Goal: Task Accomplishment & Management: Manage account settings

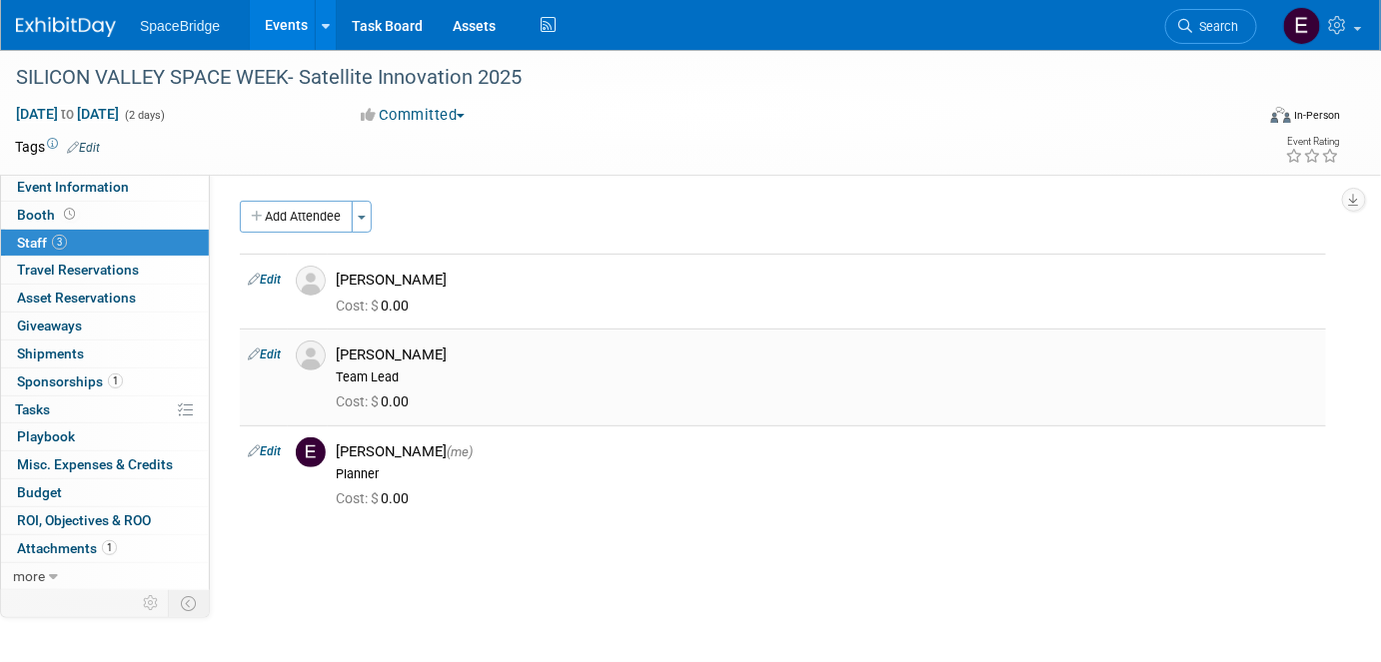
click at [277, 352] on link "Edit" at bounding box center [264, 355] width 33 height 14
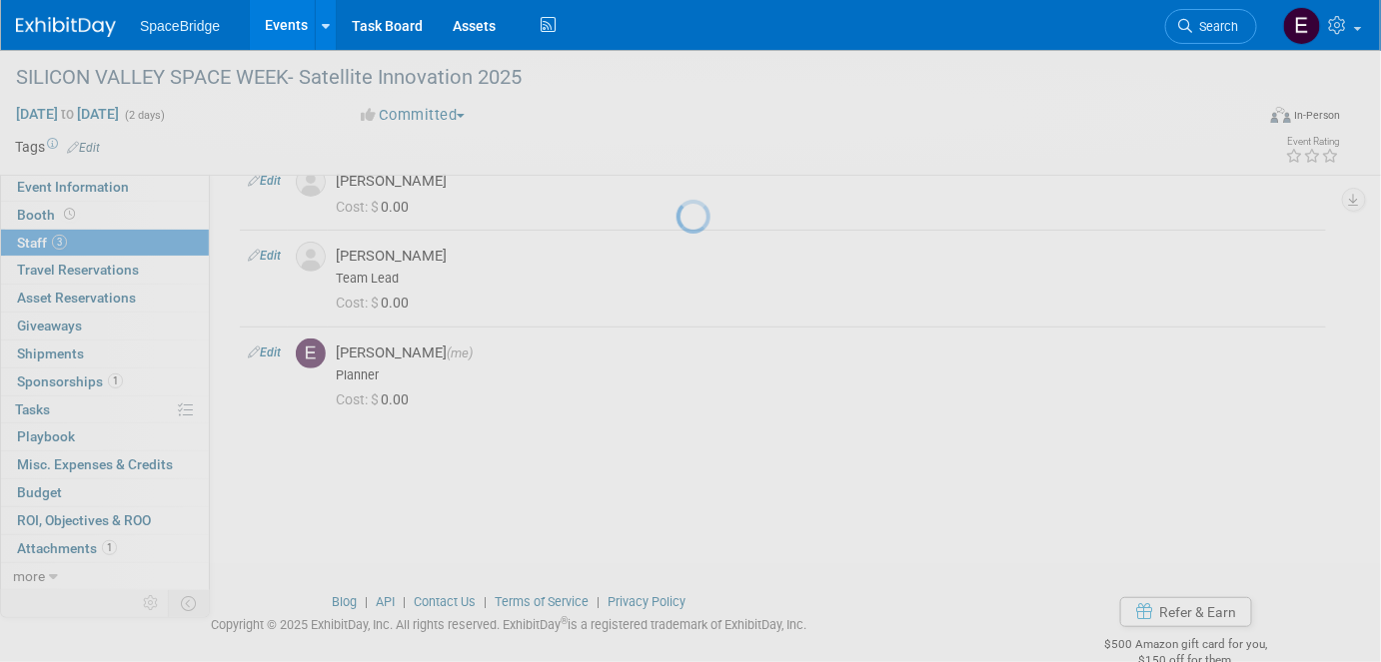
select select "d669541d-df1b-4307-ba1b-fad317b56d5c"
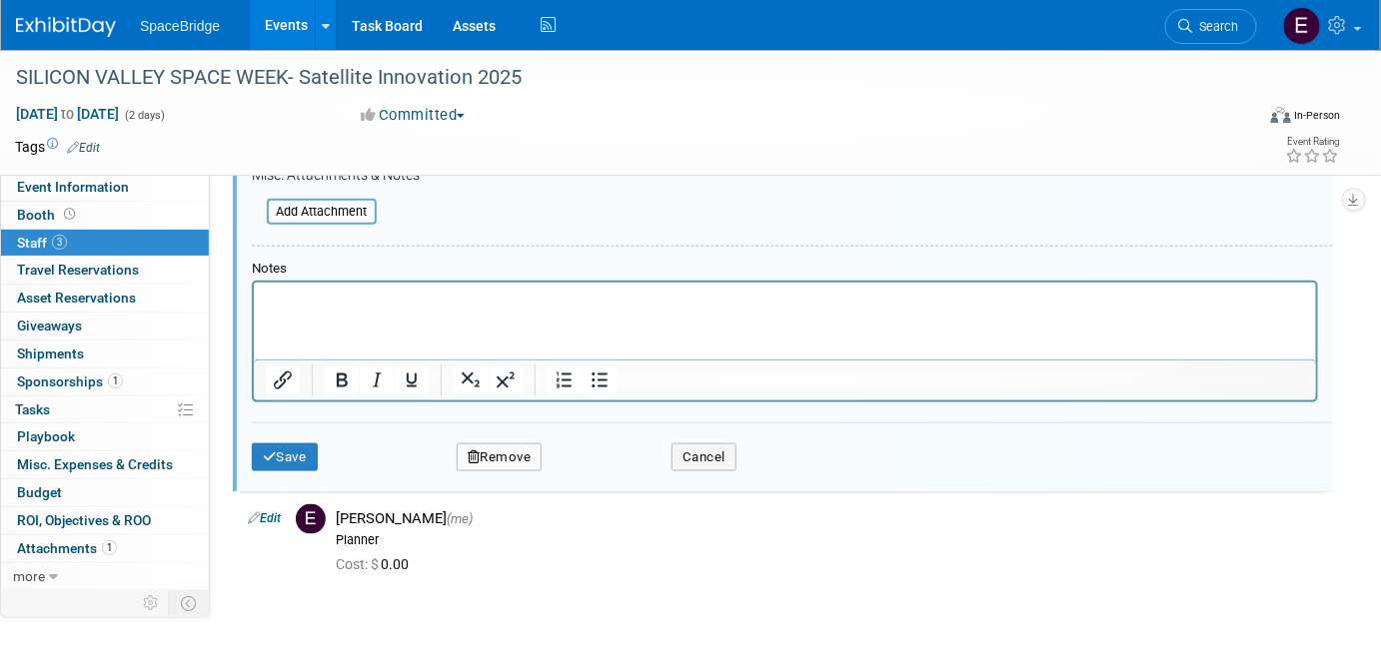
scroll to position [726, 0]
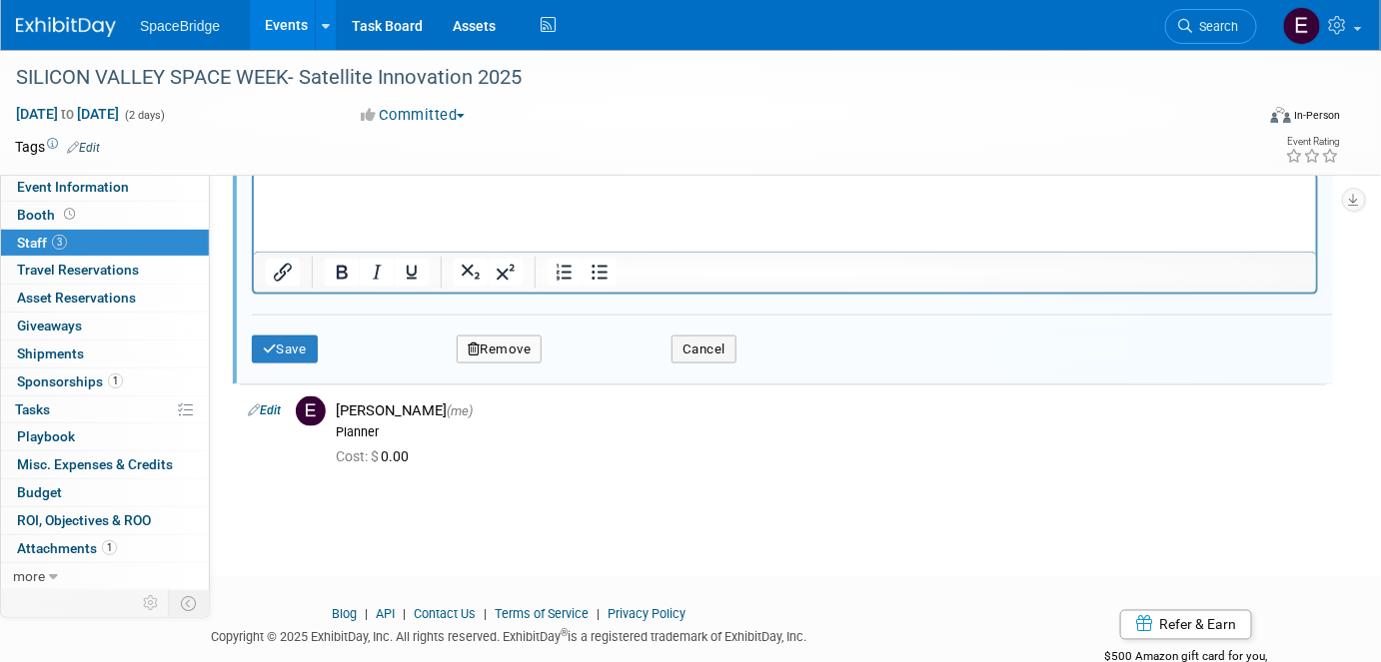
drag, startPoint x: 500, startPoint y: 350, endPoint x: 549, endPoint y: 363, distance: 50.7
click at [500, 351] on button "Remove" at bounding box center [500, 350] width 86 height 28
click at [602, 366] on link "Yes" at bounding box center [608, 358] width 58 height 32
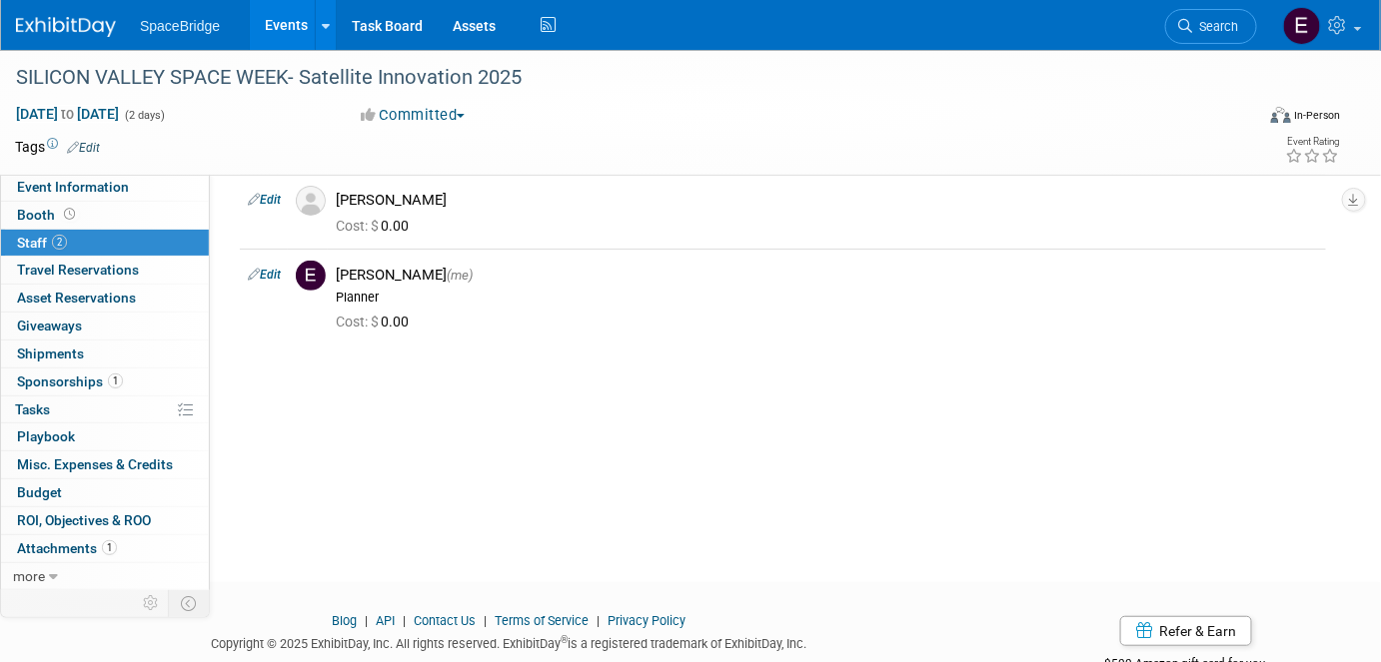
scroll to position [0, 0]
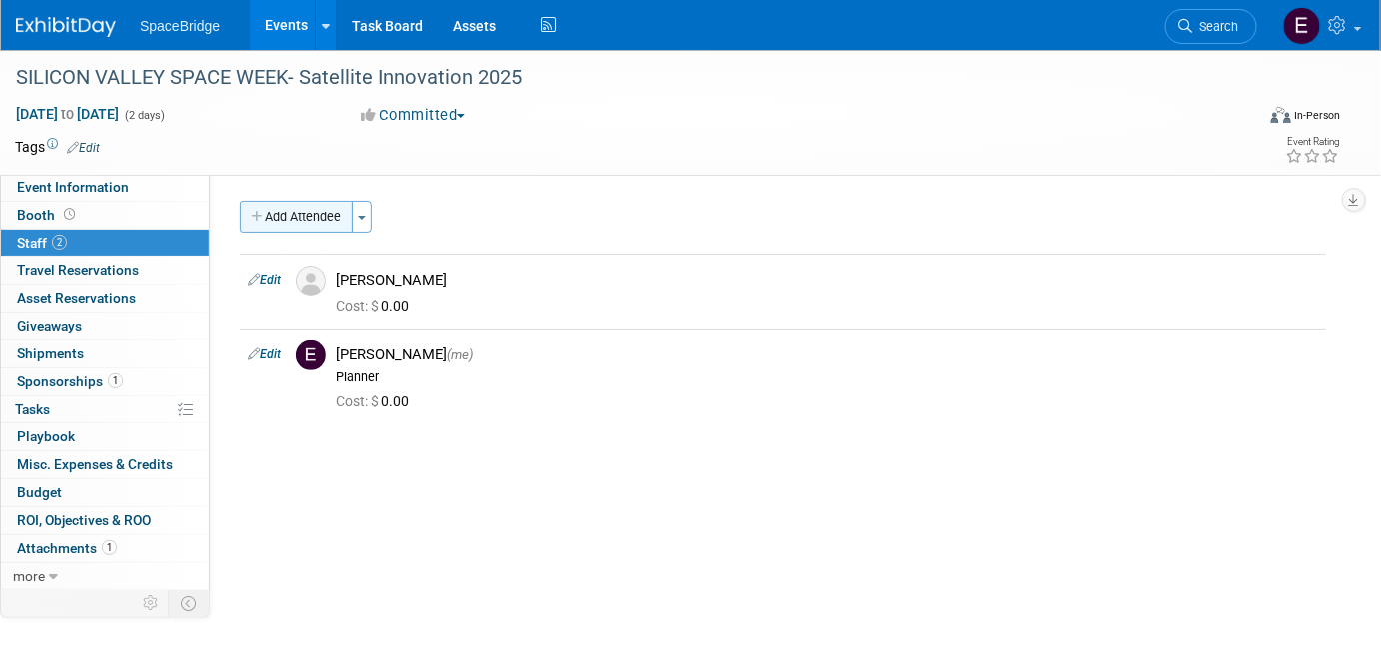
click at [300, 214] on button "Add Attendee" at bounding box center [296, 217] width 113 height 32
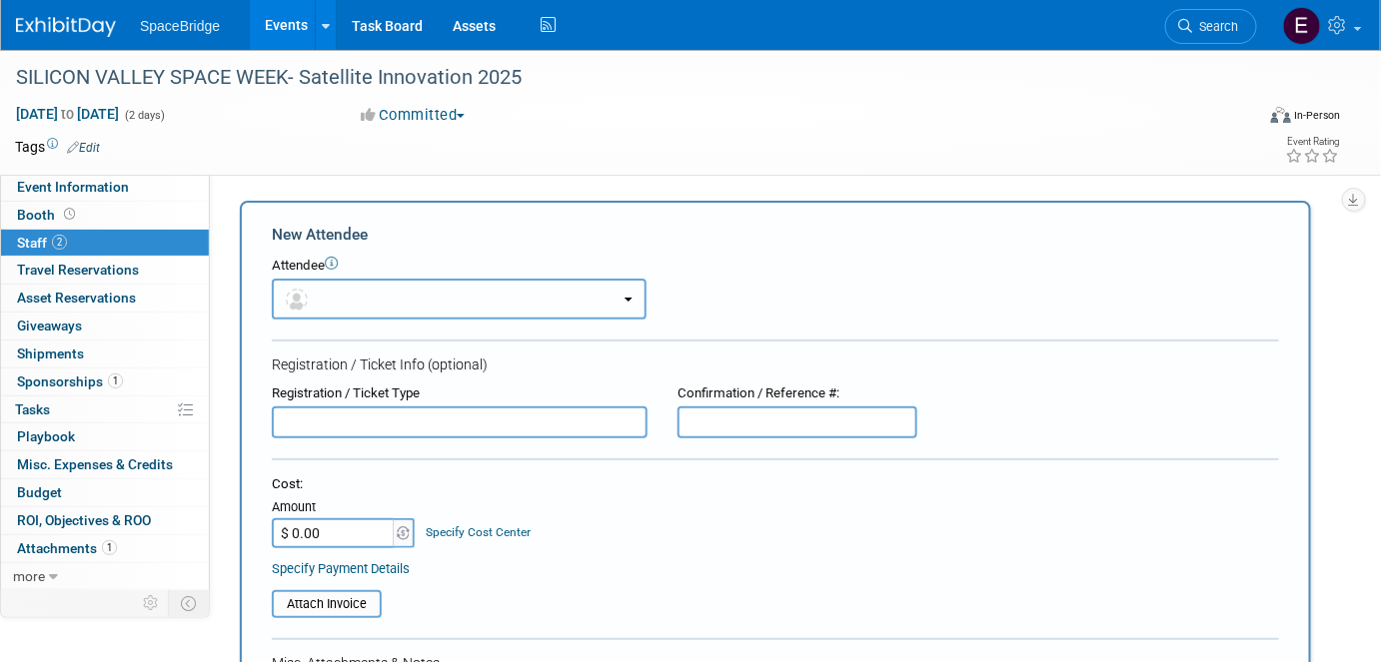
click at [446, 299] on button "button" at bounding box center [459, 299] width 375 height 41
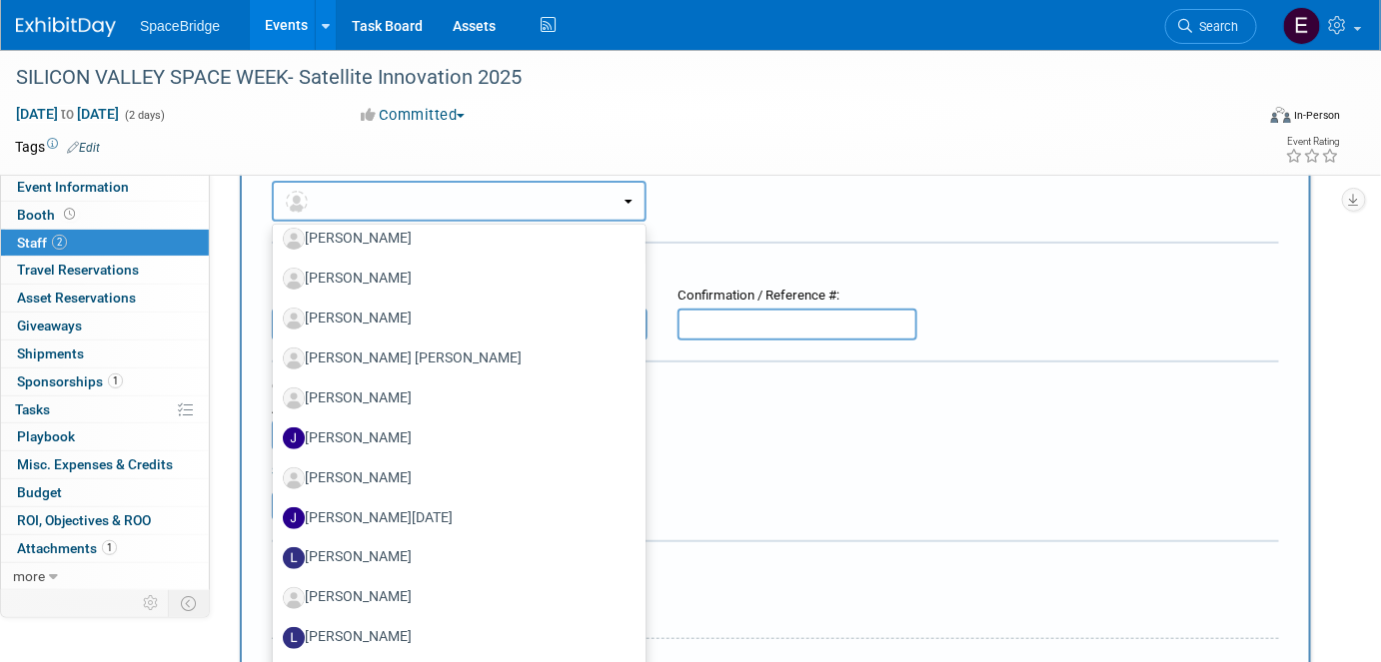
scroll to position [272, 0]
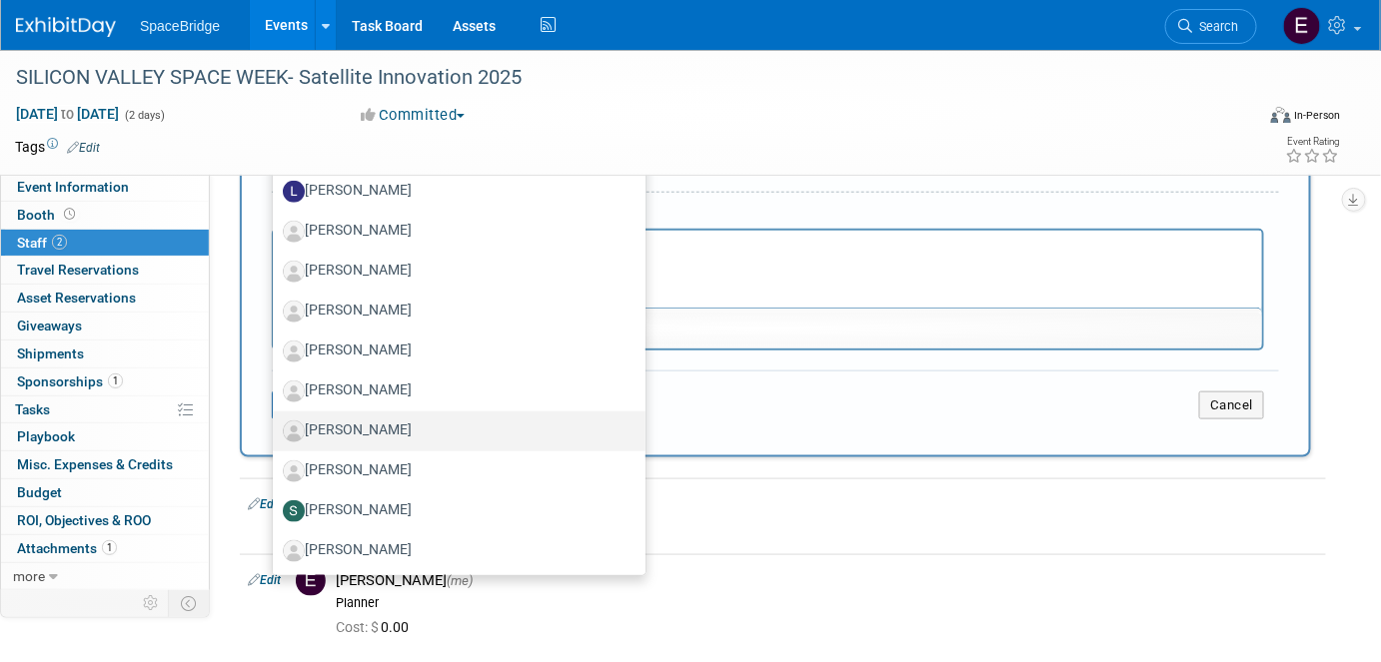
click at [378, 419] on label "[PERSON_NAME]" at bounding box center [454, 432] width 343 height 32
click at [276, 423] on input "[PERSON_NAME]" at bounding box center [269, 429] width 13 height 13
select select "6b2f6ac3-6a30-4955-ab80-912c9b5e0f3a"
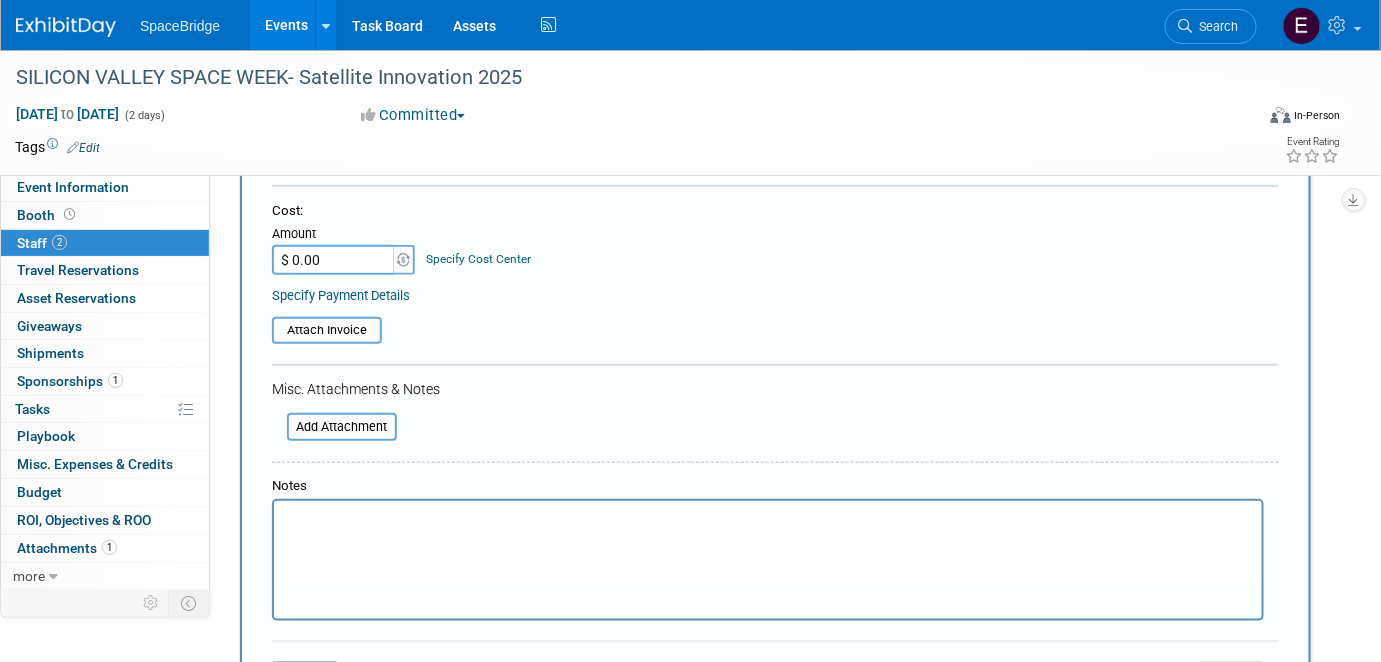
scroll to position [454, 0]
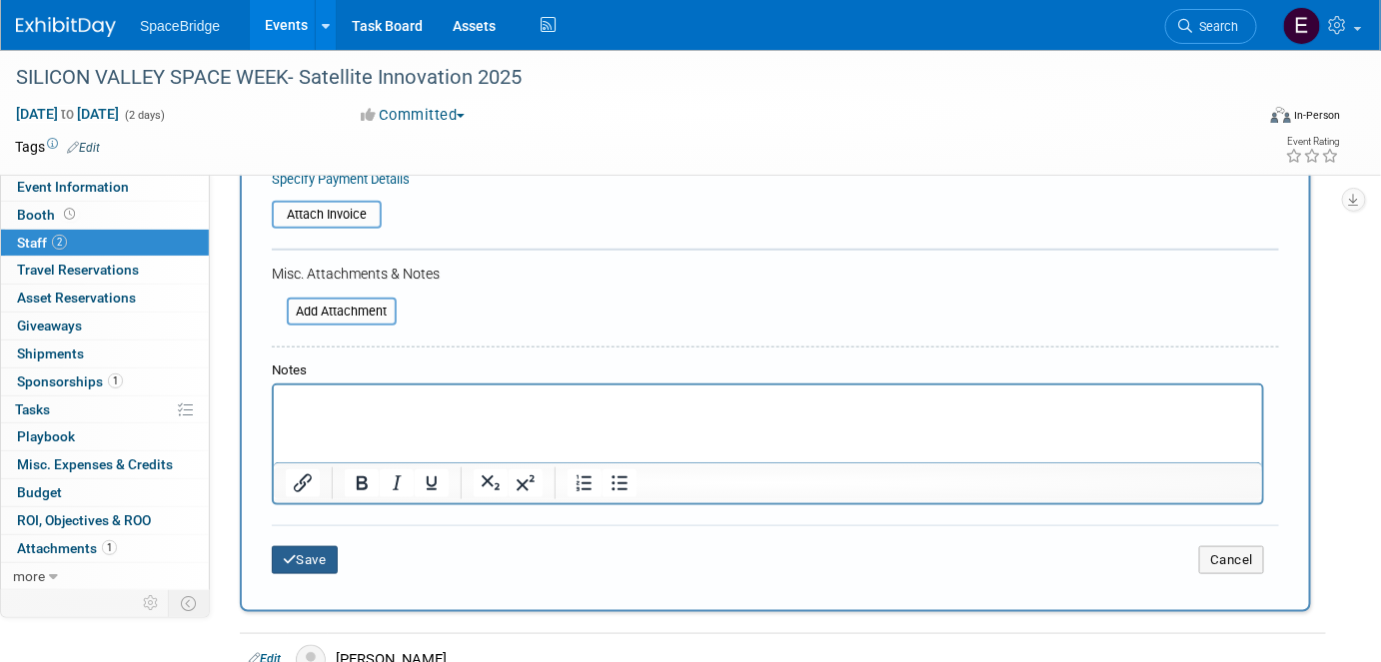
click at [322, 552] on button "Save" at bounding box center [305, 561] width 66 height 28
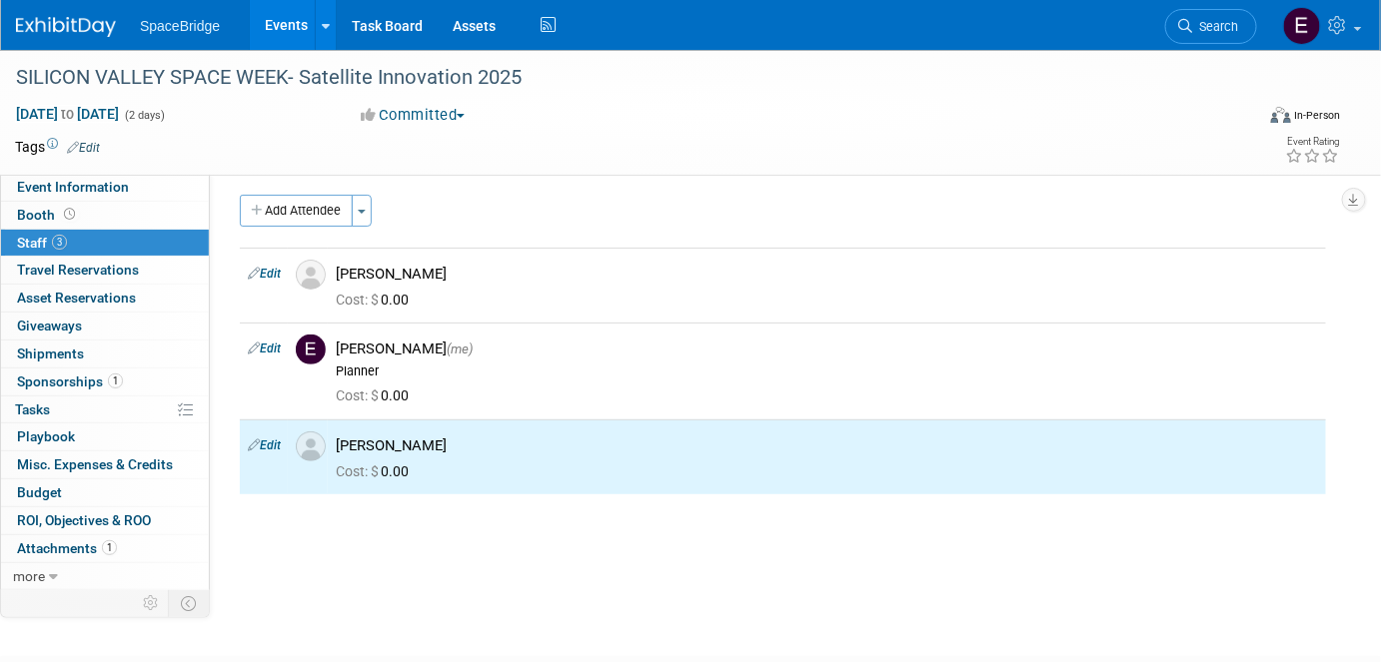
scroll to position [0, 0]
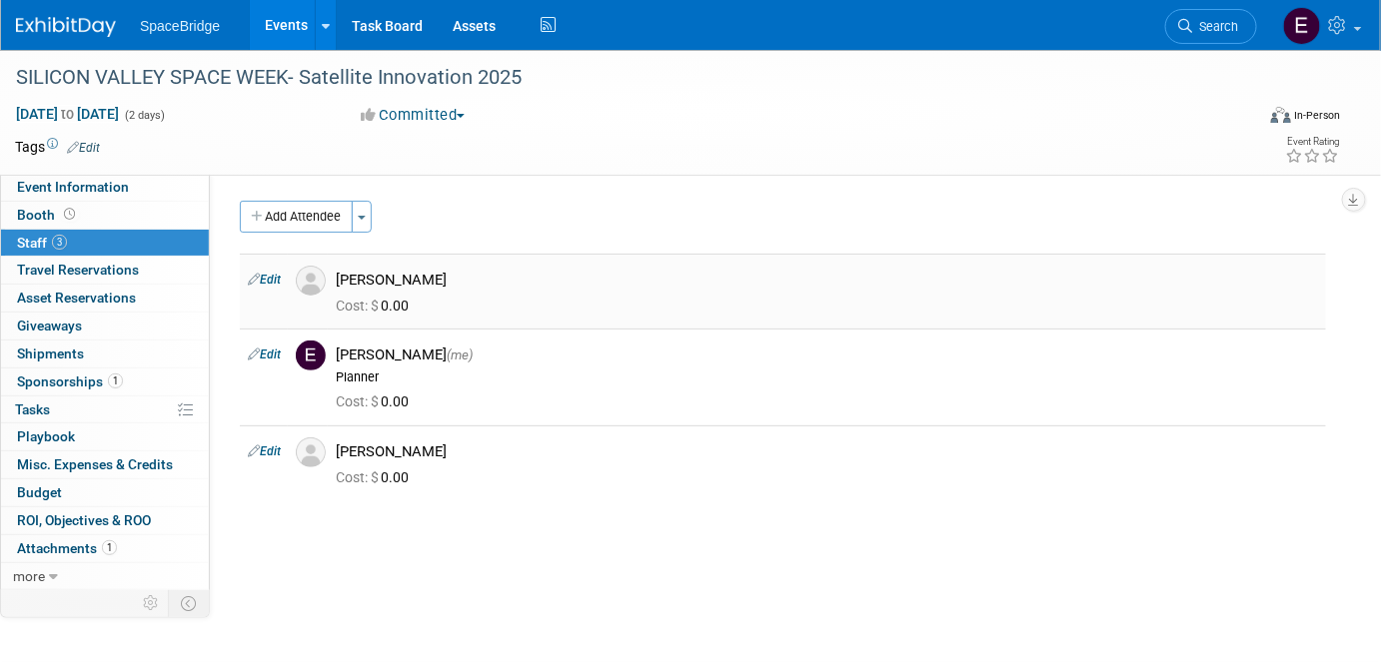
click at [490, 299] on div "Cost: $ 0.00" at bounding box center [827, 307] width 982 height 18
click at [281, 284] on link "Edit" at bounding box center [264, 280] width 33 height 14
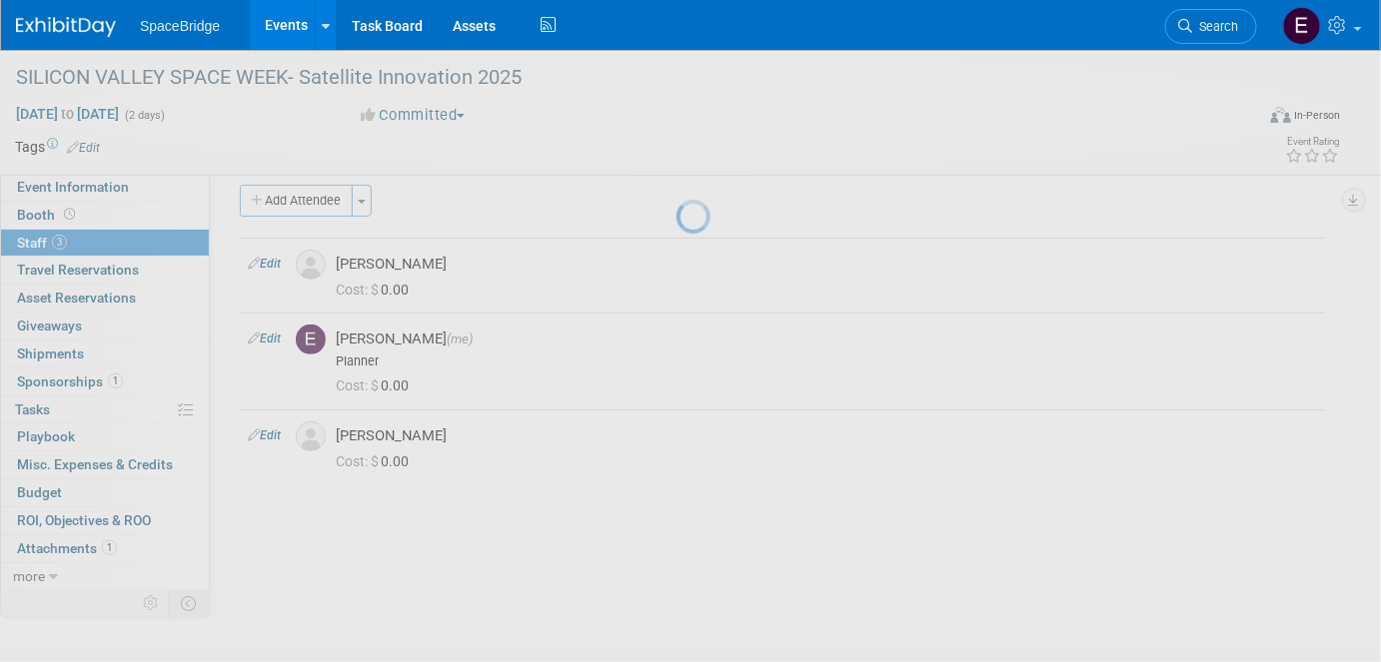
select select "6ad346a0-8aab-4e7e-98df-c7eb56b49a75"
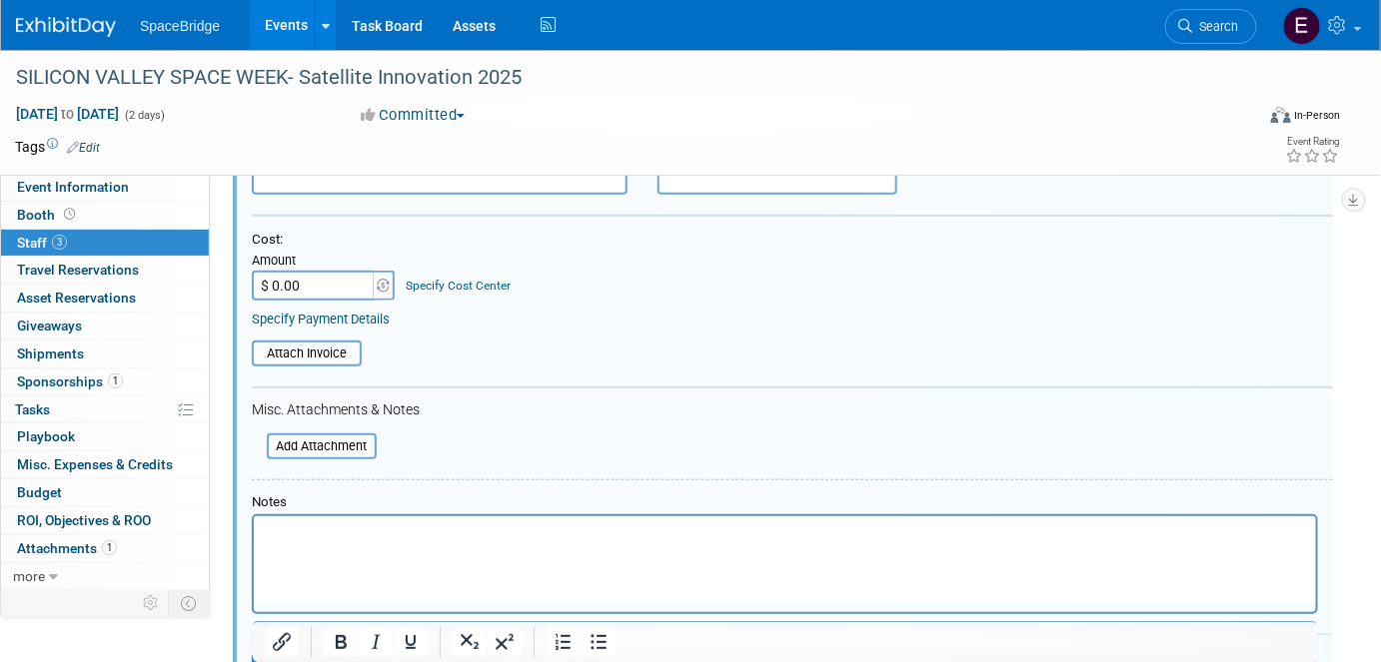
scroll to position [482, 0]
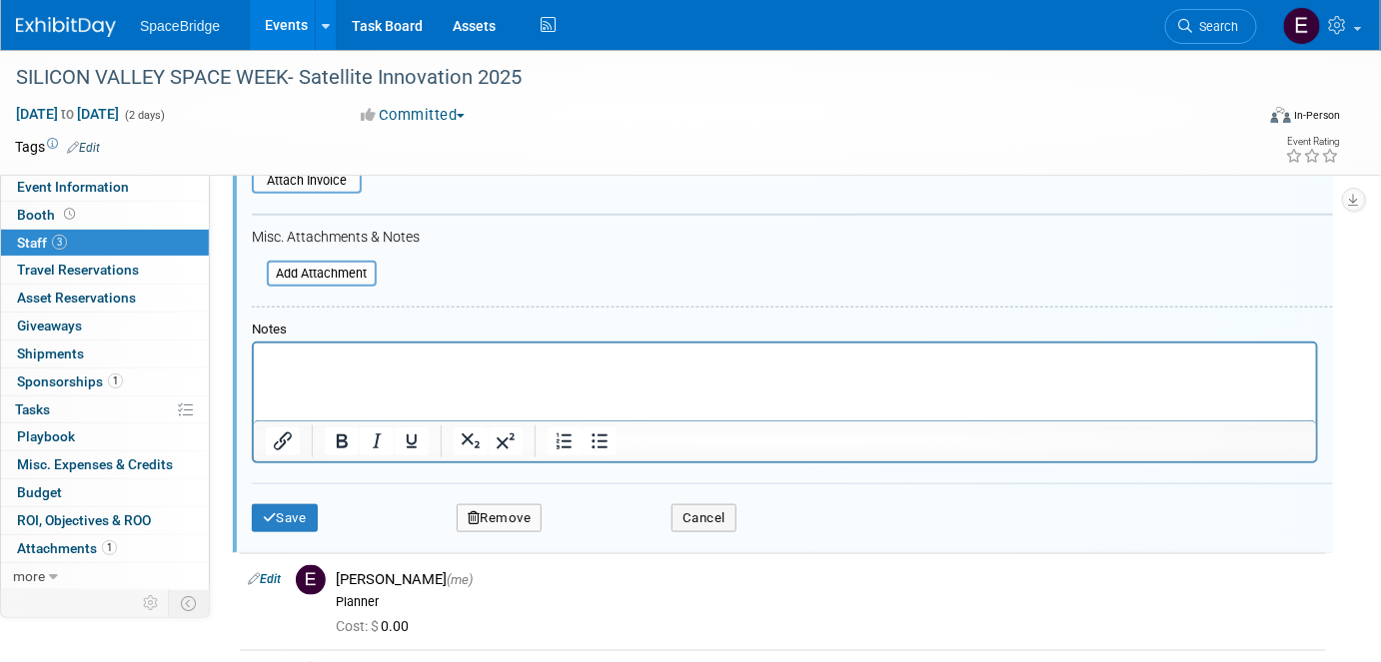
click at [343, 363] on p "Rich Text Area. Press ALT-0 for help." at bounding box center [784, 362] width 1039 height 20
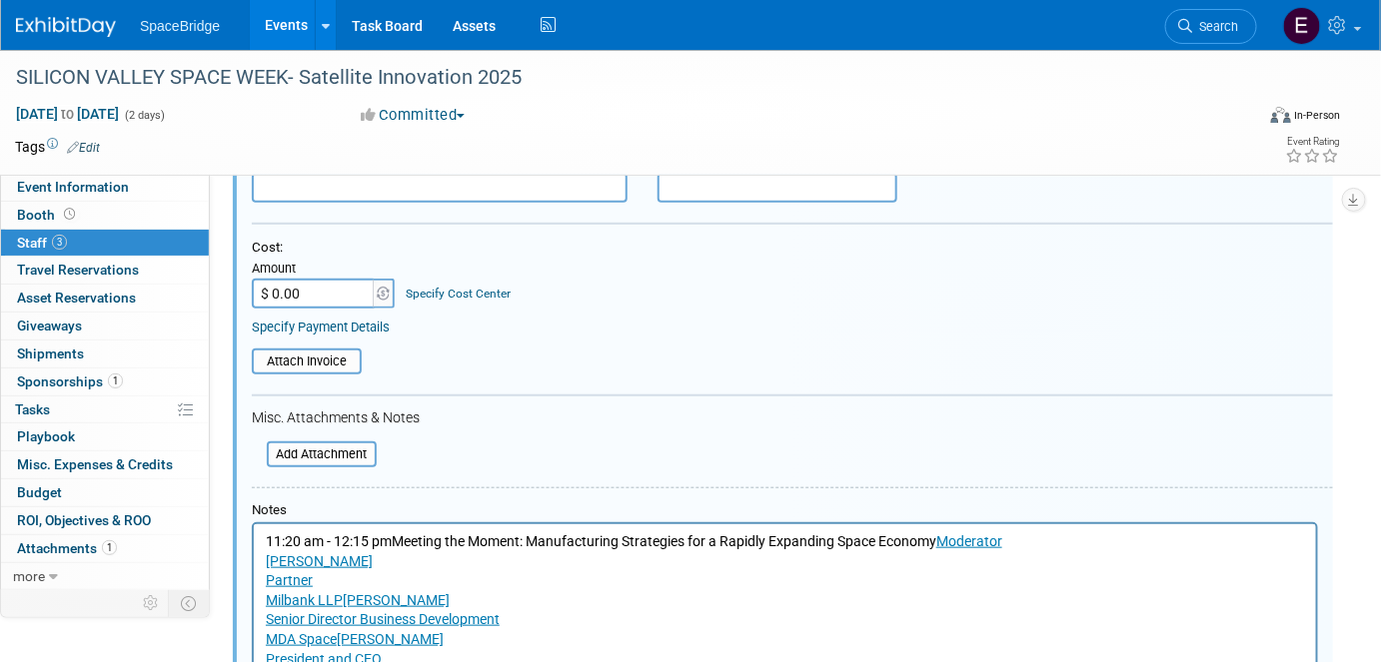
scroll to position [27, 0]
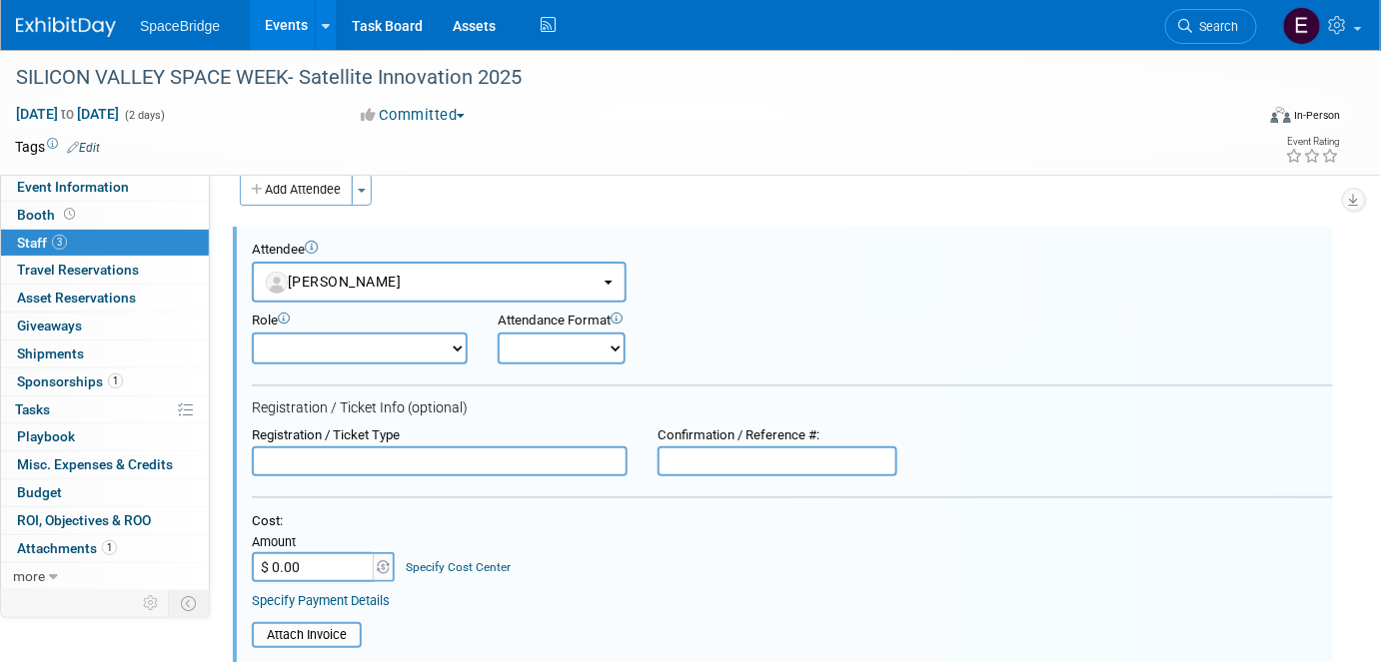
click at [437, 346] on select "Demonstrator Host Planner Presenter Sales Representative Set-up/Dismantle Crew …" at bounding box center [360, 349] width 216 height 32
select select "5"
click at [252, 333] on select "Demonstrator Host Planner Presenter Sales Representative Set-up/Dismantle Crew …" at bounding box center [360, 349] width 216 height 32
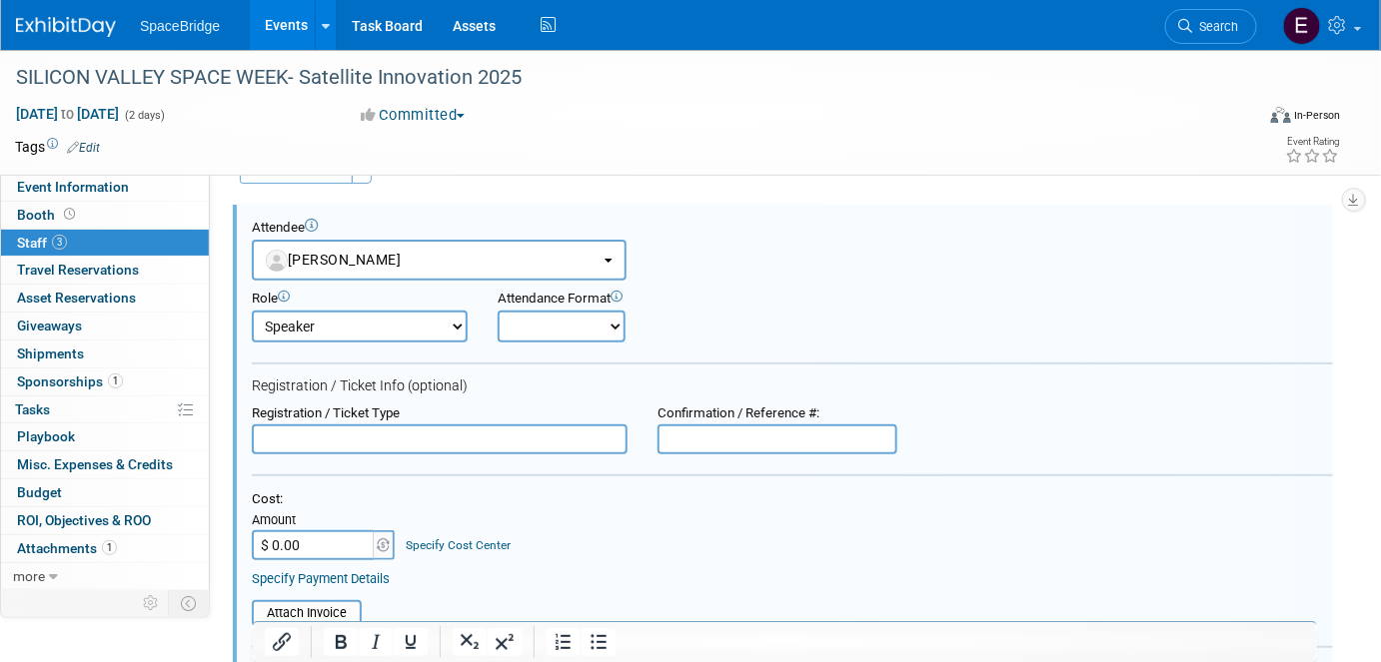
scroll to position [0, 0]
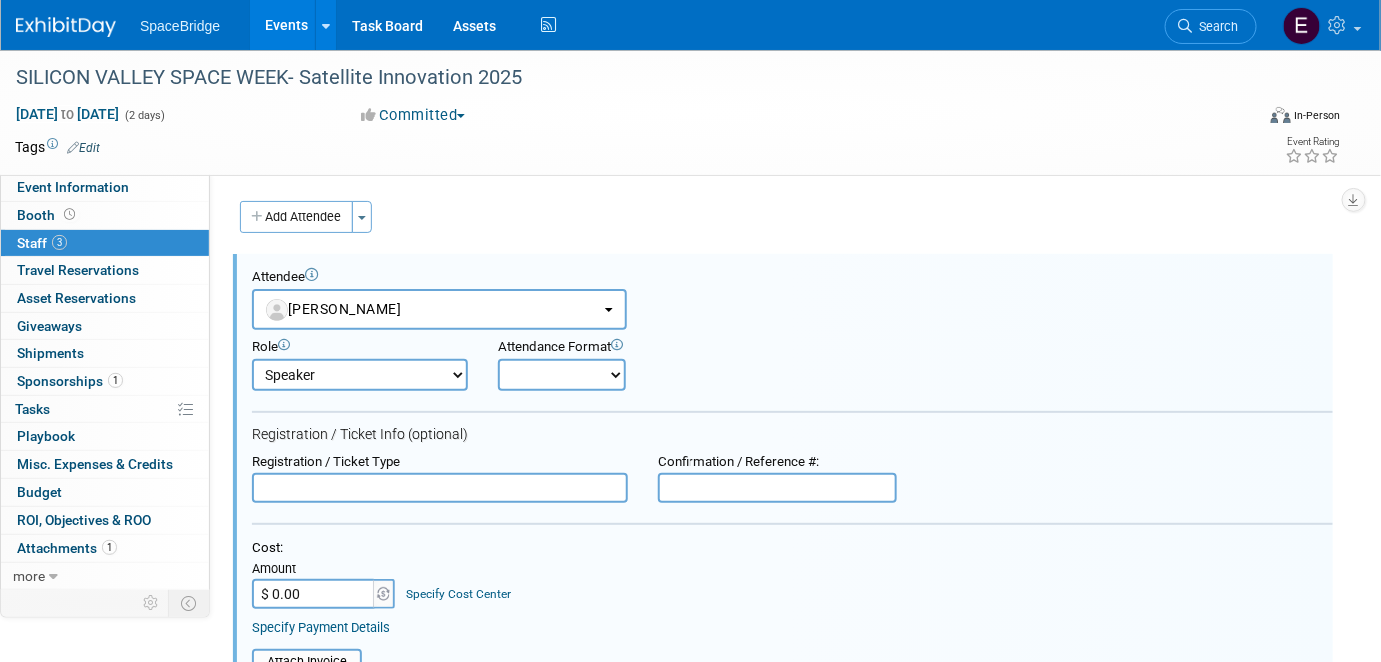
click at [573, 377] on select "Onsite Remote" at bounding box center [562, 376] width 128 height 32
select select "1"
click at [498, 360] on select "Onsite Remote" at bounding box center [562, 376] width 128 height 32
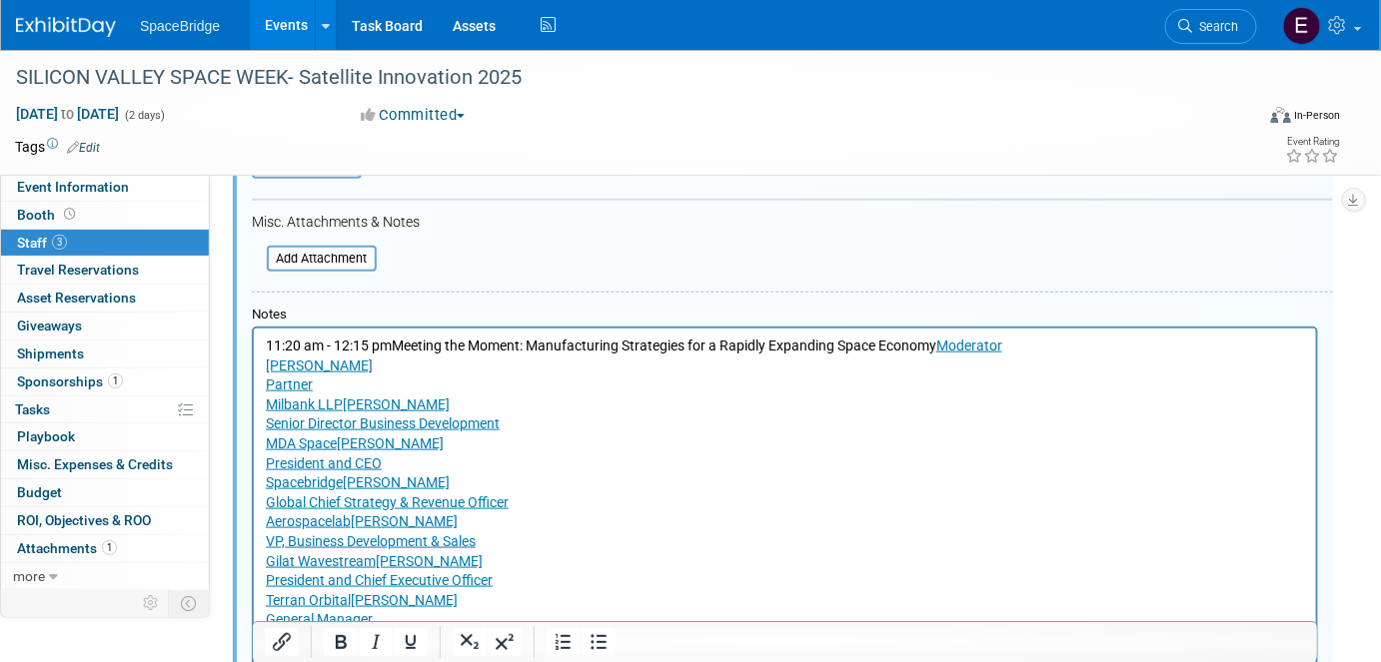
scroll to position [545, 0]
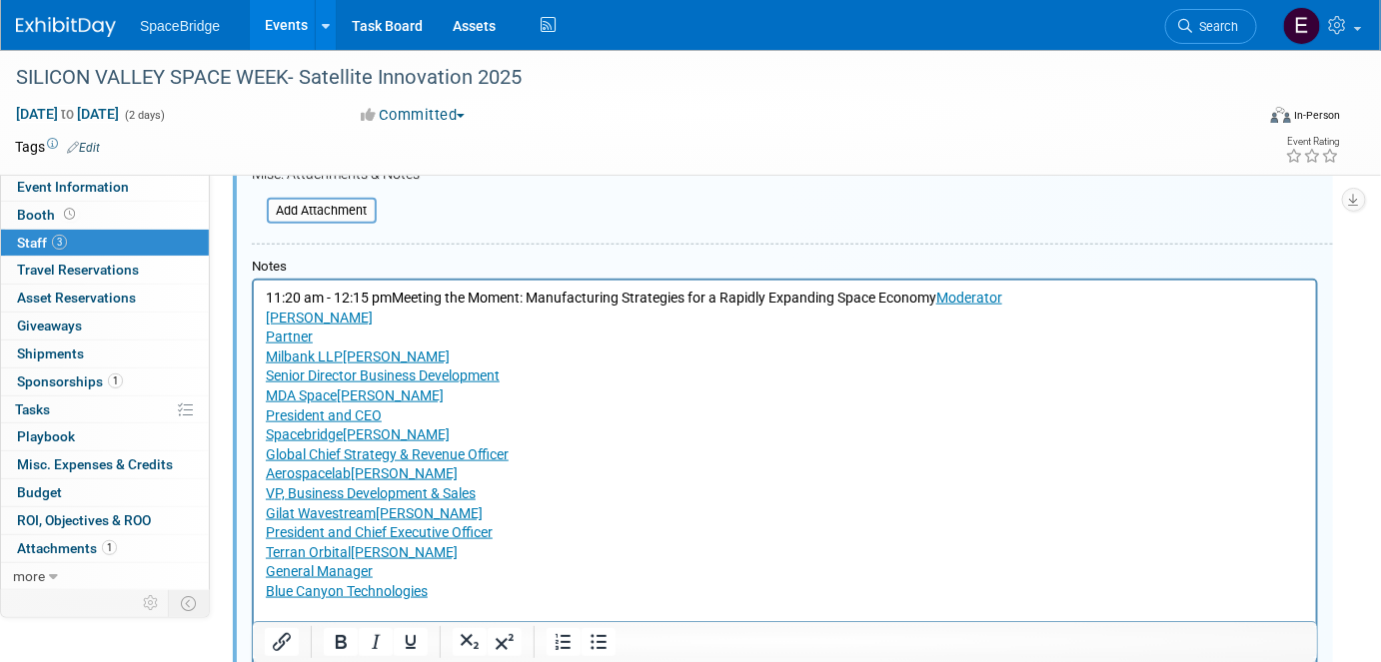
click at [486, 356] on p "11:20 am - 12:15 pmMeeting the Moment: Manufacturing Strategies for a Rapidly E…" at bounding box center [784, 446] width 1039 height 314
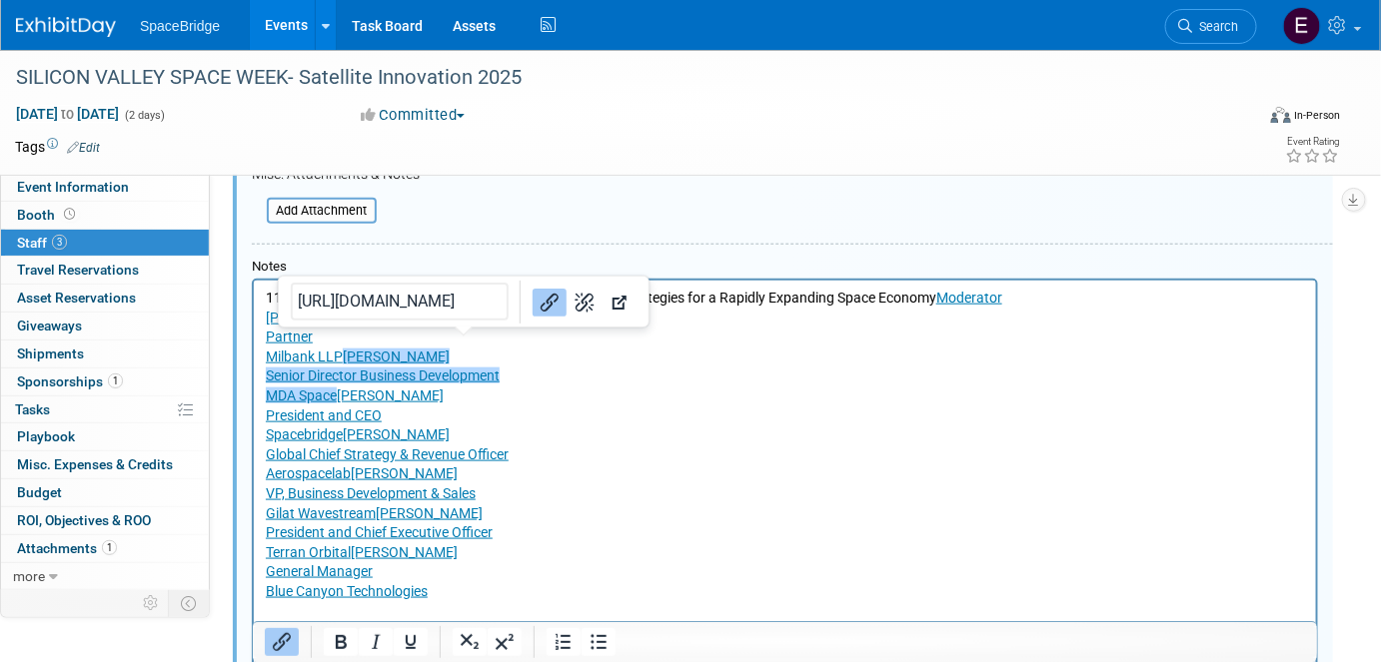
click at [598, 355] on p "11:20 am - 12:15 pmMeeting the Moment: Manufacturing Strategies for a Rapidly E…" at bounding box center [784, 446] width 1039 height 314
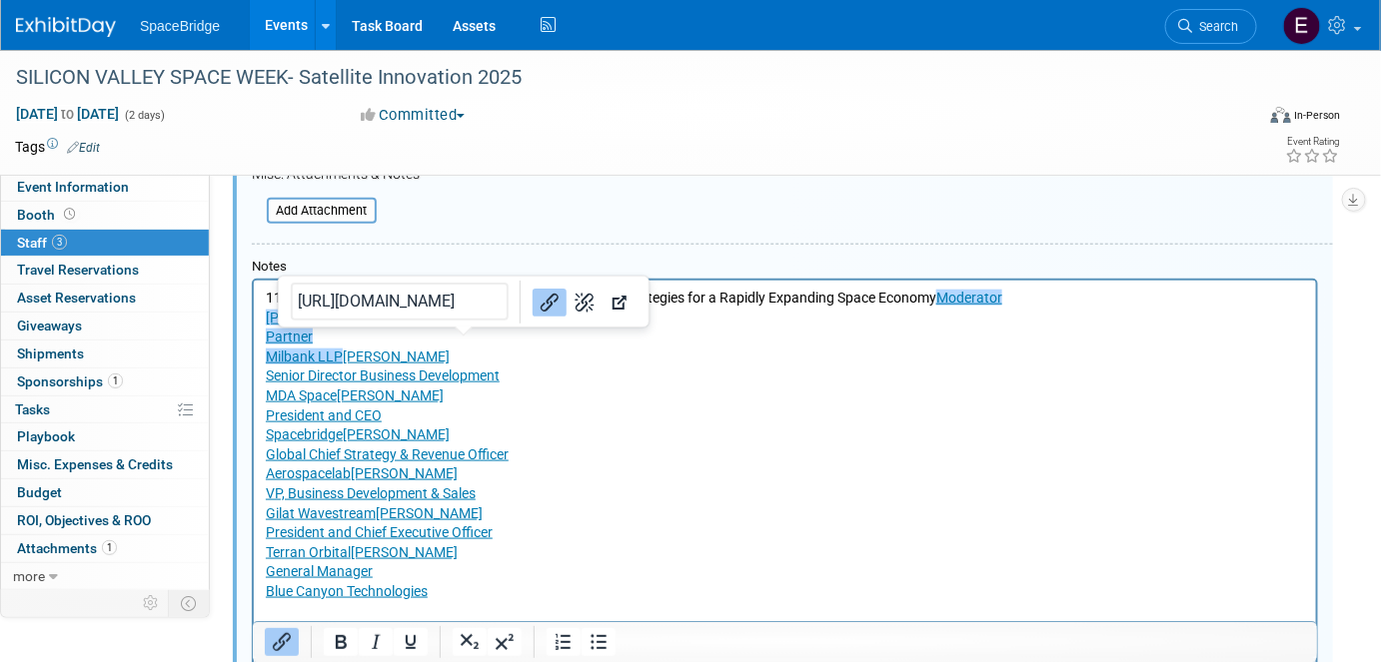
click at [340, 357] on link "Moderator [PERSON_NAME] Partner Milbank LLP﻿" at bounding box center [633, 327] width 736 height 75
click at [343, 356] on link "[PERSON_NAME] Director Business Development MDA Space" at bounding box center [382, 376] width 234 height 55
click at [693, 477] on p "11:20 am - 12:15 pmMeeting the Moment: Manufacturing Strategies for a Rapidly E…" at bounding box center [784, 446] width 1039 height 314
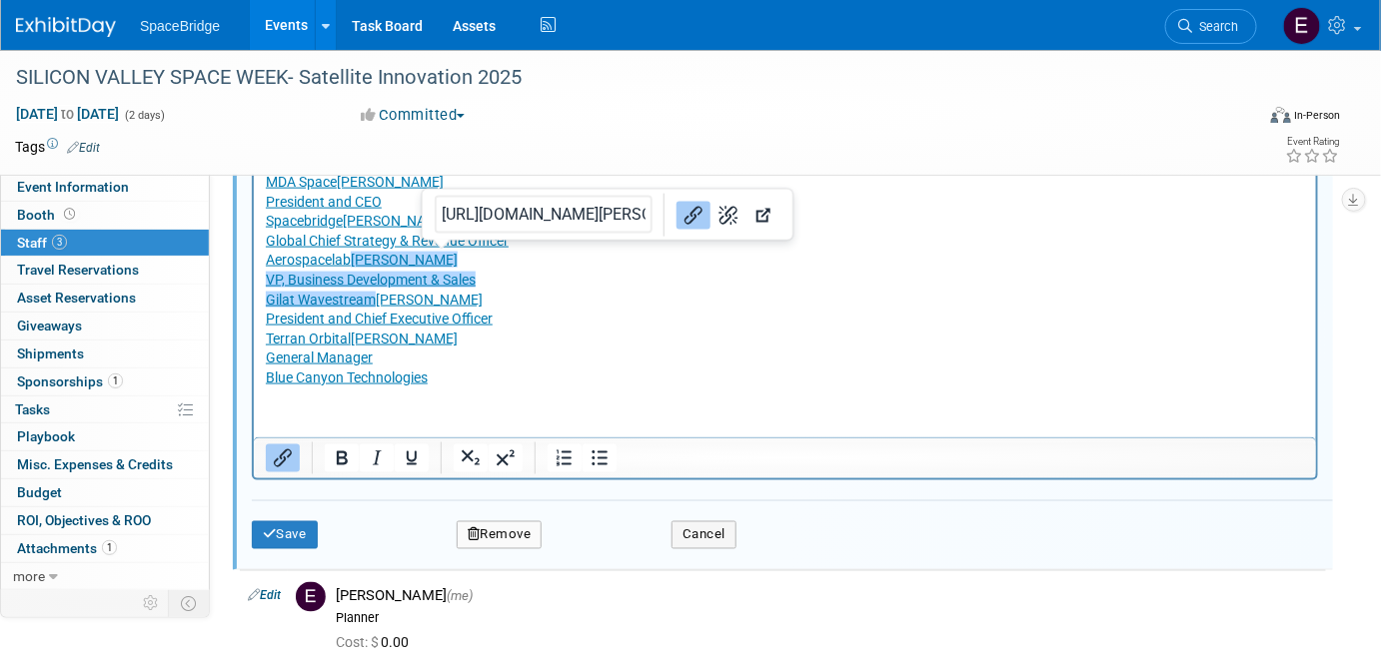
scroll to position [817, 0]
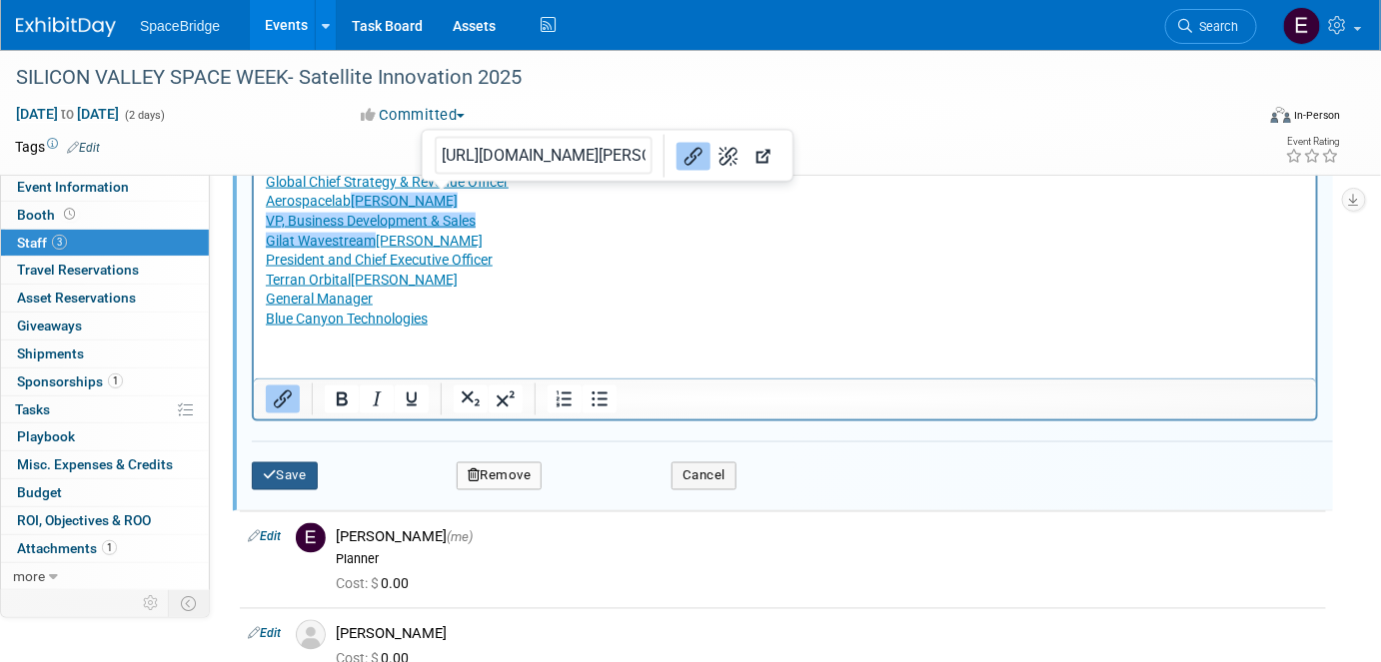
click at [277, 467] on button "Save" at bounding box center [285, 477] width 66 height 28
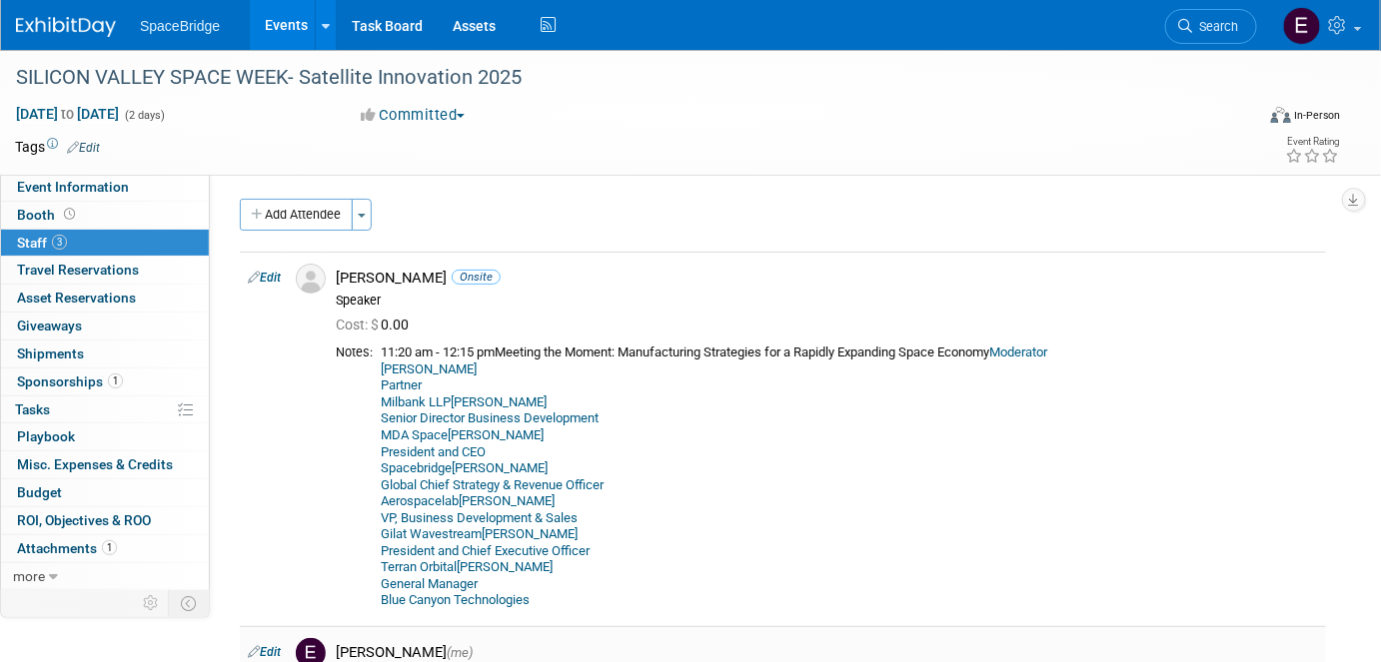
scroll to position [0, 0]
click at [90, 270] on span "Travel Reservations 0" at bounding box center [78, 270] width 122 height 16
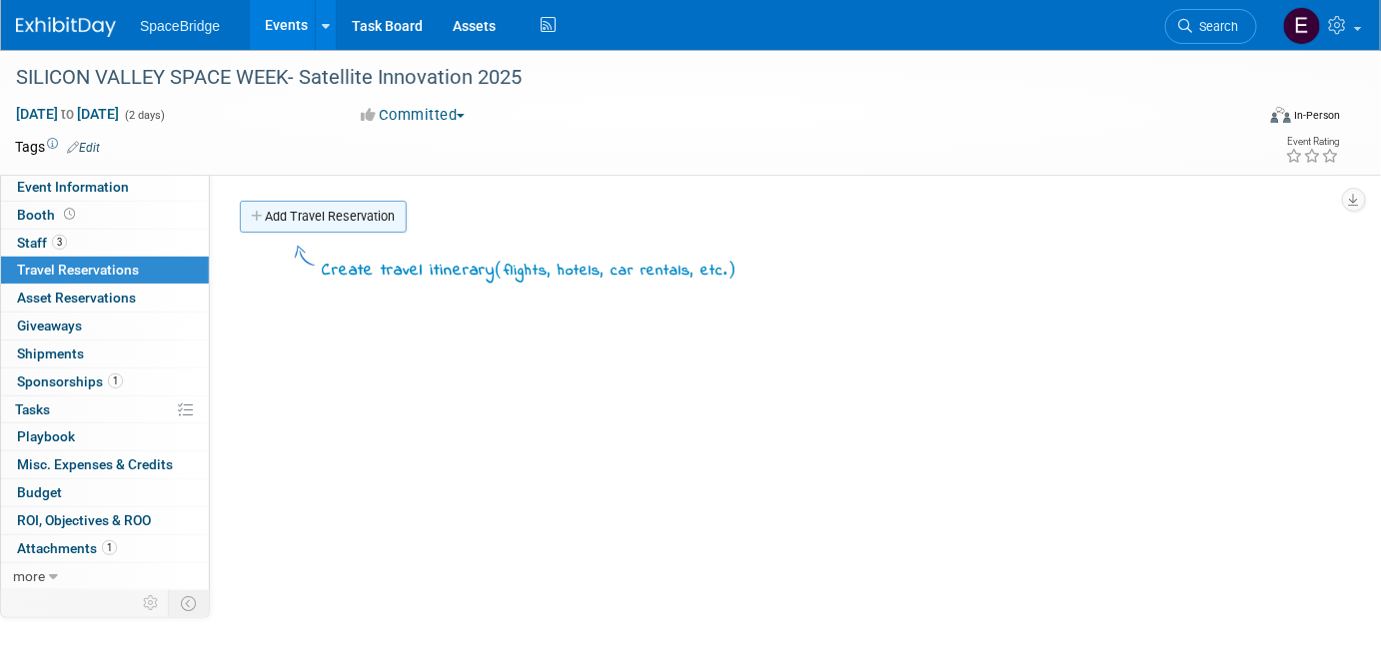
click at [386, 222] on link "Add Travel Reservation" at bounding box center [323, 217] width 167 height 32
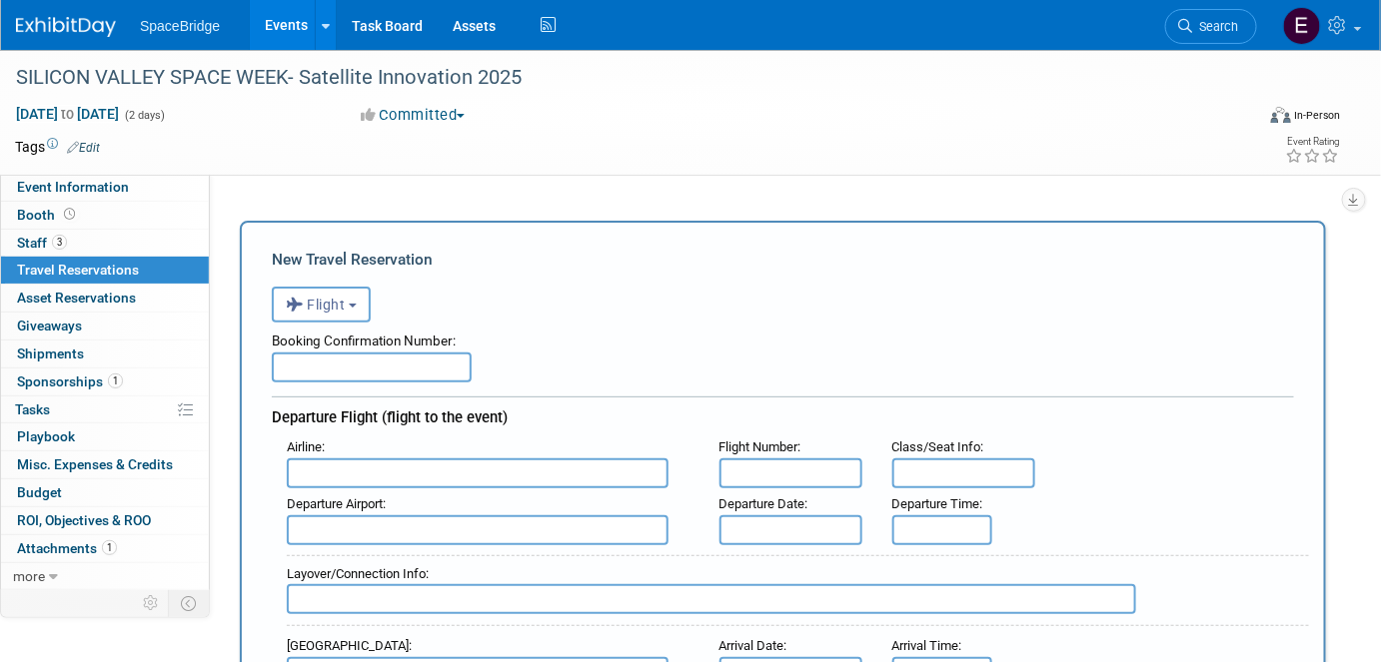
click at [349, 365] on input "text" at bounding box center [372, 368] width 200 height 30
paste input "WWIYKD"
type input "WWIYKD"
click at [448, 469] on input "text" at bounding box center [478, 474] width 382 height 30
click at [402, 502] on span "JetB [PERSON_NAME] Airways (JBU)" at bounding box center [488, 506] width 400 height 32
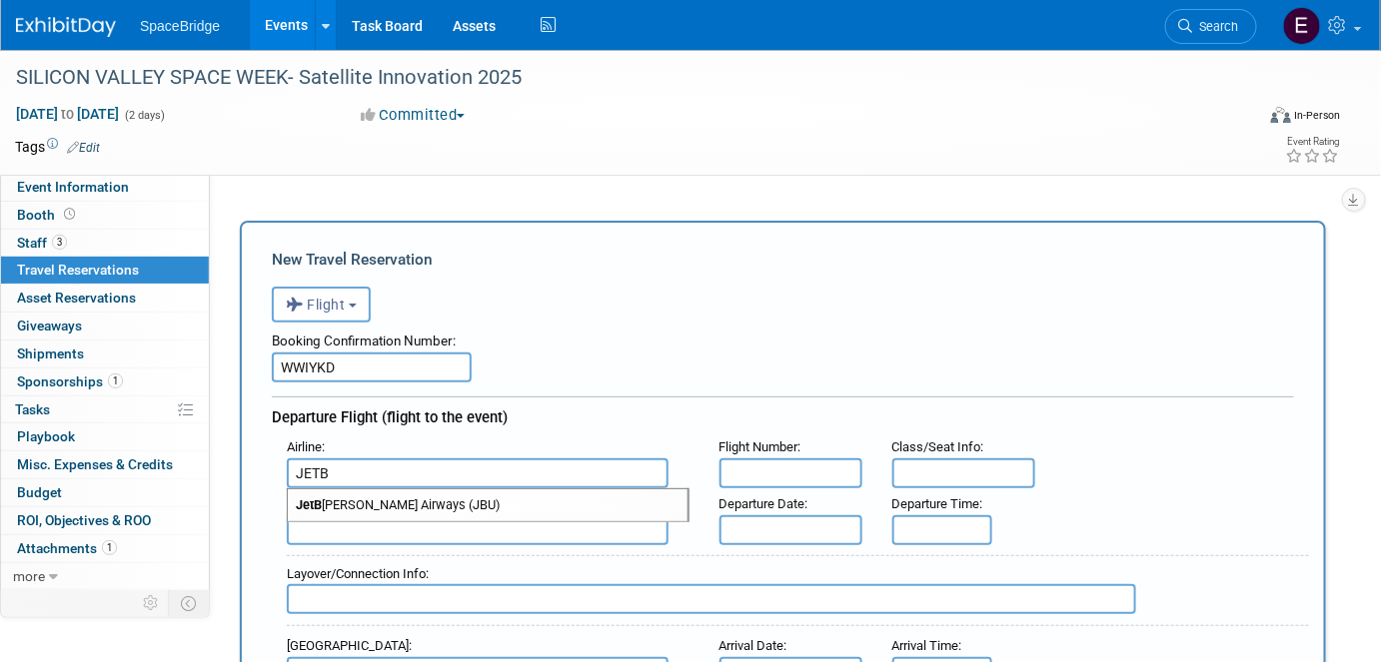
type input "JetBlue Airways (JBU)"
click at [773, 467] on input "text" at bounding box center [790, 474] width 143 height 30
type input "577"
click at [502, 523] on input "text" at bounding box center [478, 531] width 382 height 30
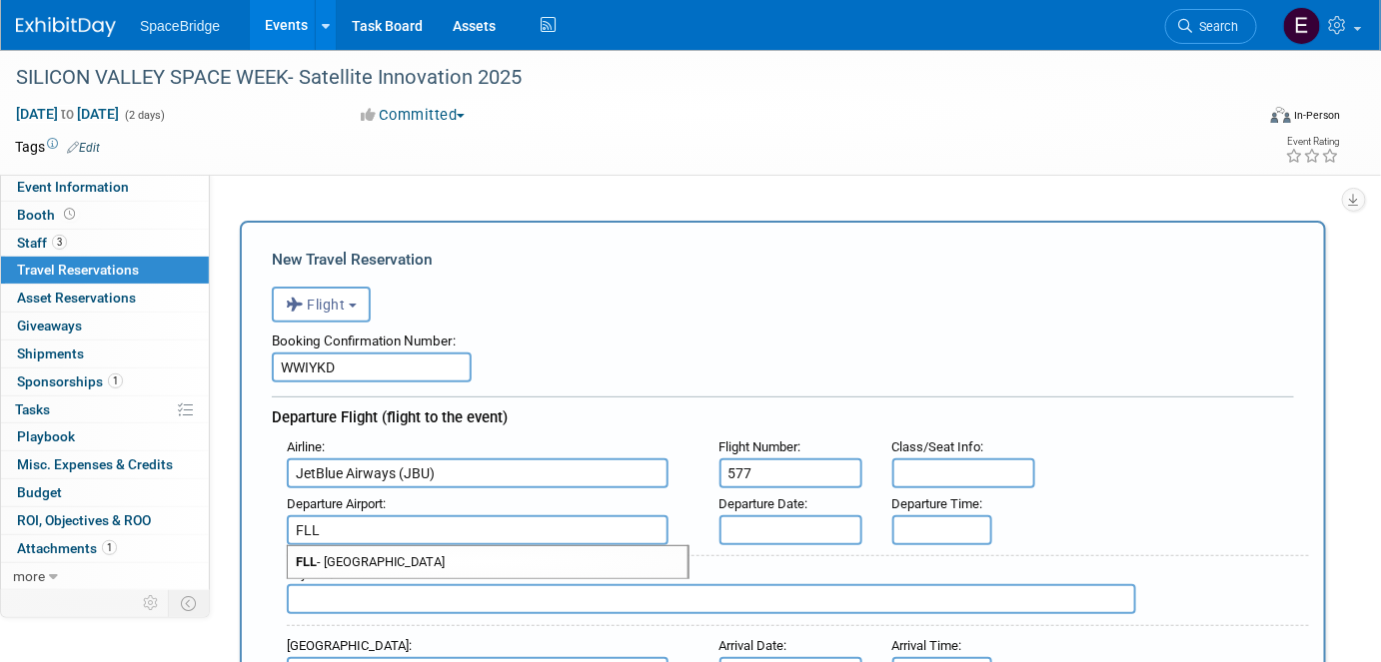
click at [502, 552] on span "FLL - [GEOGRAPHIC_DATA]" at bounding box center [488, 563] width 400 height 32
type input "FLL - [GEOGRAPHIC_DATA]"
click at [820, 531] on input "text" at bounding box center [790, 531] width 143 height 30
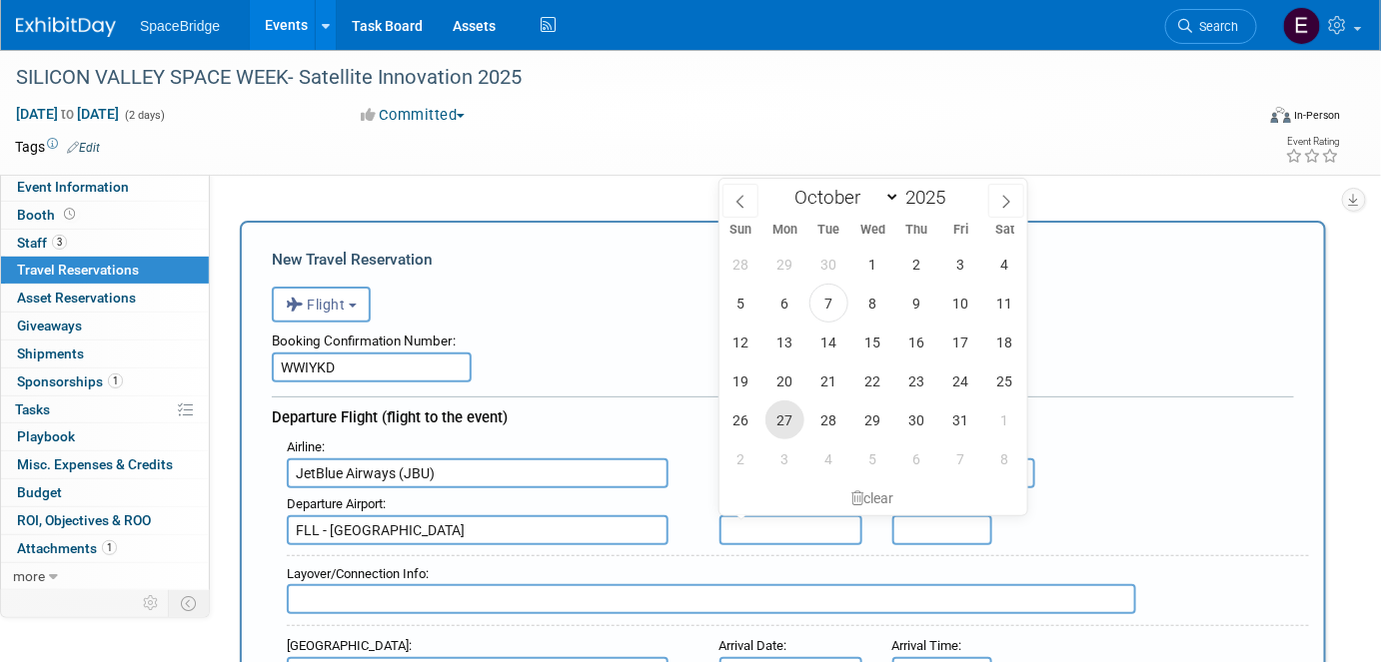
click at [769, 424] on span "27" at bounding box center [784, 420] width 39 height 39
type input "[DATE]"
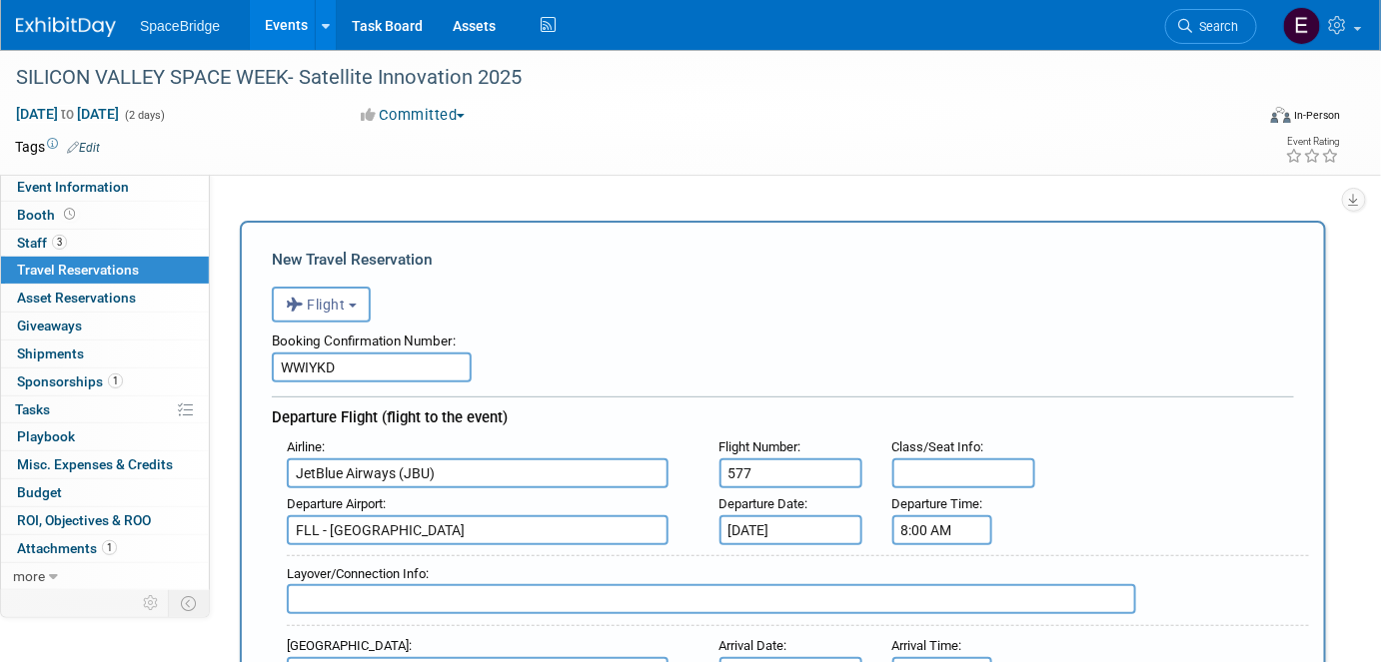
click at [927, 525] on input "8:00 AM" at bounding box center [942, 531] width 100 height 30
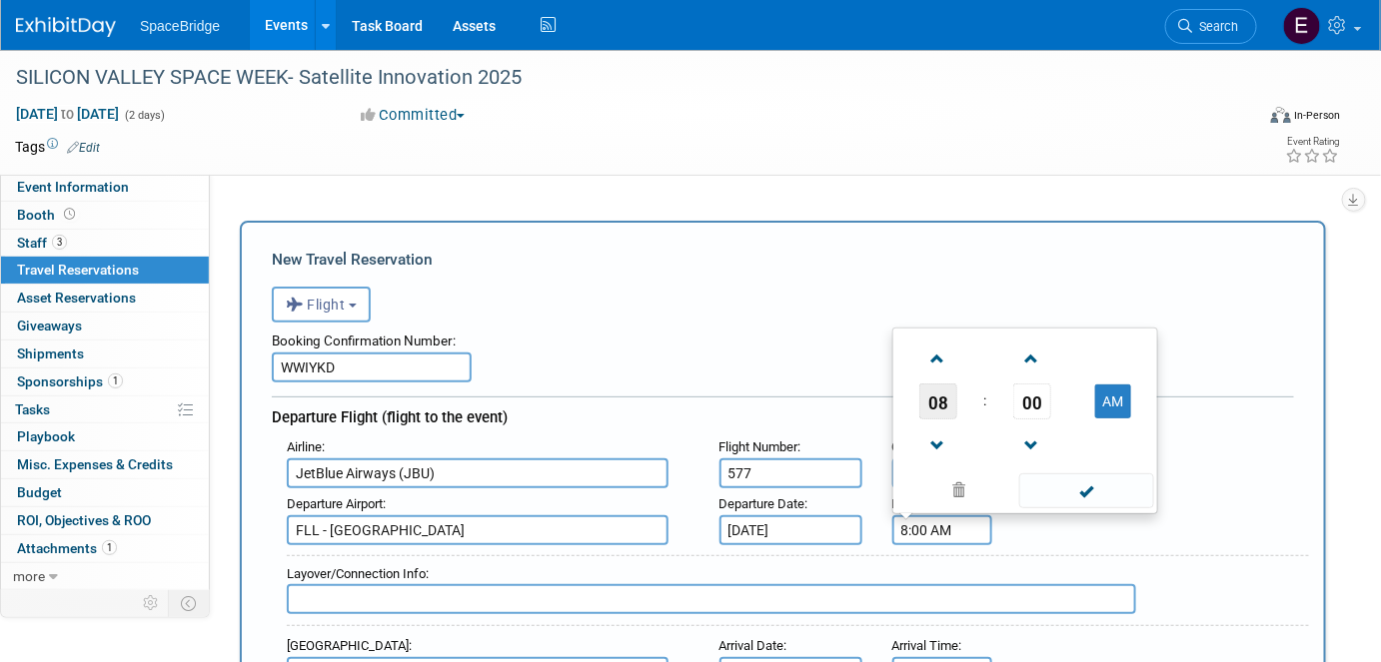
click at [939, 392] on span "08" at bounding box center [938, 402] width 38 height 36
click at [1048, 384] on td "06" at bounding box center [1057, 390] width 64 height 54
type input "6:00 AM"
click at [1082, 474] on span at bounding box center [1086, 491] width 135 height 35
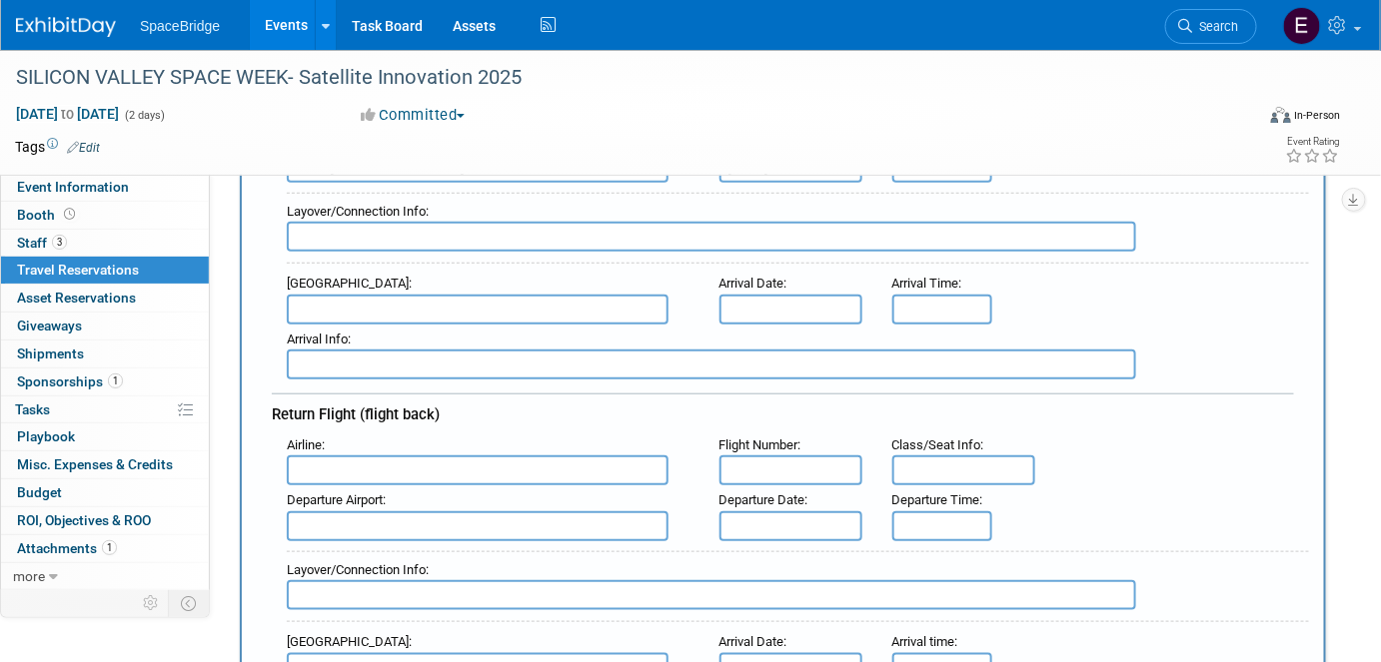
scroll to position [272, 0]
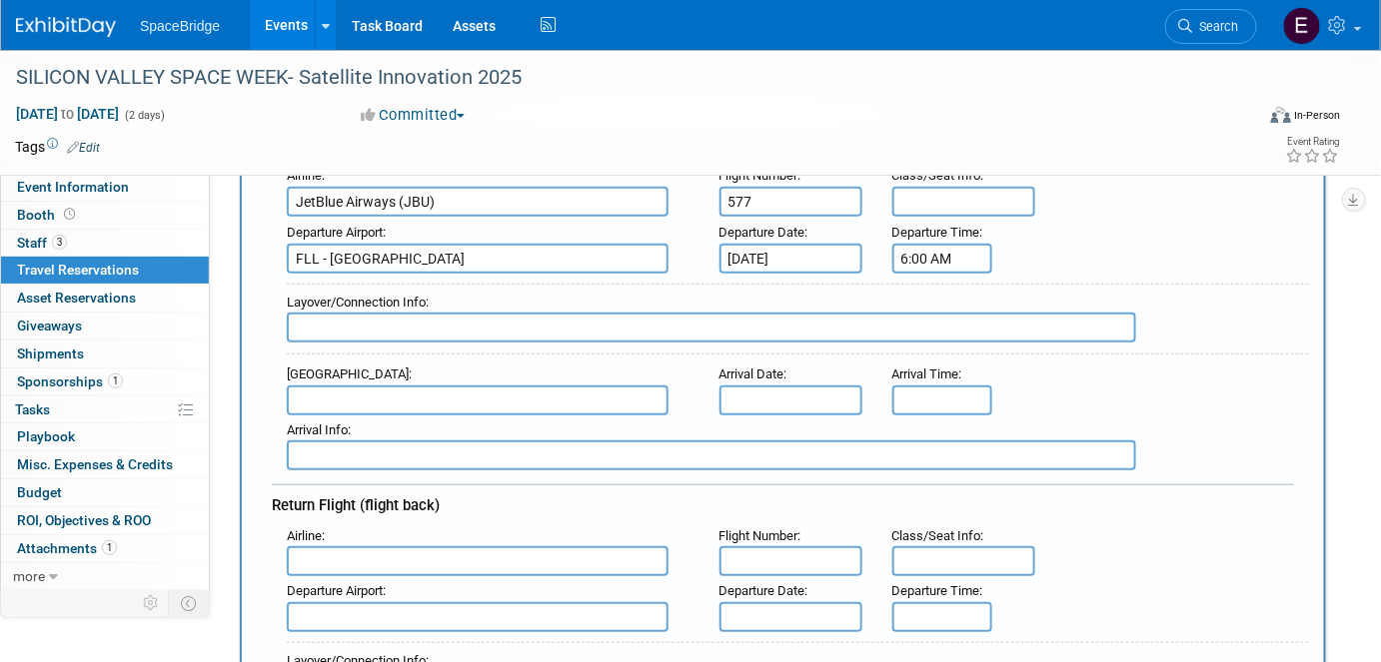
click at [454, 392] on input "text" at bounding box center [478, 401] width 382 height 30
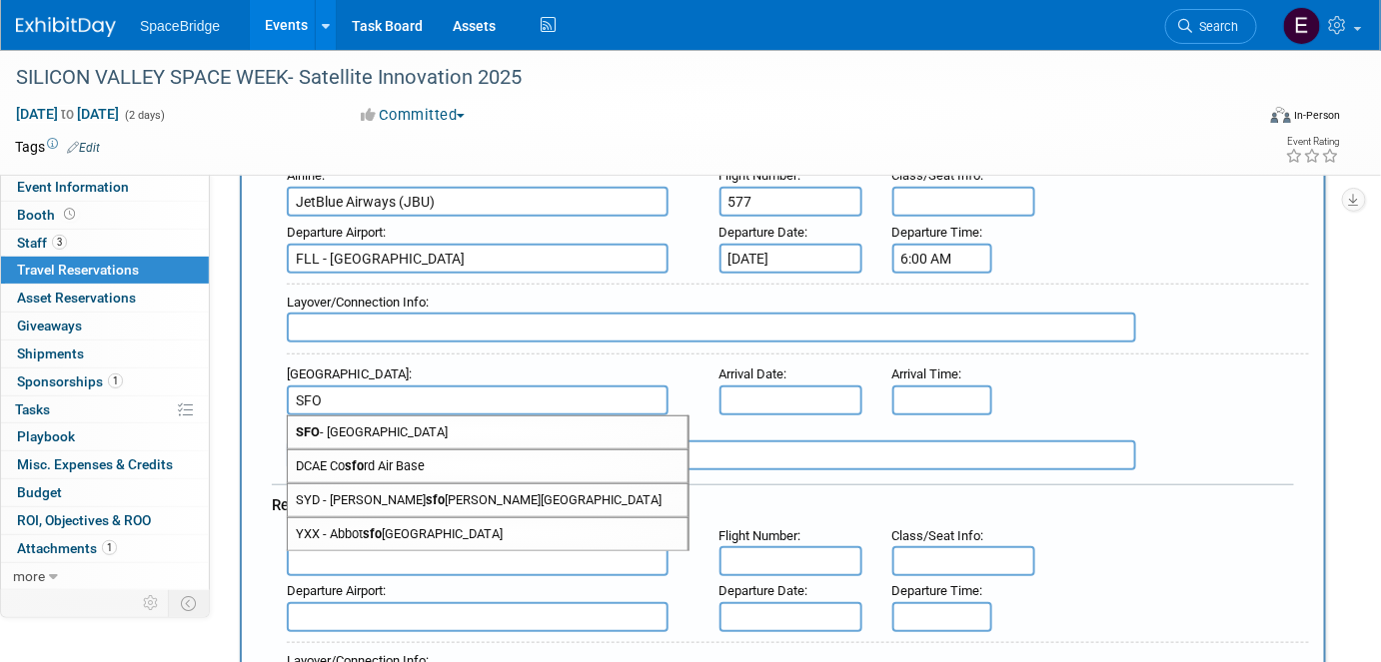
click at [476, 420] on span "SFO - [GEOGRAPHIC_DATA]" at bounding box center [488, 433] width 400 height 32
type input "SFO - [GEOGRAPHIC_DATA]"
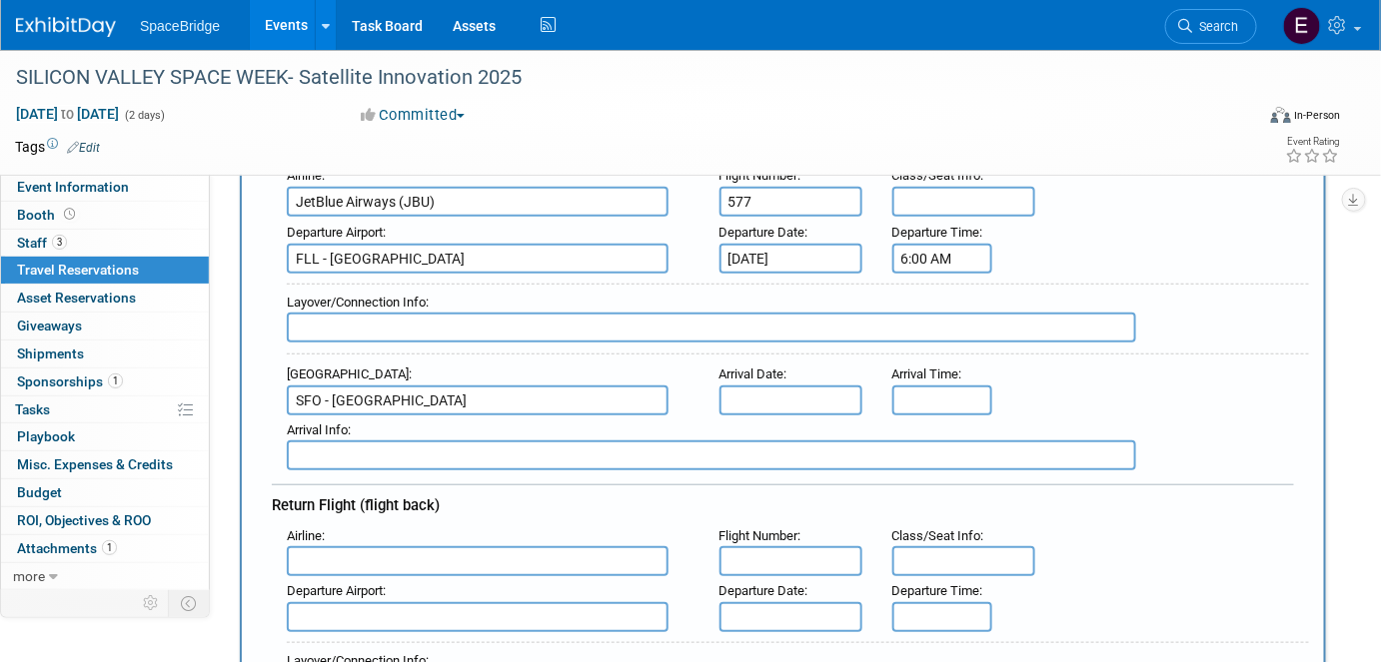
click at [777, 387] on input "text" at bounding box center [790, 401] width 143 height 30
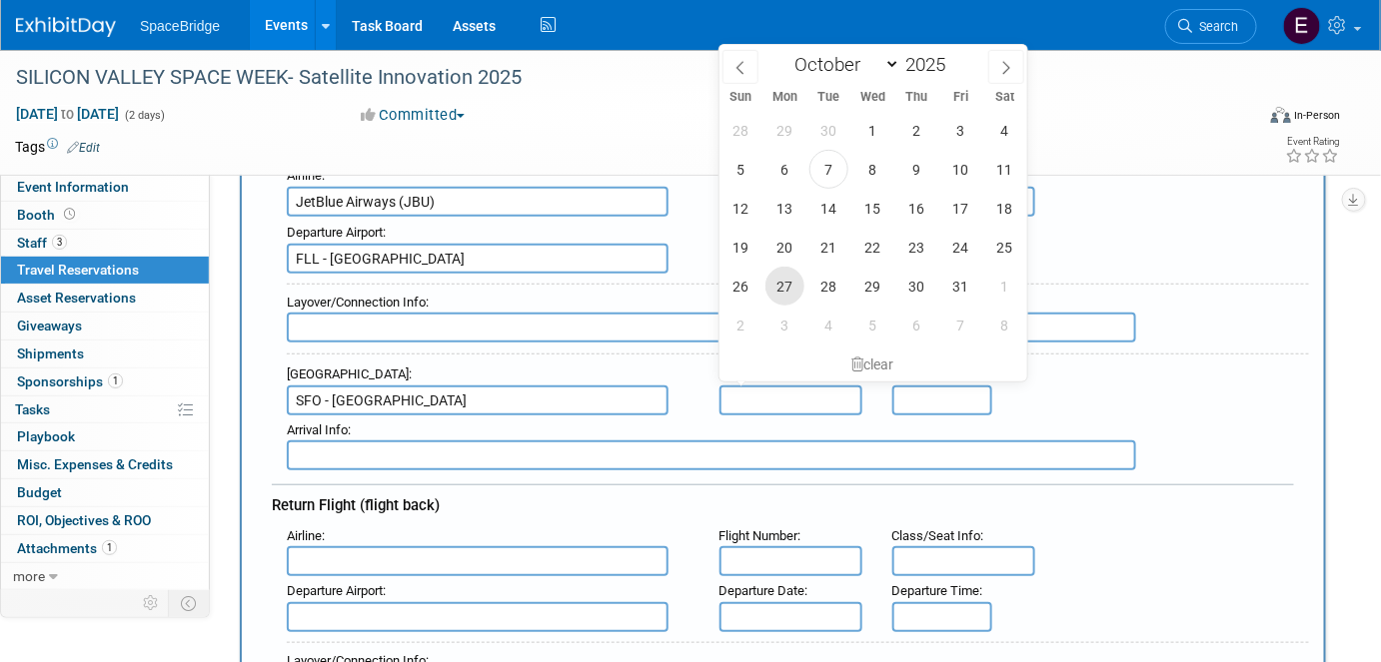
click at [789, 286] on span "27" at bounding box center [784, 286] width 39 height 39
type input "[DATE]"
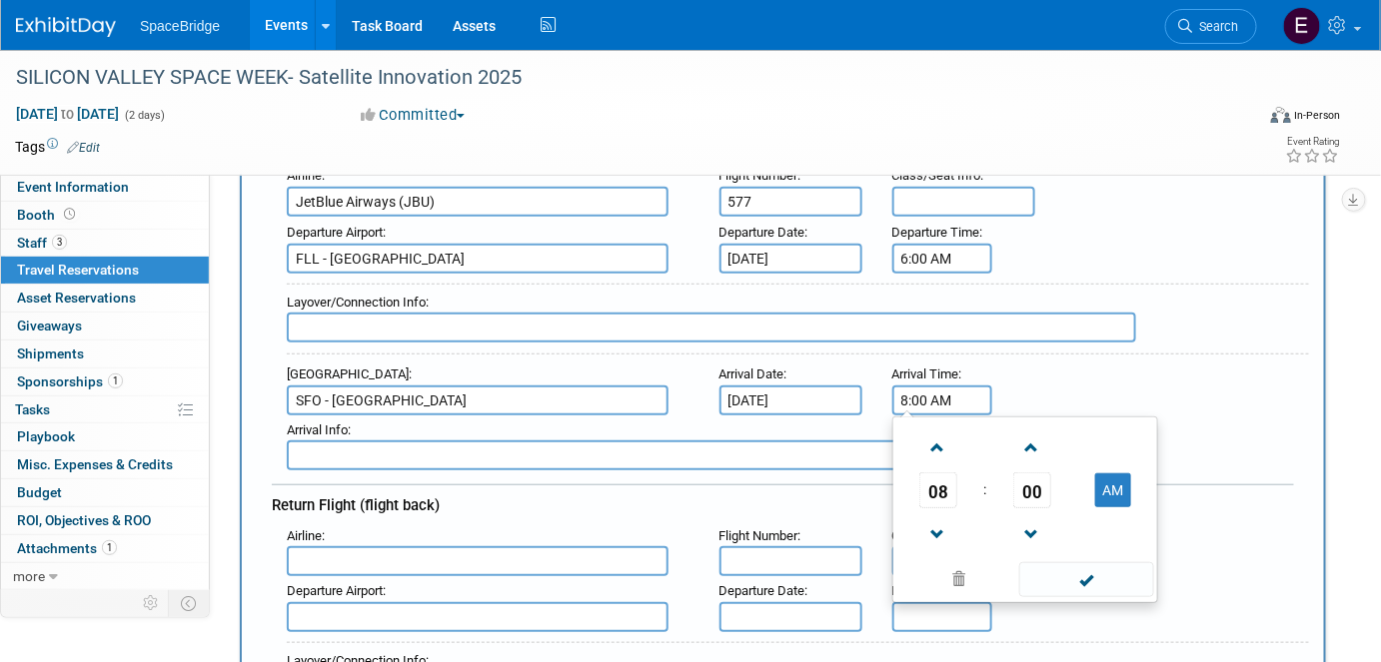
click at [939, 403] on input "8:00 AM" at bounding box center [942, 401] width 100 height 30
click at [932, 475] on span "08" at bounding box center [938, 491] width 38 height 36
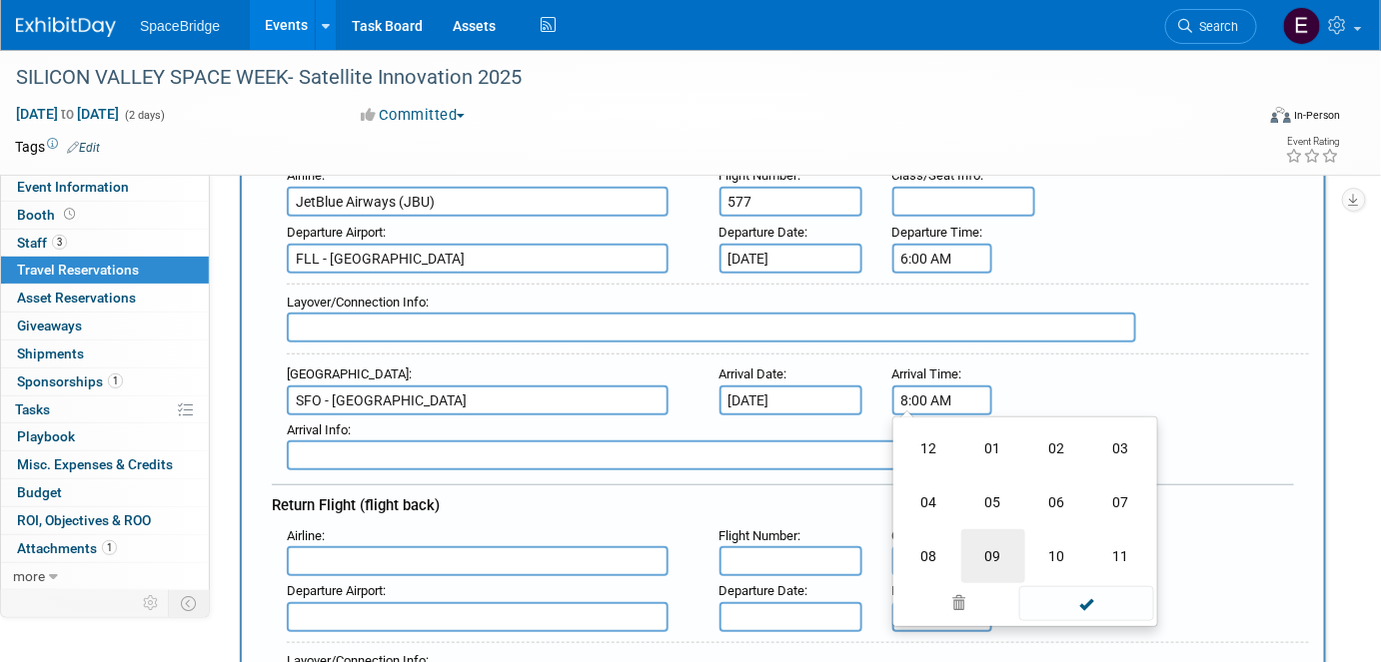
click at [1004, 554] on td "09" at bounding box center [993, 557] width 64 height 54
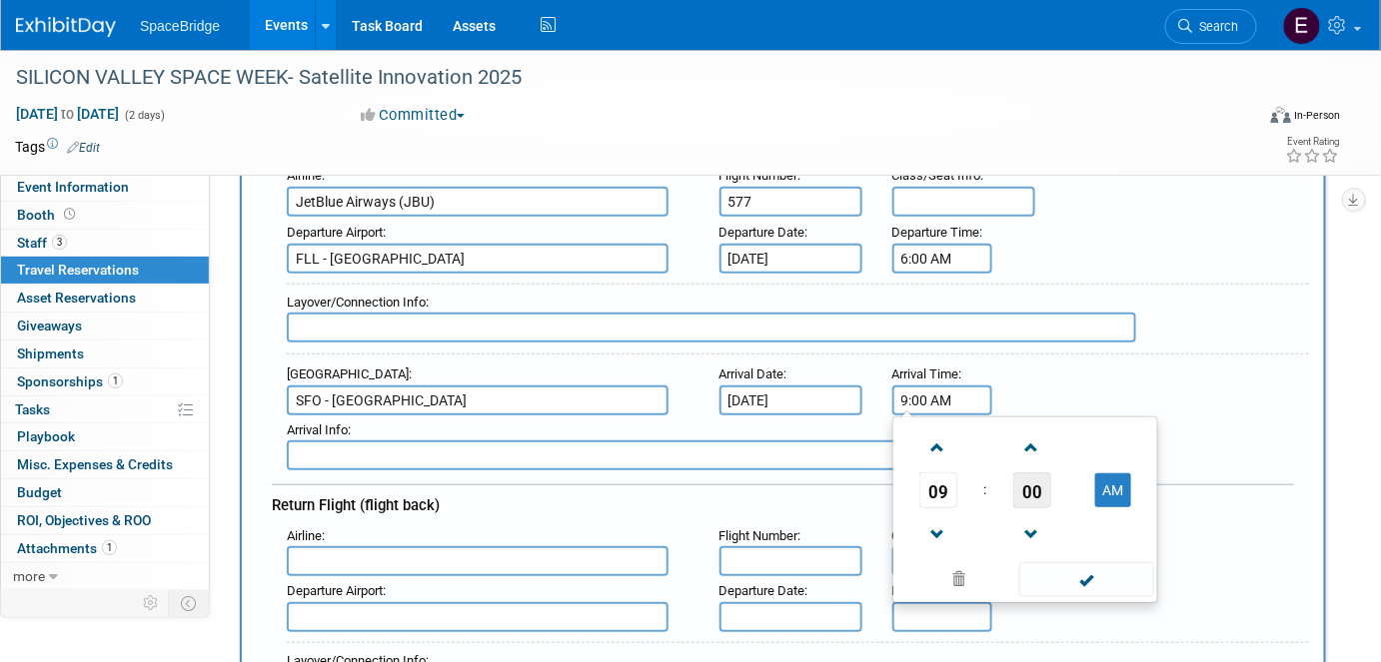
click at [1037, 479] on span "00" at bounding box center [1032, 491] width 38 height 36
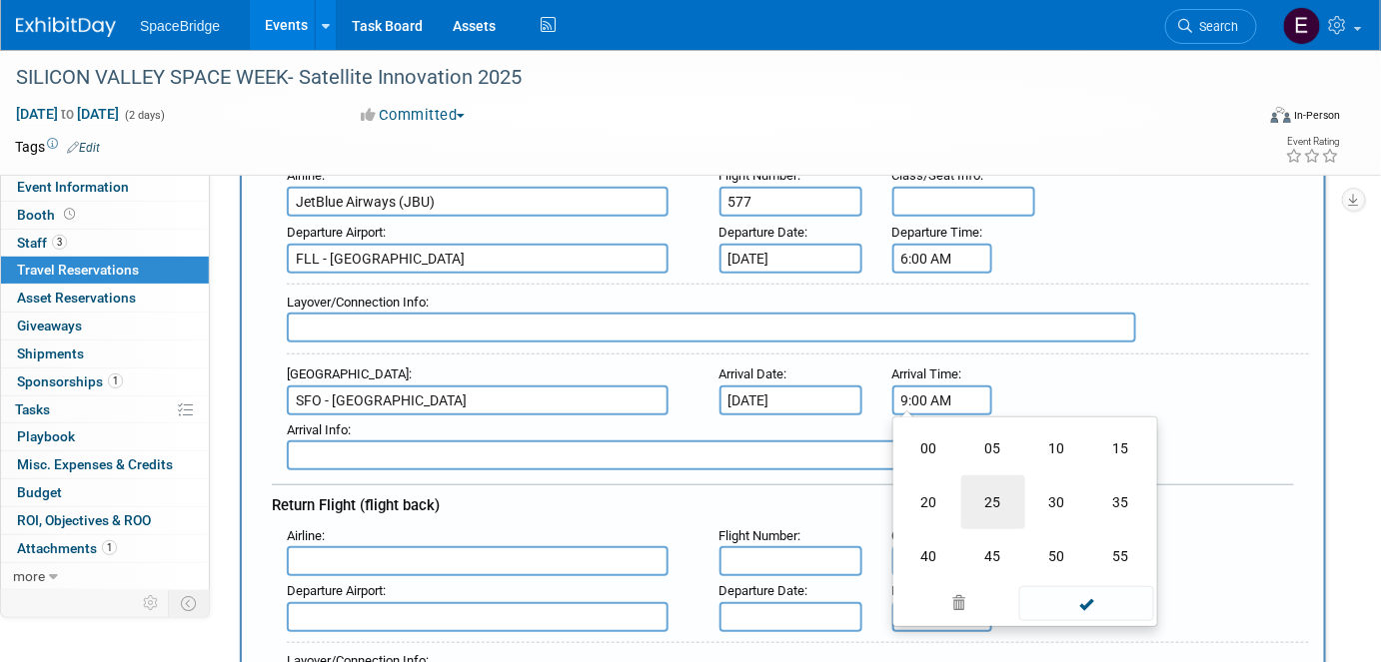
click at [992, 492] on td "25" at bounding box center [993, 503] width 64 height 54
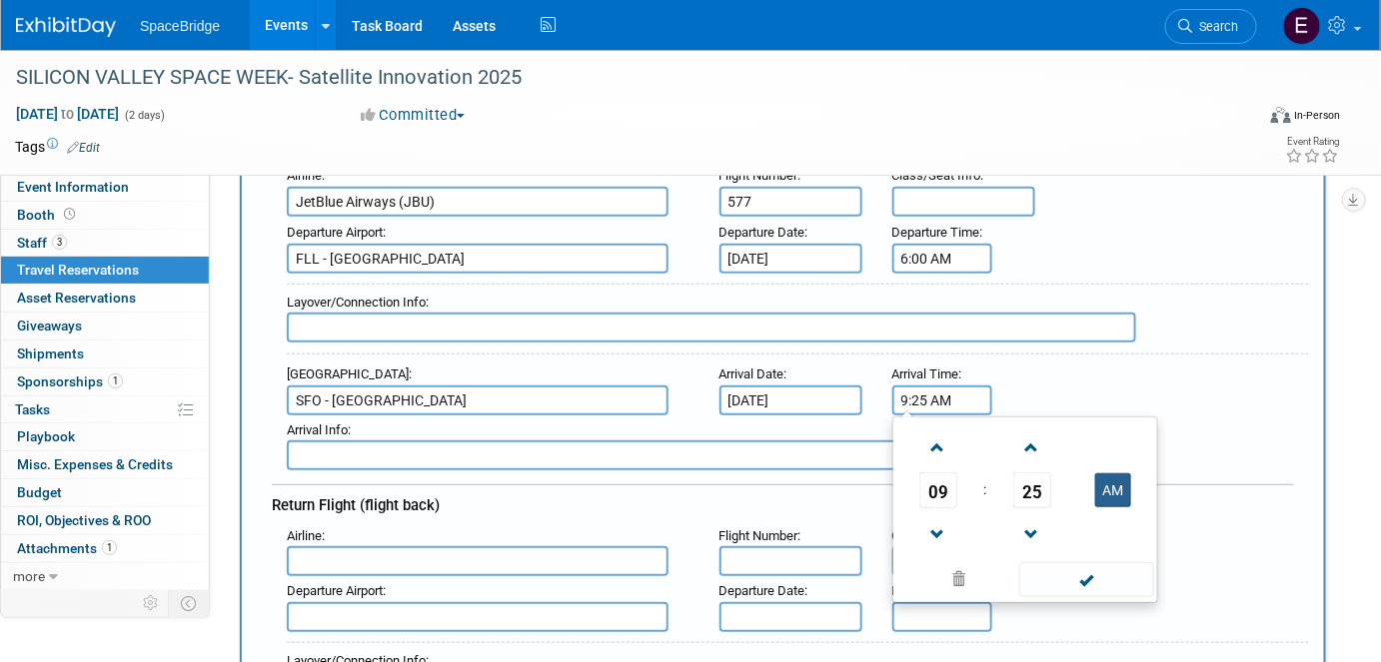
click at [1115, 478] on button "AM" at bounding box center [1113, 491] width 36 height 34
click at [1094, 576] on span at bounding box center [1086, 580] width 135 height 35
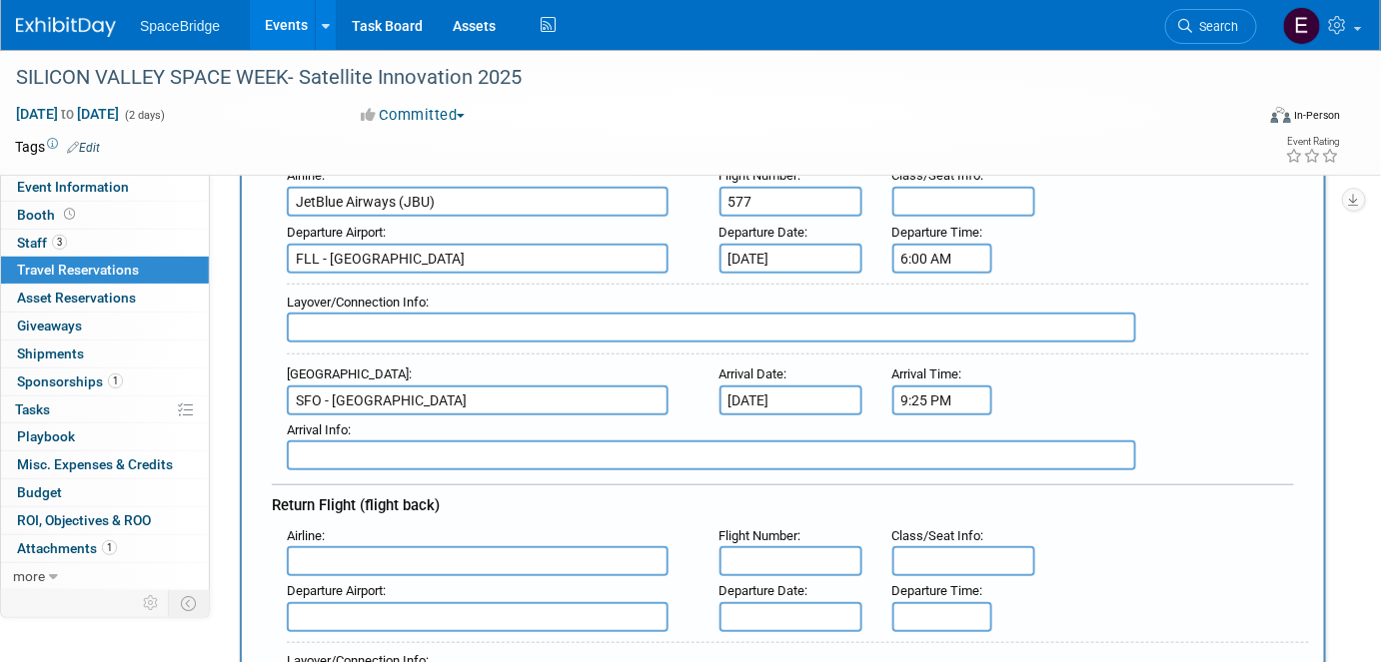
click at [936, 387] on input "9:25 PM" at bounding box center [942, 401] width 100 height 30
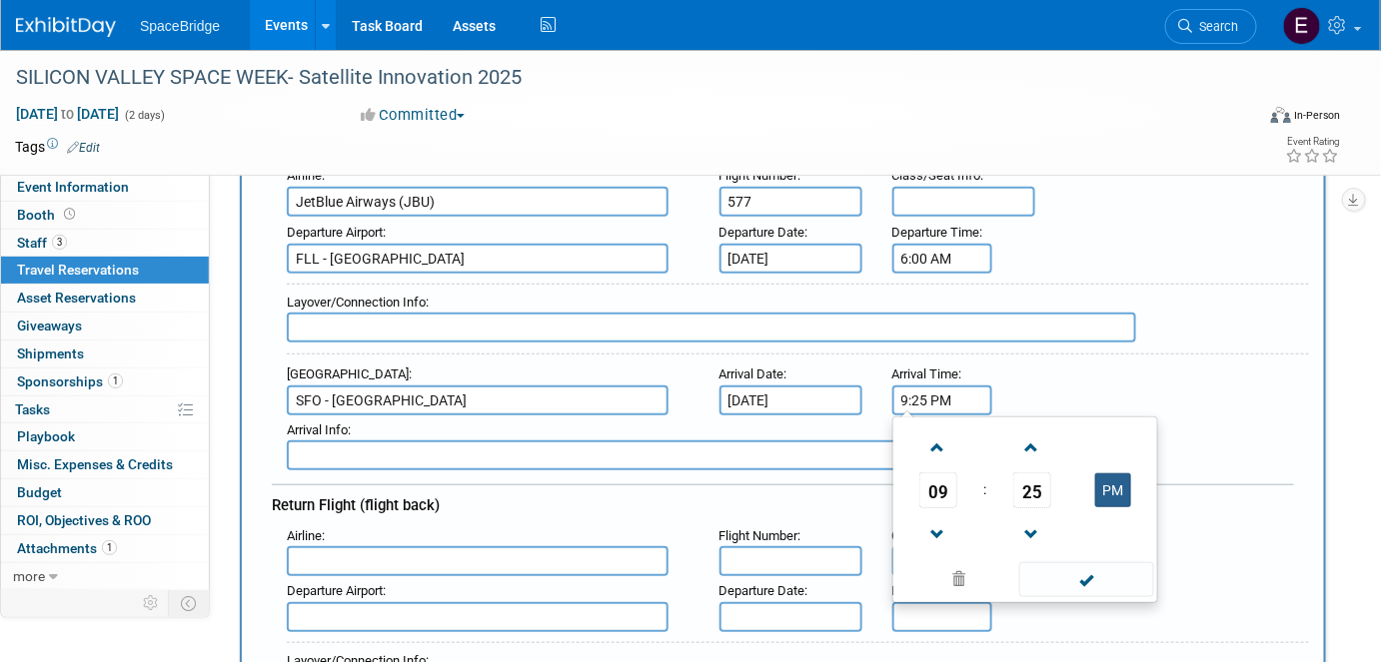
drag, startPoint x: 1107, startPoint y: 483, endPoint x: 1117, endPoint y: 495, distance: 15.6
click at [1107, 483] on button "PM" at bounding box center [1113, 491] width 36 height 34
type input "9:25 AM"
click at [1117, 585] on span at bounding box center [1086, 580] width 135 height 35
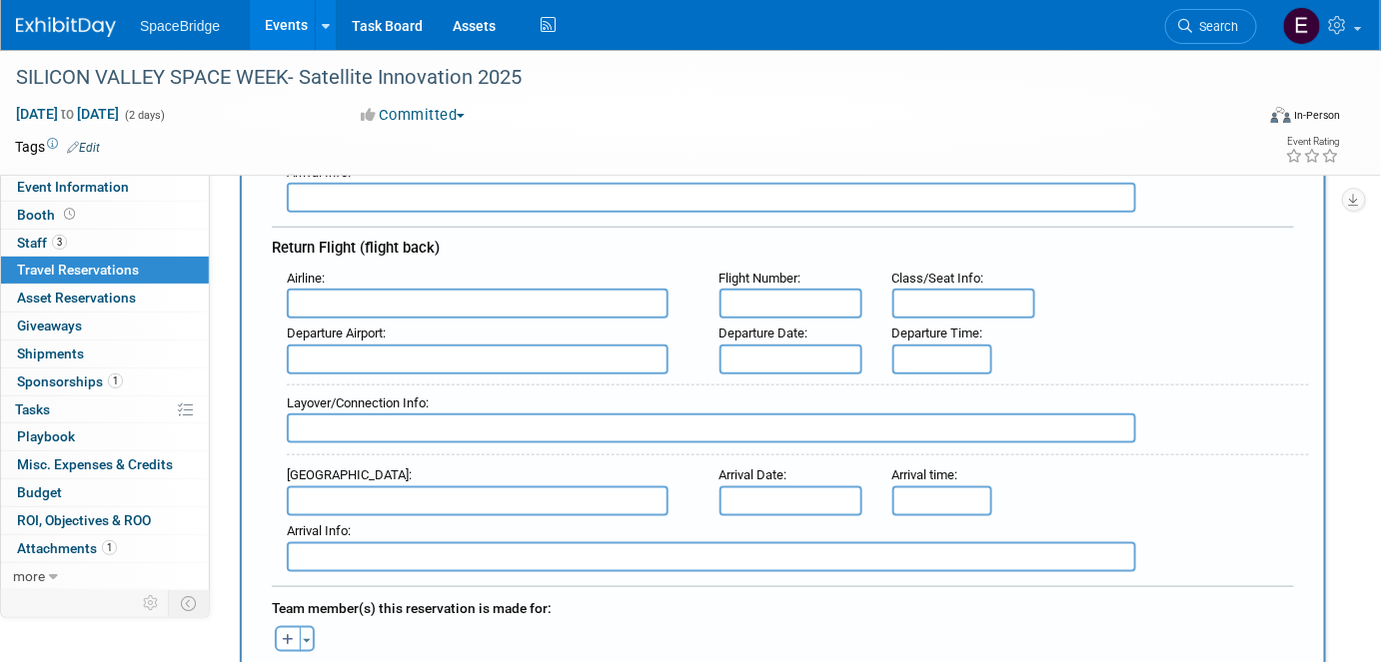
scroll to position [545, 0]
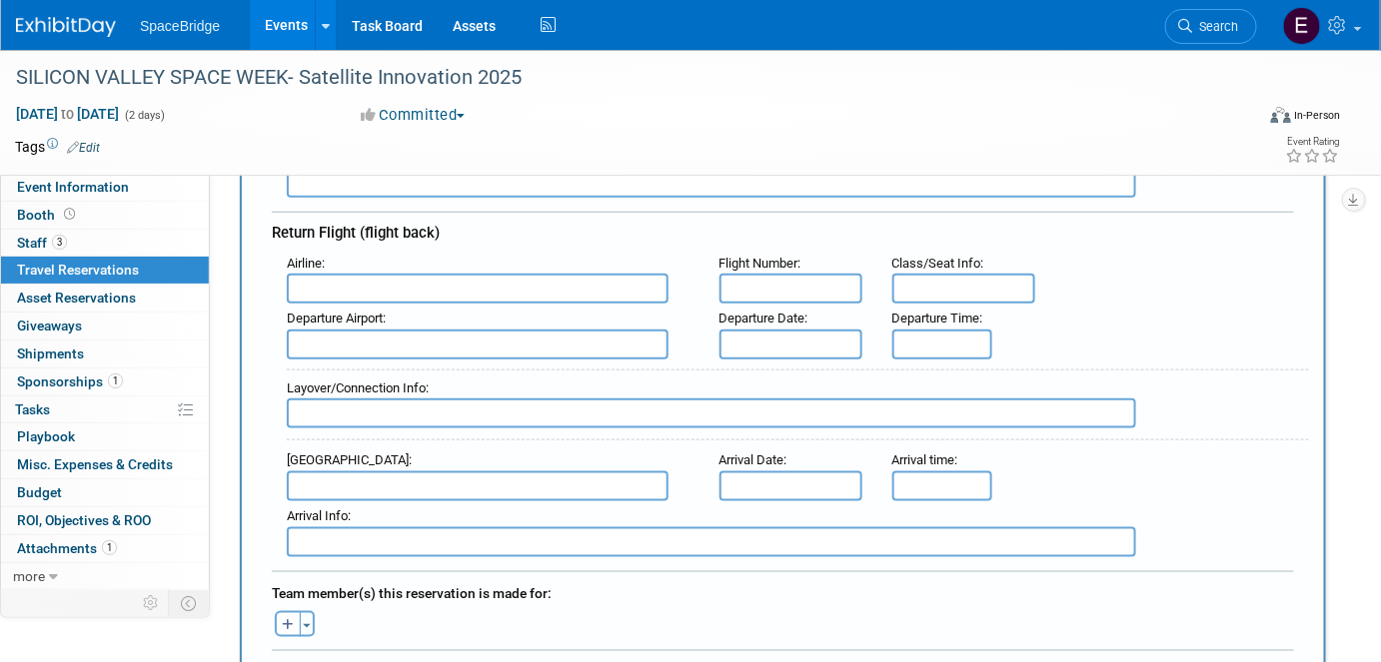
click at [543, 275] on input "text" at bounding box center [478, 289] width 382 height 30
click at [550, 312] on span "JetBlu e Airways (JBU)" at bounding box center [488, 321] width 400 height 32
type input "JetBlue Airways (JBU)"
click at [765, 277] on input "text" at bounding box center [790, 289] width 143 height 30
type input "578"
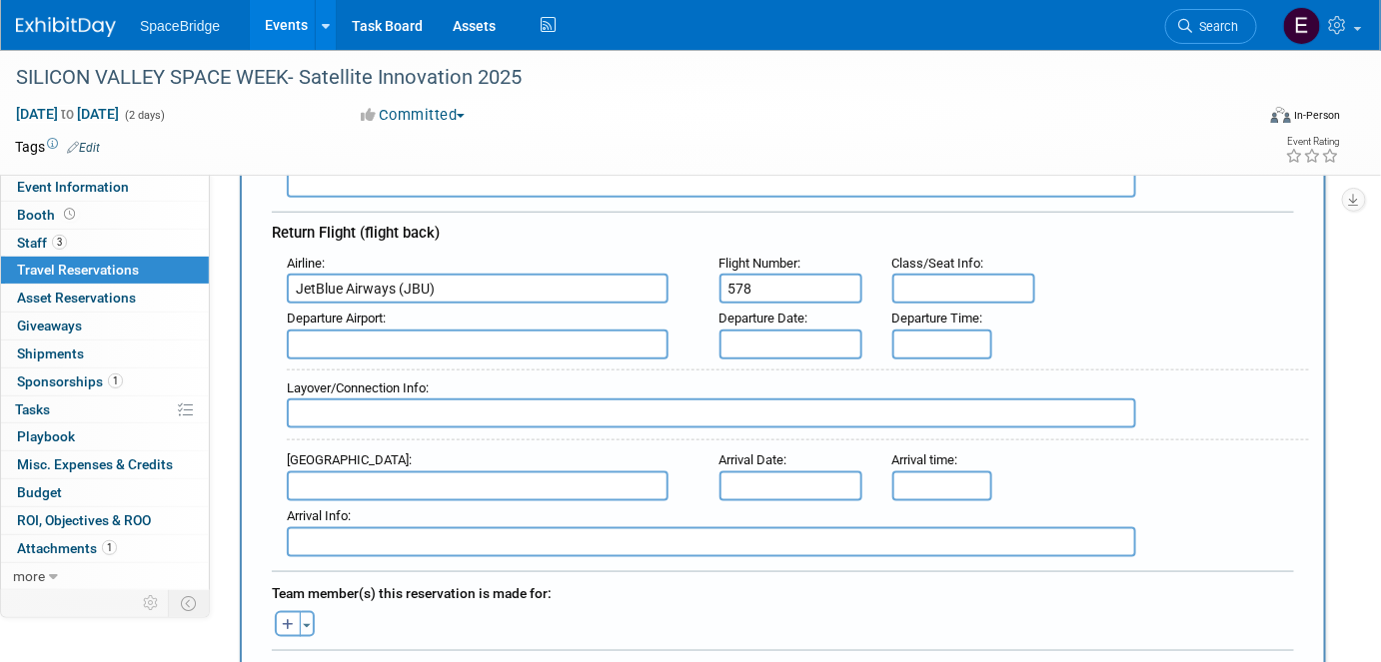
click at [471, 331] on input "text" at bounding box center [478, 345] width 382 height 30
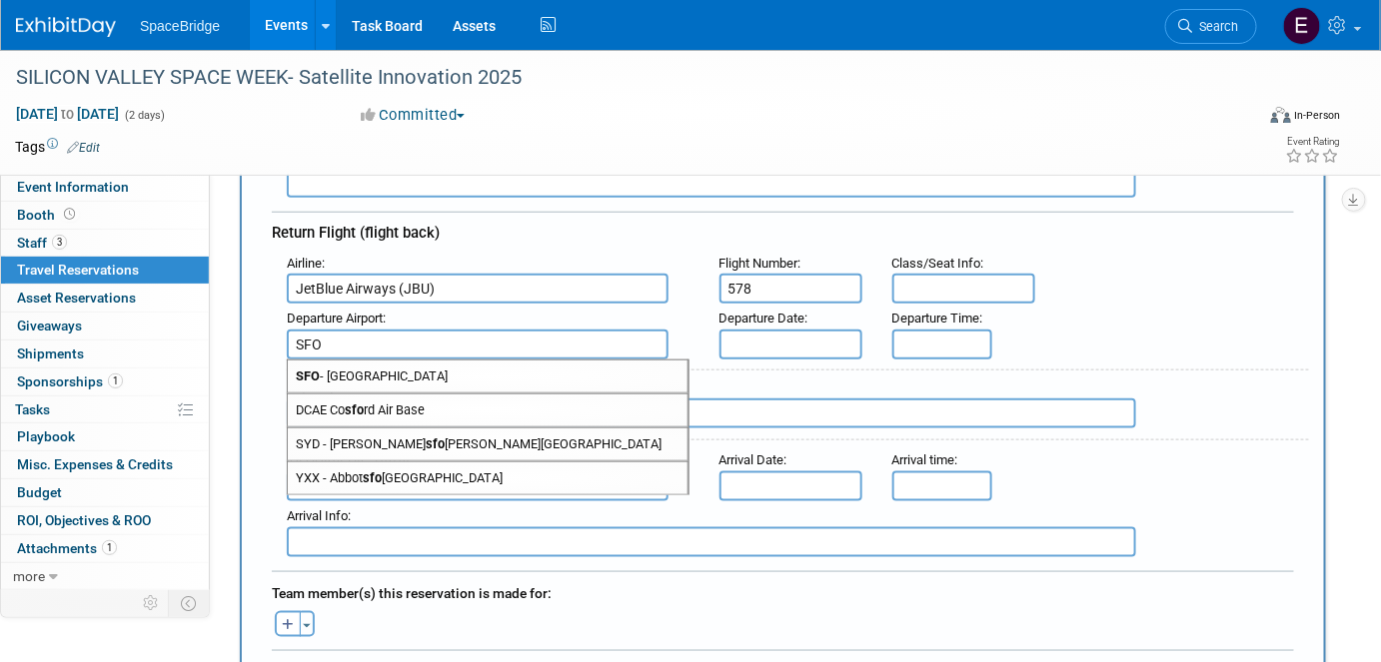
click at [490, 361] on span "SFO - [GEOGRAPHIC_DATA]" at bounding box center [488, 377] width 400 height 32
type input "SFO - [GEOGRAPHIC_DATA]"
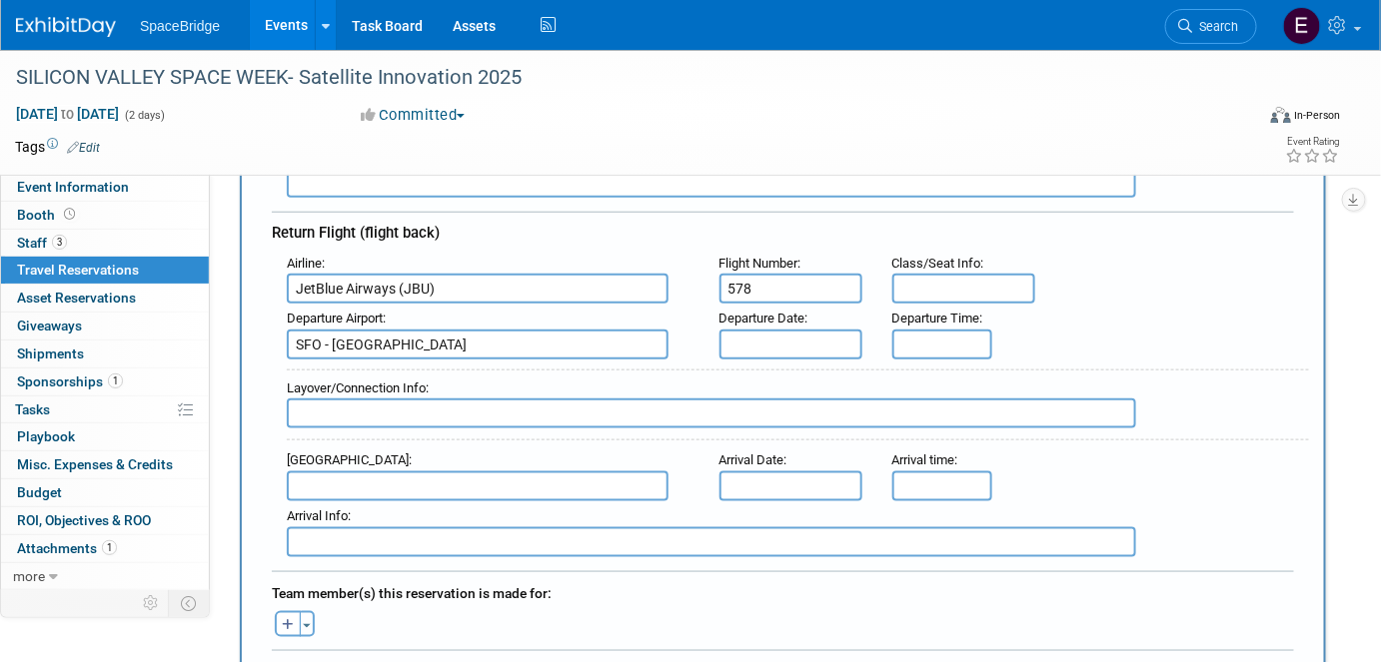
click at [777, 330] on input "text" at bounding box center [790, 345] width 143 height 30
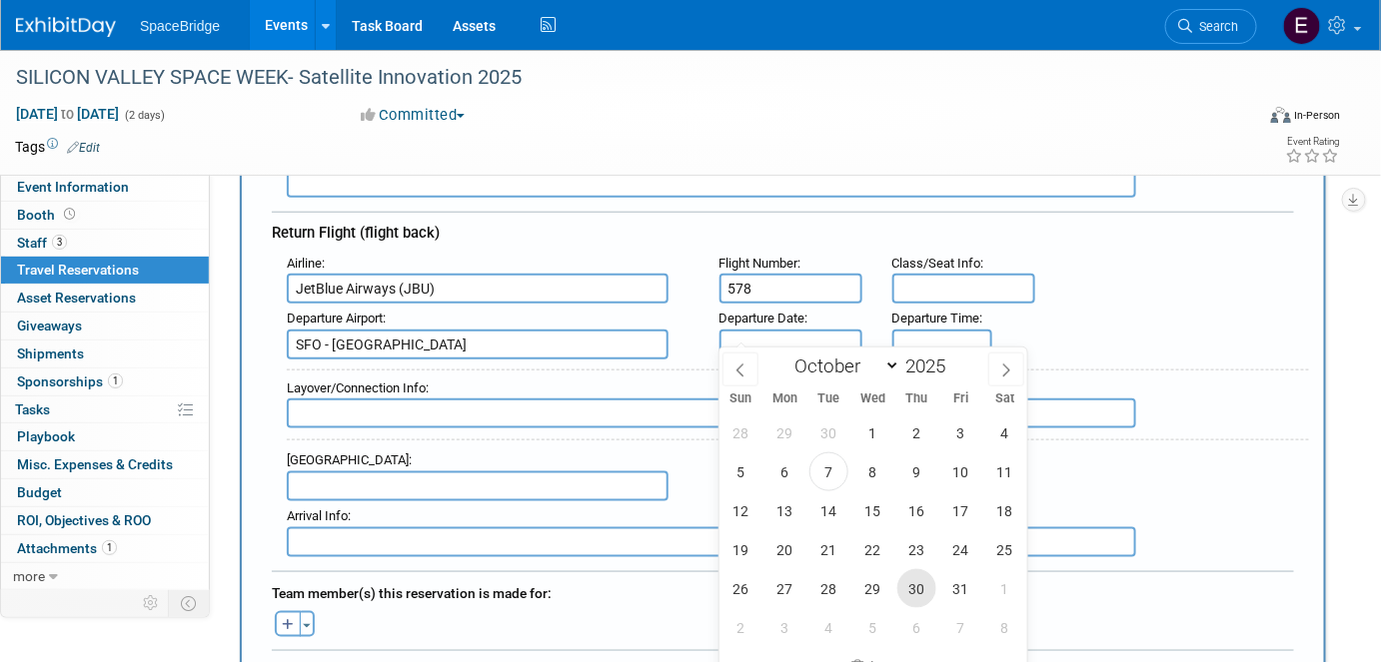
click at [913, 584] on span "30" at bounding box center [916, 589] width 39 height 39
type input "[DATE]"
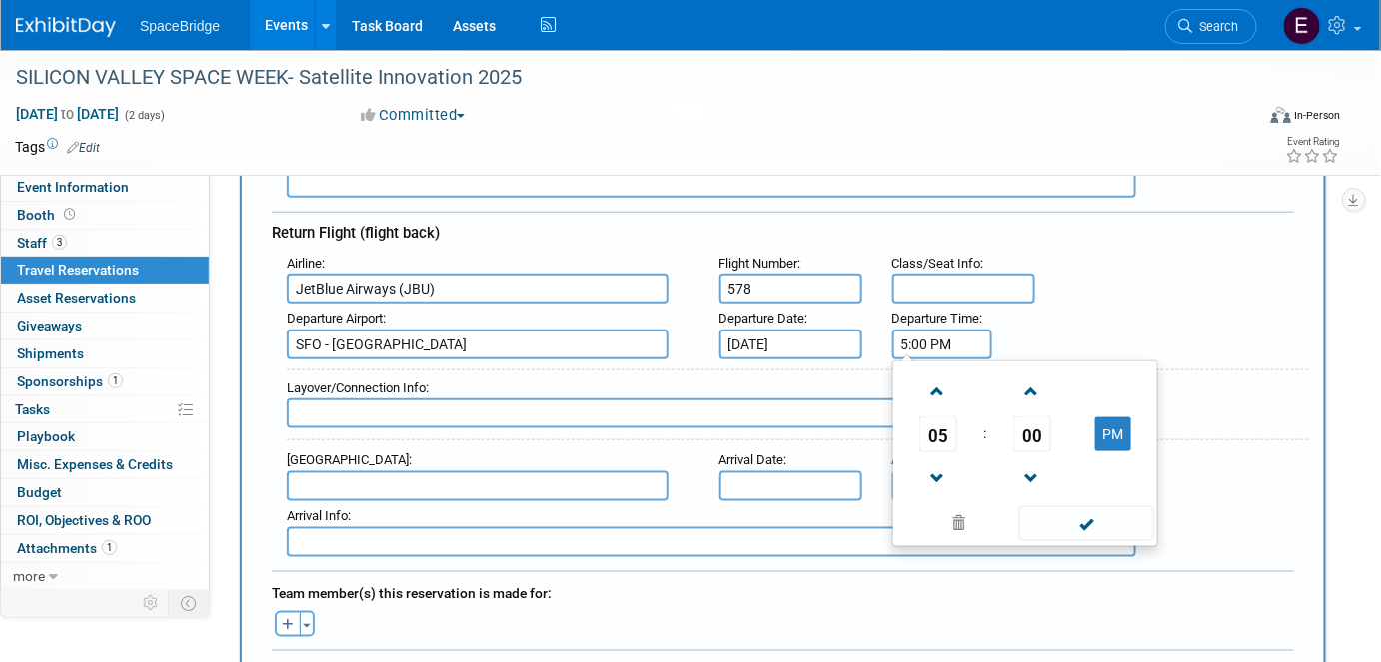
click at [945, 331] on input "5:00 PM" at bounding box center [942, 345] width 100 height 30
click at [936, 421] on span "05" at bounding box center [938, 435] width 38 height 36
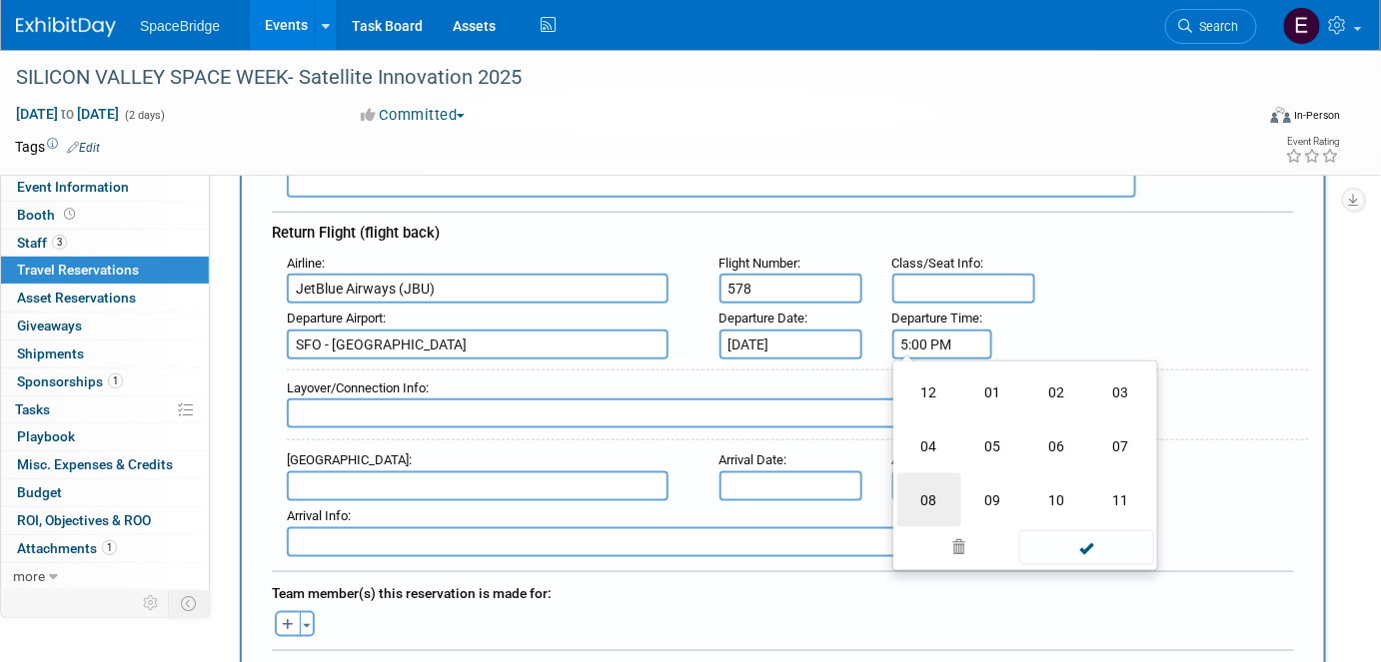
click at [938, 479] on td "08" at bounding box center [929, 501] width 64 height 54
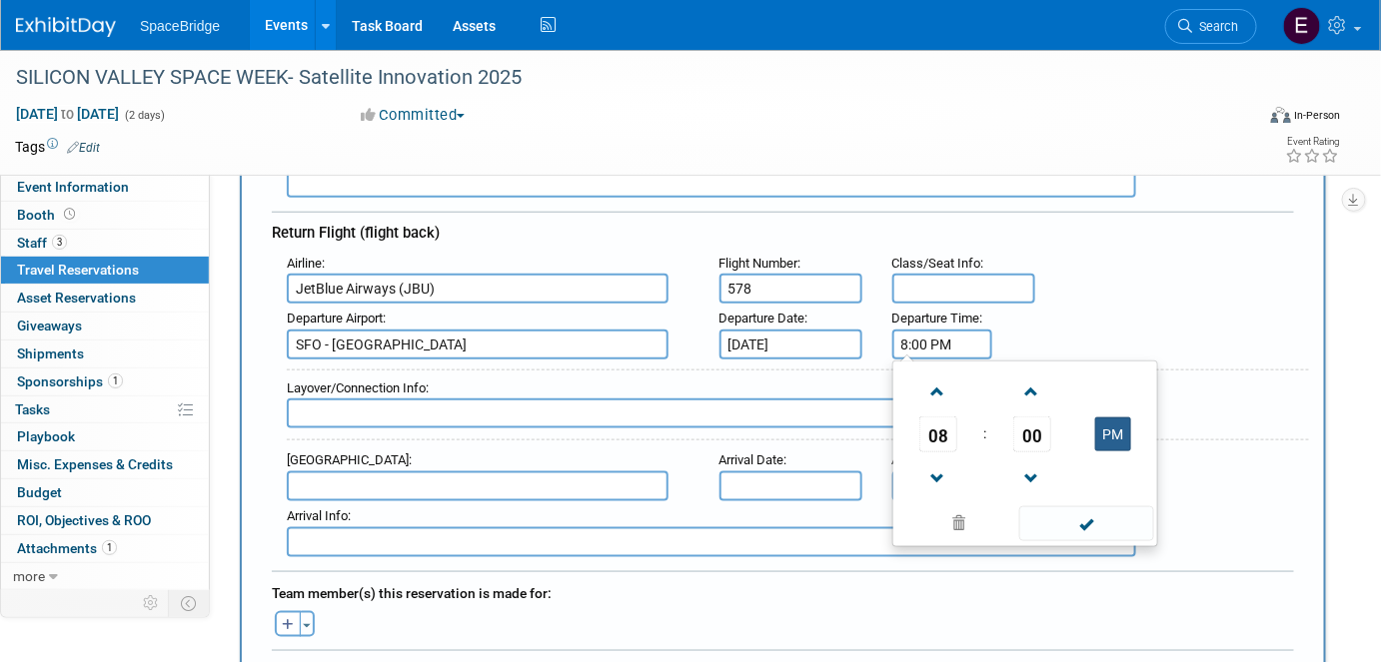
click at [1114, 418] on button "PM" at bounding box center [1113, 435] width 36 height 34
type input "8:00 AM"
click at [1089, 512] on span at bounding box center [1086, 524] width 135 height 35
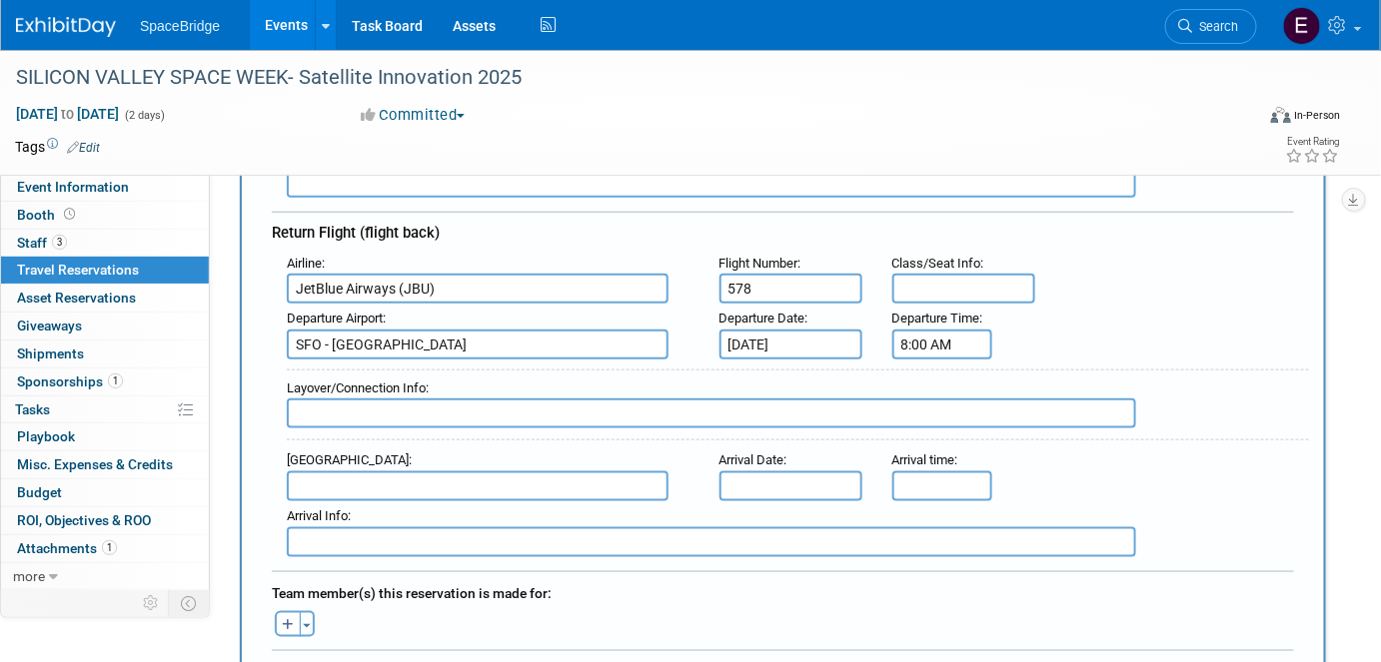
click at [490, 472] on input "text" at bounding box center [478, 487] width 382 height 30
click at [507, 503] on span "FLL - [GEOGRAPHIC_DATA]" at bounding box center [488, 519] width 400 height 32
type input "FLL - [GEOGRAPHIC_DATA]"
click at [799, 472] on input "text" at bounding box center [790, 487] width 143 height 30
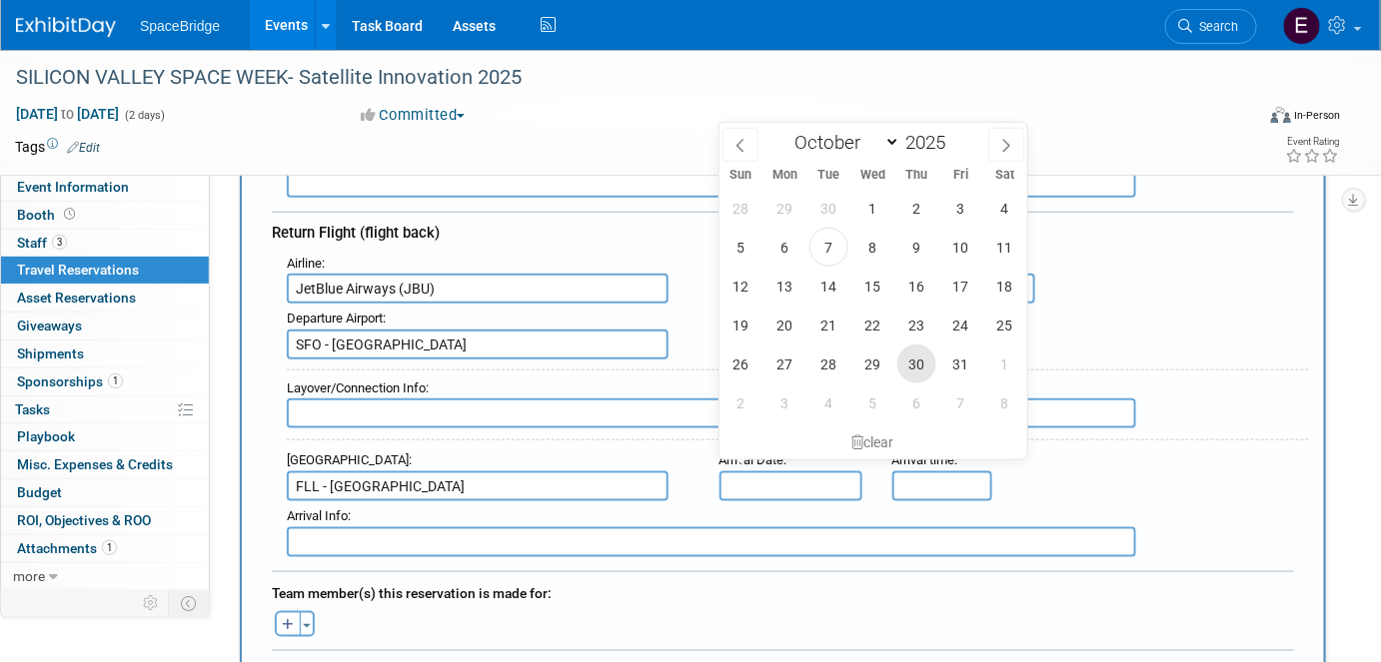
click at [919, 368] on span "30" at bounding box center [916, 364] width 39 height 39
type input "[DATE]"
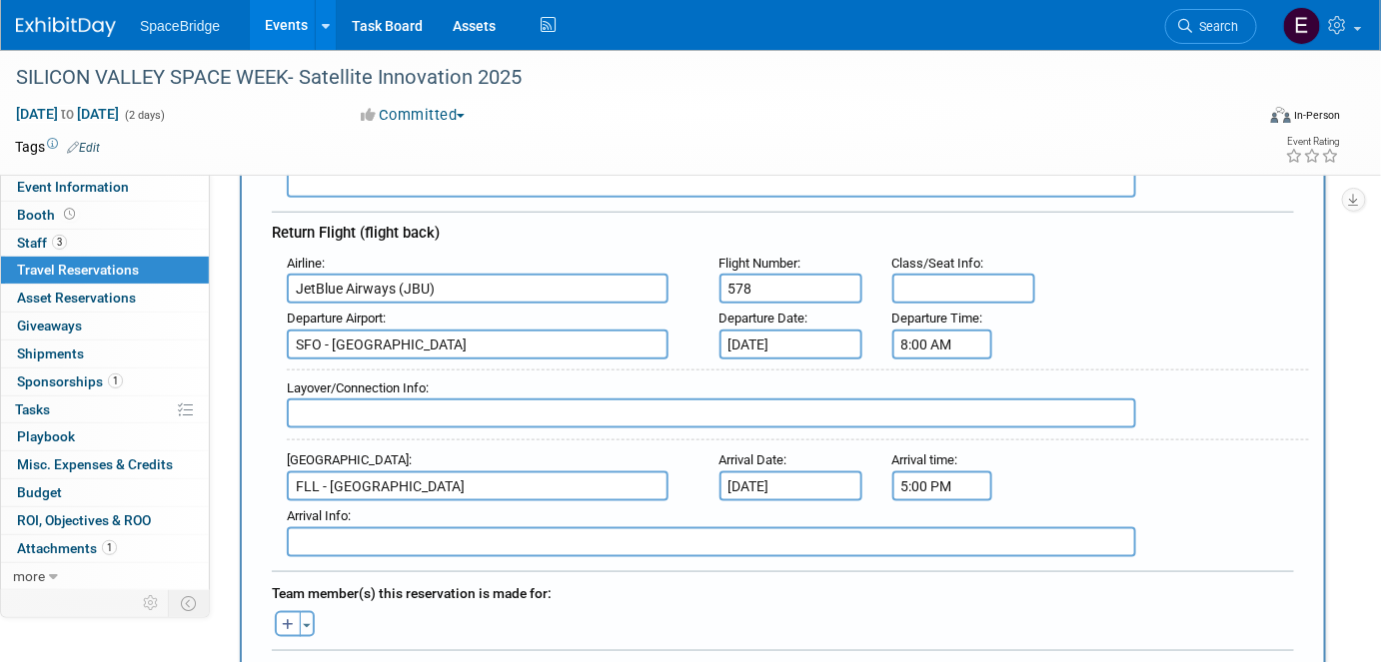
click at [953, 472] on input "5:00 PM" at bounding box center [942, 487] width 100 height 30
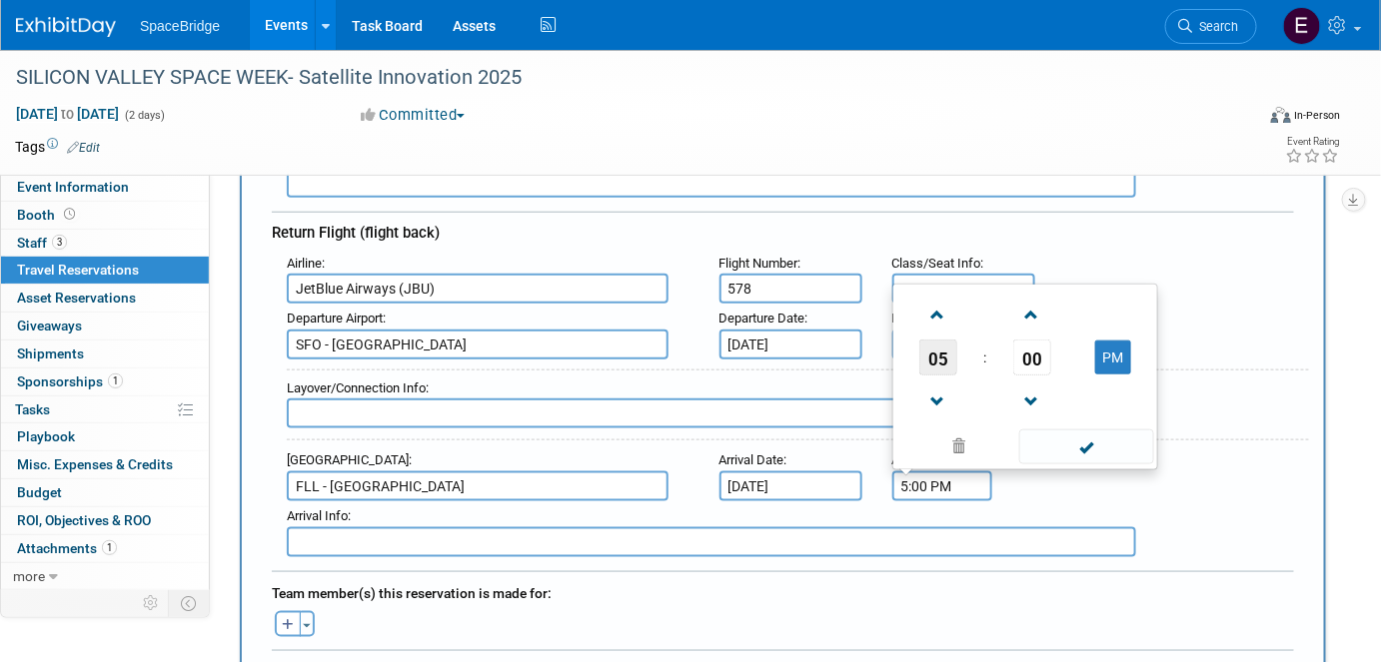
click at [938, 342] on span "05" at bounding box center [938, 358] width 38 height 36
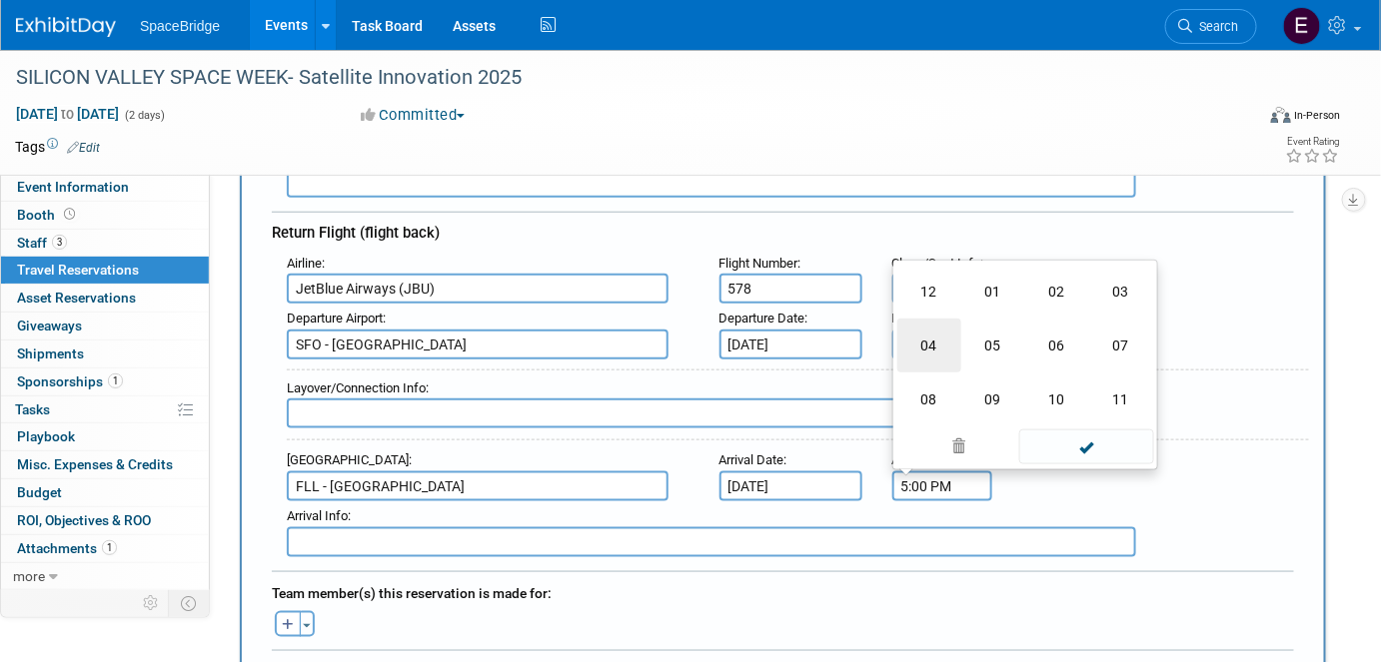
click at [921, 328] on td "04" at bounding box center [929, 346] width 64 height 54
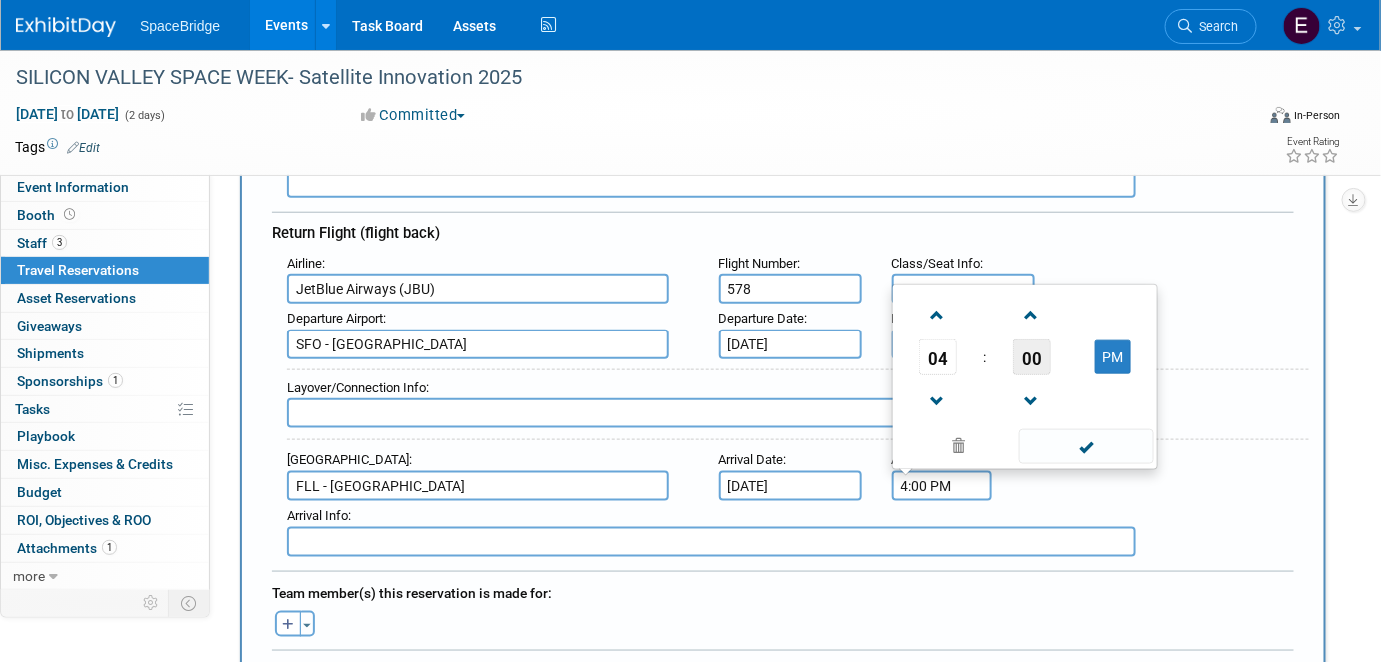
click at [1029, 340] on span "00" at bounding box center [1032, 358] width 38 height 36
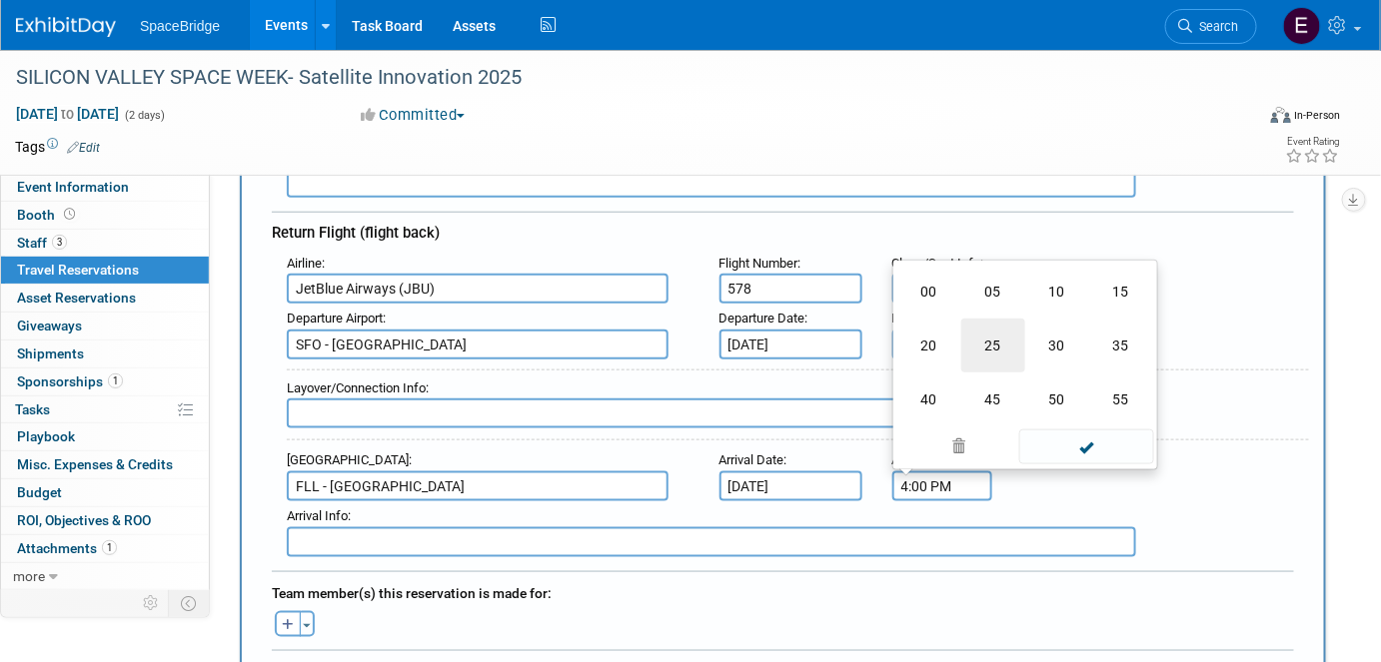
click at [1004, 326] on td "25" at bounding box center [993, 346] width 64 height 54
type input "4:25 PM"
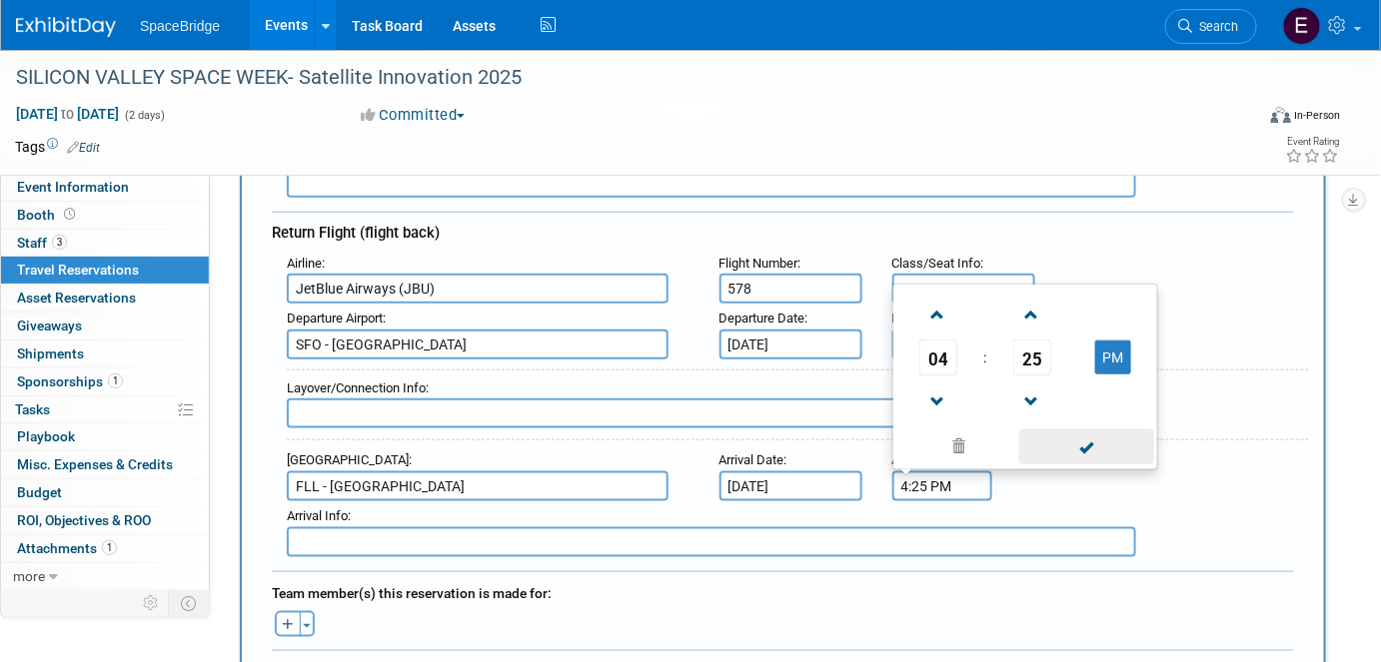
click at [1105, 430] on span at bounding box center [1086, 447] width 135 height 35
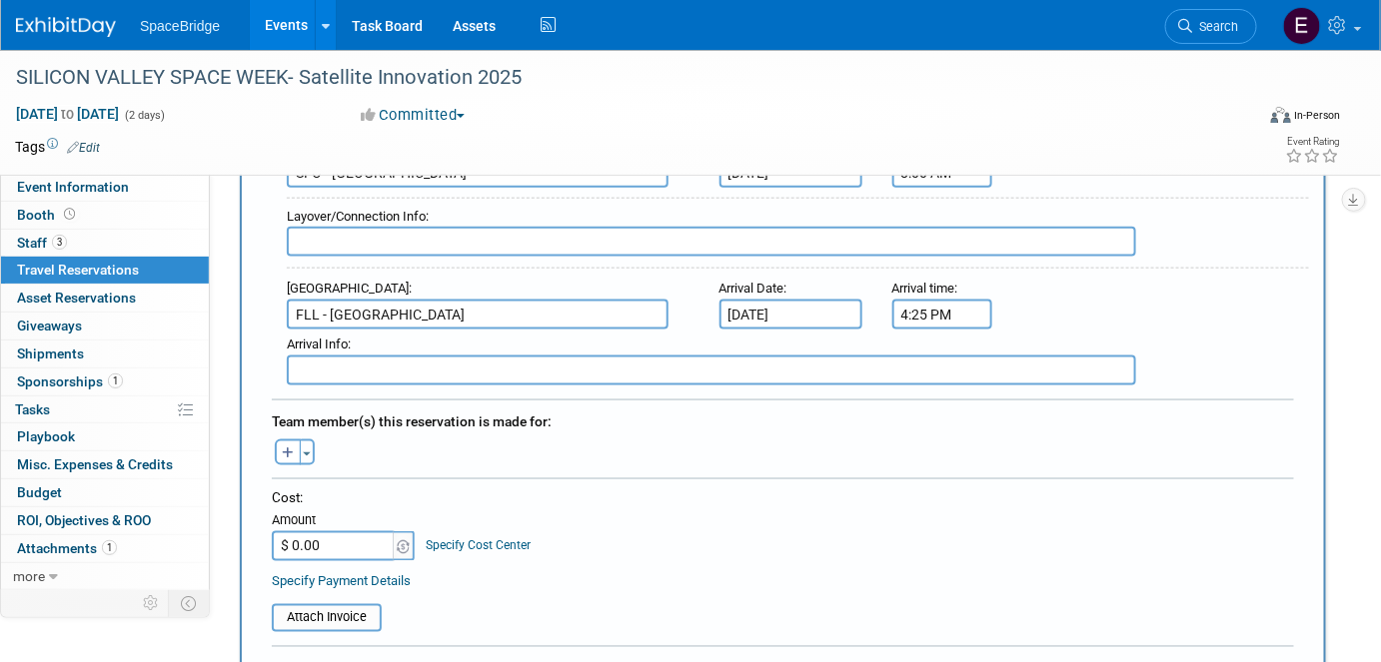
scroll to position [726, 0]
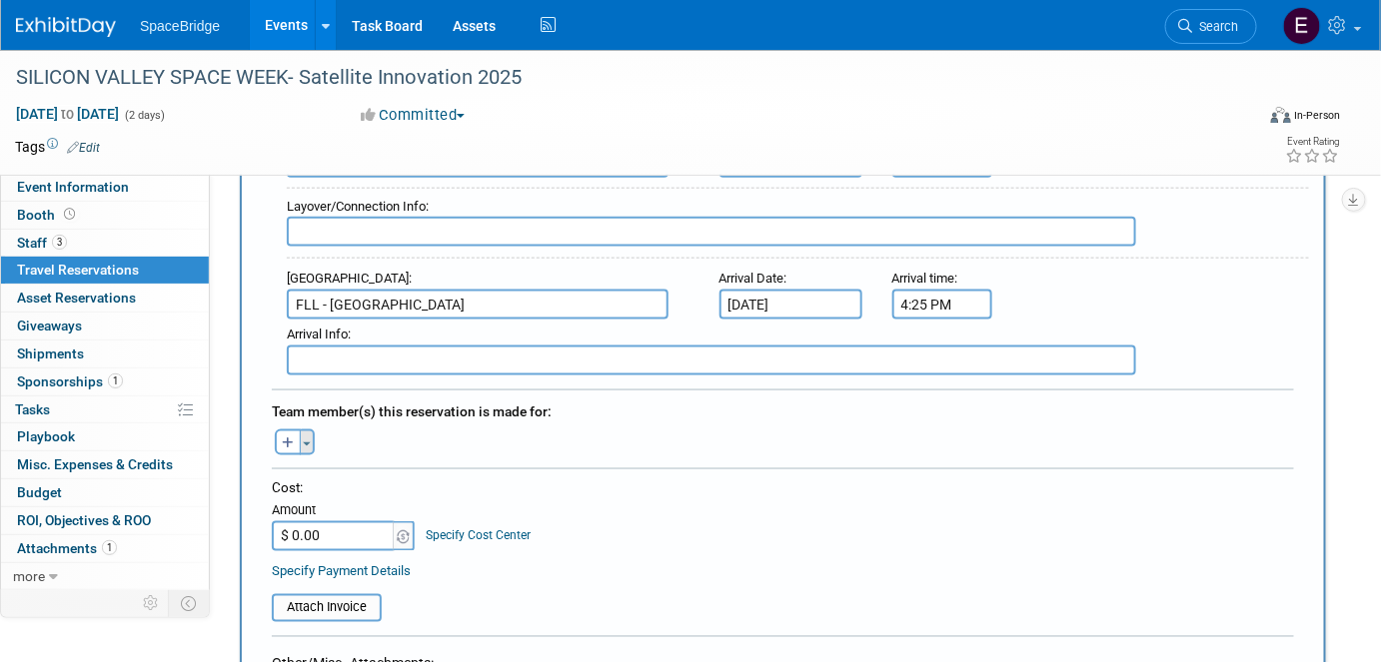
click at [309, 430] on button "Toggle Dropdown" at bounding box center [307, 443] width 15 height 26
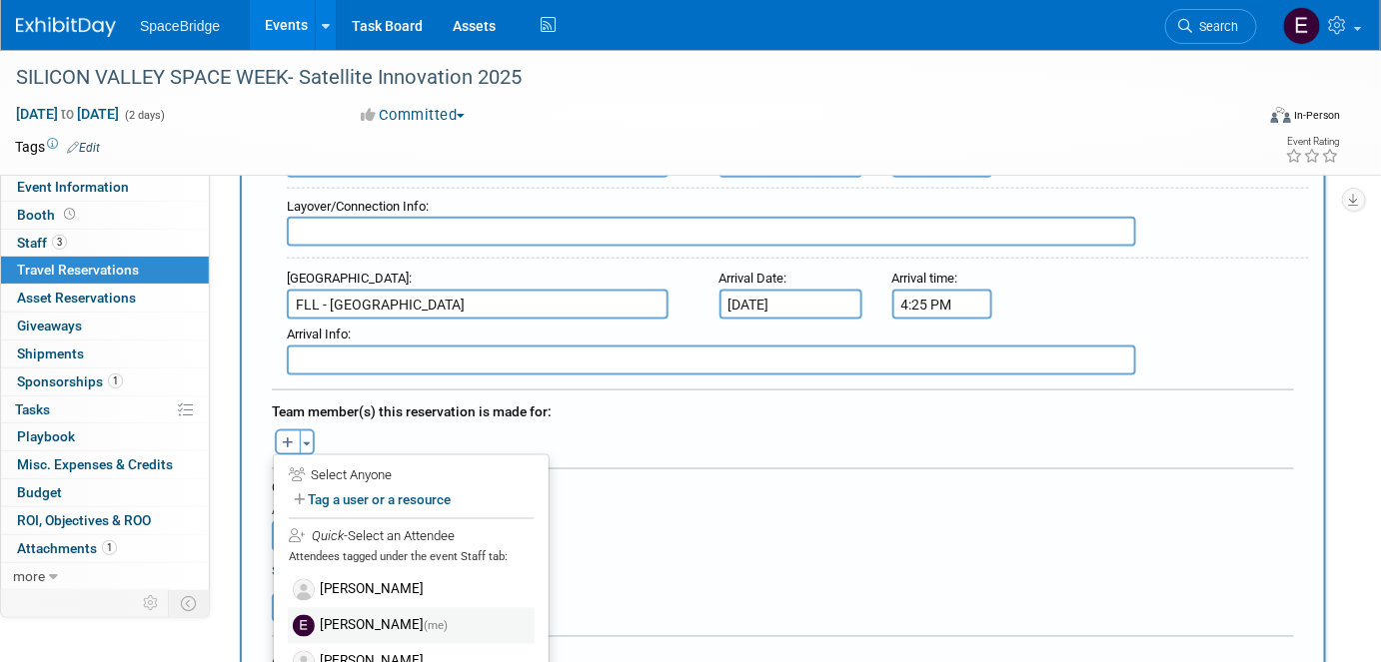
click at [385, 608] on label "[PERSON_NAME] (me)" at bounding box center [411, 626] width 247 height 36
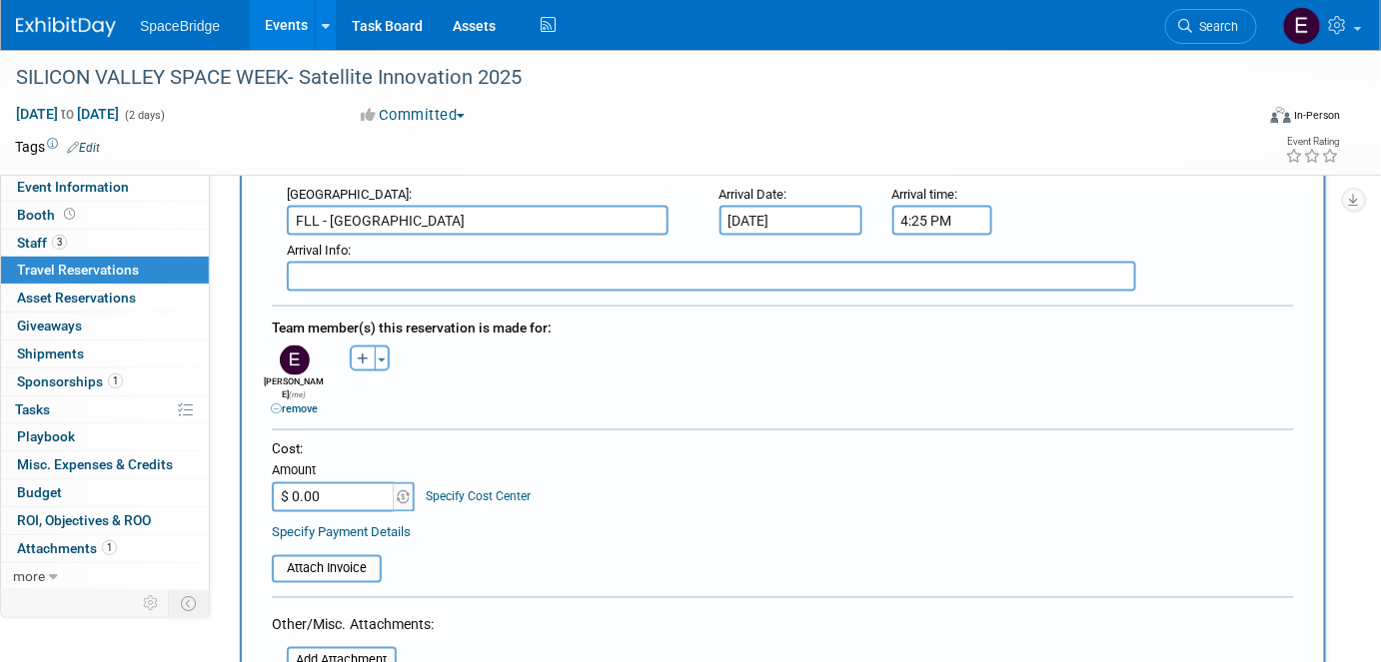
scroll to position [908, 0]
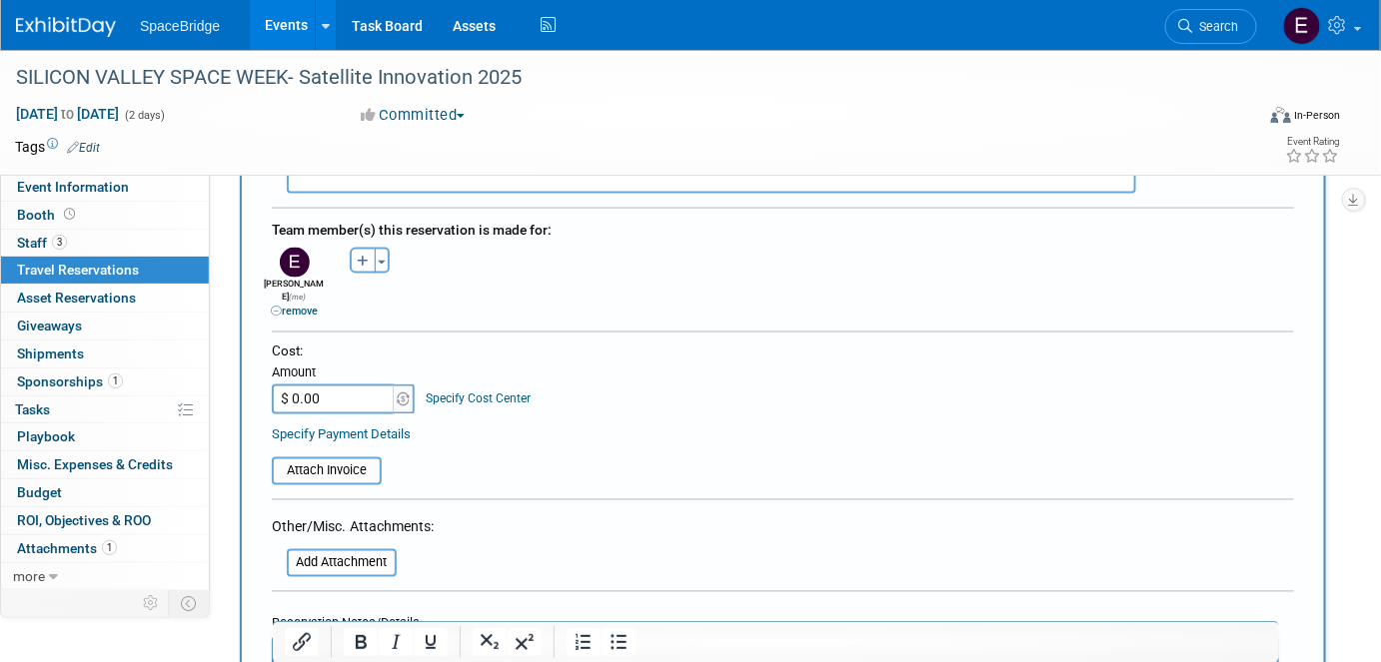
click at [341, 385] on input "$ 0.00" at bounding box center [334, 400] width 125 height 30
type input "$ 286.97"
click at [354, 460] on input "file" at bounding box center [261, 472] width 238 height 24
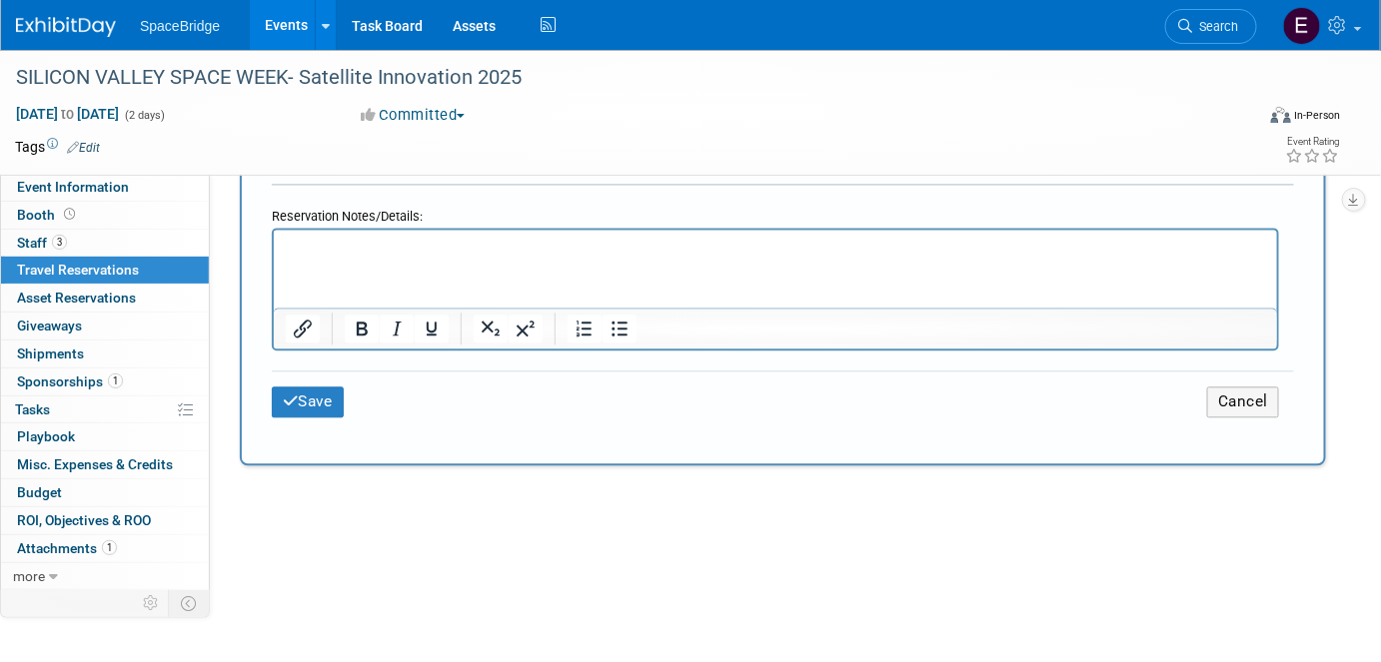
scroll to position [1362, 0]
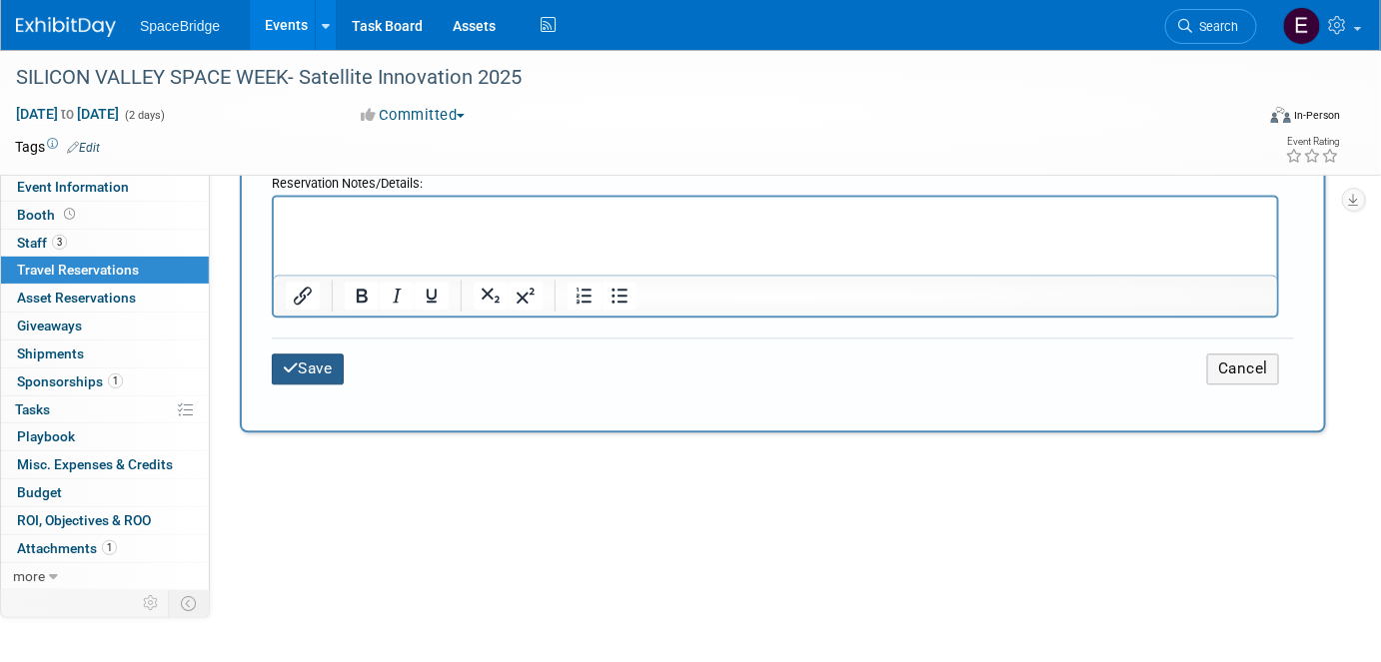
click at [320, 354] on button "Save" at bounding box center [308, 369] width 72 height 31
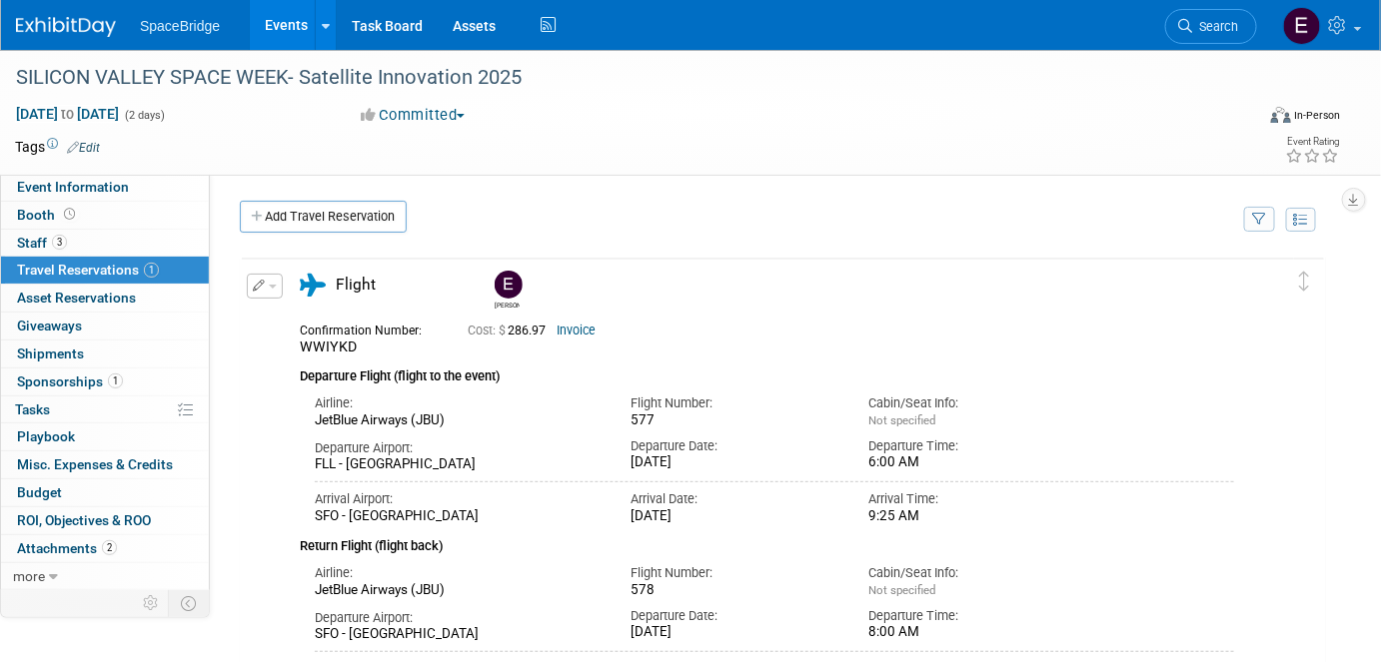
scroll to position [0, 0]
drag, startPoint x: 372, startPoint y: 222, endPoint x: 388, endPoint y: 229, distance: 17.4
click at [372, 222] on link "Add Travel Reservation" at bounding box center [323, 217] width 167 height 32
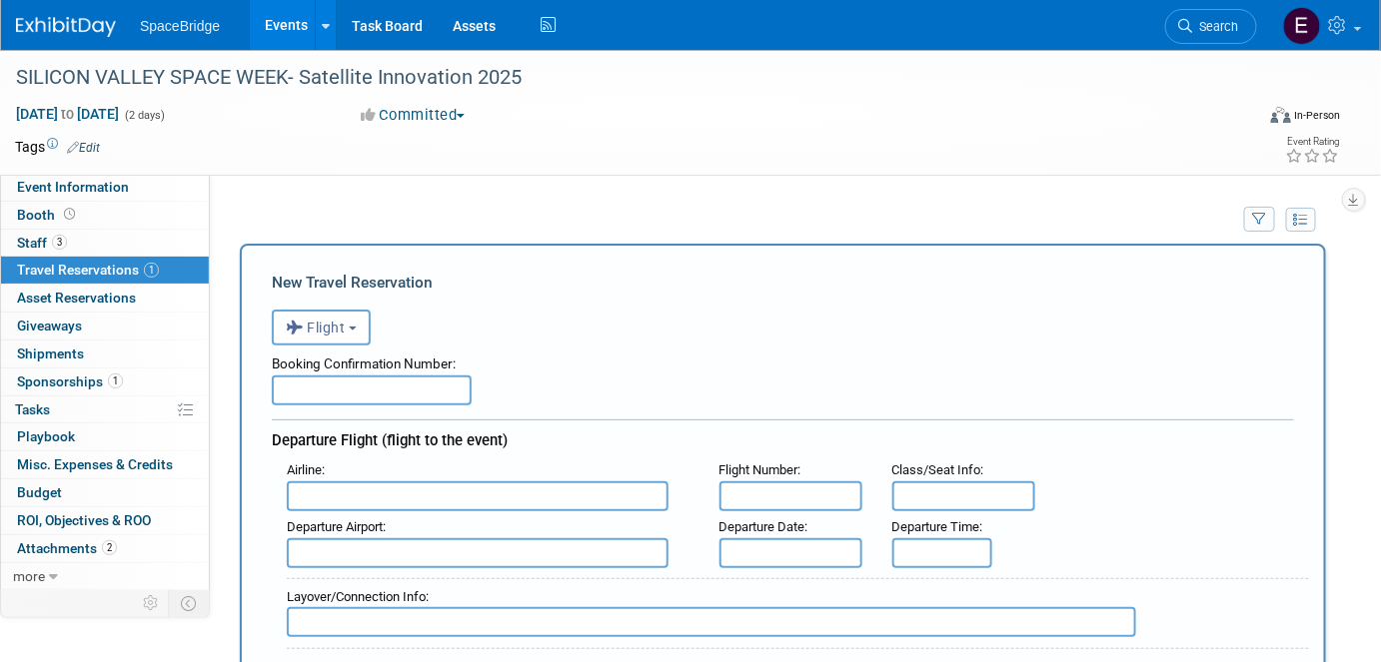
click at [350, 392] on input "text" at bounding box center [372, 391] width 200 height 30
paste input "CBKC7N"
type input "CBKC7N"
click at [394, 502] on input "text" at bounding box center [478, 497] width 382 height 30
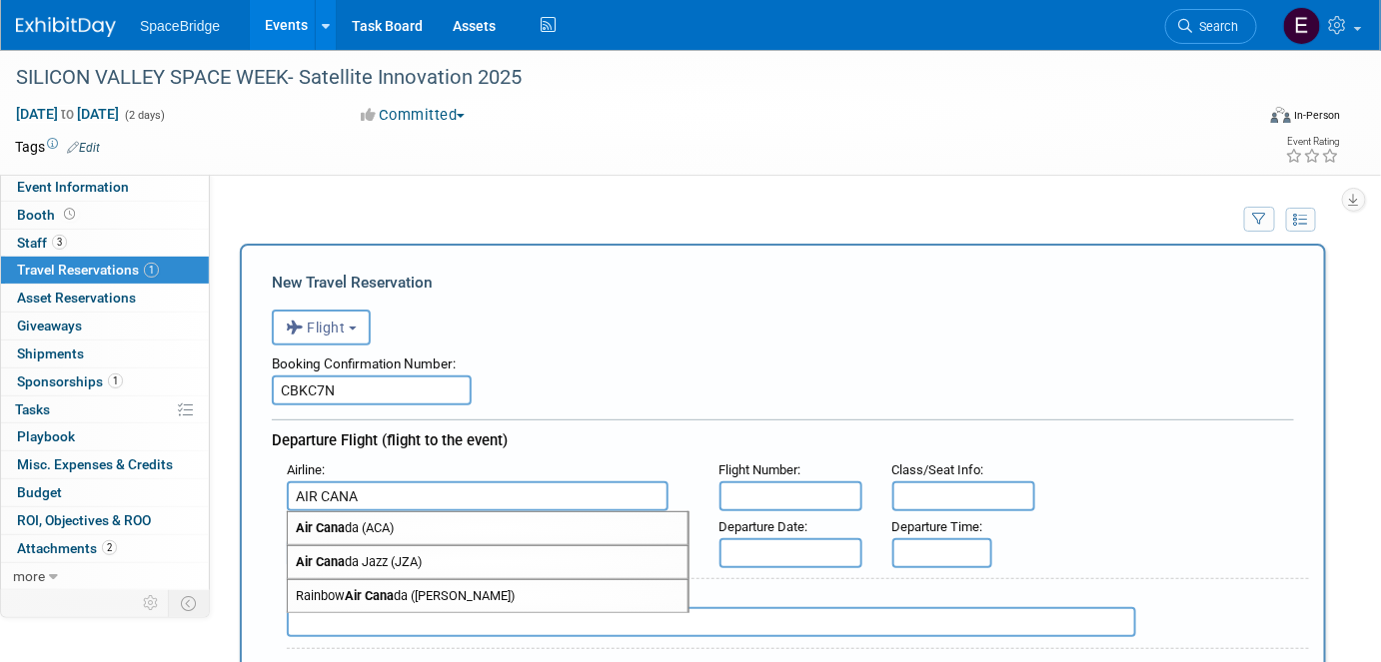
click at [400, 520] on span "Air Cana da (ACA)" at bounding box center [488, 529] width 400 height 32
type input "Air Canada (ACA)"
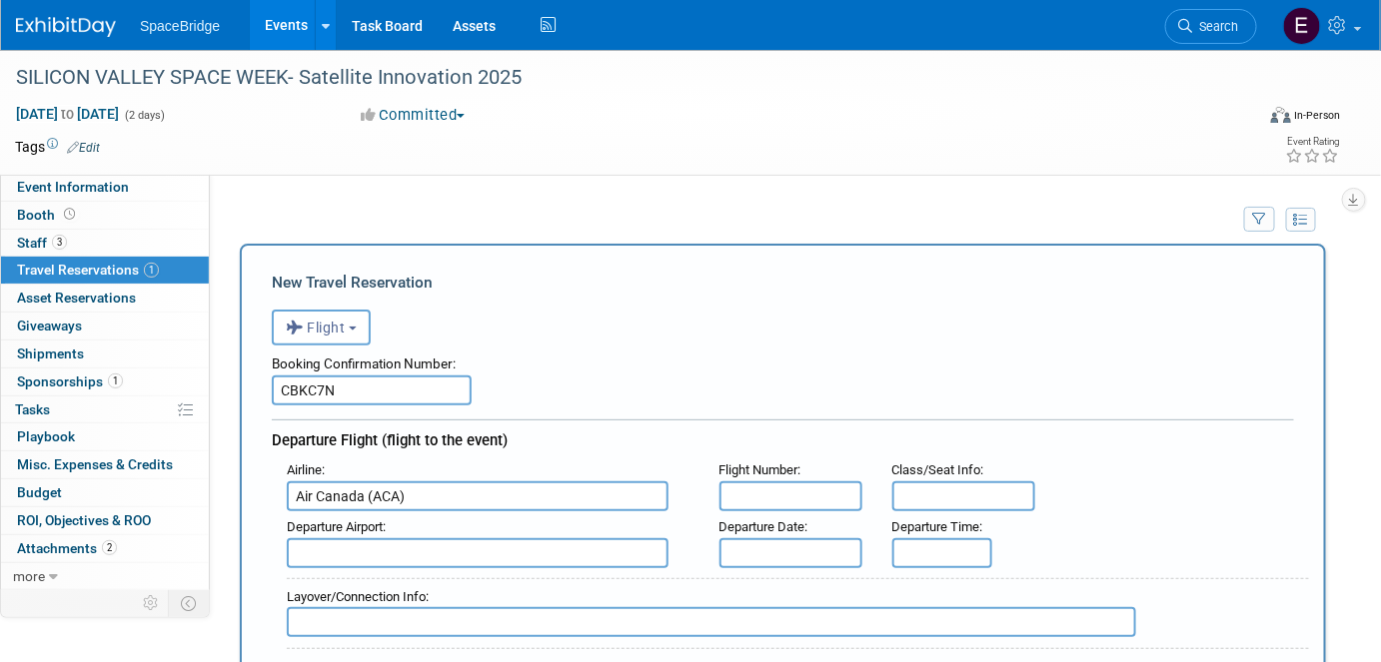
click at [815, 492] on input "text" at bounding box center [790, 497] width 143 height 30
paste input "AC761"
type input "AC761"
click at [413, 547] on input "text" at bounding box center [478, 554] width 382 height 30
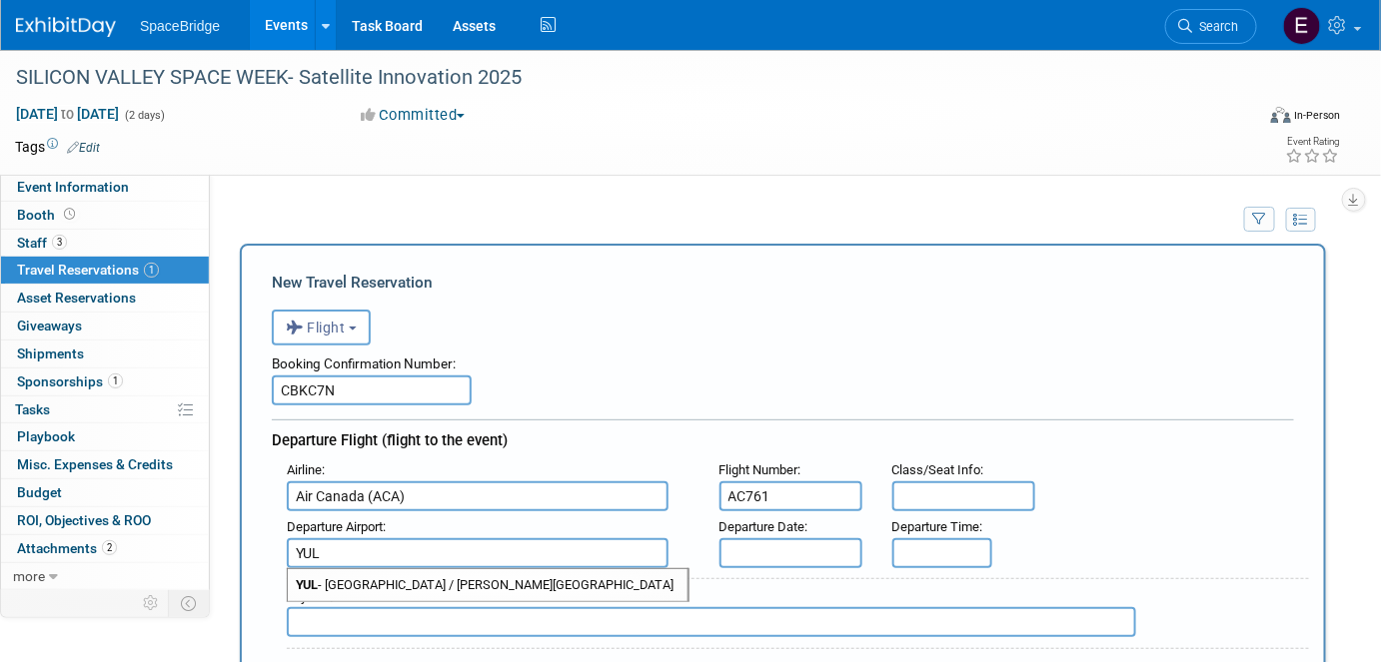
click at [442, 586] on span "YUL - [GEOGRAPHIC_DATA] / [PERSON_NAME][GEOGRAPHIC_DATA]" at bounding box center [488, 586] width 400 height 32
type input "YUL - [GEOGRAPHIC_DATA] / [PERSON_NAME][GEOGRAPHIC_DATA]"
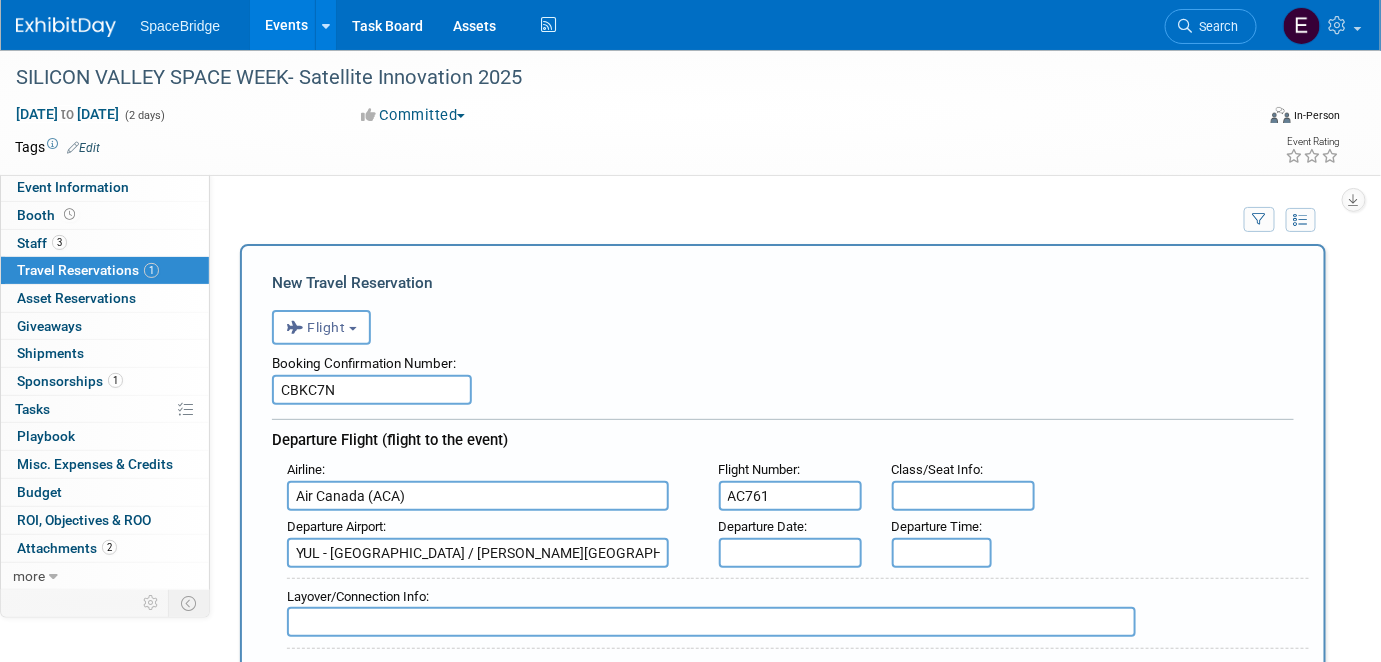
click at [775, 550] on input "text" at bounding box center [790, 554] width 143 height 30
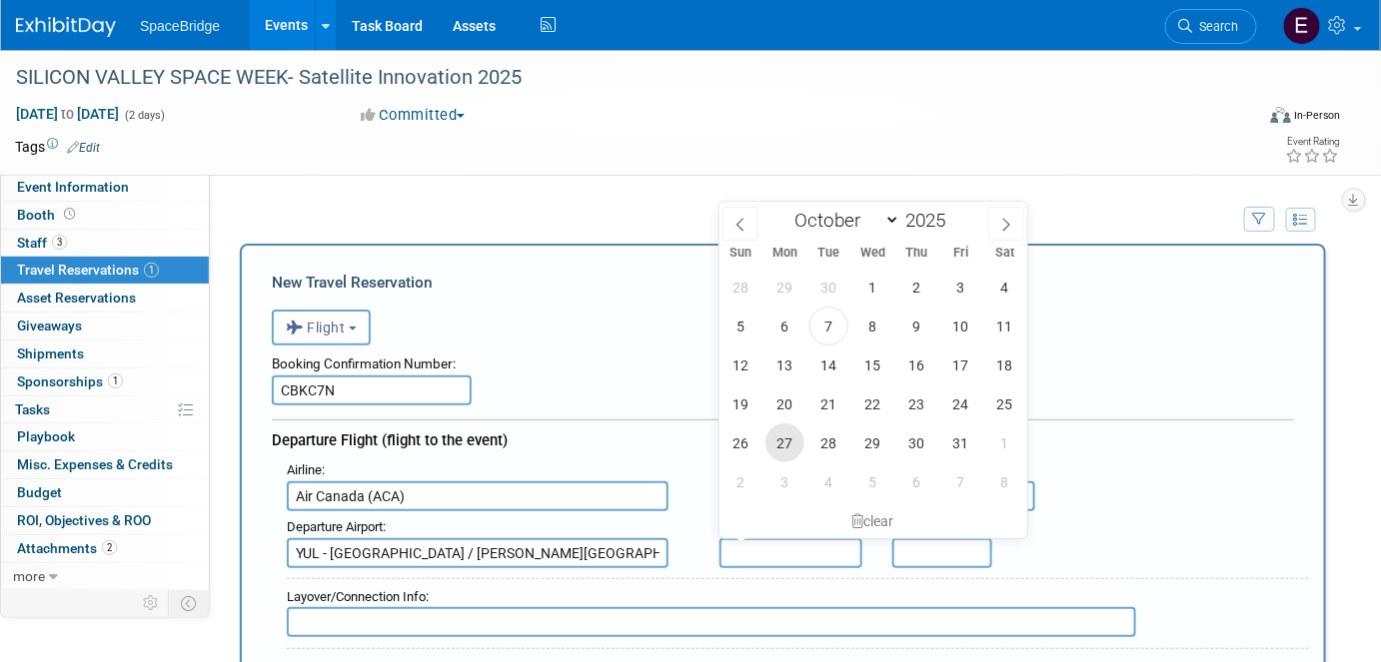
click at [782, 444] on span "27" at bounding box center [784, 443] width 39 height 39
type input "[DATE]"
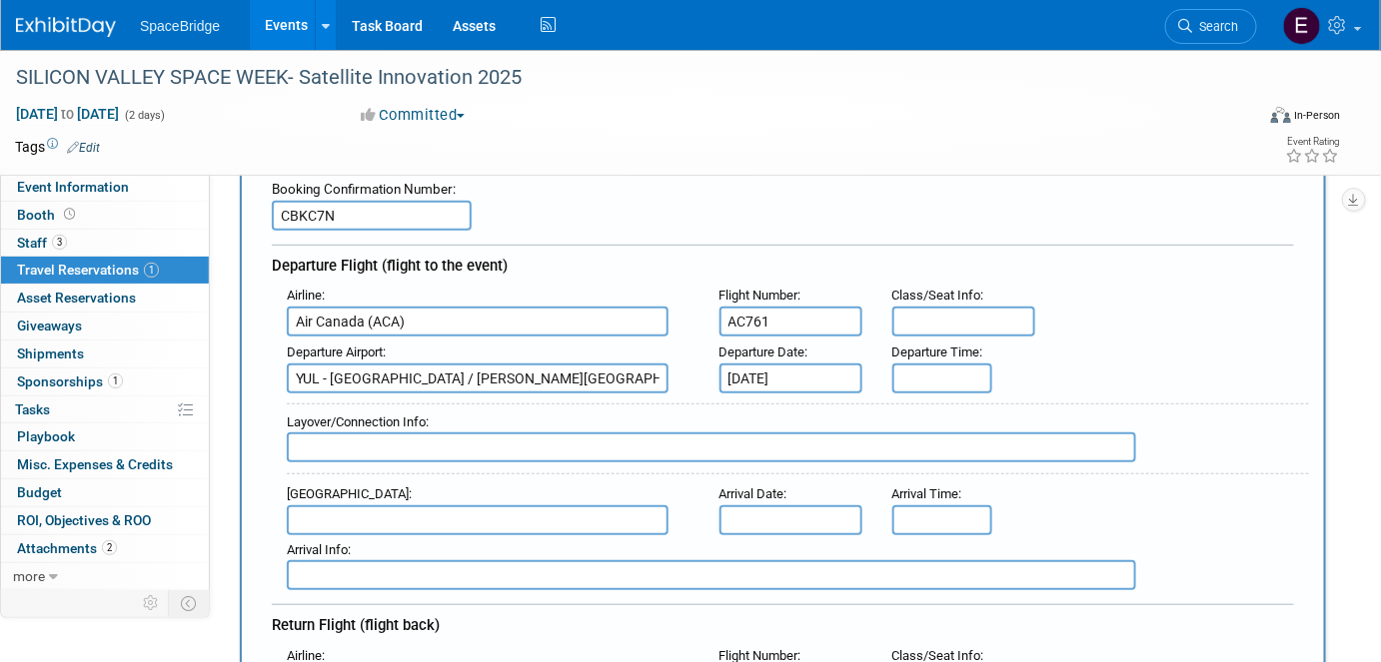
scroll to position [181, 0]
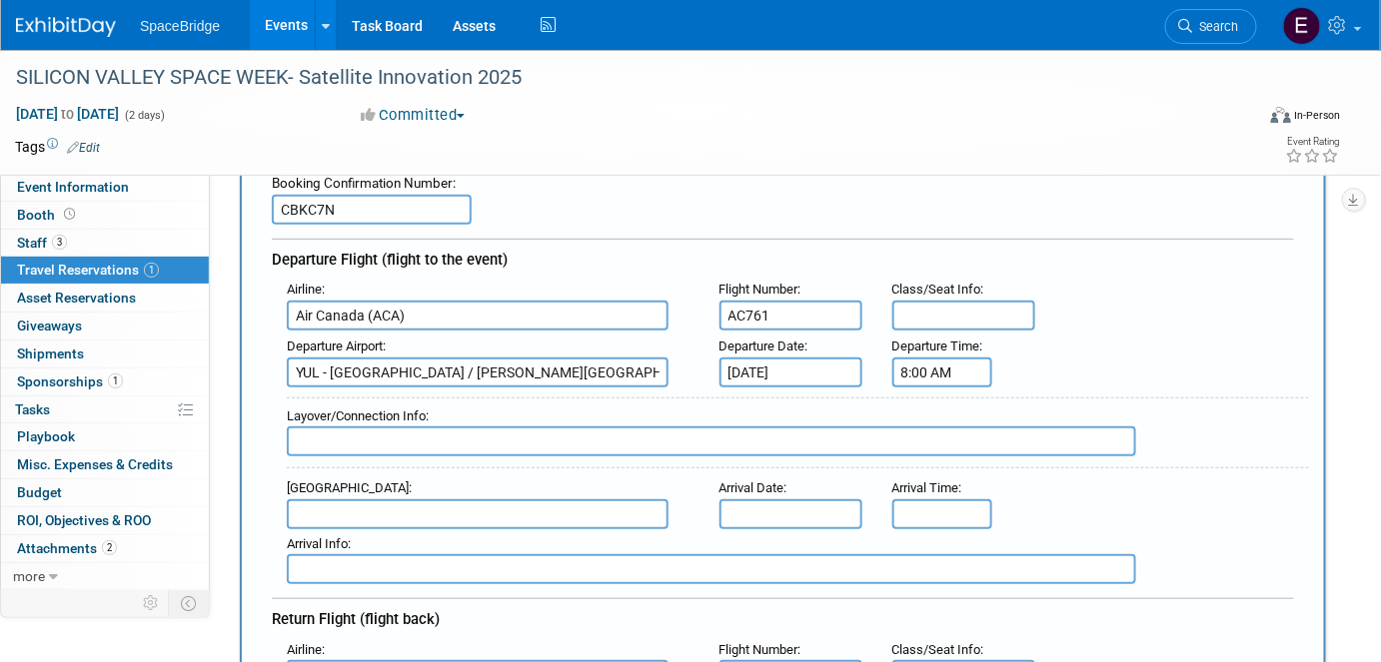
click at [953, 367] on input "8:00 AM" at bounding box center [942, 373] width 100 height 30
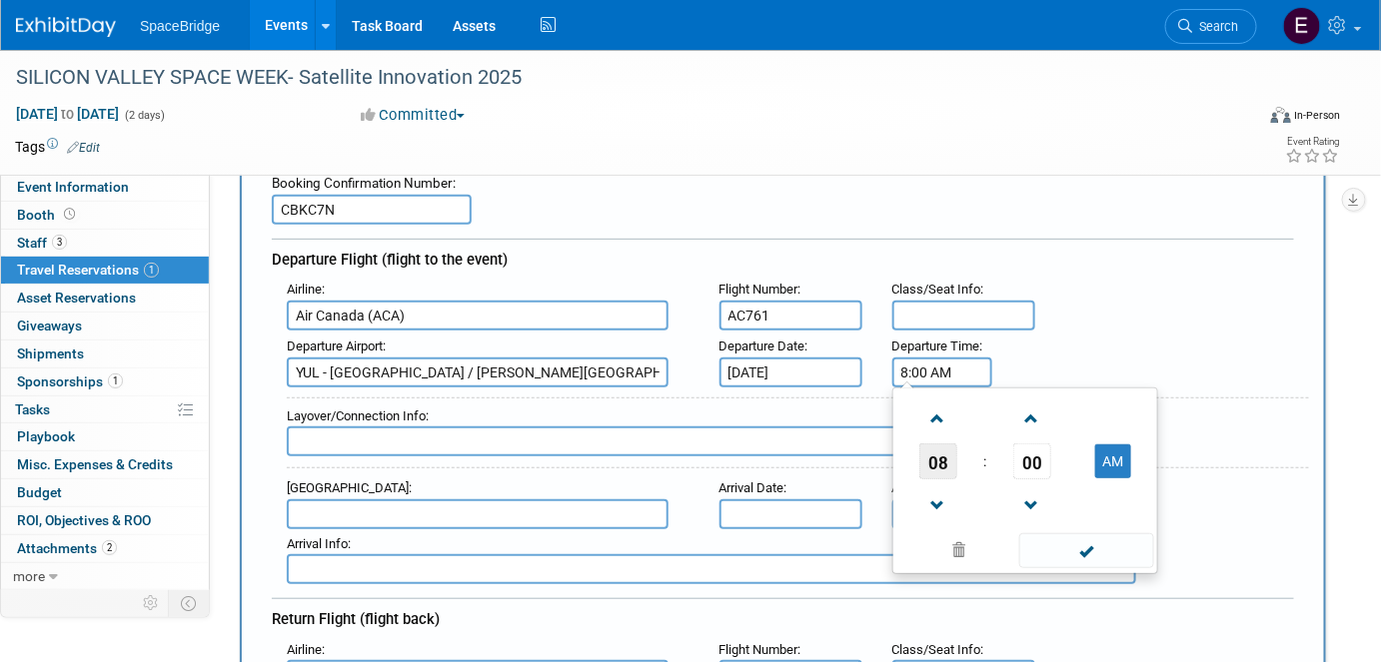
click at [937, 444] on span "08" at bounding box center [938, 462] width 38 height 36
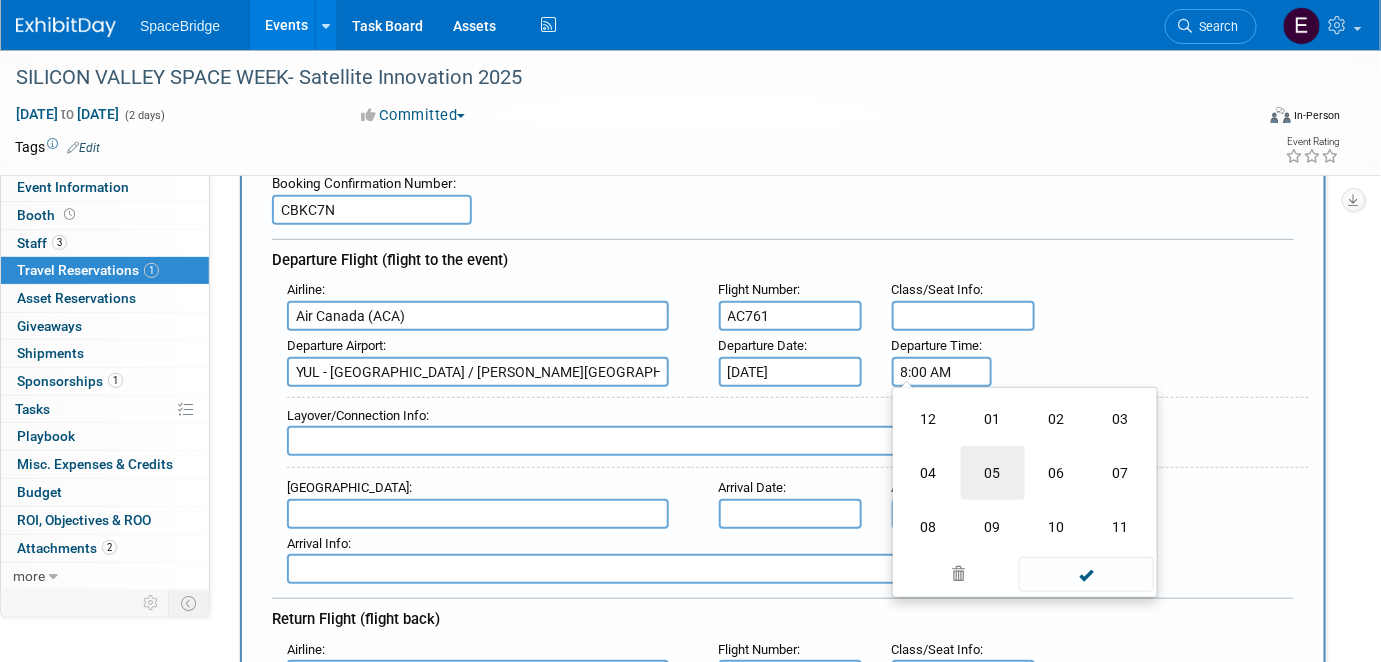
click at [995, 471] on td "05" at bounding box center [993, 474] width 64 height 54
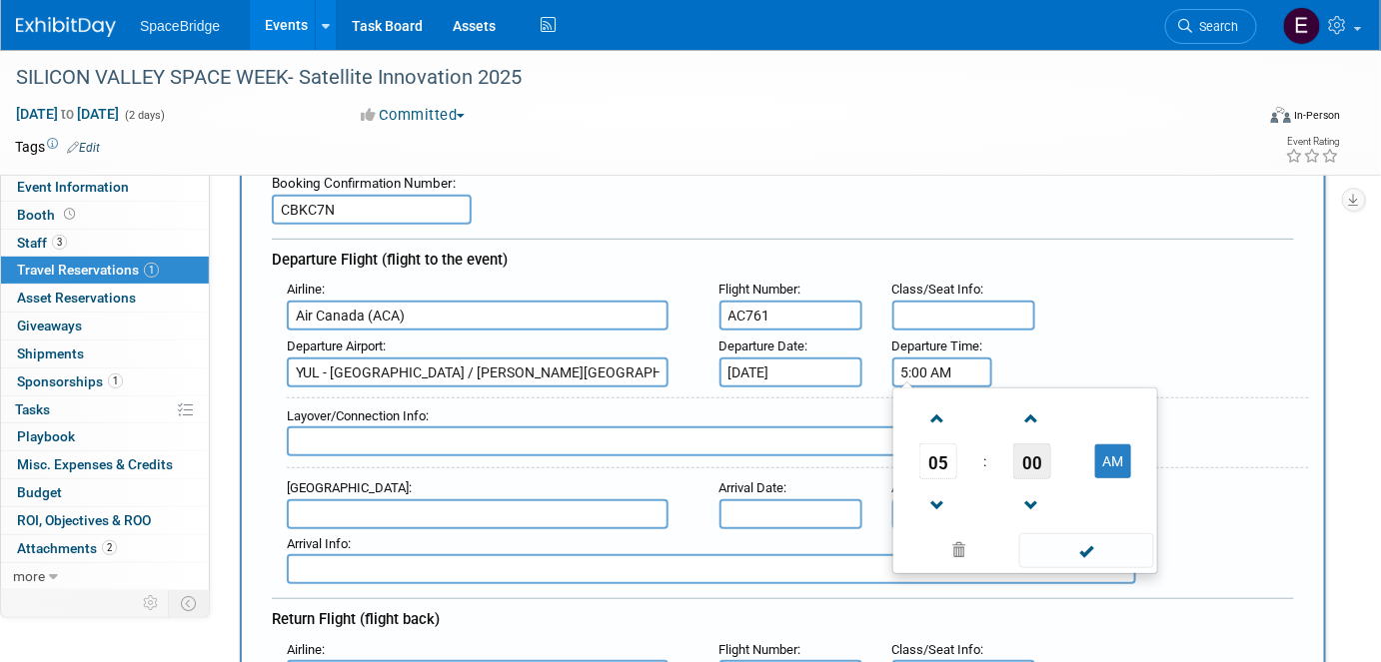
click at [1046, 454] on span "00" at bounding box center [1032, 462] width 38 height 36
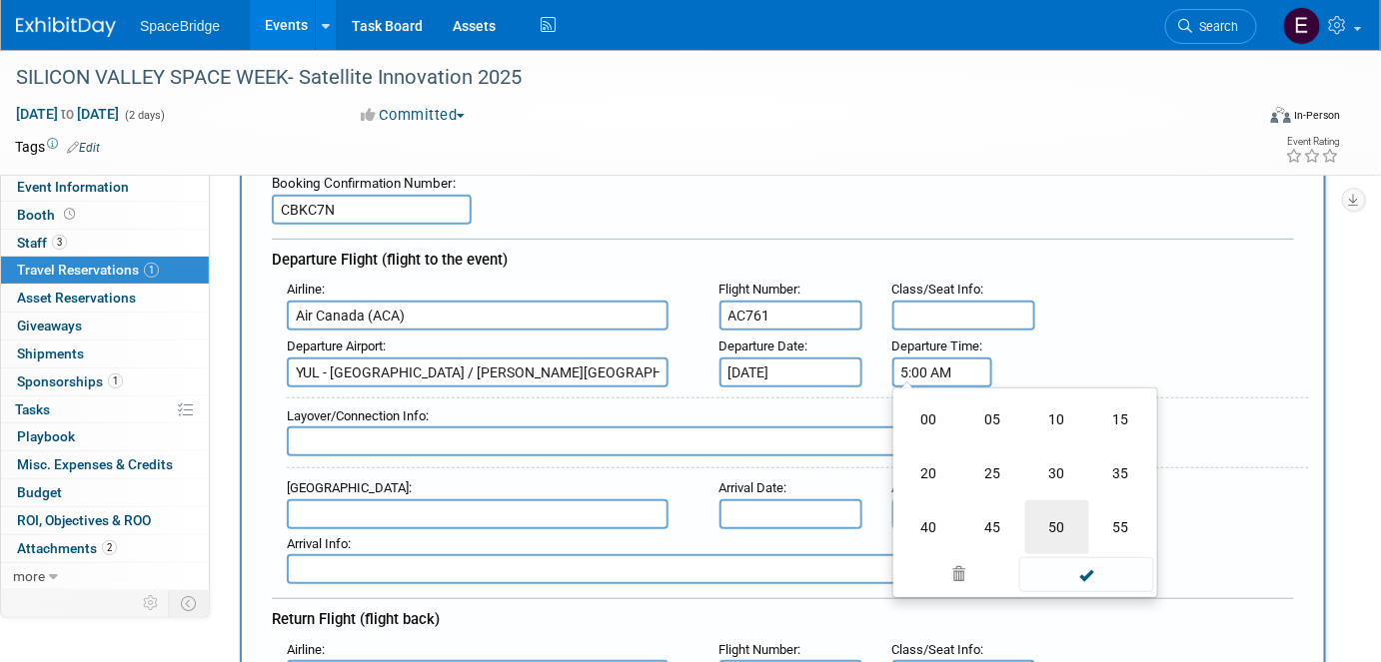
click at [1047, 544] on td "50" at bounding box center [1057, 528] width 64 height 54
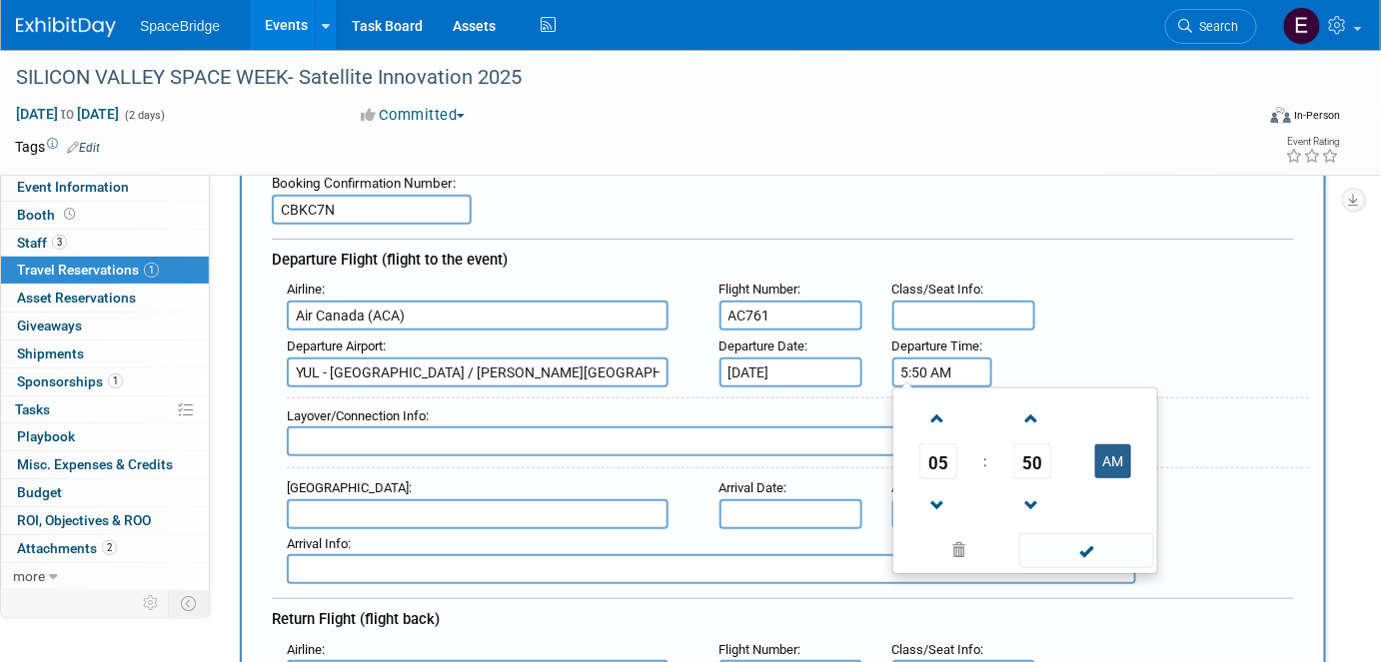
click at [1111, 453] on button "AM" at bounding box center [1113, 462] width 36 height 34
type input "5:50 PM"
click at [1102, 546] on span at bounding box center [1086, 551] width 135 height 35
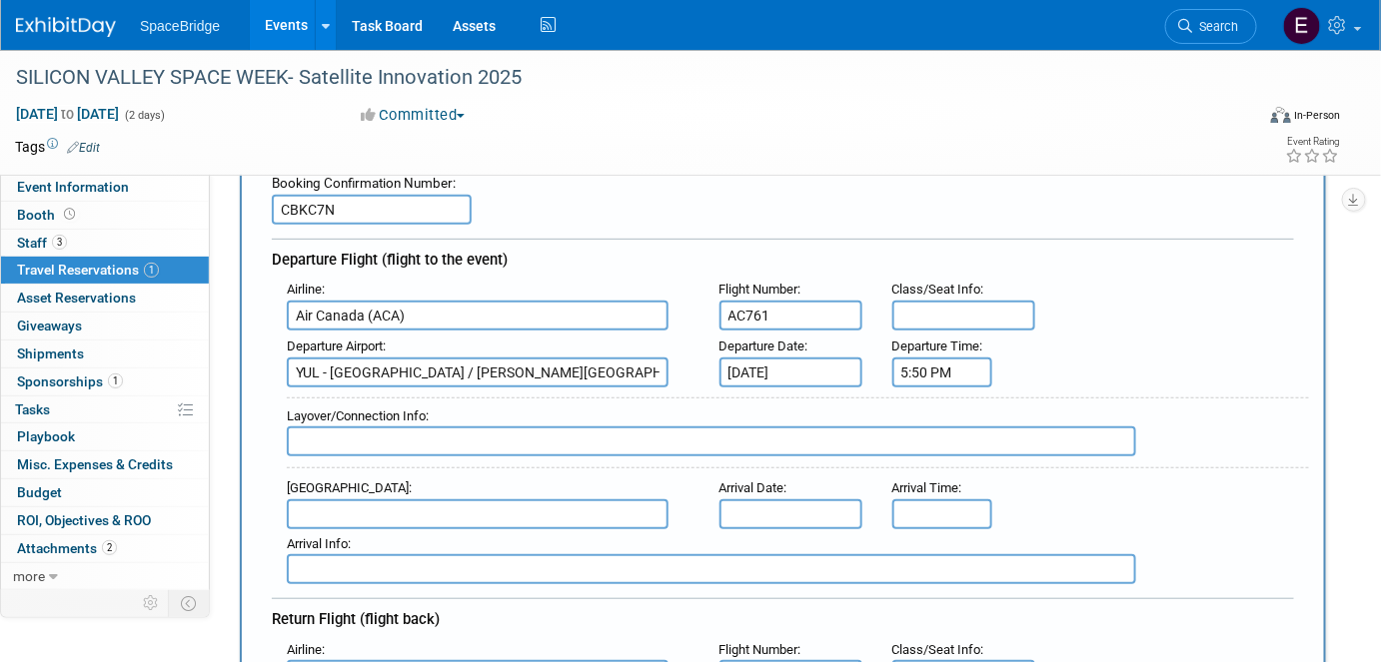
scroll to position [272, 0]
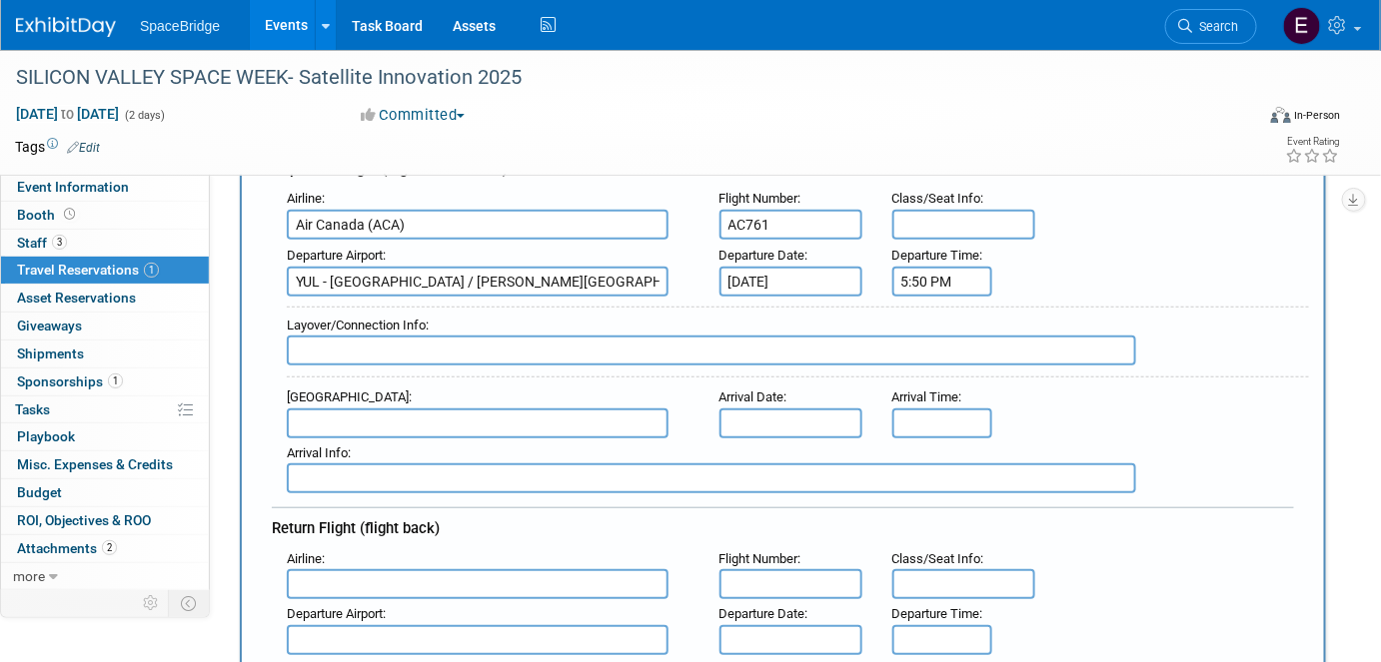
click at [477, 410] on input "text" at bounding box center [478, 424] width 382 height 30
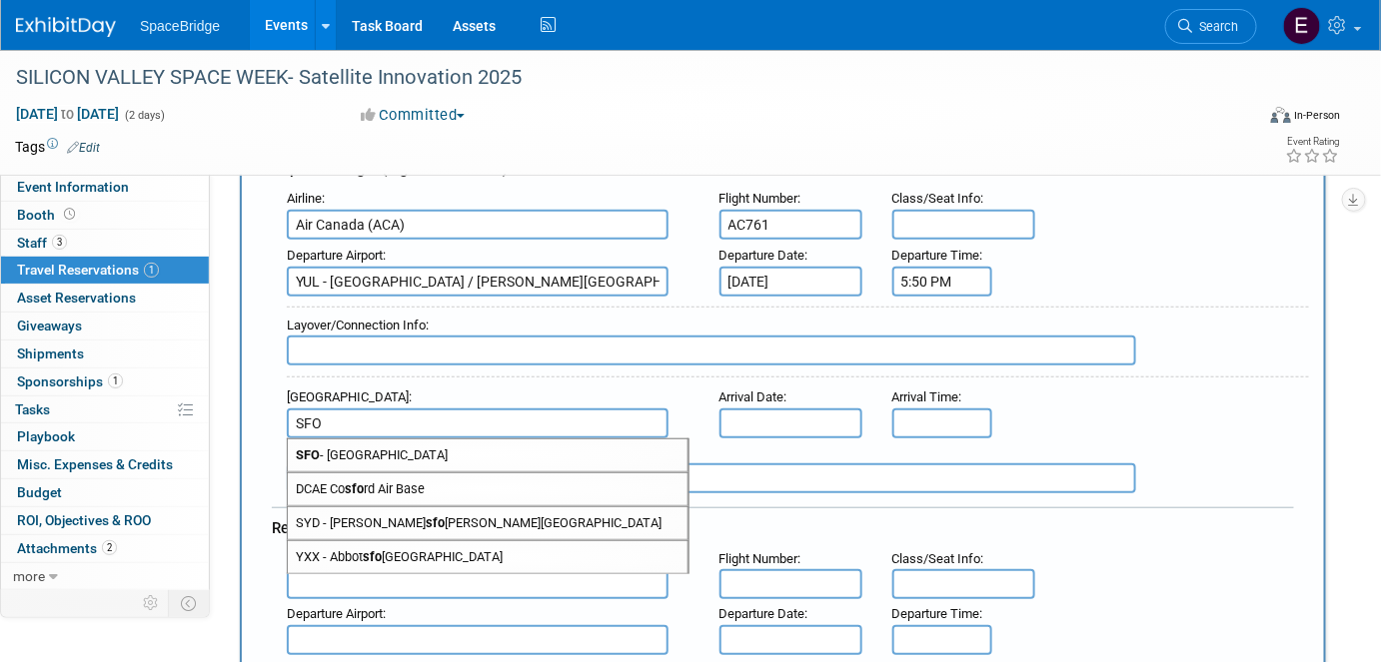
click at [490, 447] on span "SFO - [GEOGRAPHIC_DATA]" at bounding box center [488, 456] width 400 height 32
type input "SFO - [GEOGRAPHIC_DATA]"
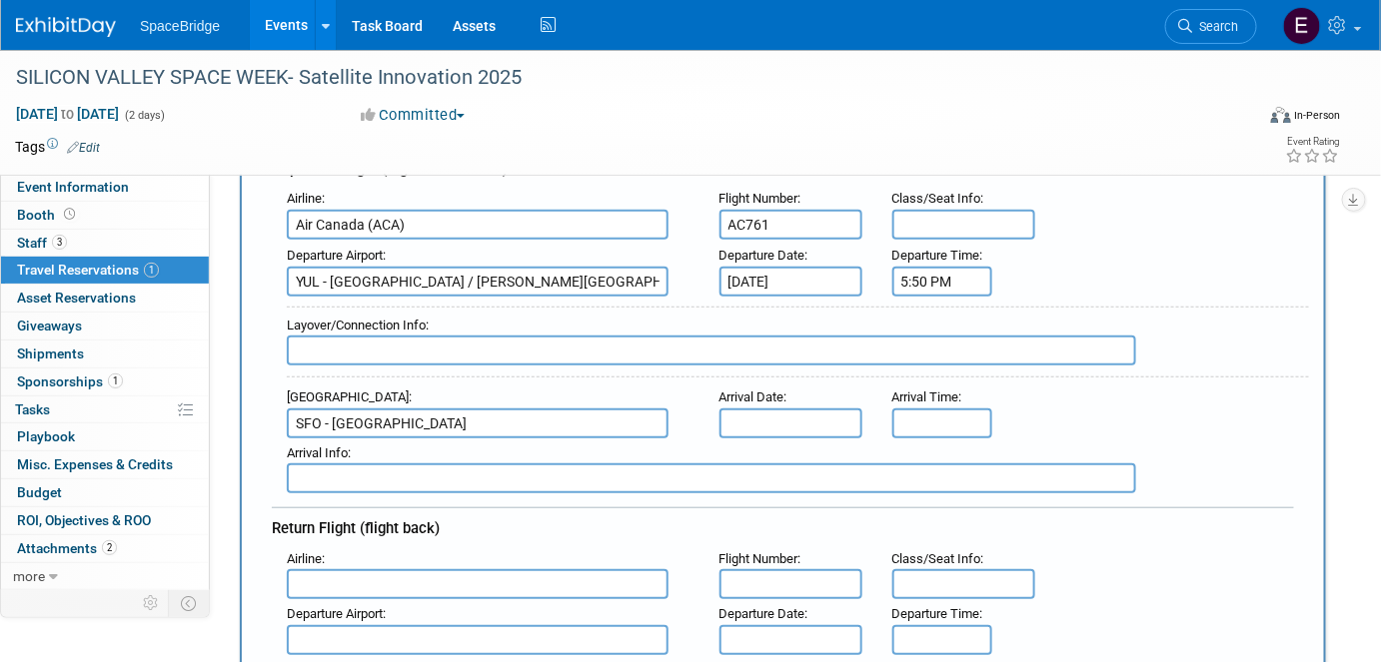
click at [769, 415] on input "text" at bounding box center [790, 424] width 143 height 30
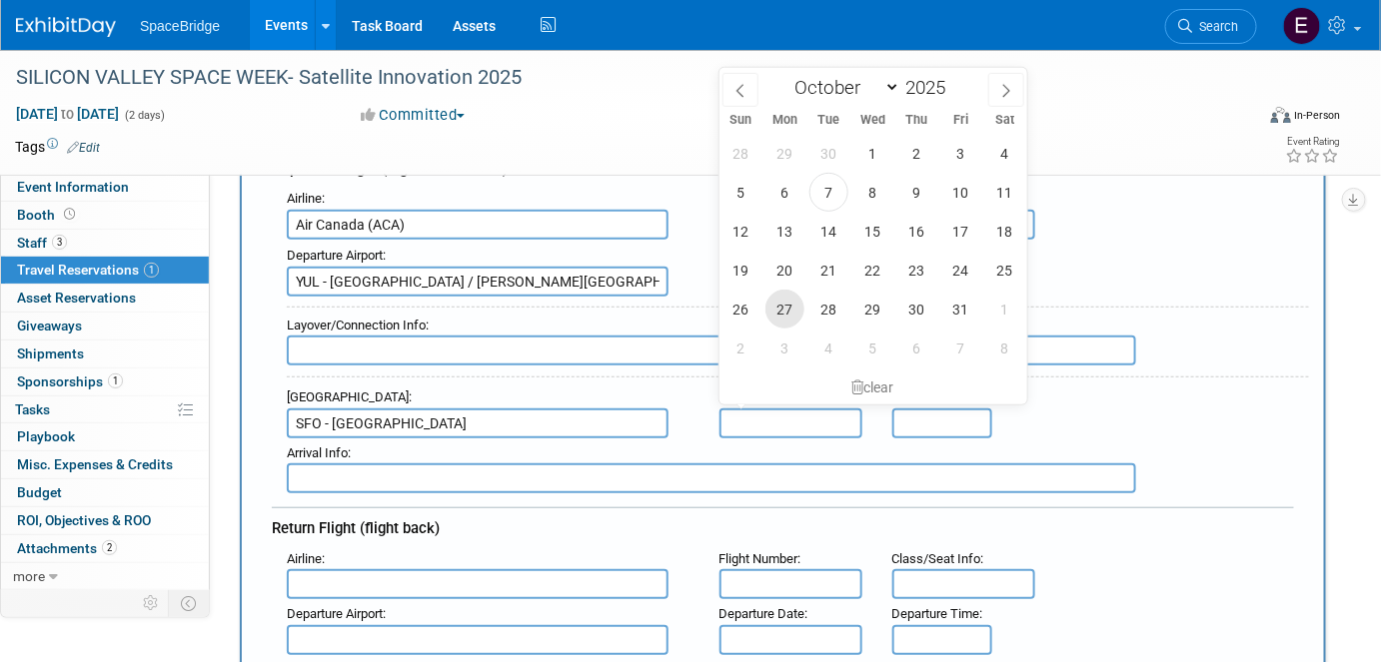
click at [785, 310] on span "27" at bounding box center [784, 309] width 39 height 39
type input "[DATE]"
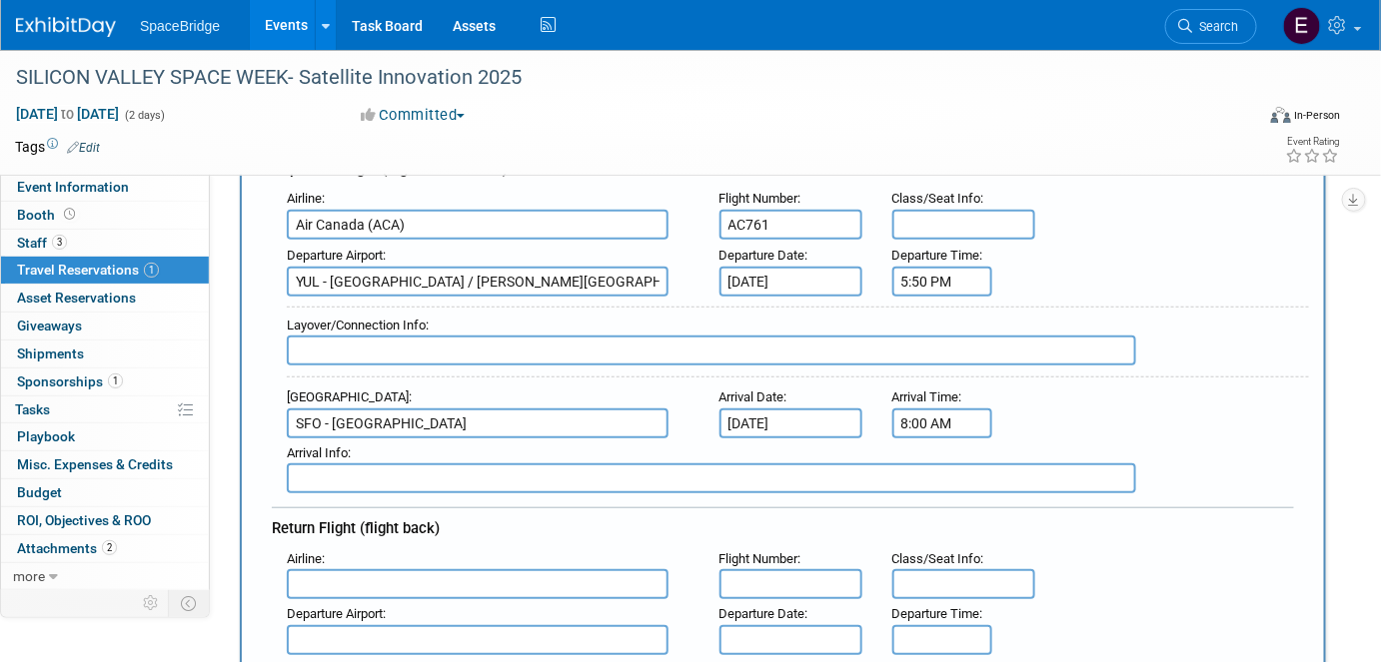
click at [961, 416] on input "8:00 AM" at bounding box center [942, 424] width 100 height 30
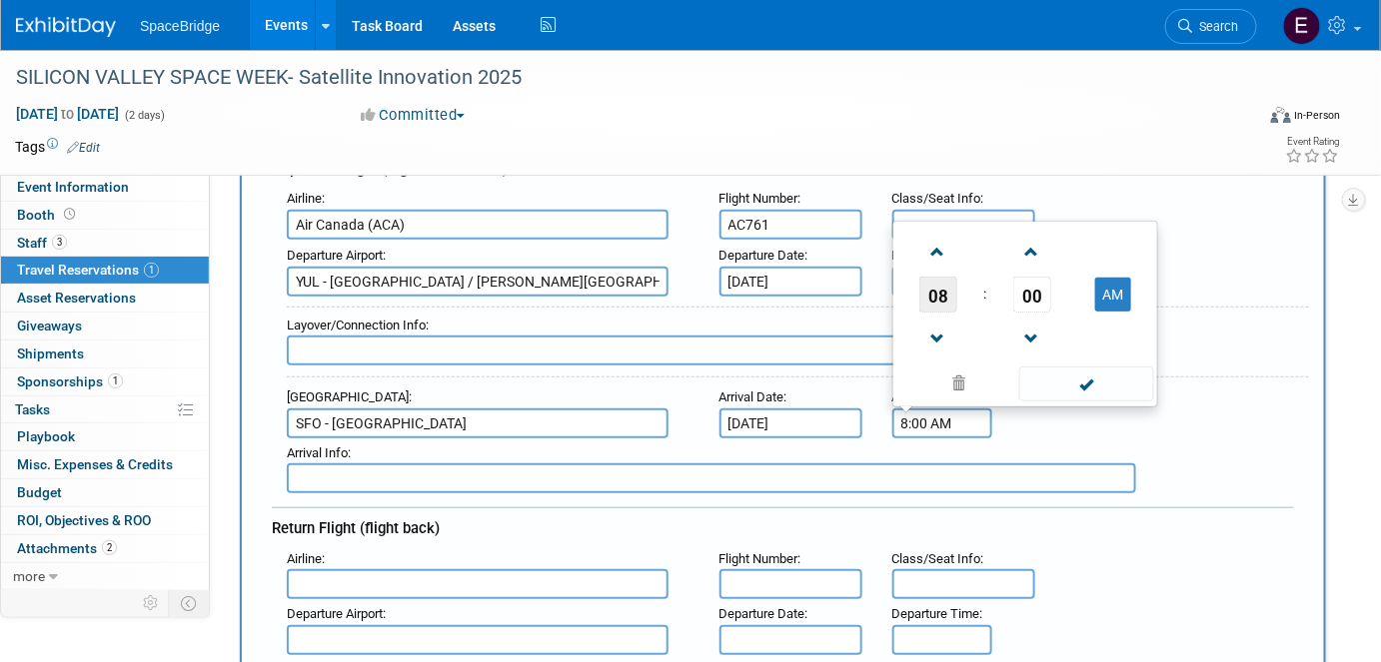
click at [953, 288] on span "08" at bounding box center [938, 295] width 38 height 36
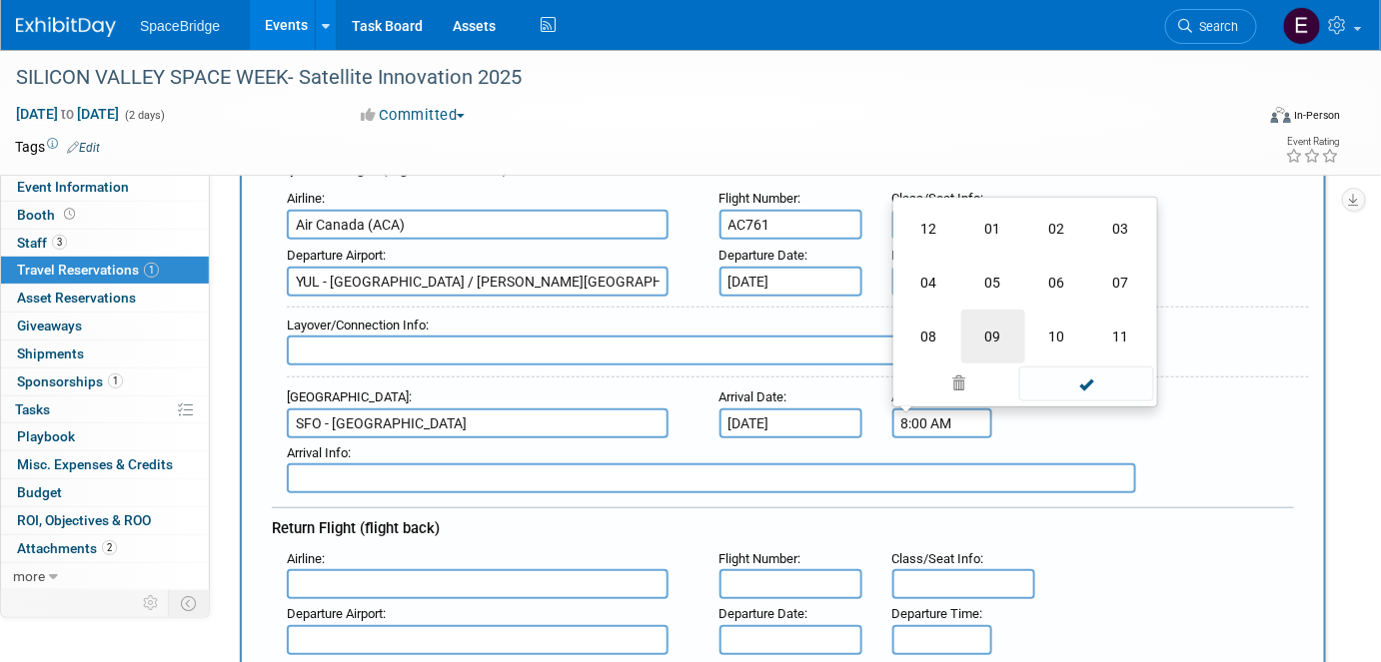
click at [992, 325] on td "09" at bounding box center [993, 337] width 64 height 54
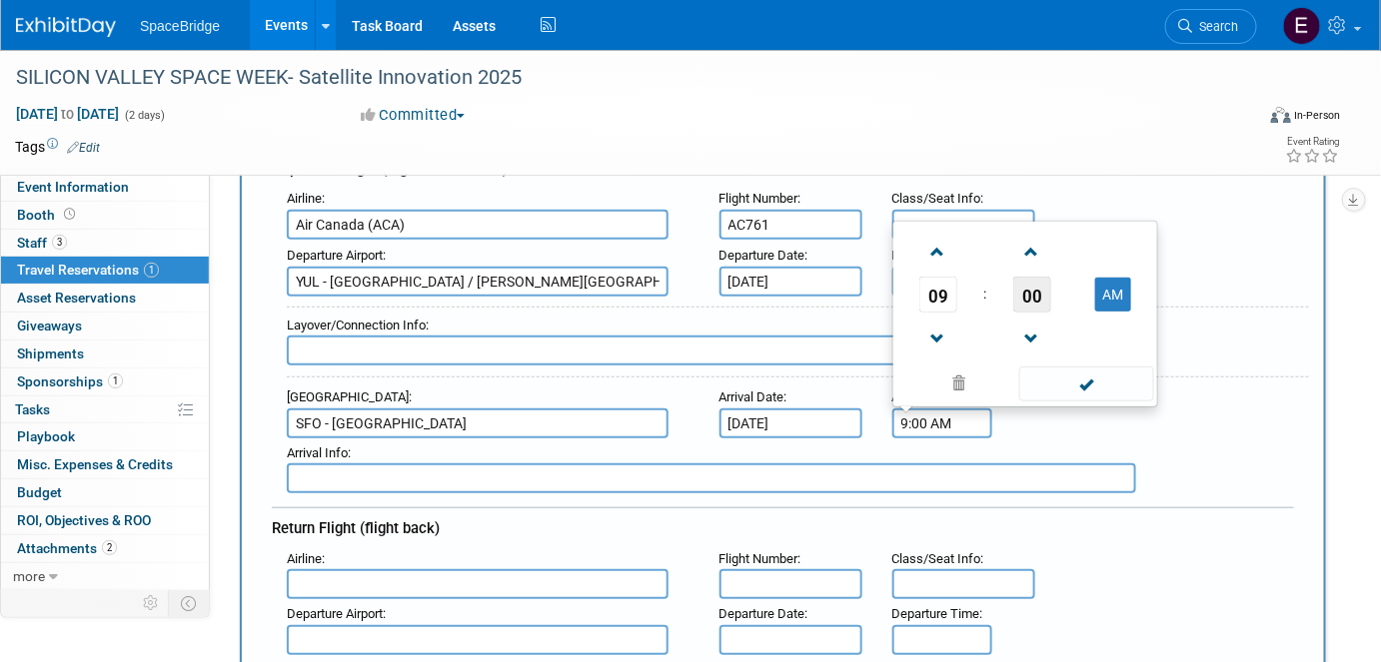
click at [1044, 282] on span "00" at bounding box center [1032, 295] width 38 height 36
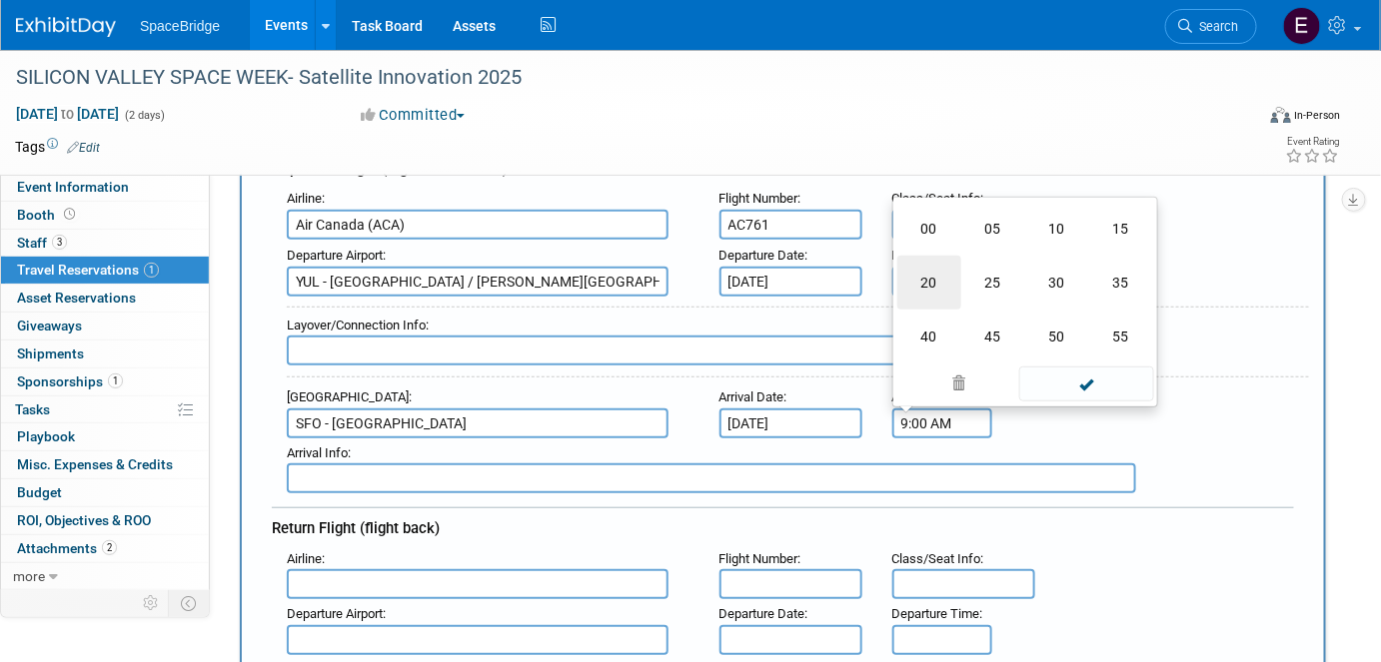
click at [922, 271] on td "20" at bounding box center [929, 283] width 64 height 54
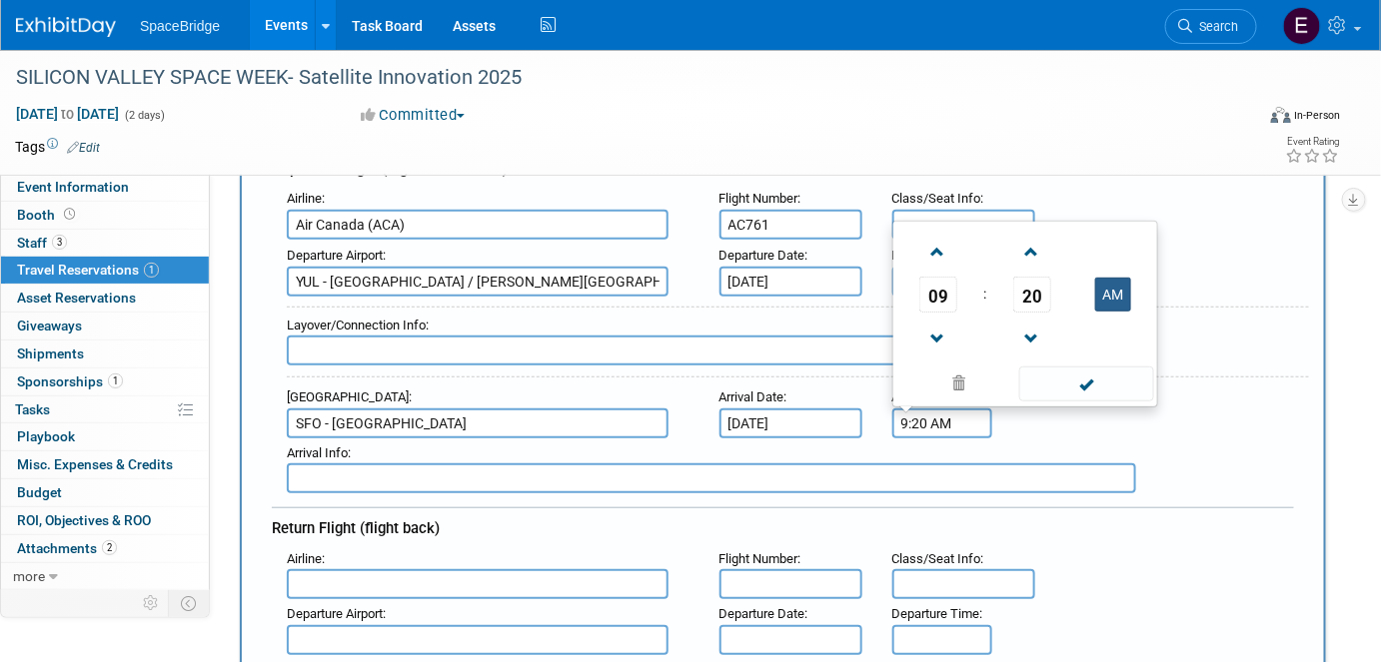
click at [1113, 291] on button "AM" at bounding box center [1113, 295] width 36 height 34
type input "9:20 PM"
click at [1098, 377] on span at bounding box center [1086, 384] width 135 height 35
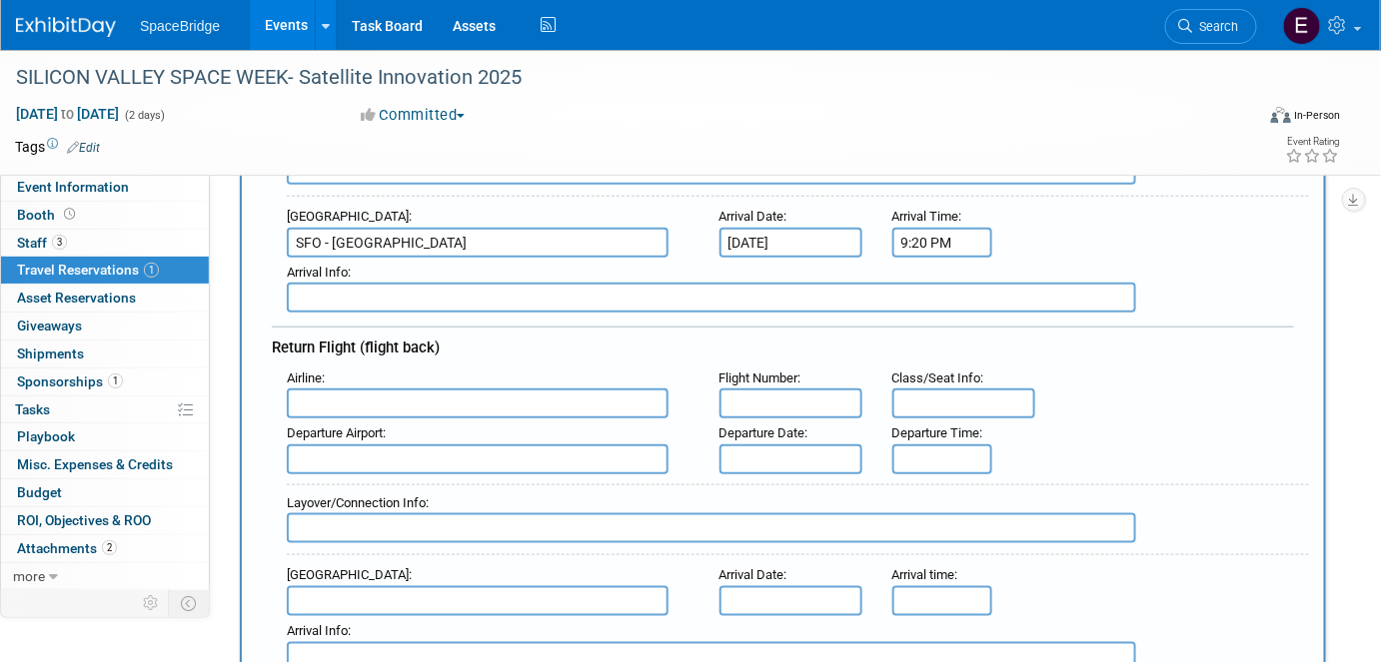
scroll to position [454, 0]
click at [569, 390] on input "text" at bounding box center [478, 403] width 382 height 30
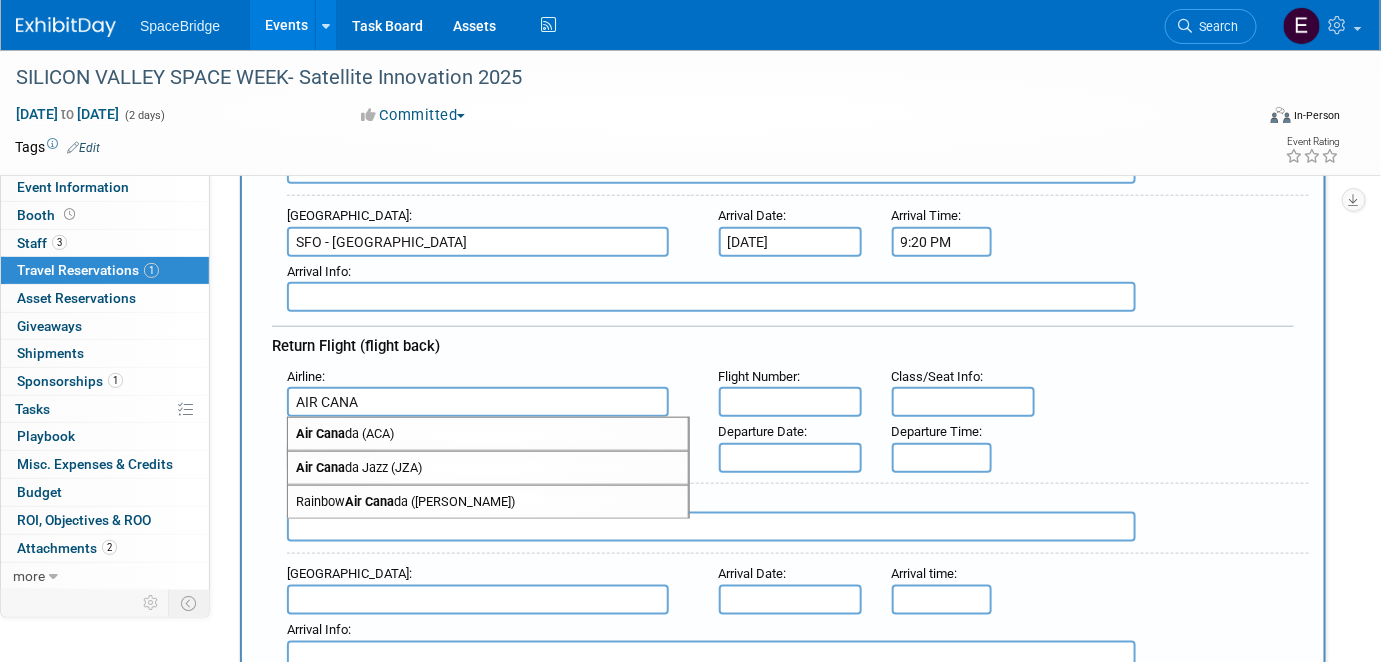
click at [549, 425] on span "Air Cana da (ACA)" at bounding box center [488, 435] width 400 height 32
type input "Air Canada (ACA)"
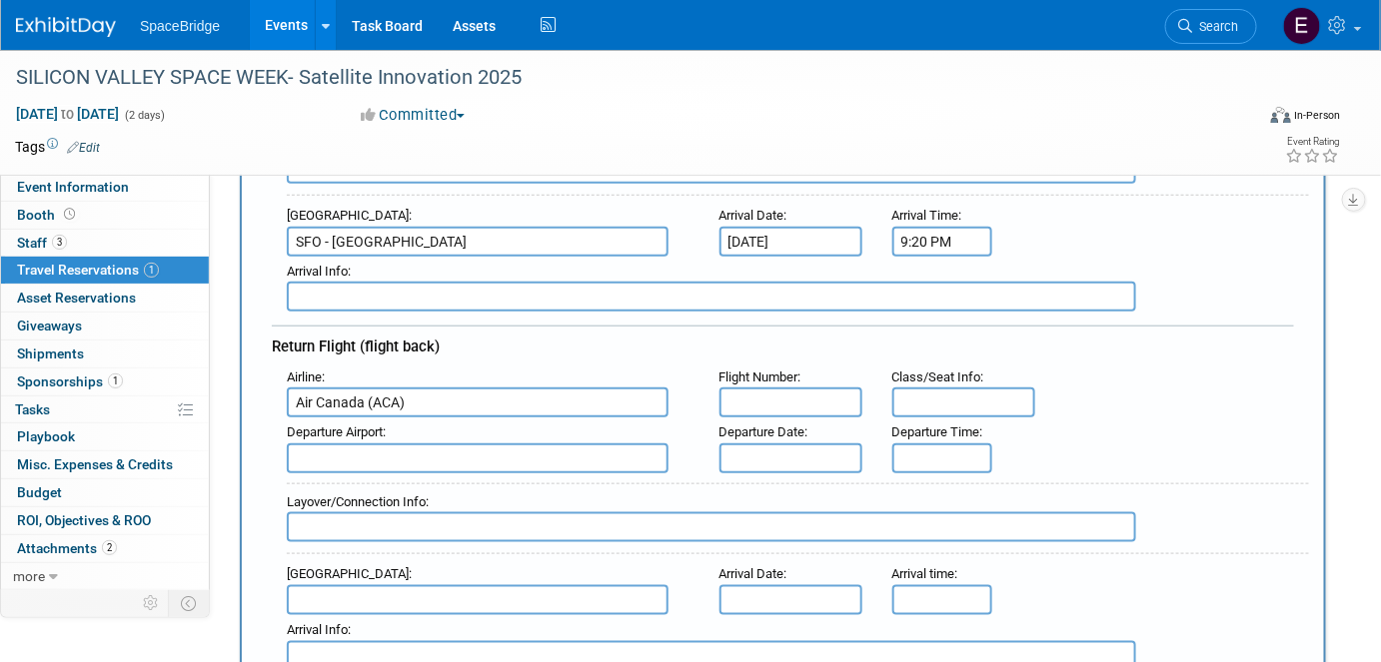
click at [794, 390] on input "text" at bounding box center [790, 403] width 143 height 30
paste input "AC760"
type input "AC760"
click at [451, 451] on input "text" at bounding box center [478, 459] width 382 height 30
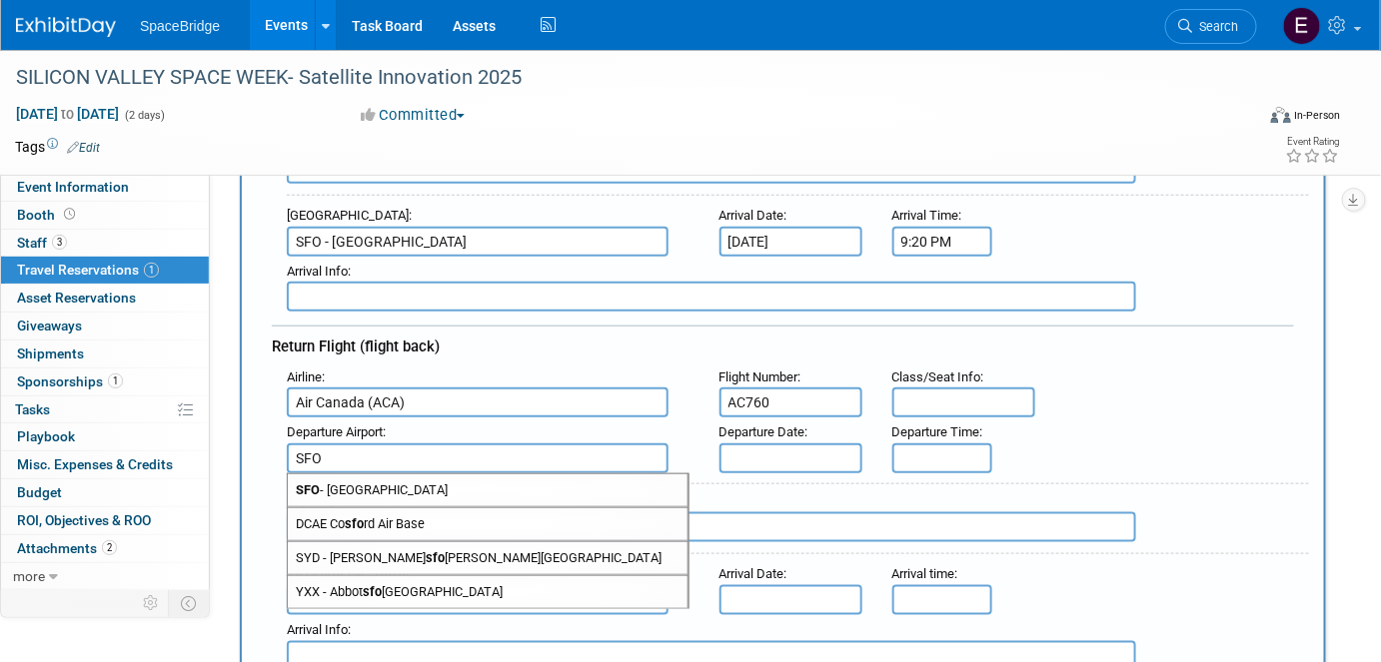
click at [463, 475] on span "SFO - [GEOGRAPHIC_DATA]" at bounding box center [488, 491] width 400 height 32
type input "SFO - [GEOGRAPHIC_DATA]"
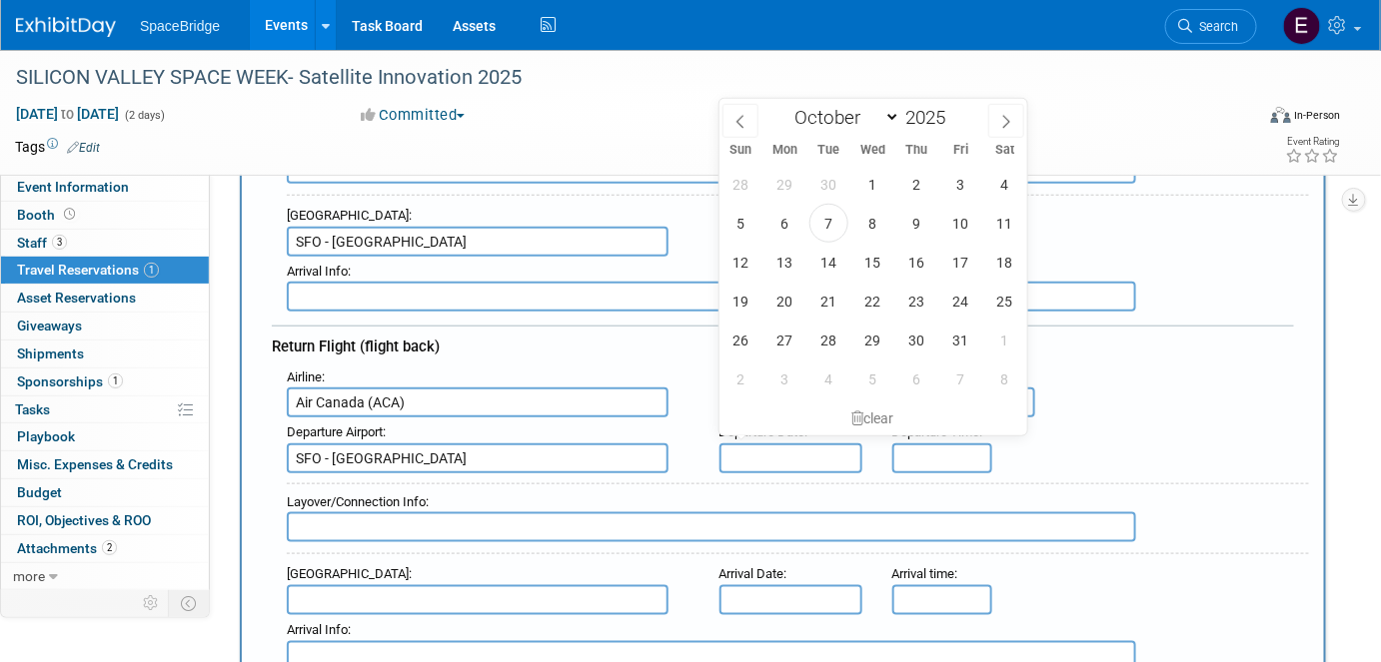
click at [769, 444] on input "text" at bounding box center [790, 459] width 143 height 30
click at [922, 335] on span "30" at bounding box center [916, 340] width 39 height 39
type input "[DATE]"
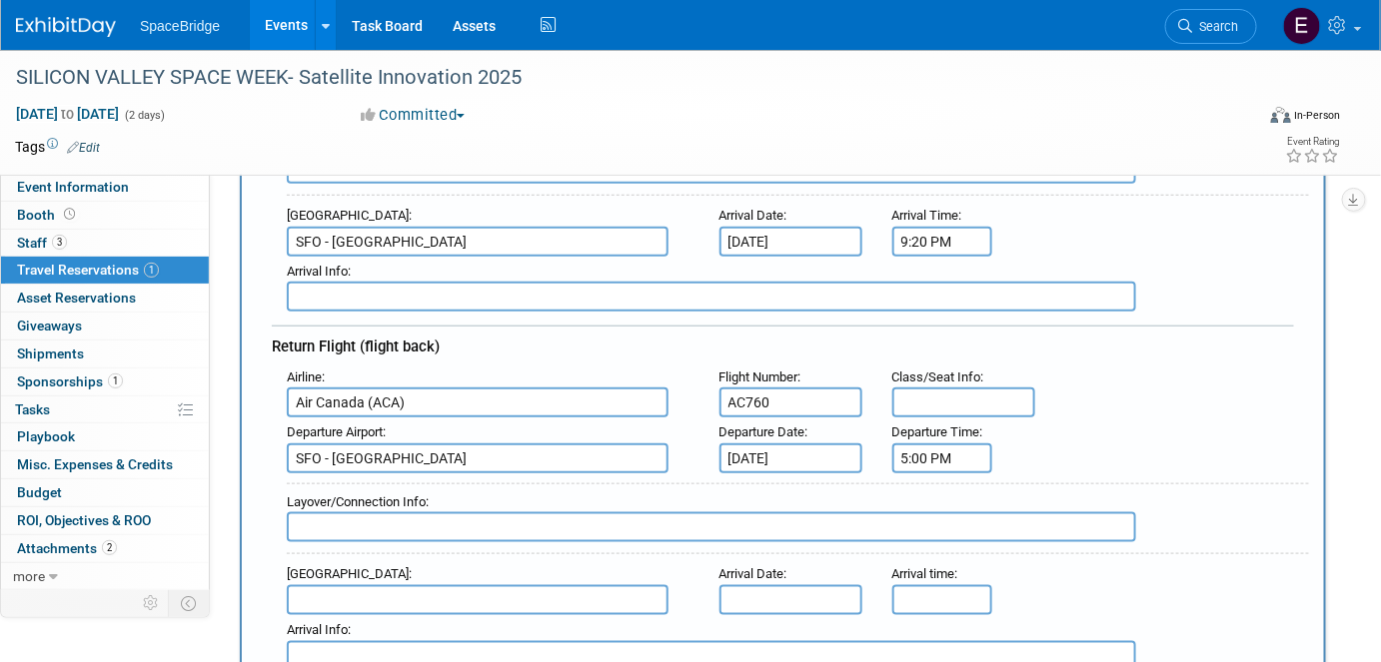
click at [950, 451] on input "5:00 PM" at bounding box center [942, 459] width 100 height 30
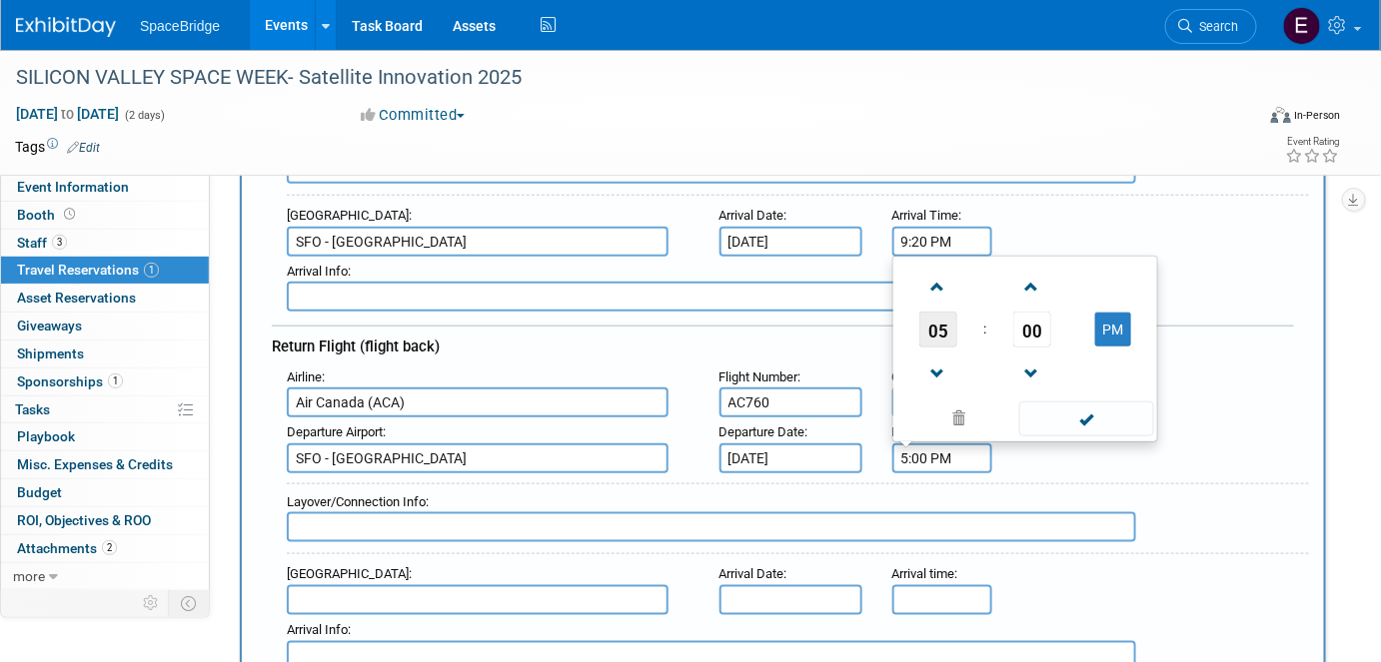
click at [936, 317] on span "05" at bounding box center [938, 330] width 38 height 36
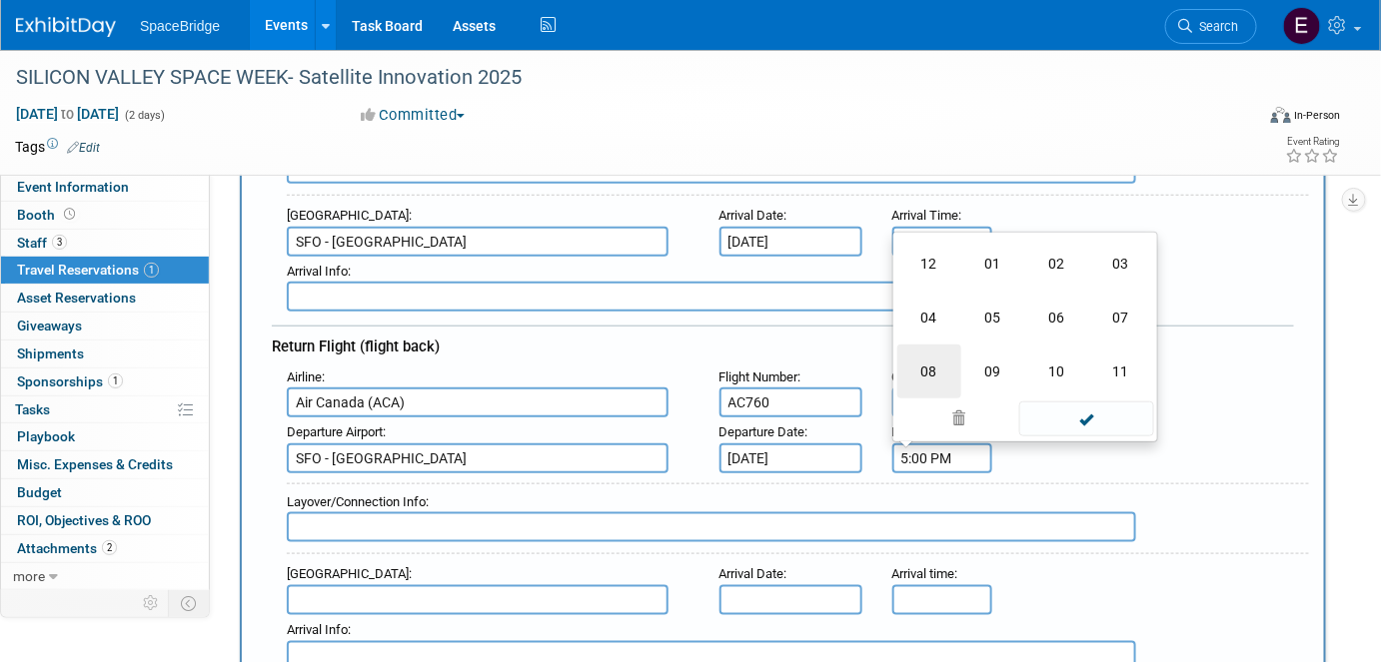
click at [938, 346] on td "08" at bounding box center [929, 372] width 64 height 54
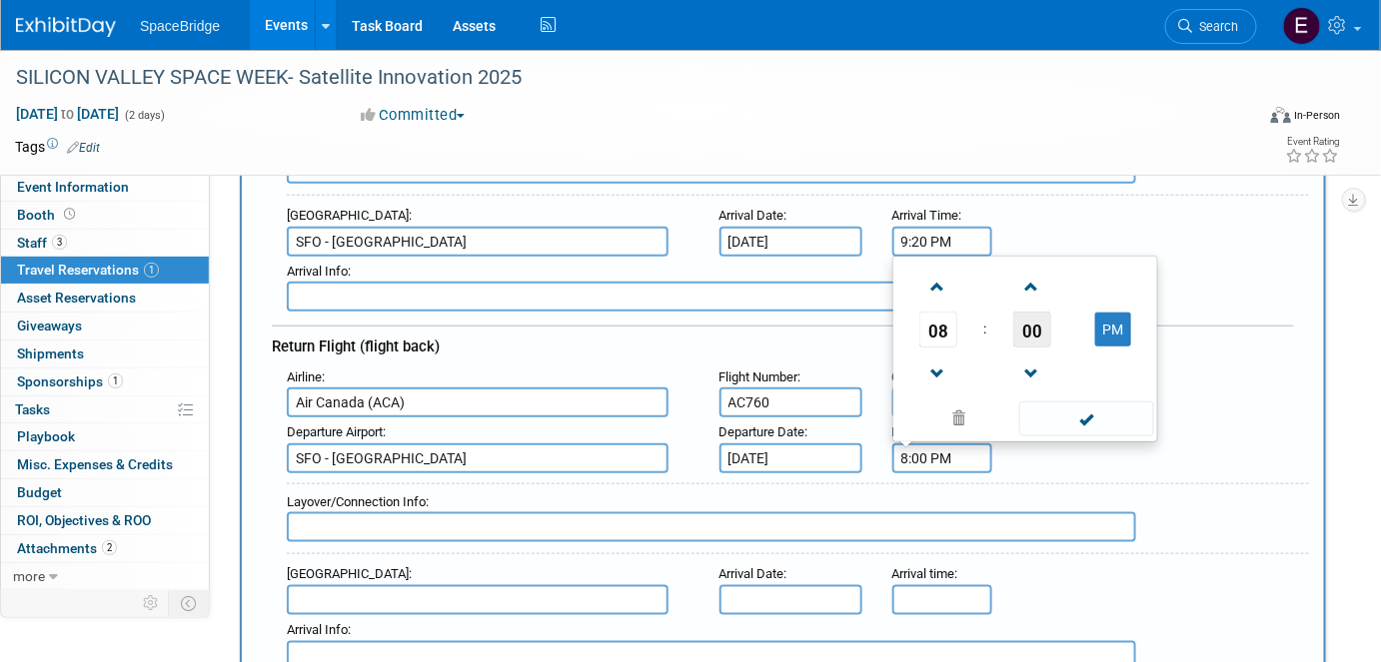
click at [1029, 317] on span "00" at bounding box center [1032, 330] width 38 height 36
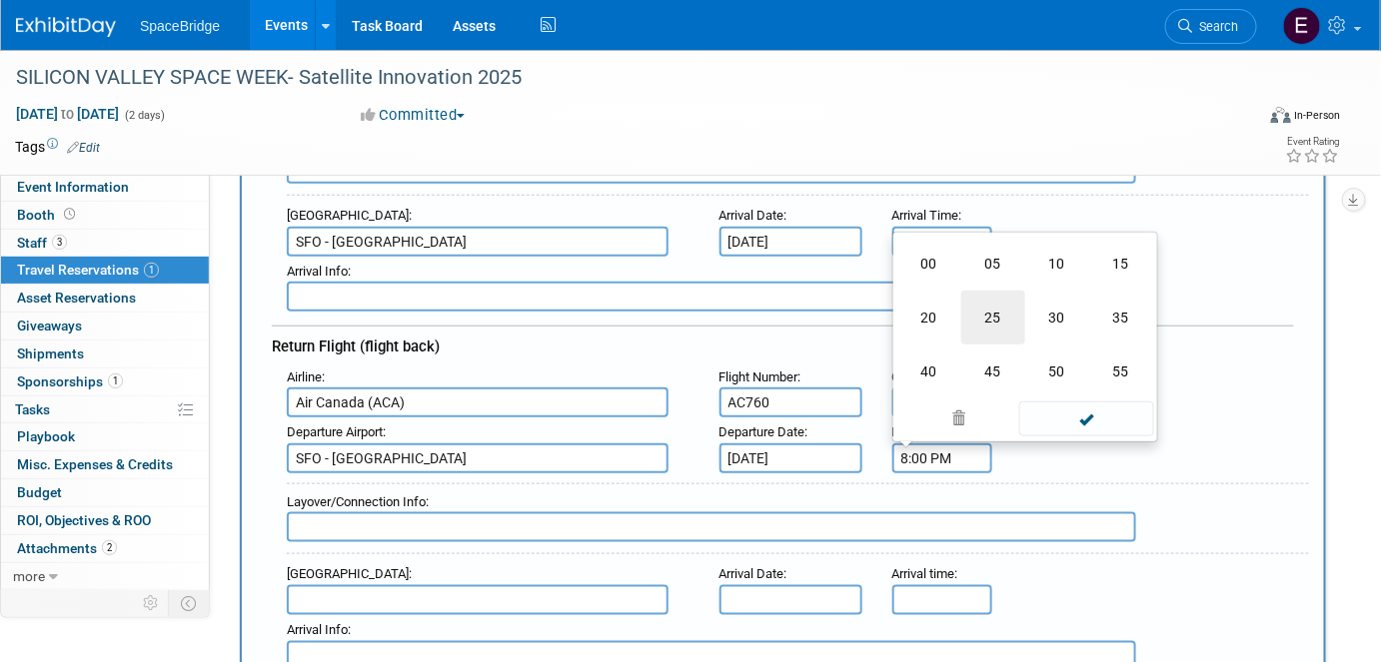
click at [991, 309] on td "25" at bounding box center [993, 318] width 64 height 54
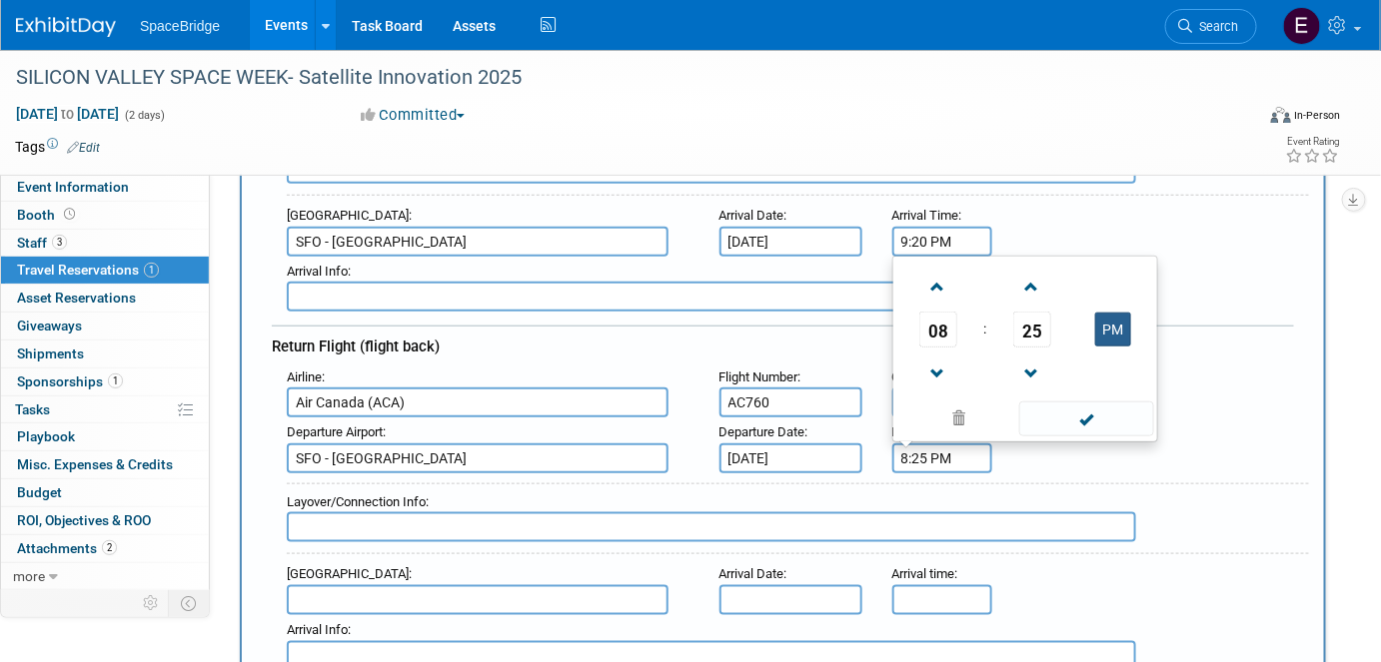
click at [1113, 319] on button "PM" at bounding box center [1113, 330] width 36 height 34
type input "8:25 AM"
click at [1100, 402] on span at bounding box center [1086, 419] width 135 height 35
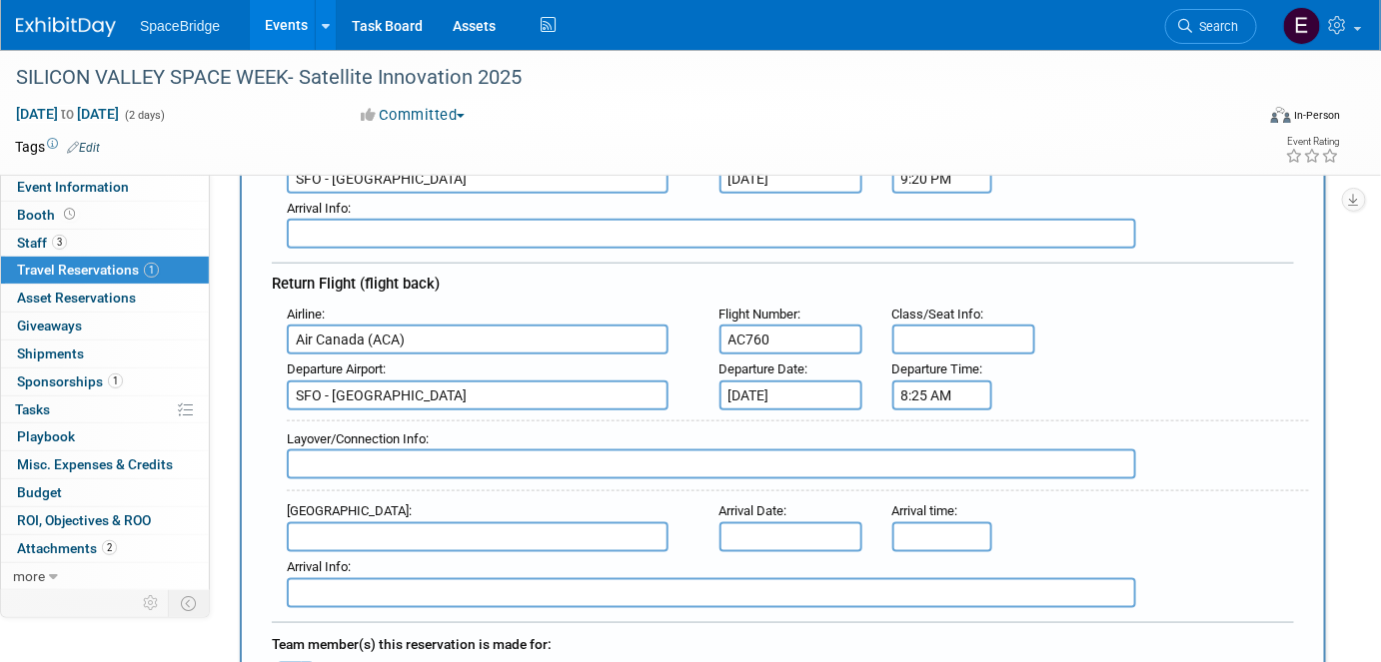
scroll to position [635, 0]
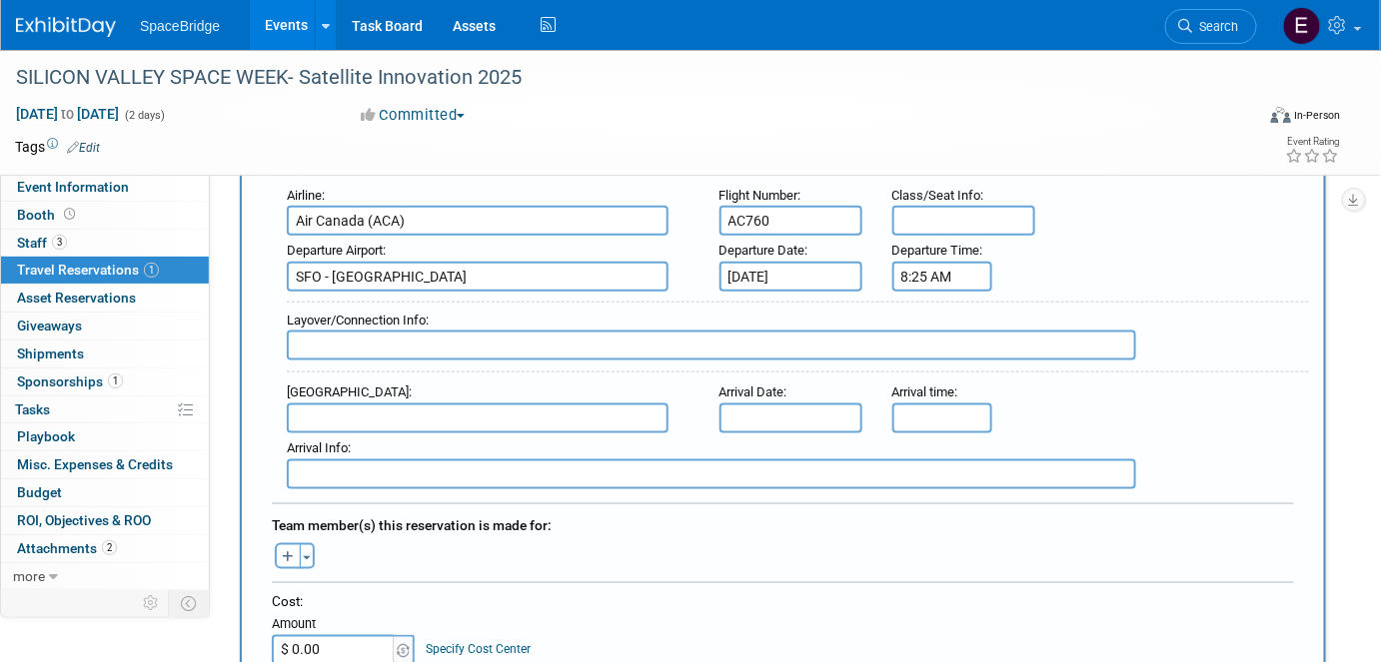
click at [443, 404] on input "text" at bounding box center [478, 419] width 382 height 30
click at [484, 435] on span "YUL - [GEOGRAPHIC_DATA] / [PERSON_NAME][GEOGRAPHIC_DATA]" at bounding box center [488, 451] width 400 height 32
type input "YUL - [GEOGRAPHIC_DATA] / [PERSON_NAME][GEOGRAPHIC_DATA]"
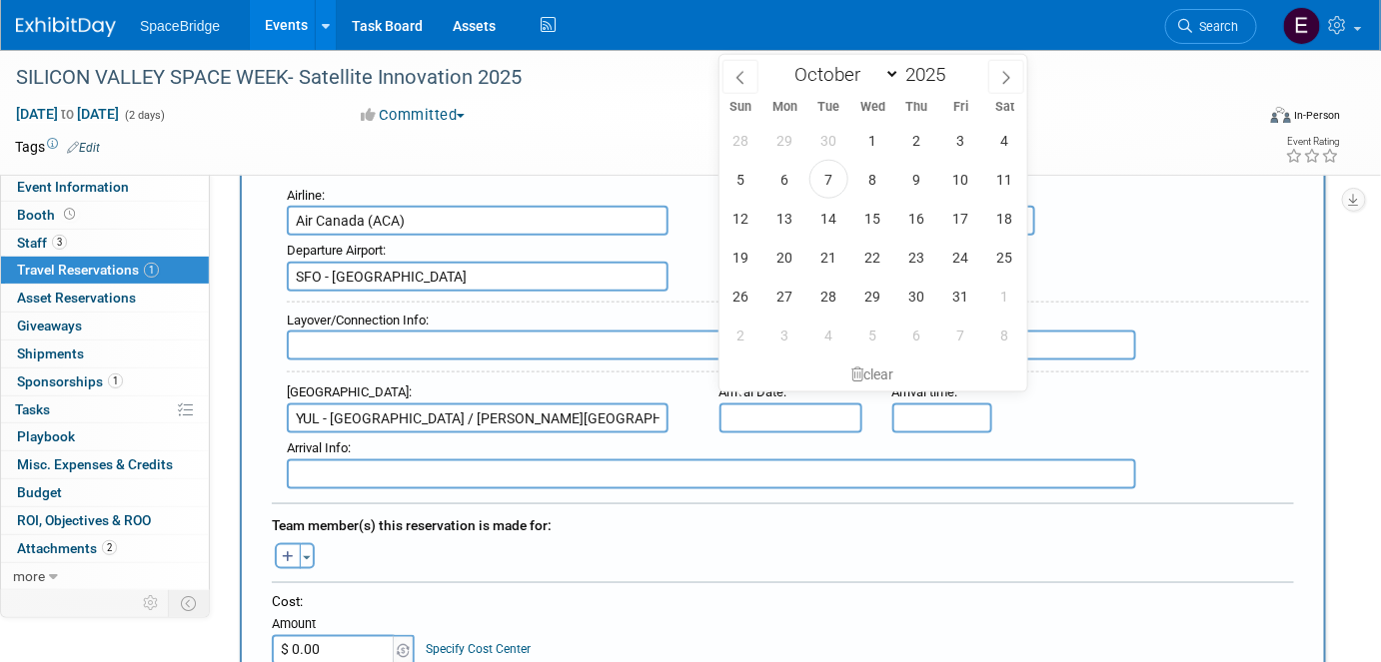
click at [784, 404] on input "text" at bounding box center [790, 419] width 143 height 30
click at [921, 298] on span "30" at bounding box center [916, 296] width 39 height 39
type input "[DATE]"
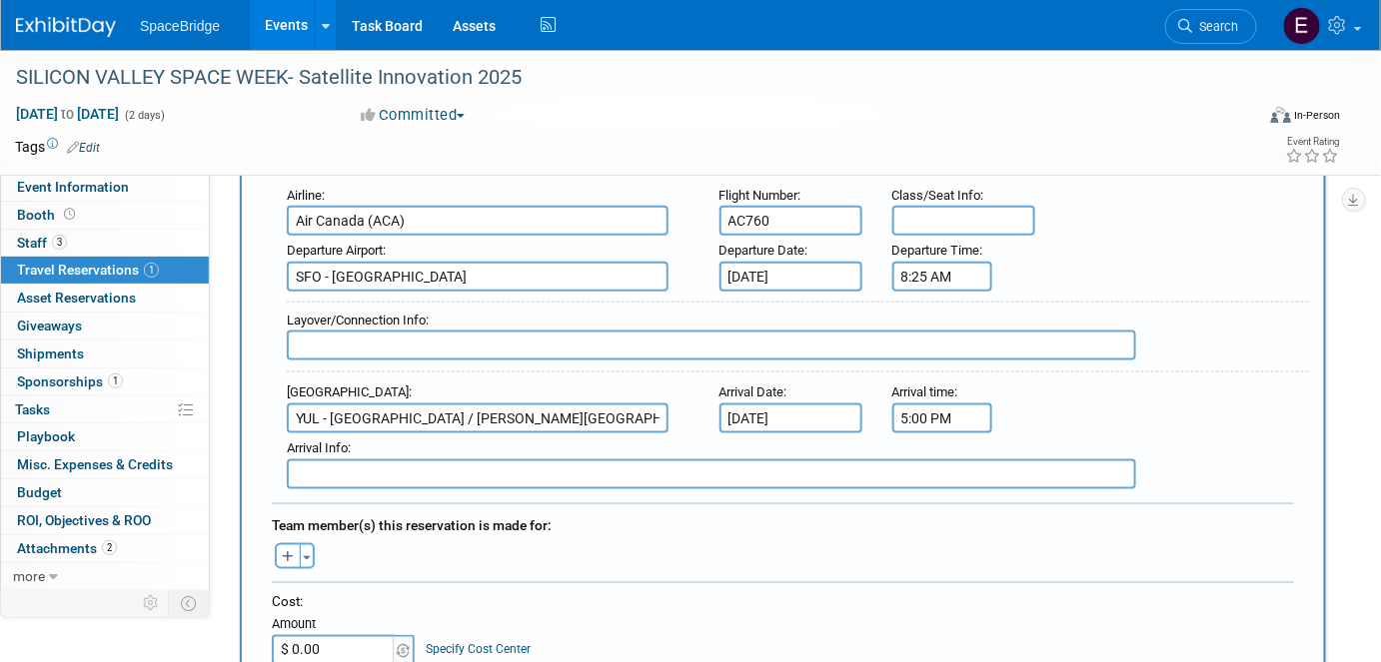
click at [945, 405] on input "5:00 PM" at bounding box center [942, 419] width 100 height 30
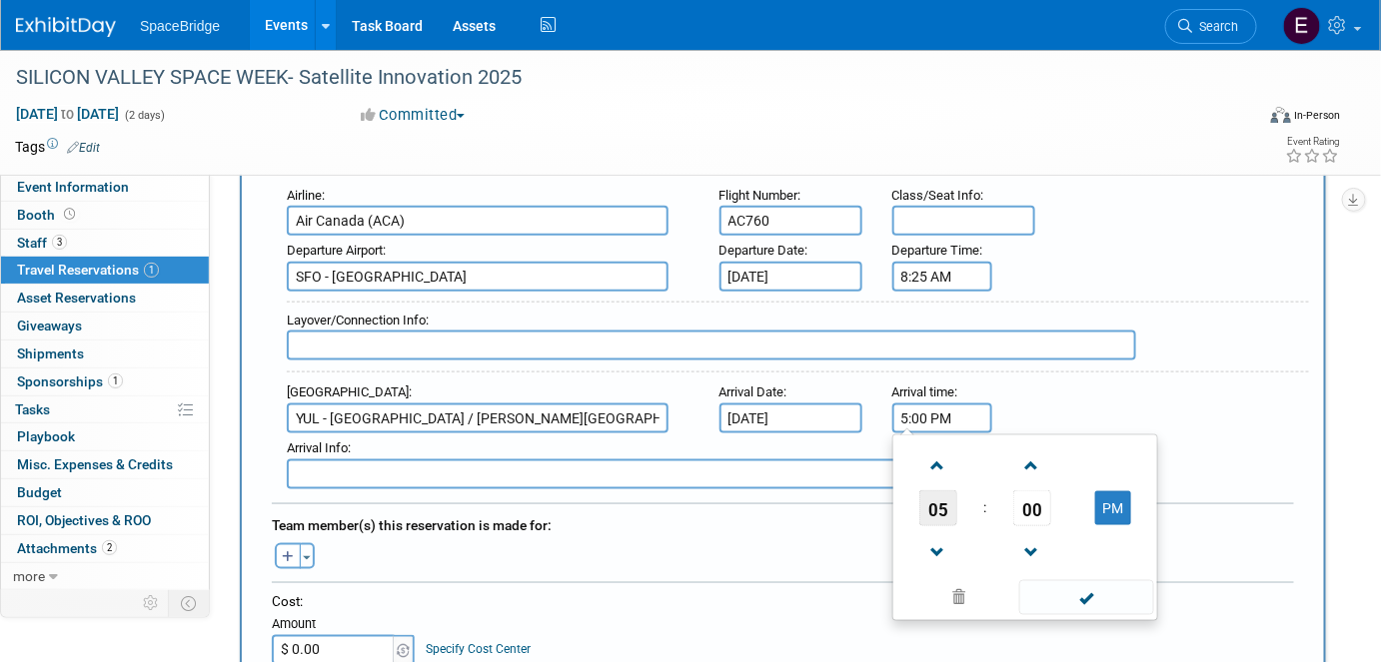
click at [936, 495] on span "05" at bounding box center [938, 509] width 38 height 36
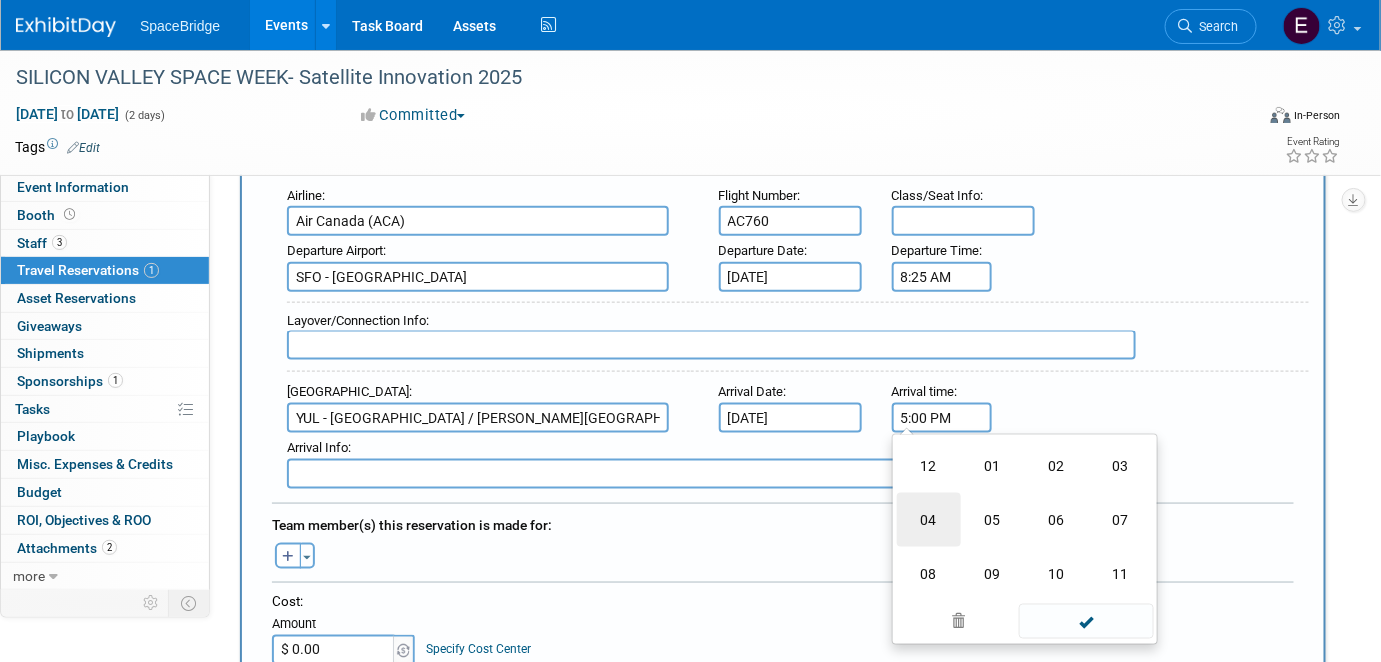
click at [929, 507] on td "04" at bounding box center [929, 521] width 64 height 54
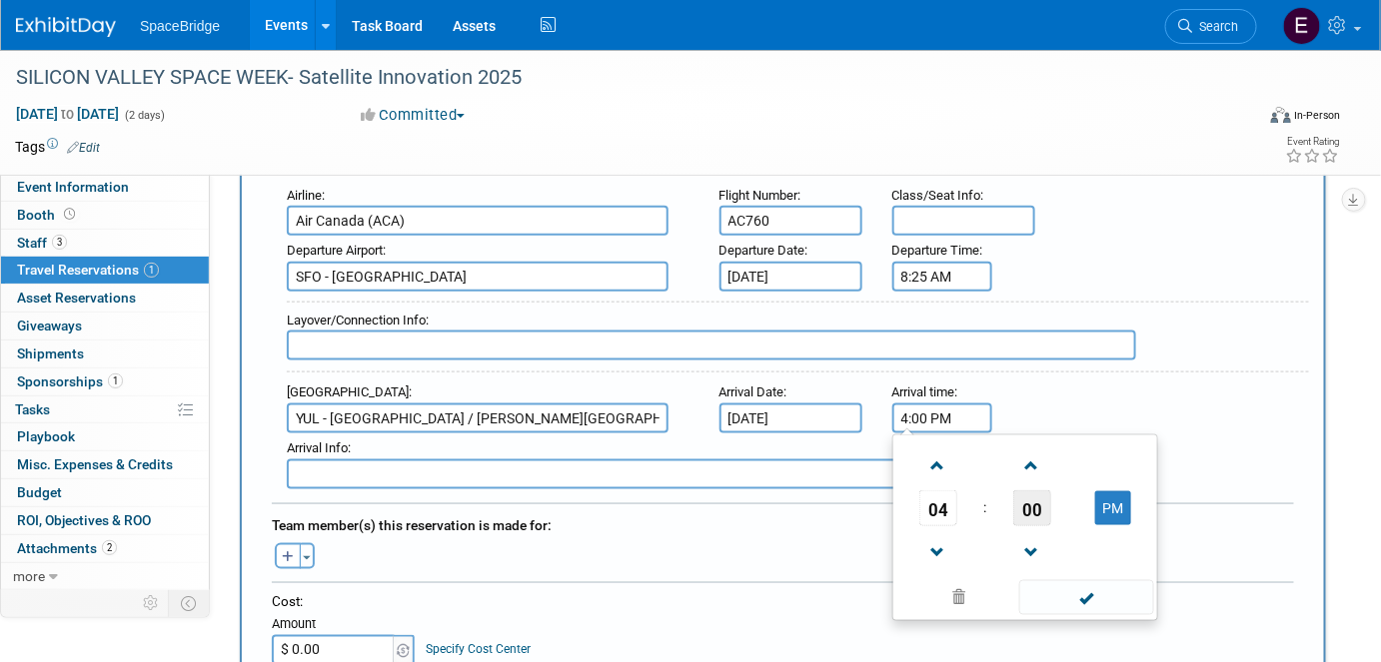
click at [1032, 491] on span "00" at bounding box center [1032, 509] width 38 height 36
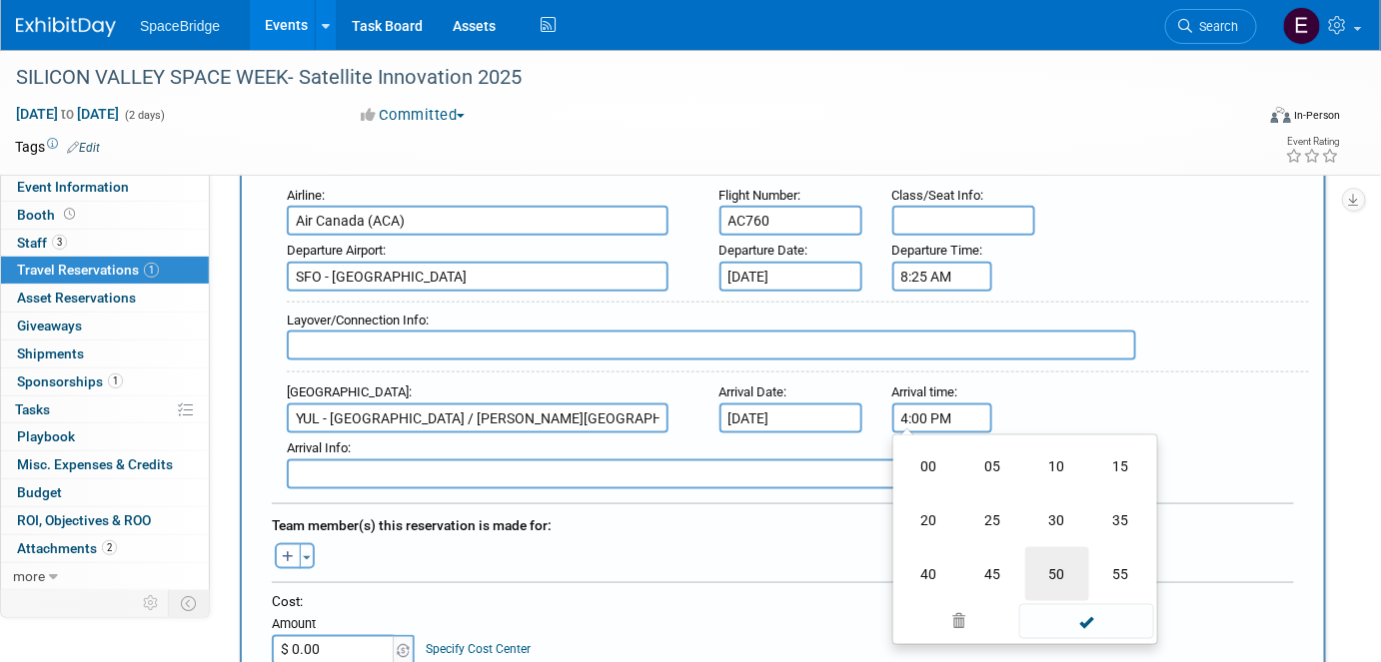
click at [1052, 560] on td "50" at bounding box center [1057, 575] width 64 height 54
type input "4:50 PM"
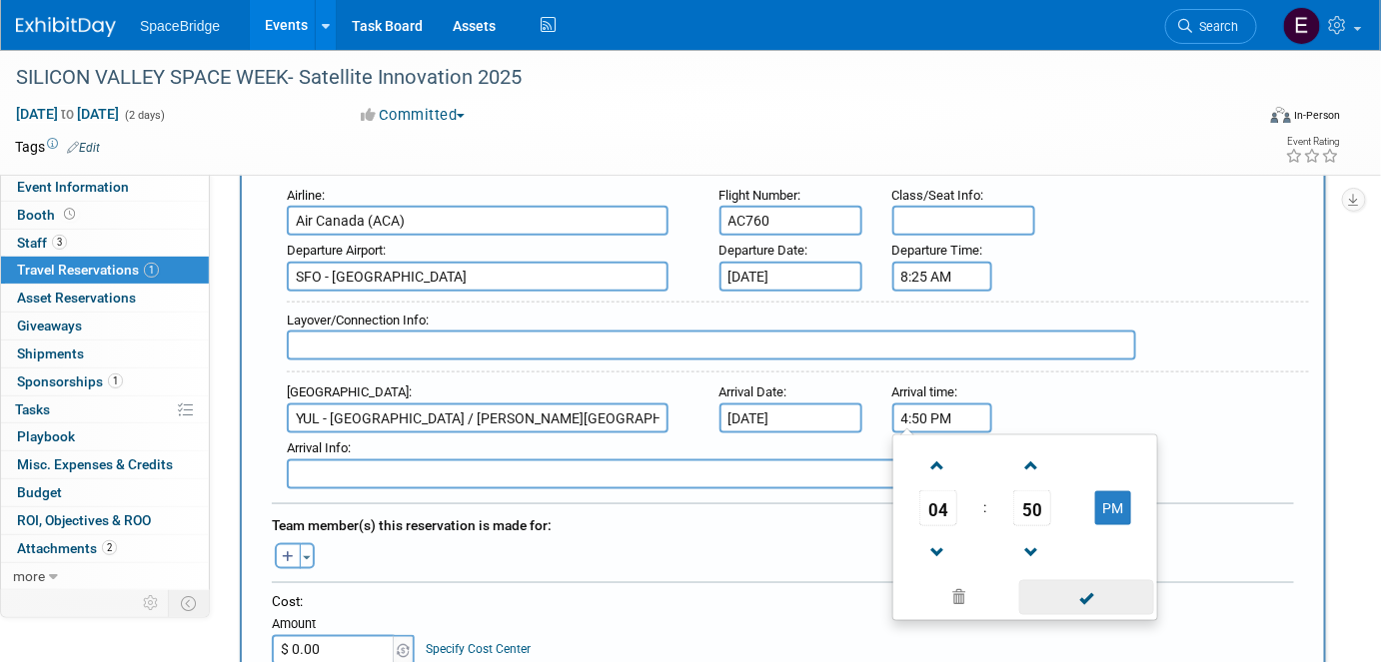
click at [1079, 584] on span at bounding box center [1086, 598] width 135 height 35
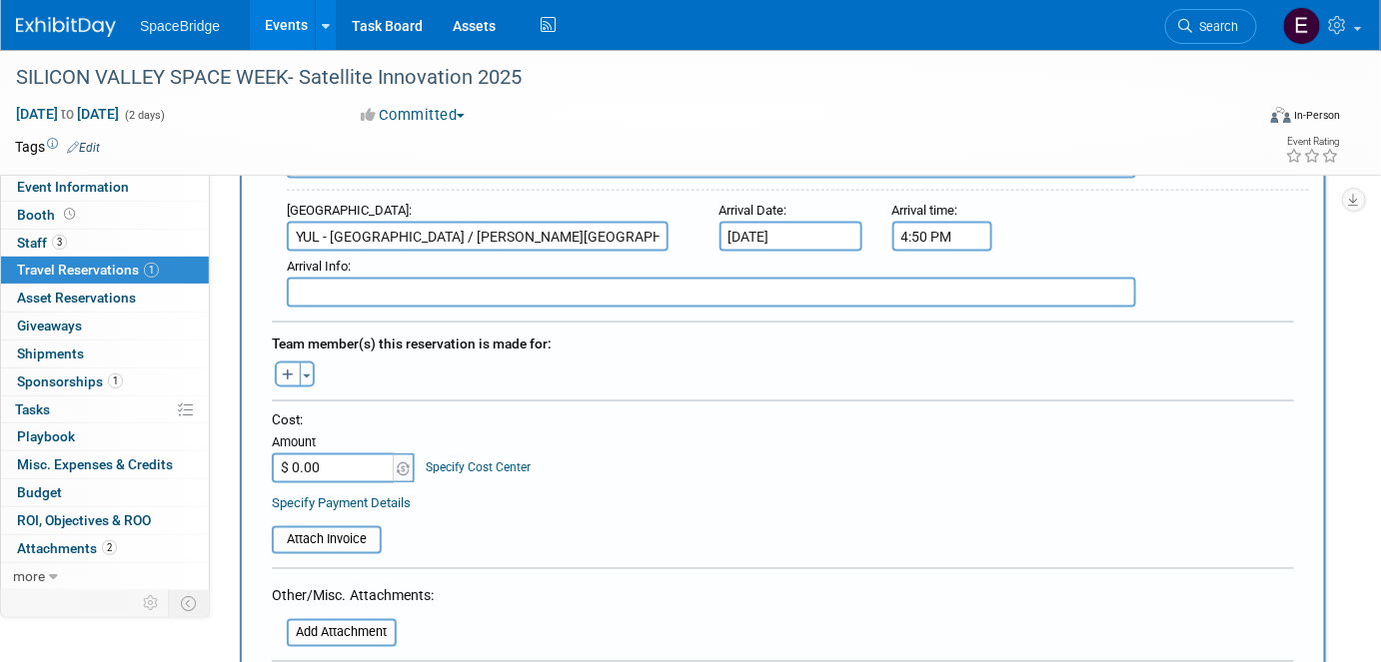
scroll to position [908, 0]
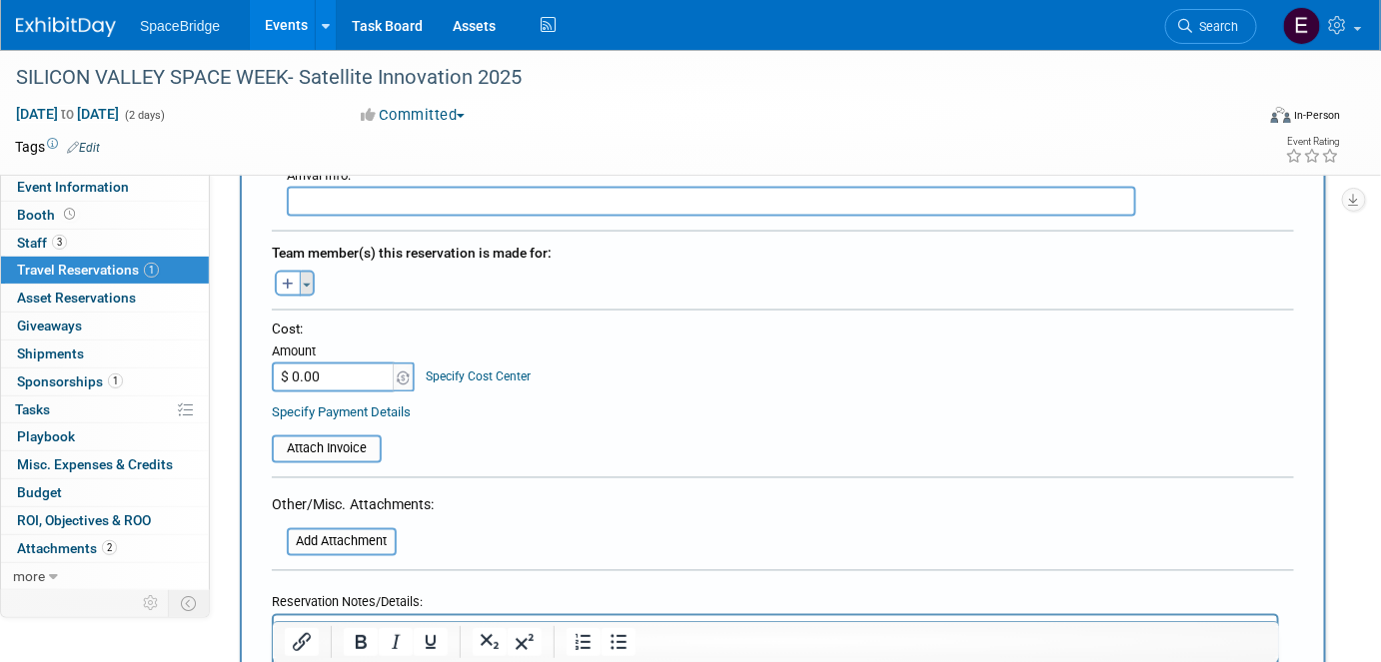
click at [306, 271] on button "Toggle Dropdown" at bounding box center [307, 284] width 15 height 26
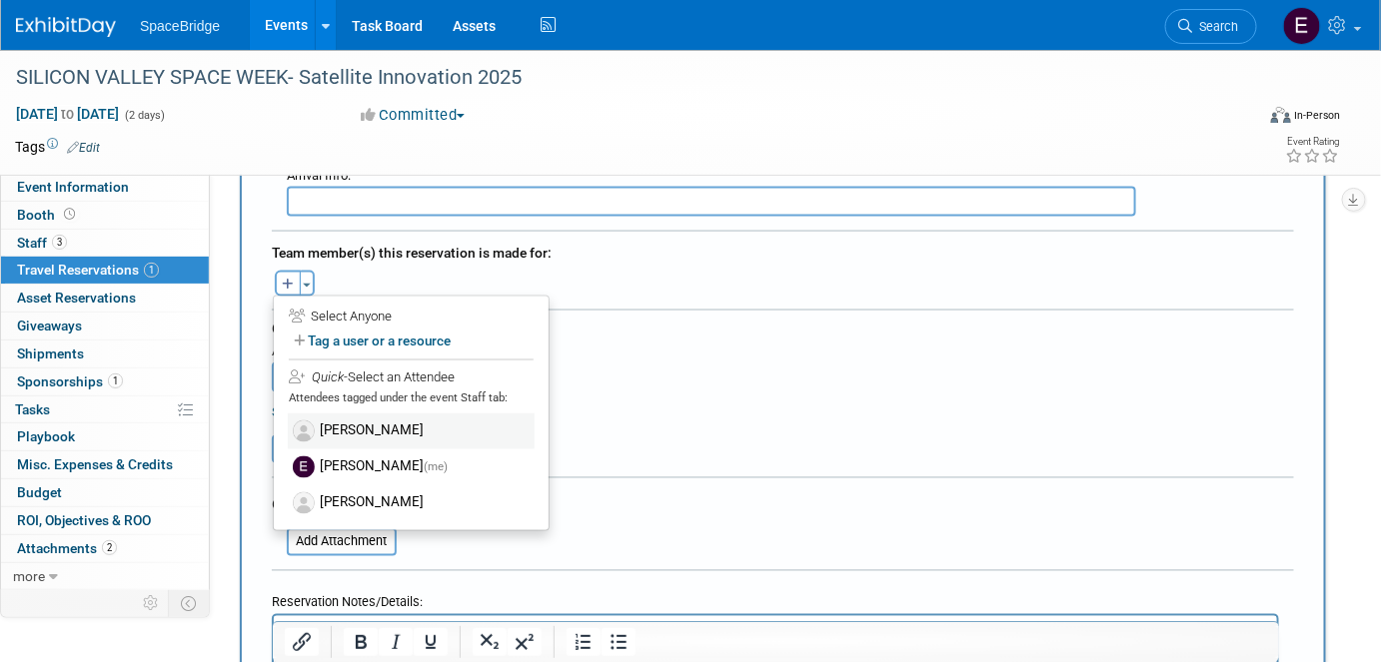
click at [383, 416] on label "[PERSON_NAME]" at bounding box center [411, 432] width 247 height 36
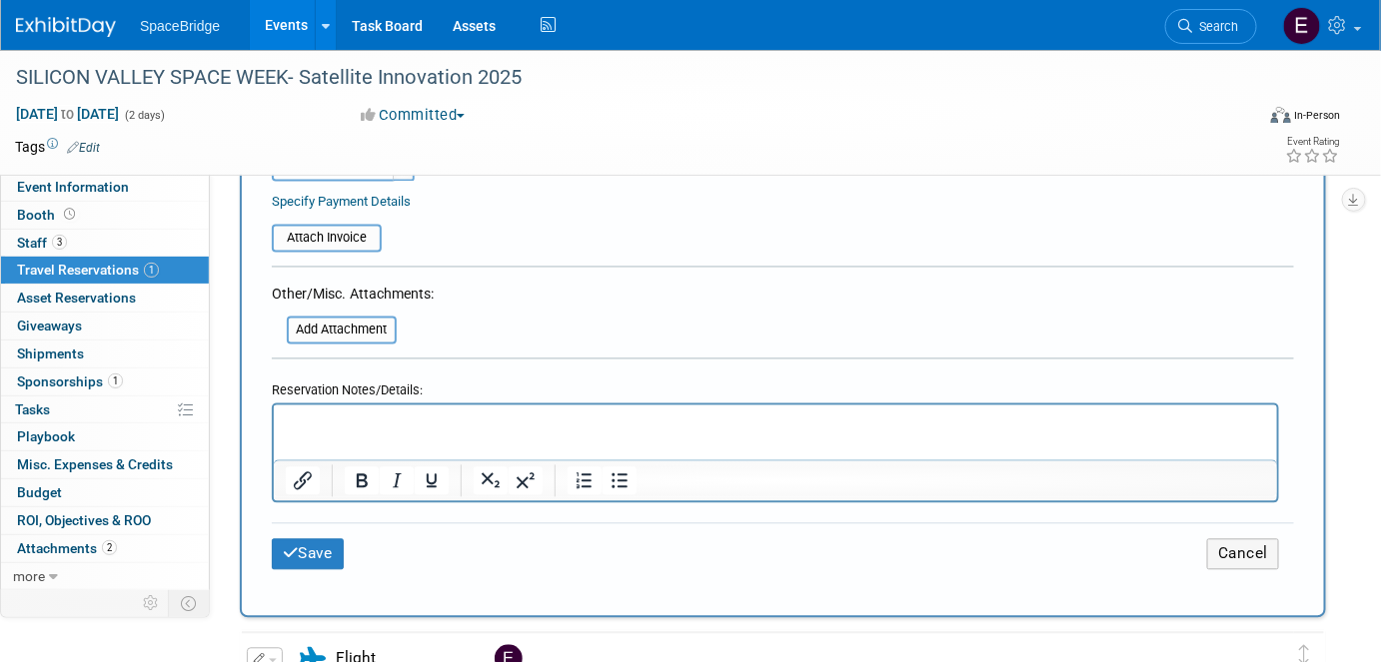
scroll to position [1271, 0]
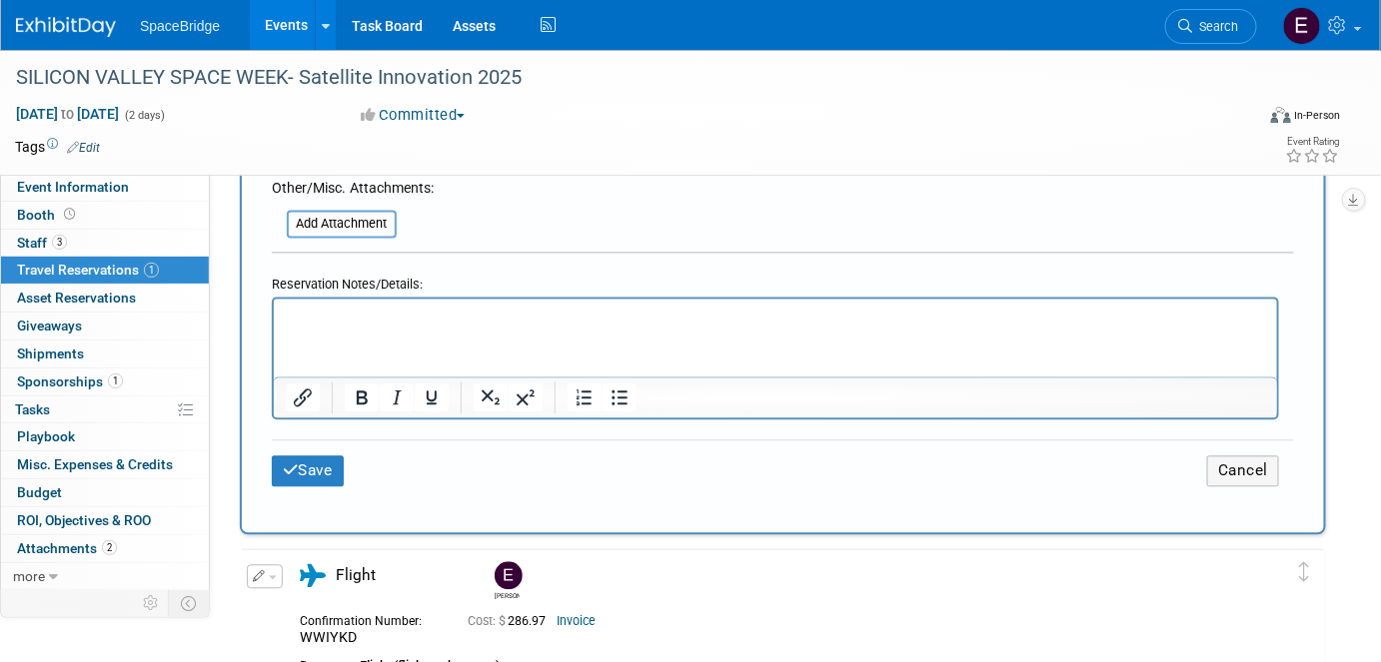
click at [353, 327] on html at bounding box center [774, 312] width 1003 height 29
drag, startPoint x: 322, startPoint y: 435, endPoint x: 401, endPoint y: 424, distance: 79.7
click at [322, 456] on button "Save" at bounding box center [308, 471] width 72 height 31
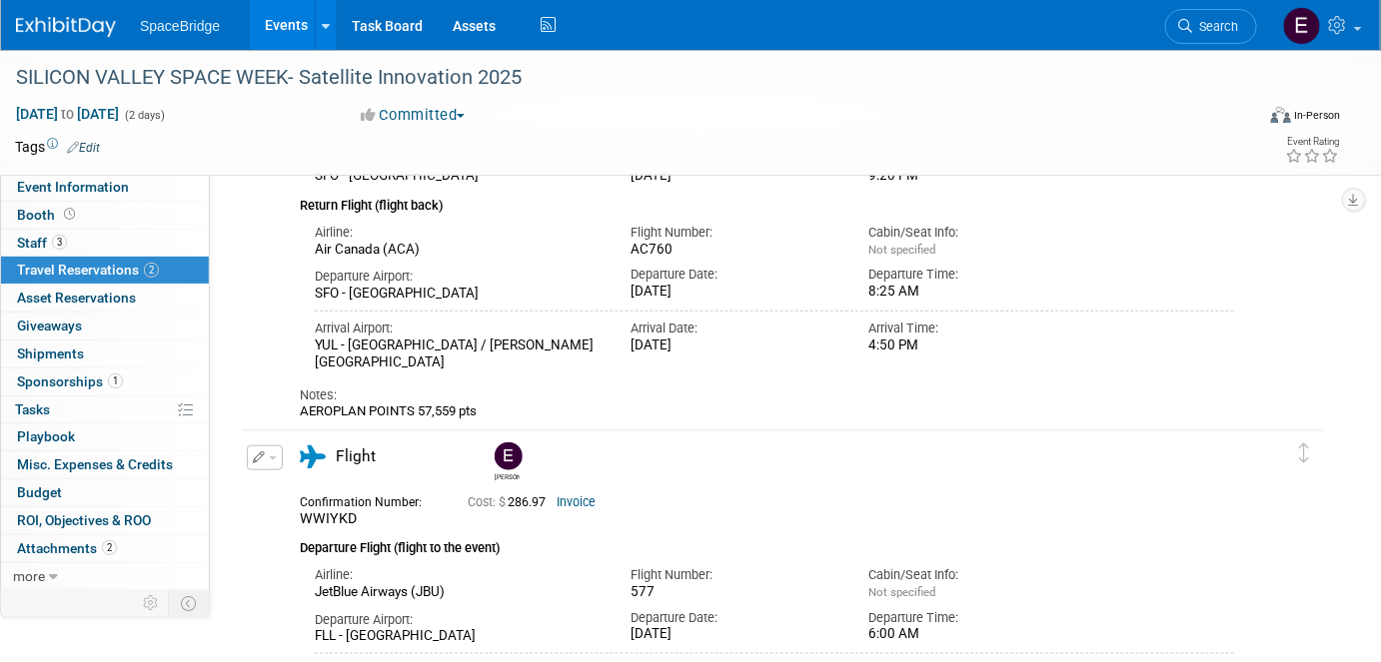
scroll to position [0, 0]
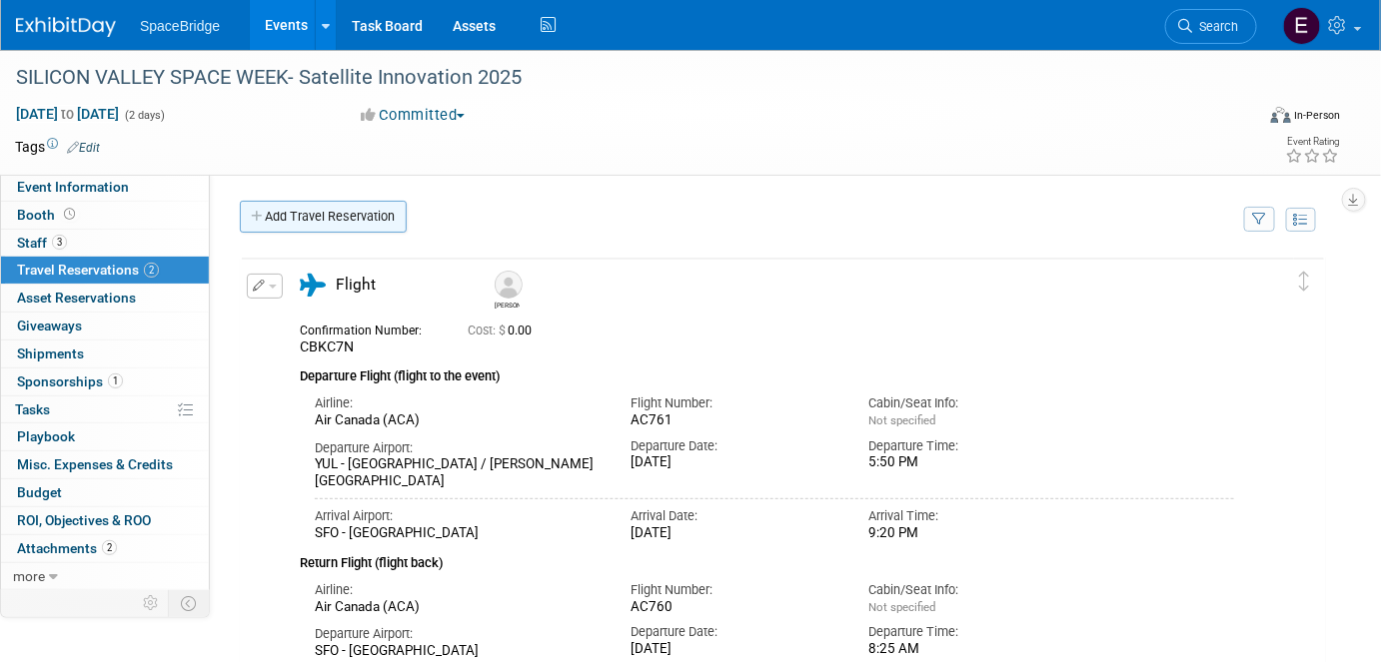
click at [346, 223] on link "Add Travel Reservation" at bounding box center [323, 217] width 167 height 32
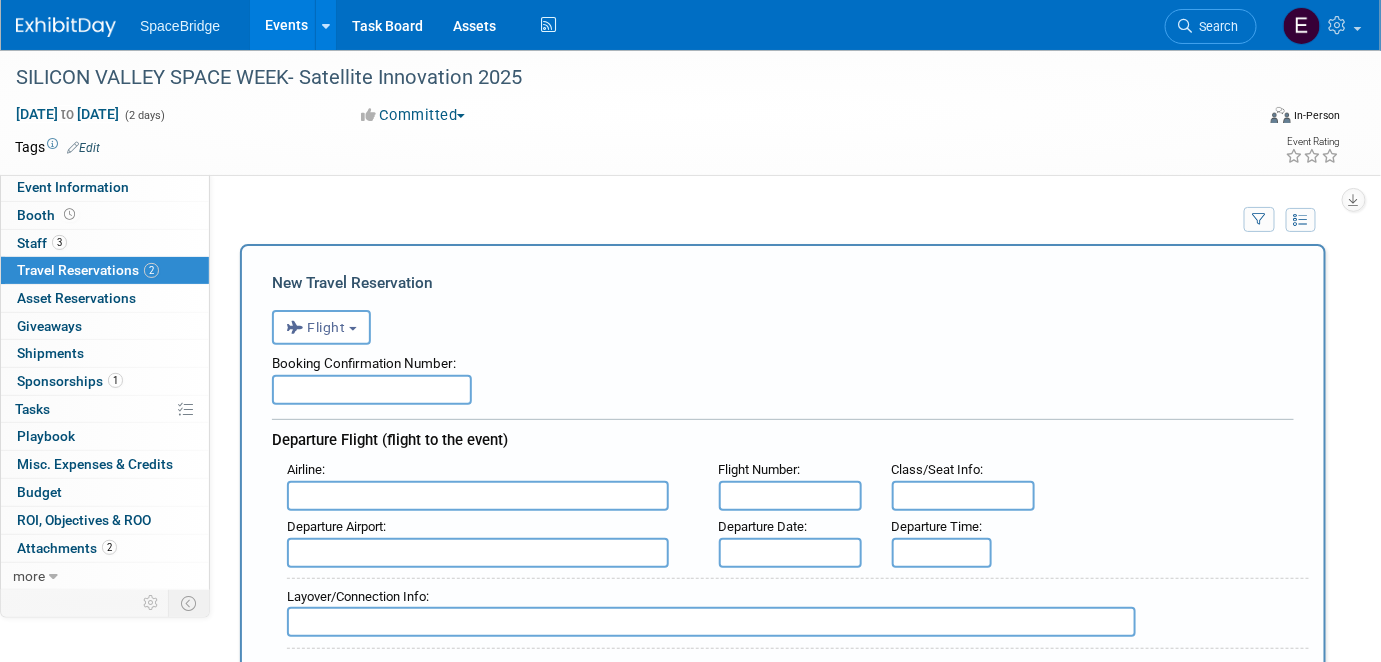
click at [431, 386] on input "text" at bounding box center [372, 391] width 200 height 30
paste input "CBX5TI"
type input "CBX5TI"
click at [468, 496] on input "text" at bounding box center [478, 497] width 382 height 30
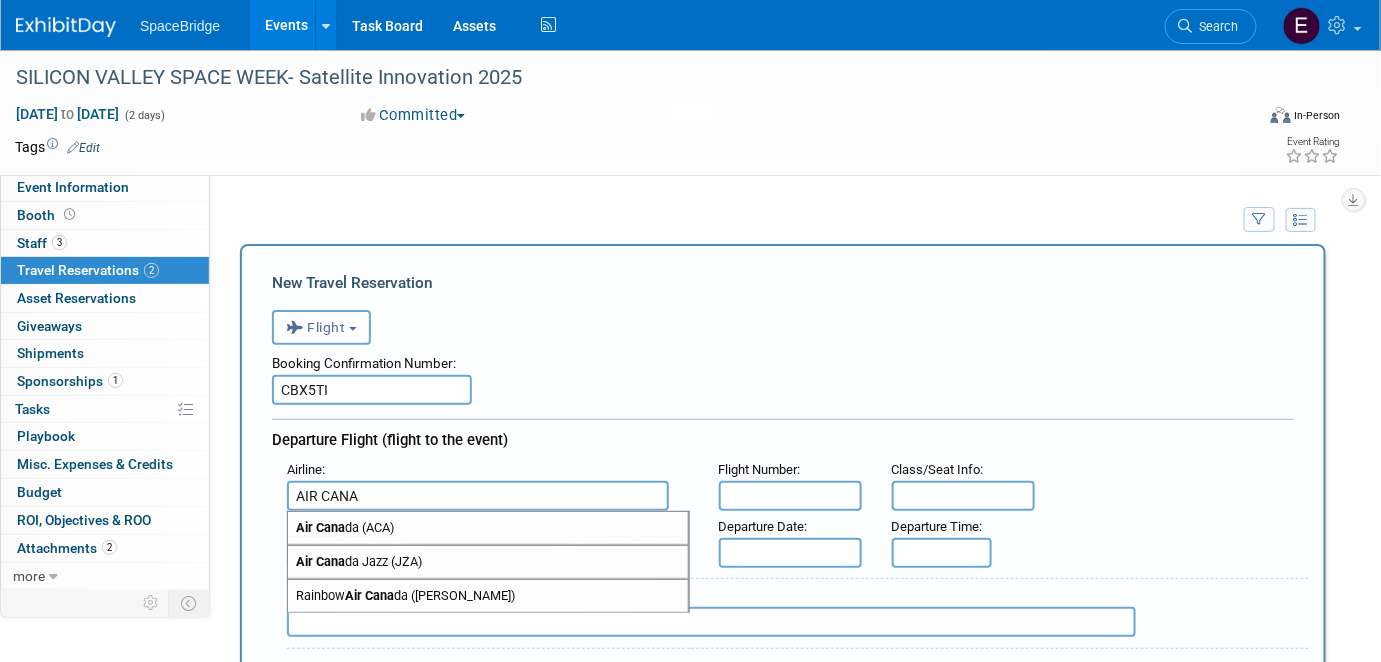
click at [479, 525] on span "Air Cana da (ACA)" at bounding box center [488, 529] width 400 height 32
type input "Air Canada (ACA)"
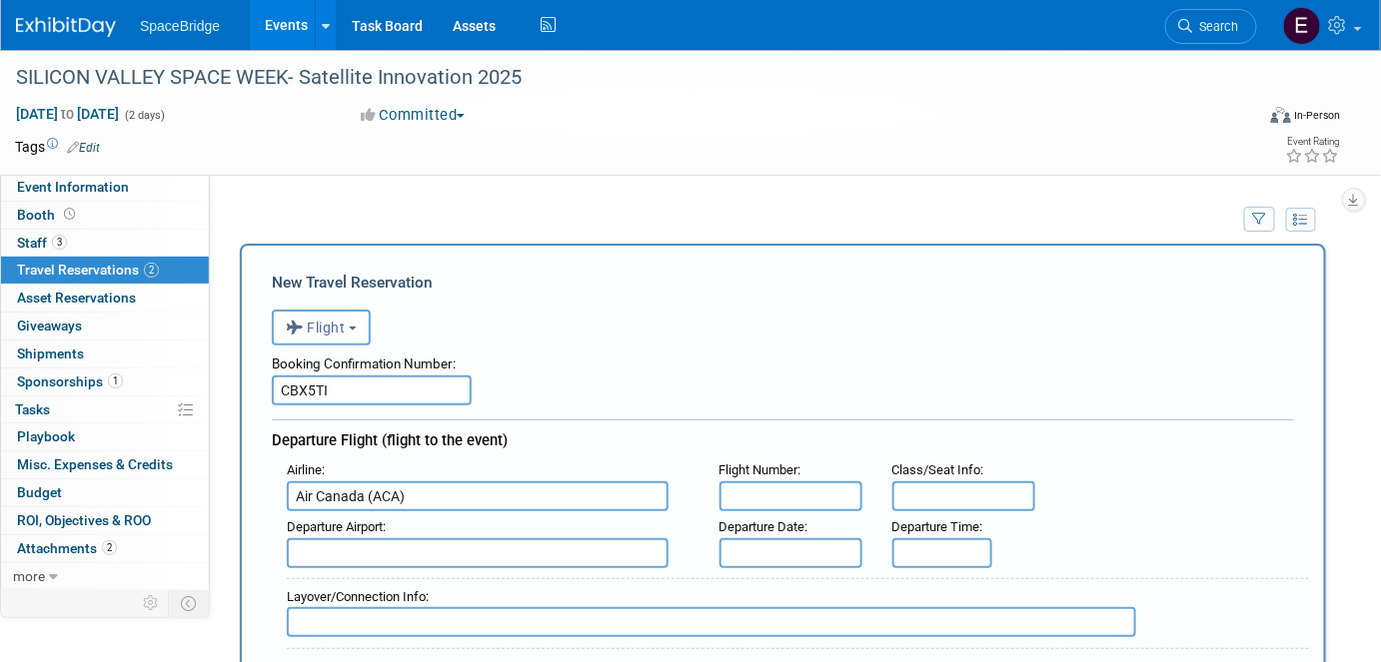
click at [794, 489] on input "text" at bounding box center [790, 497] width 143 height 30
paste input "AC761"
type input "AC761"
click at [426, 544] on input "text" at bounding box center [478, 554] width 382 height 30
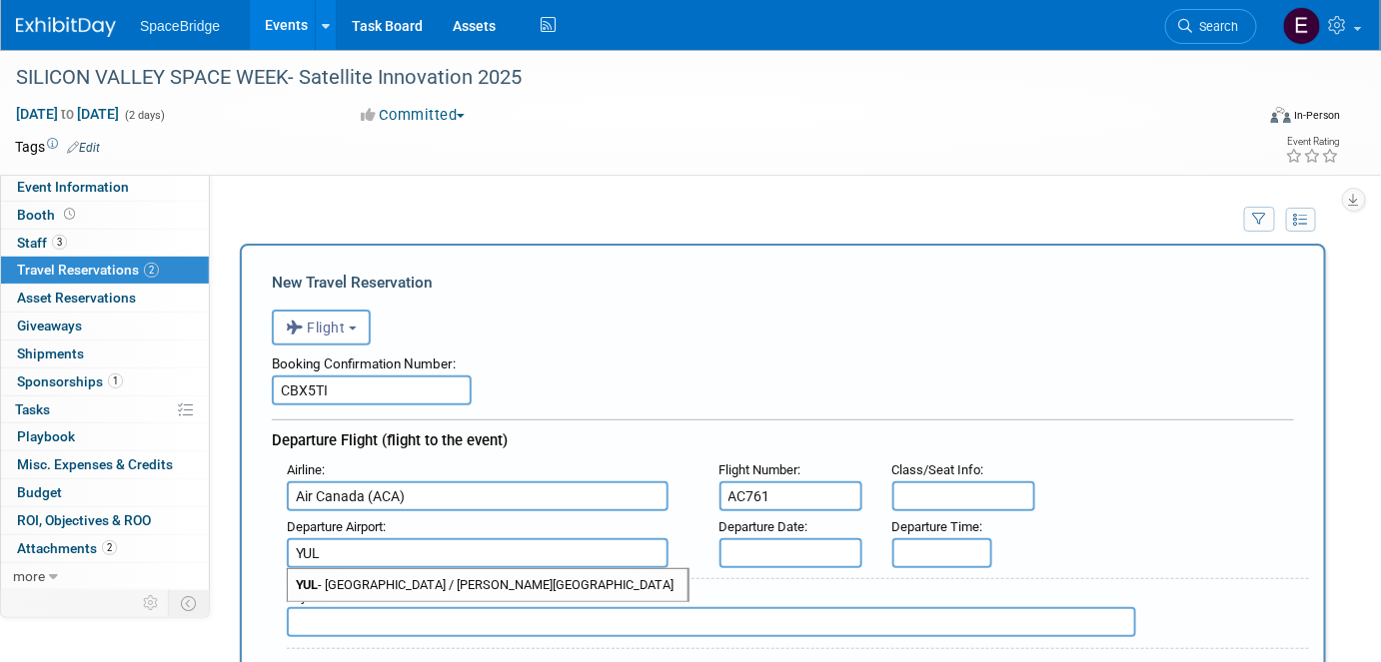
click at [426, 579] on span "YUL - [GEOGRAPHIC_DATA] / [PERSON_NAME][GEOGRAPHIC_DATA]" at bounding box center [488, 586] width 400 height 32
type input "YUL - [GEOGRAPHIC_DATA] / [PERSON_NAME][GEOGRAPHIC_DATA]"
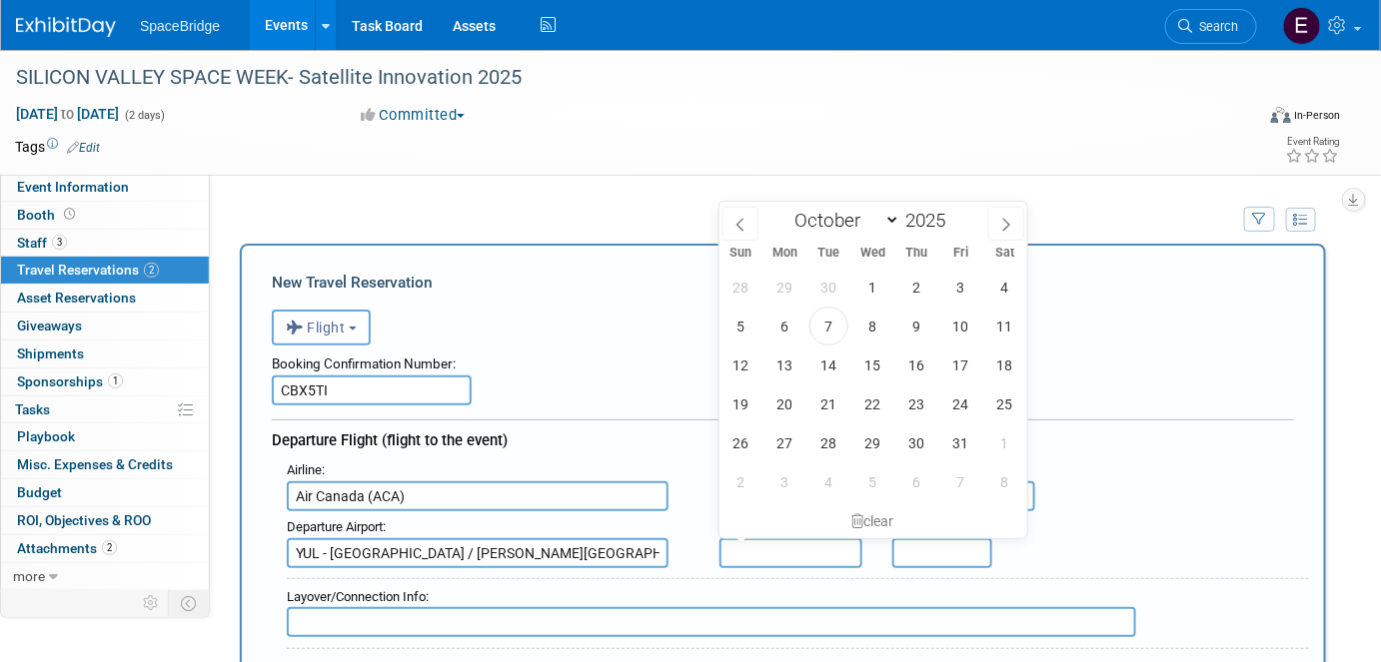
click at [763, 546] on input "text" at bounding box center [790, 554] width 143 height 30
click at [788, 440] on span "27" at bounding box center [784, 443] width 39 height 39
type input "[DATE]"
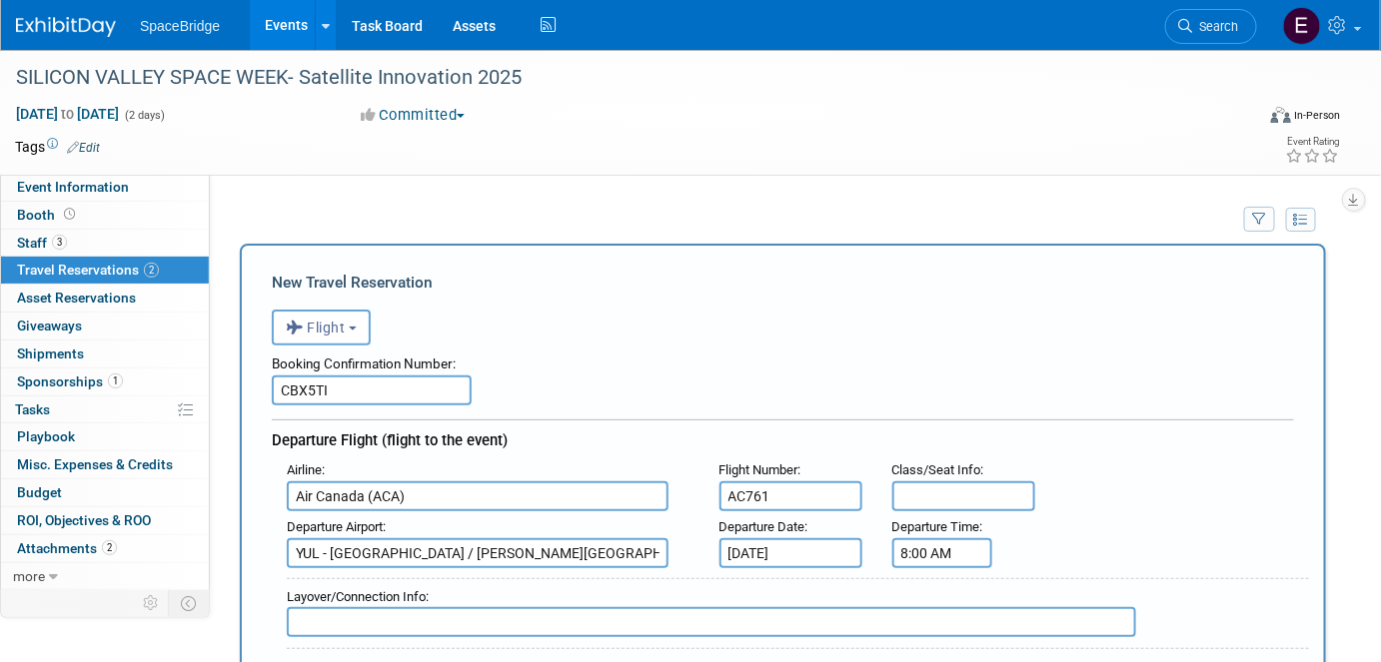
click at [943, 556] on input "8:00 AM" at bounding box center [942, 554] width 100 height 30
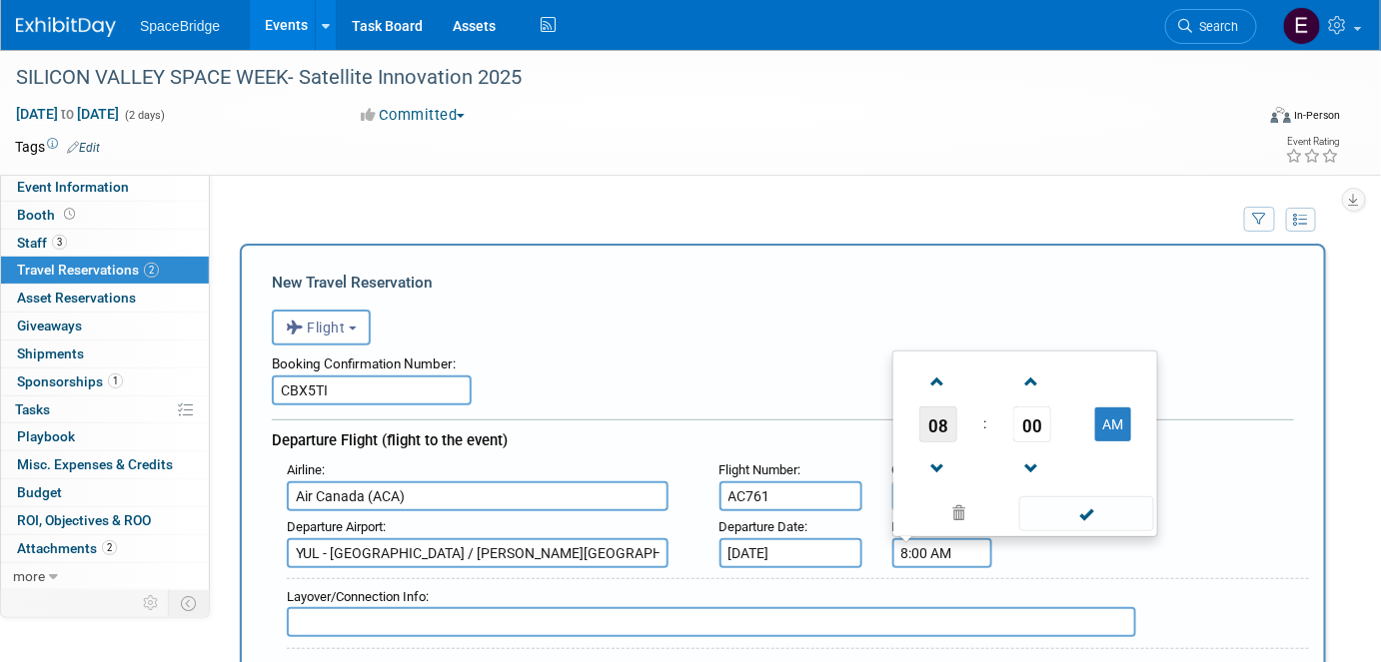
click at [928, 410] on span "08" at bounding box center [938, 425] width 38 height 36
click at [977, 403] on td "05" at bounding box center [993, 413] width 64 height 54
click at [1023, 427] on span "00" at bounding box center [1032, 425] width 38 height 36
click at [1050, 459] on td "50" at bounding box center [1057, 467] width 64 height 54
click at [1118, 419] on button "AM" at bounding box center [1113, 425] width 36 height 34
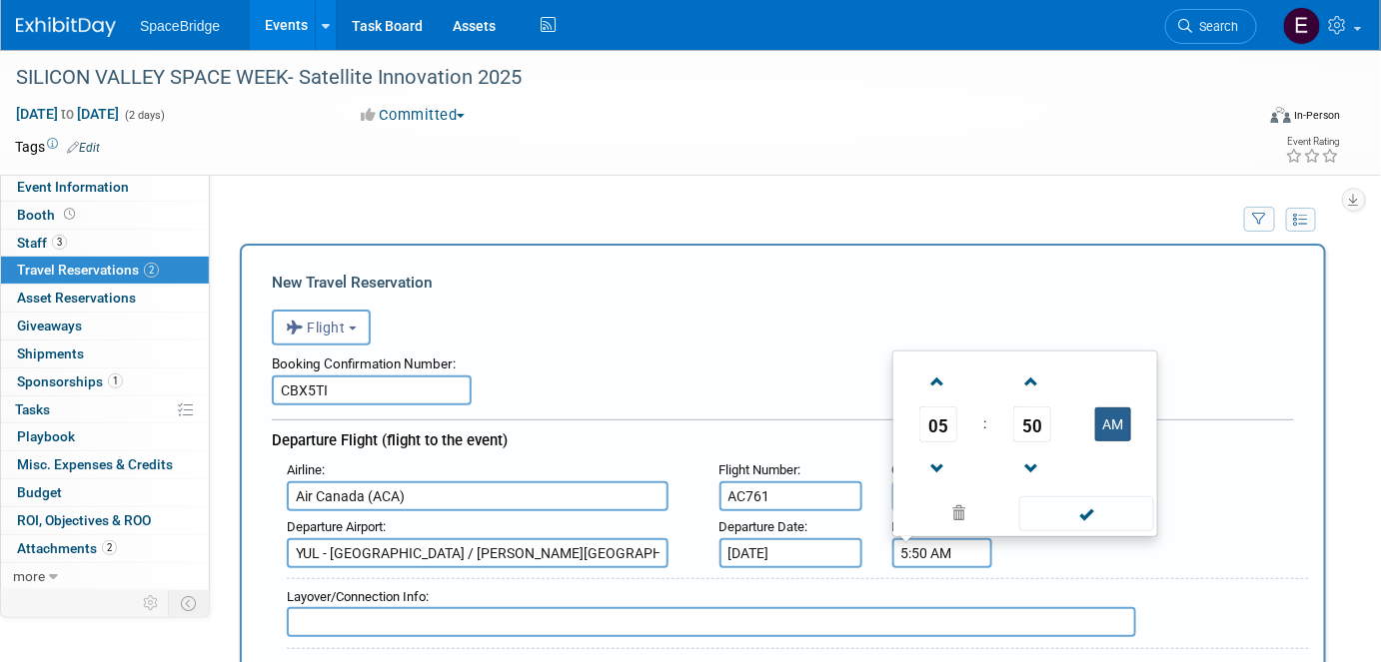
type input "5:50 PM"
click at [1099, 512] on span at bounding box center [1086, 514] width 135 height 35
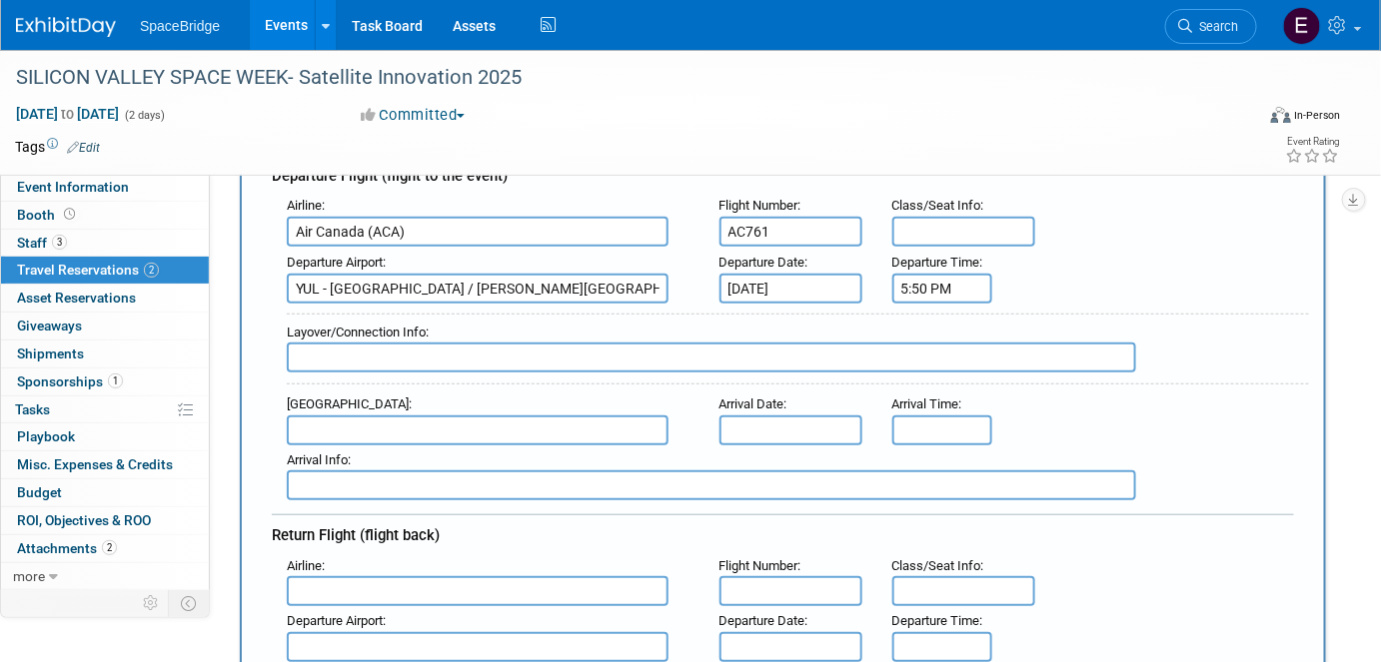
scroll to position [272, 0]
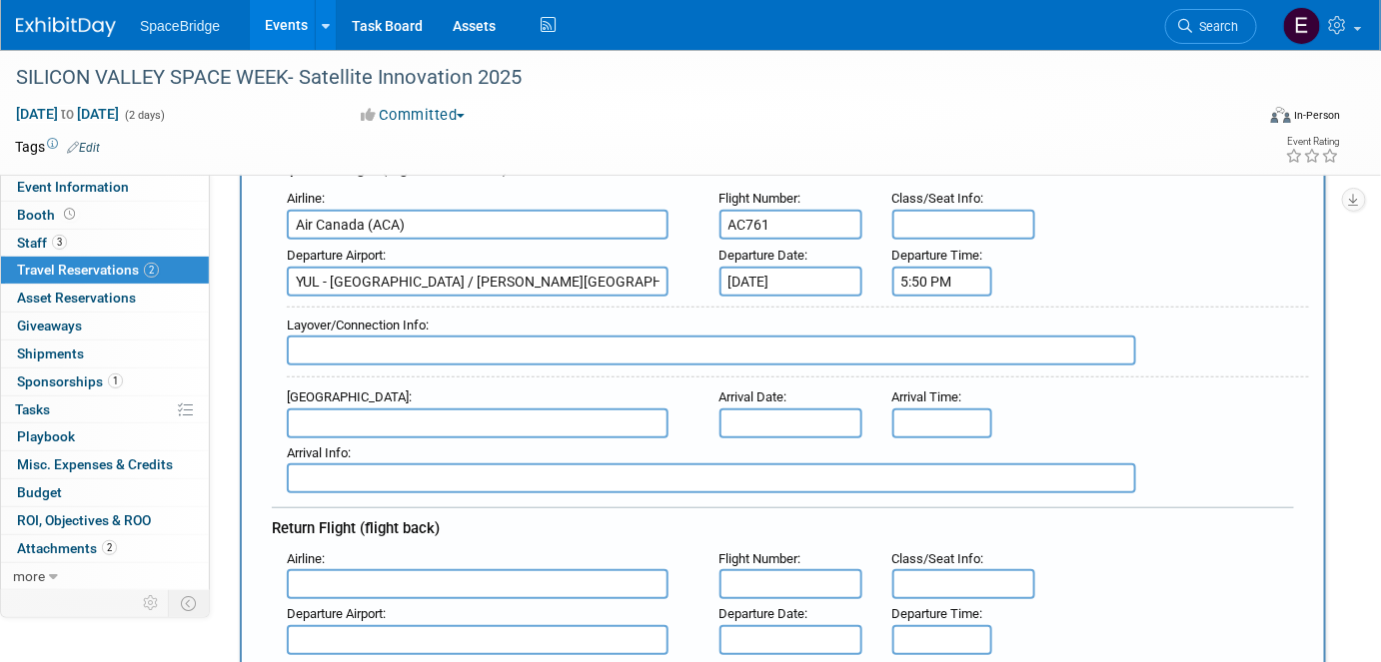
click at [403, 409] on input "text" at bounding box center [478, 424] width 382 height 30
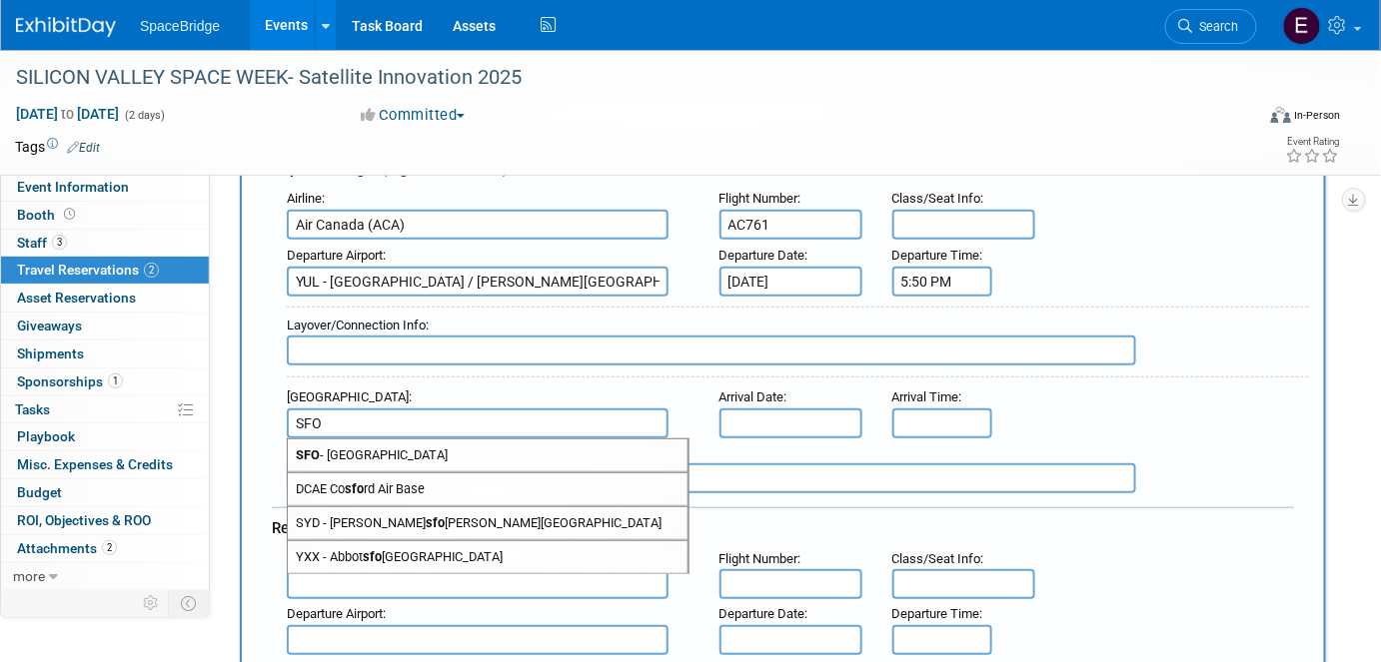
click at [434, 445] on span "SFO - [GEOGRAPHIC_DATA]" at bounding box center [488, 456] width 400 height 32
type input "SFO - [GEOGRAPHIC_DATA]"
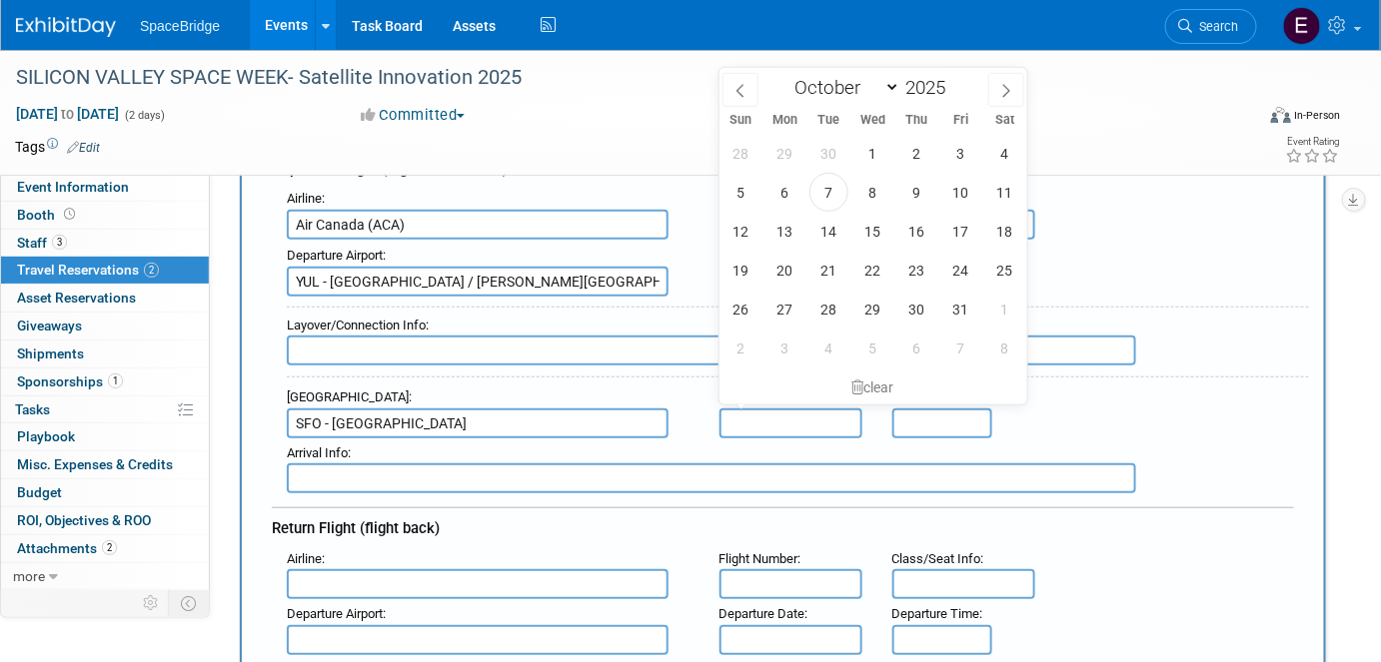
click at [801, 413] on input "text" at bounding box center [790, 424] width 143 height 30
click at [787, 312] on span "27" at bounding box center [784, 309] width 39 height 39
type input "[DATE]"
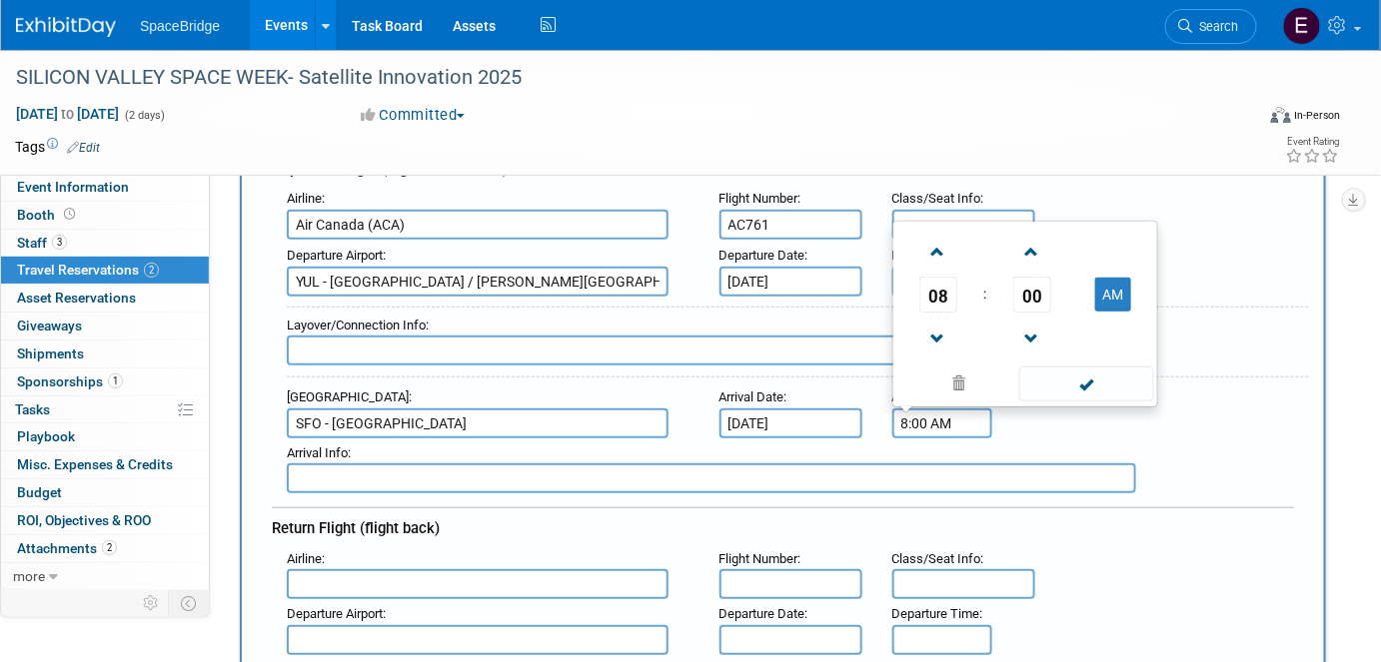
click at [951, 415] on input "8:00 AM" at bounding box center [942, 424] width 100 height 30
click at [942, 285] on span "08" at bounding box center [938, 295] width 38 height 36
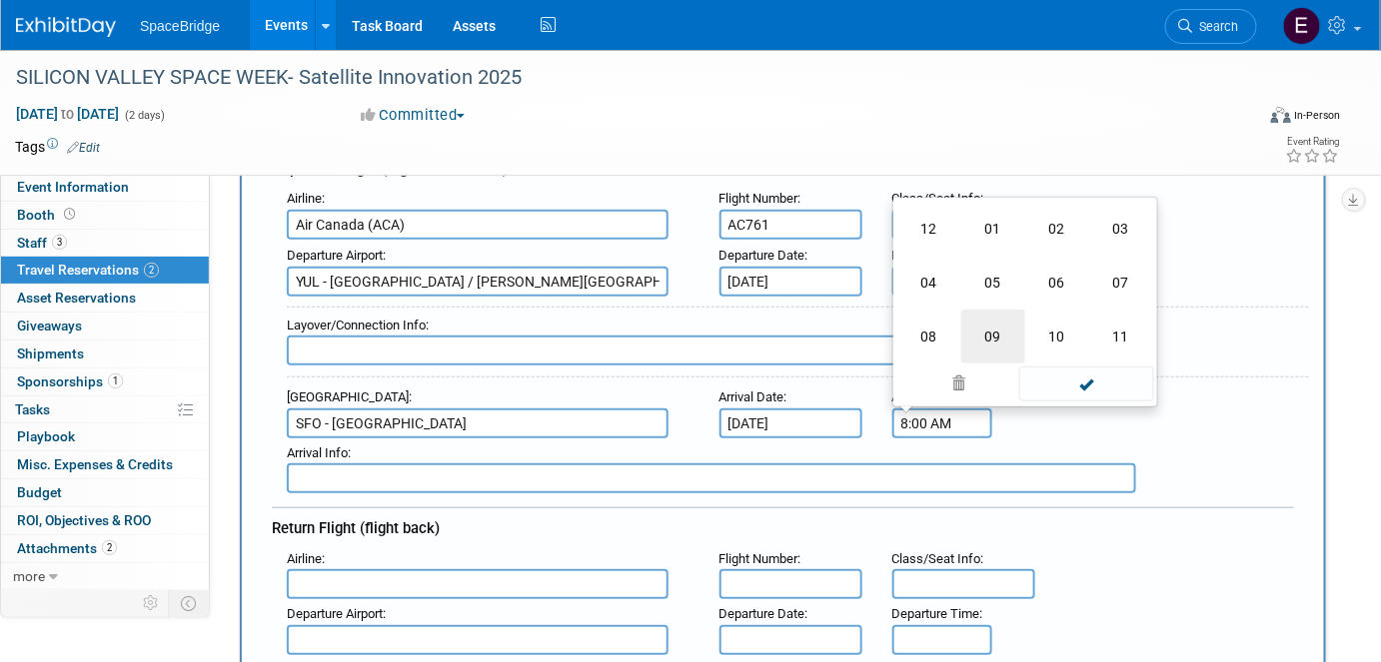
click at [999, 327] on td "09" at bounding box center [993, 337] width 64 height 54
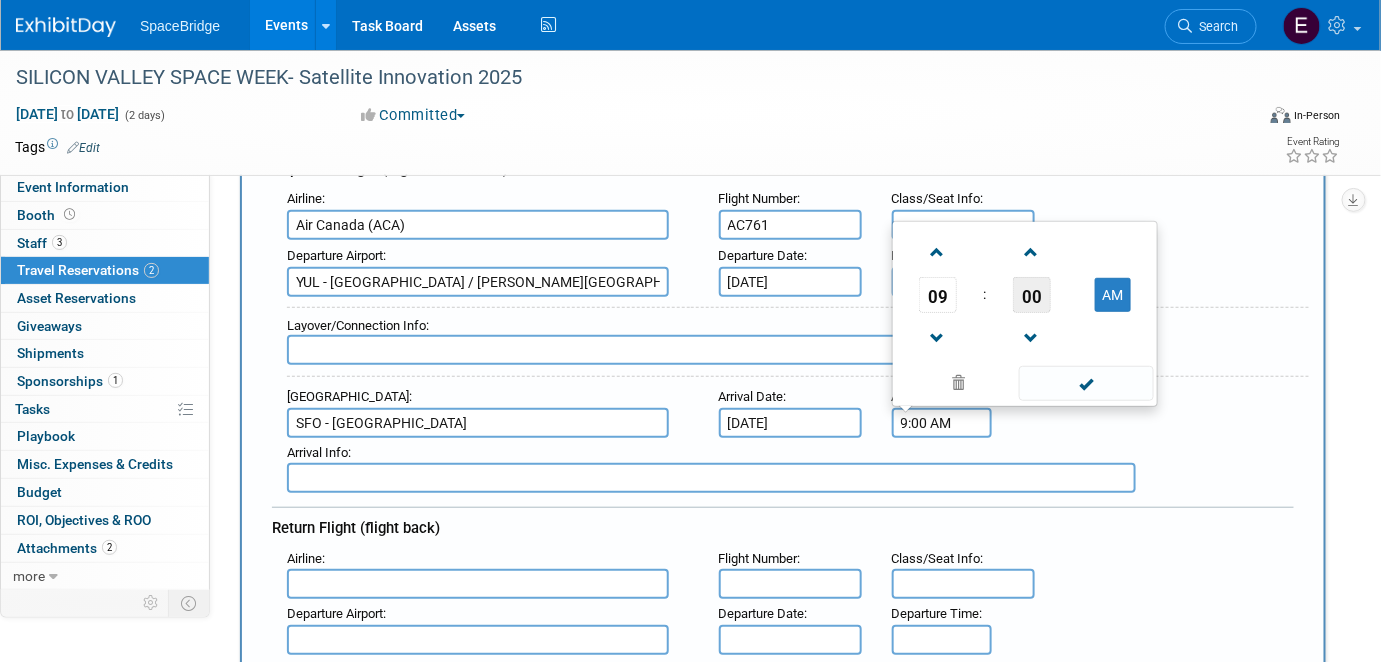
click at [1042, 277] on span "00" at bounding box center [1032, 295] width 38 height 36
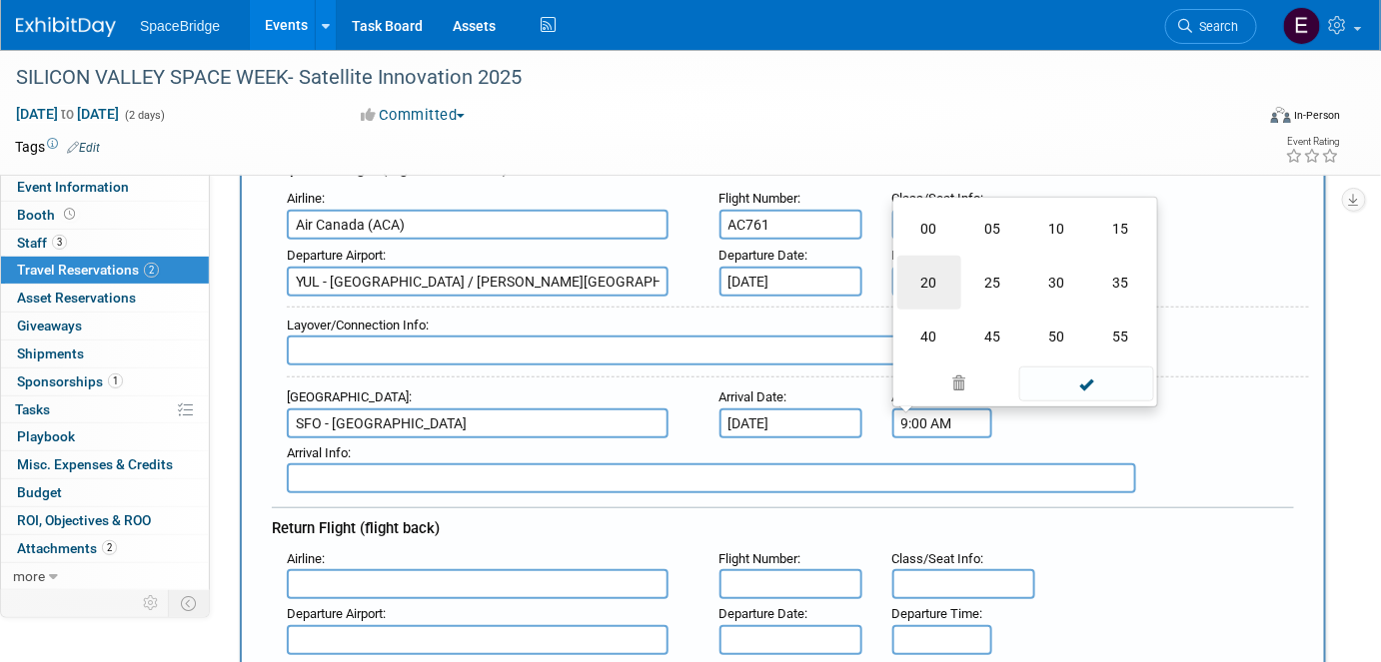
click at [937, 271] on td "20" at bounding box center [929, 283] width 64 height 54
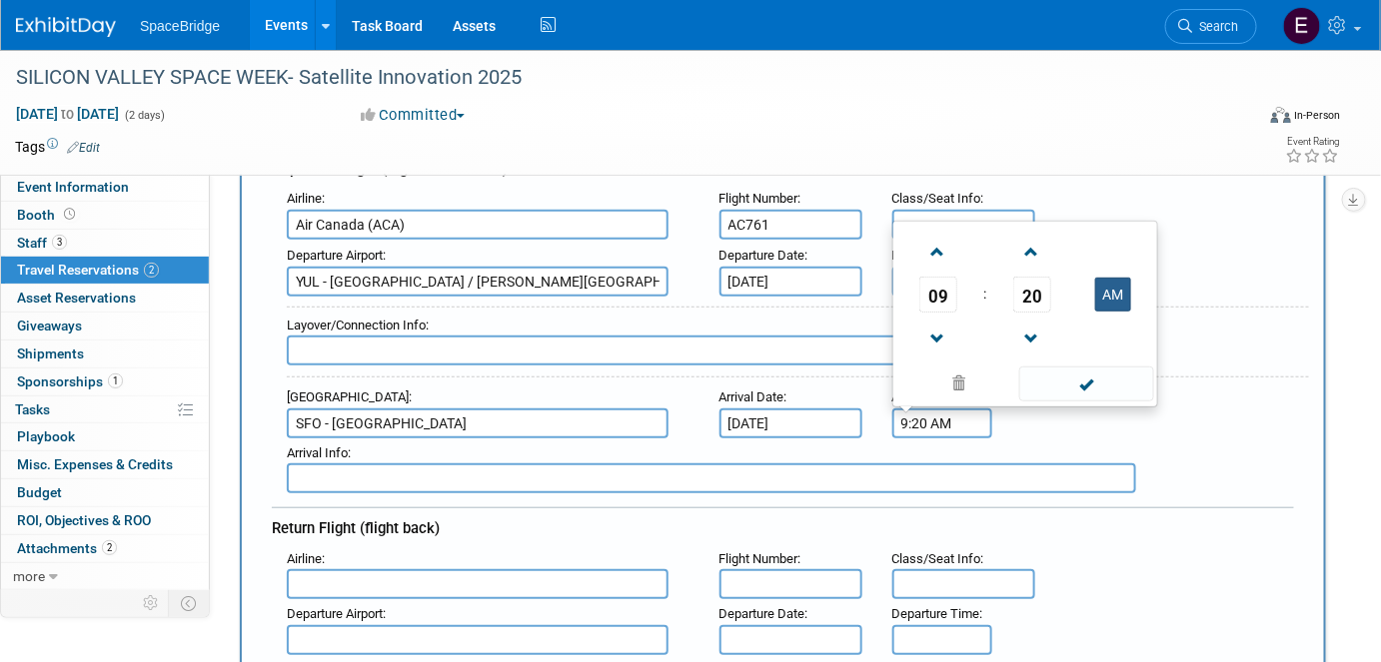
click at [1107, 286] on button "AM" at bounding box center [1113, 295] width 36 height 34
type input "9:20 PM"
click at [1105, 367] on span at bounding box center [1086, 384] width 135 height 35
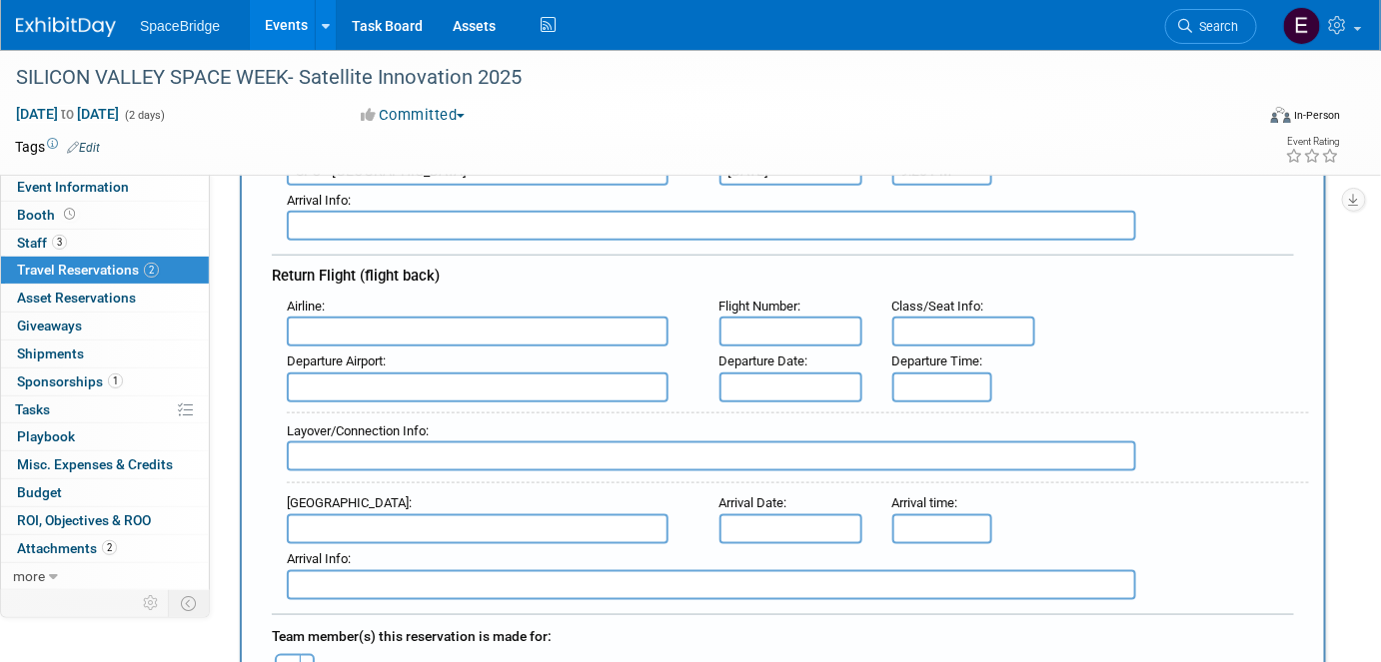
scroll to position [545, 0]
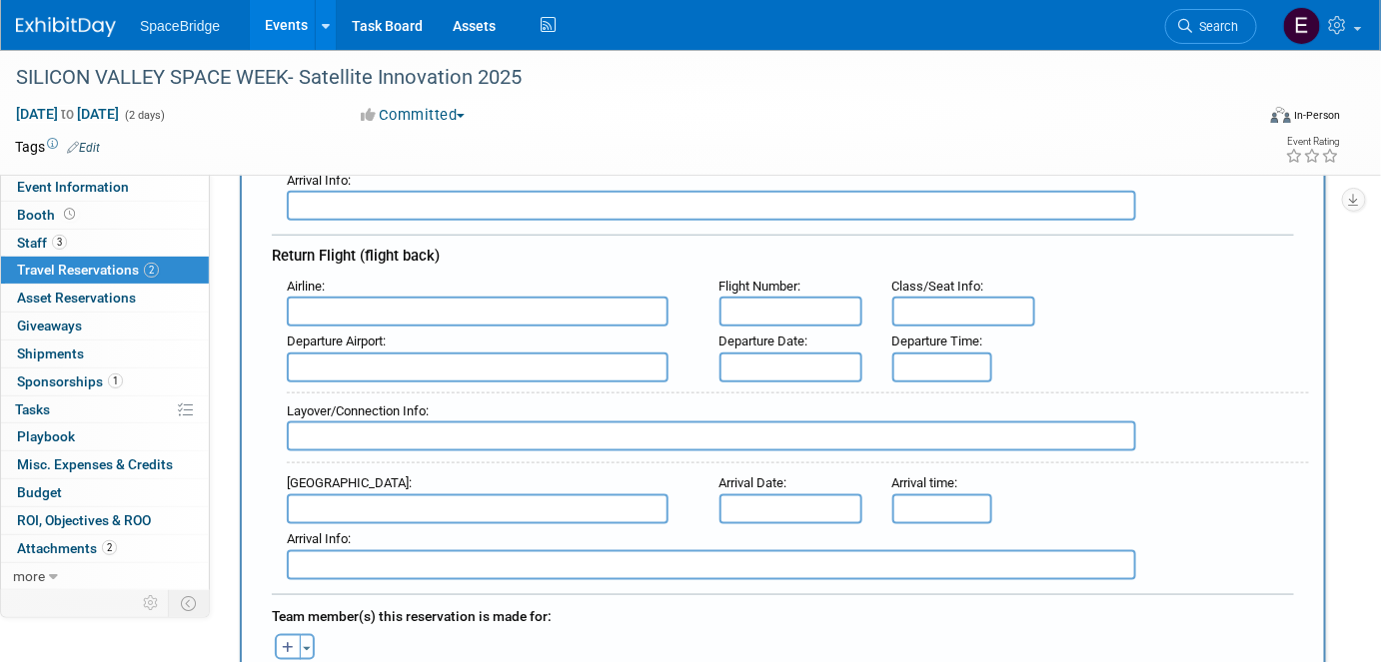
click at [410, 307] on input "text" at bounding box center [478, 312] width 382 height 30
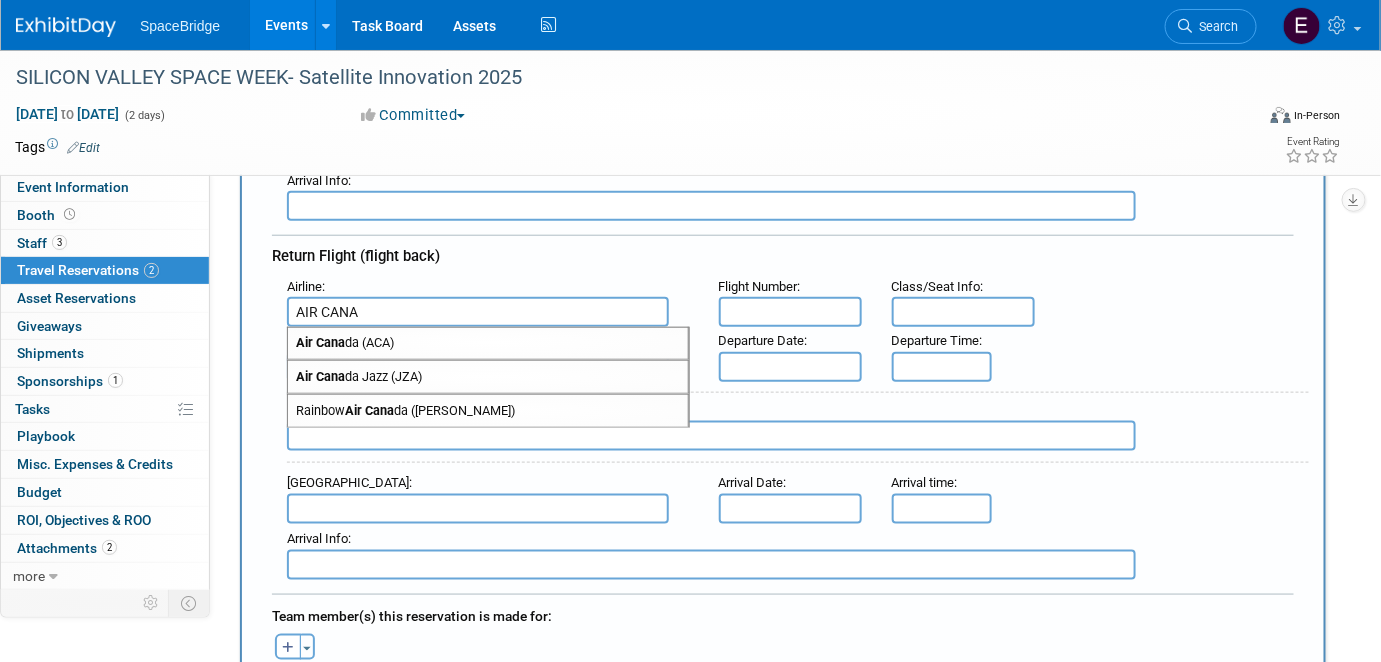
click at [421, 330] on span "Air Cana da (ACA)" at bounding box center [488, 344] width 400 height 32
type input "Air Canada (ACA)"
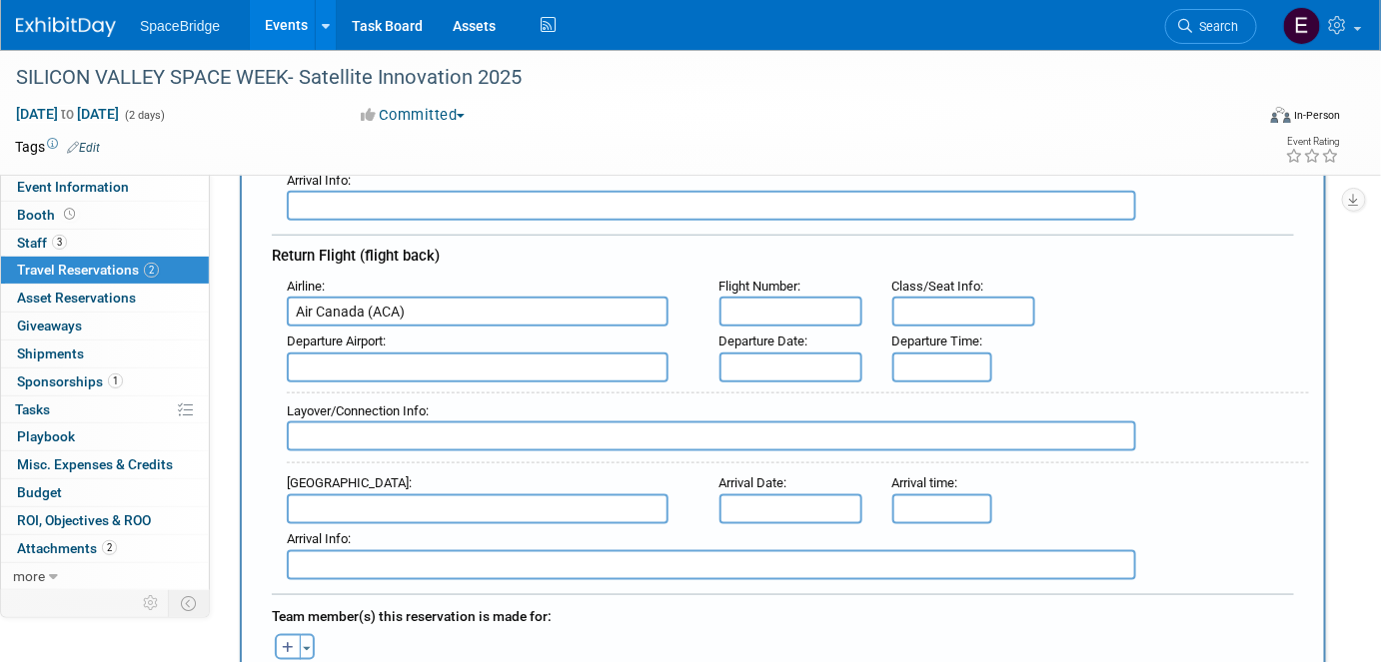
click at [829, 309] on input "text" at bounding box center [790, 312] width 143 height 30
click at [773, 302] on input "text" at bounding box center [790, 312] width 143 height 30
paste input "AC760"
type input "AC760"
click at [365, 355] on input "text" at bounding box center [478, 368] width 382 height 30
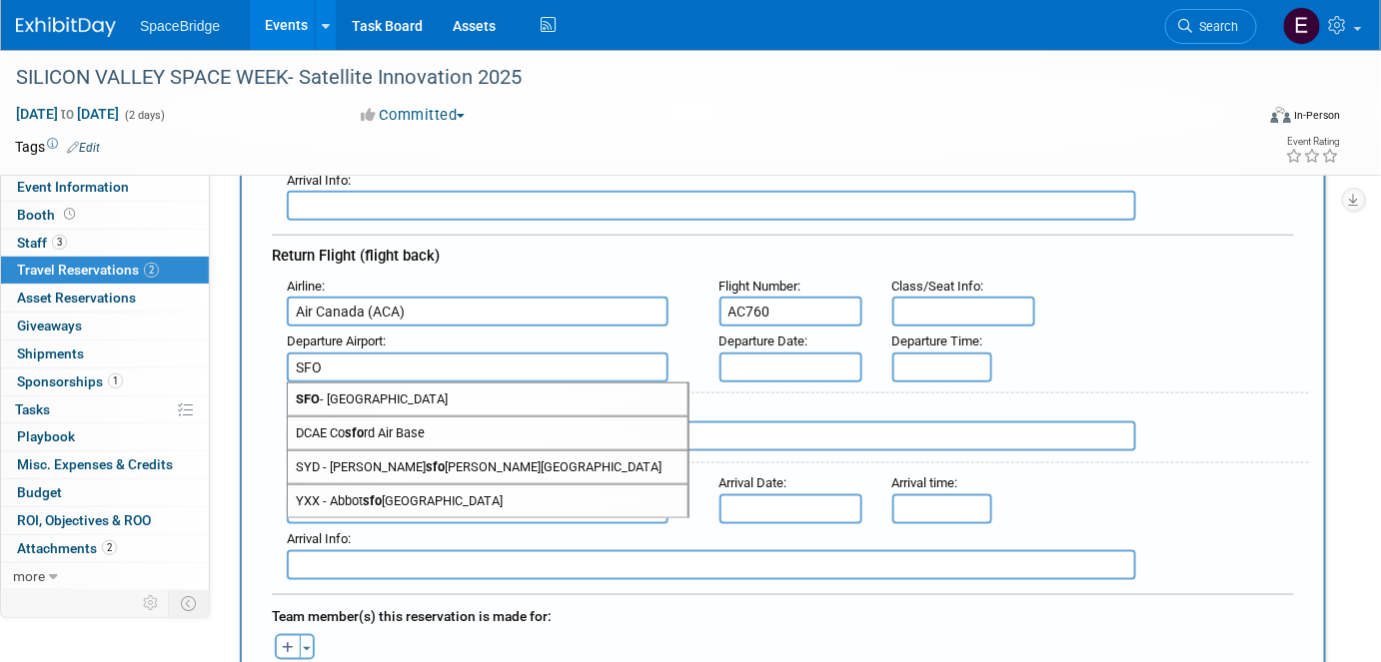
click at [431, 394] on span "SFO - [GEOGRAPHIC_DATA]" at bounding box center [488, 400] width 400 height 32
type input "SFO - [GEOGRAPHIC_DATA]"
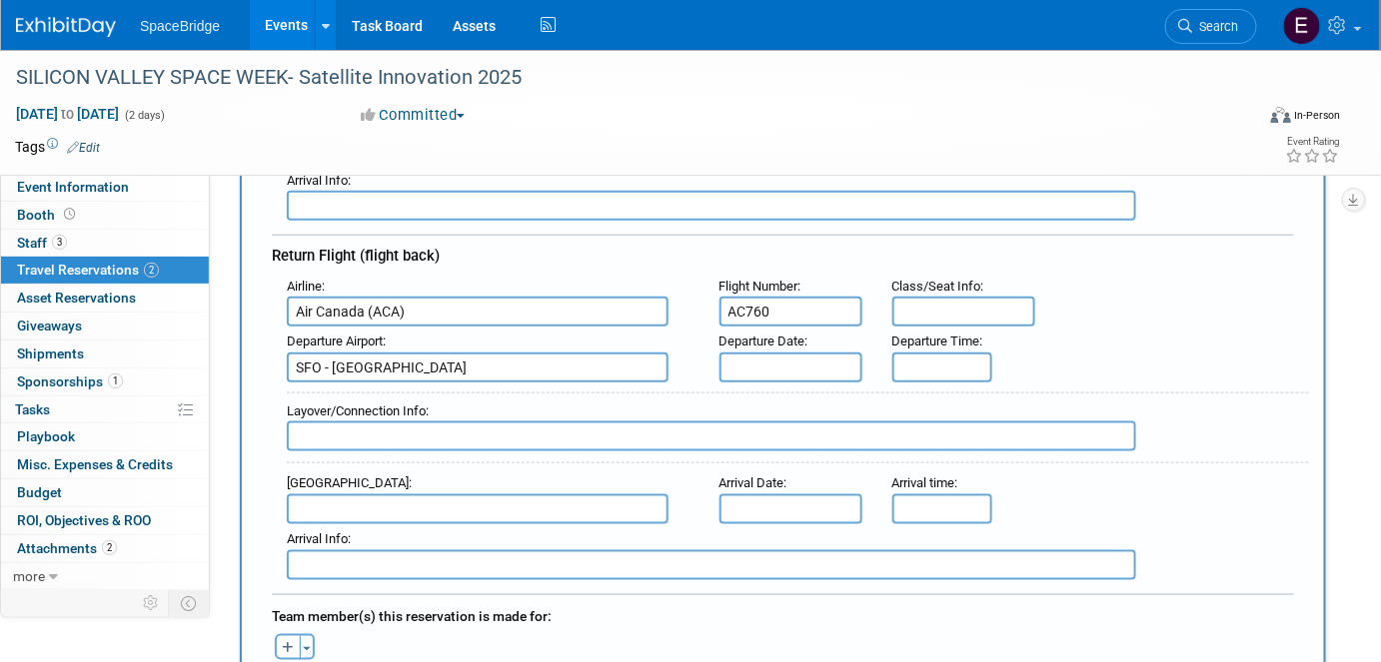
click at [816, 353] on input "text" at bounding box center [790, 368] width 143 height 30
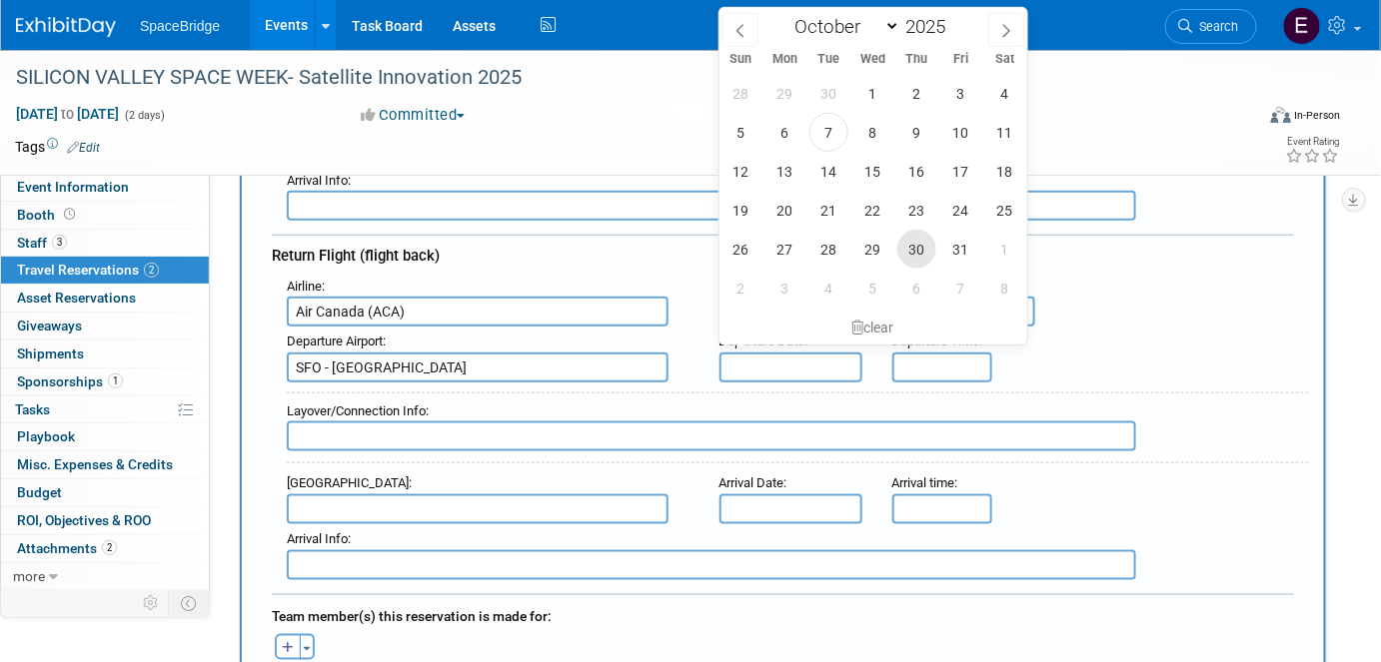
click at [916, 253] on span "30" at bounding box center [916, 249] width 39 height 39
type input "[DATE]"
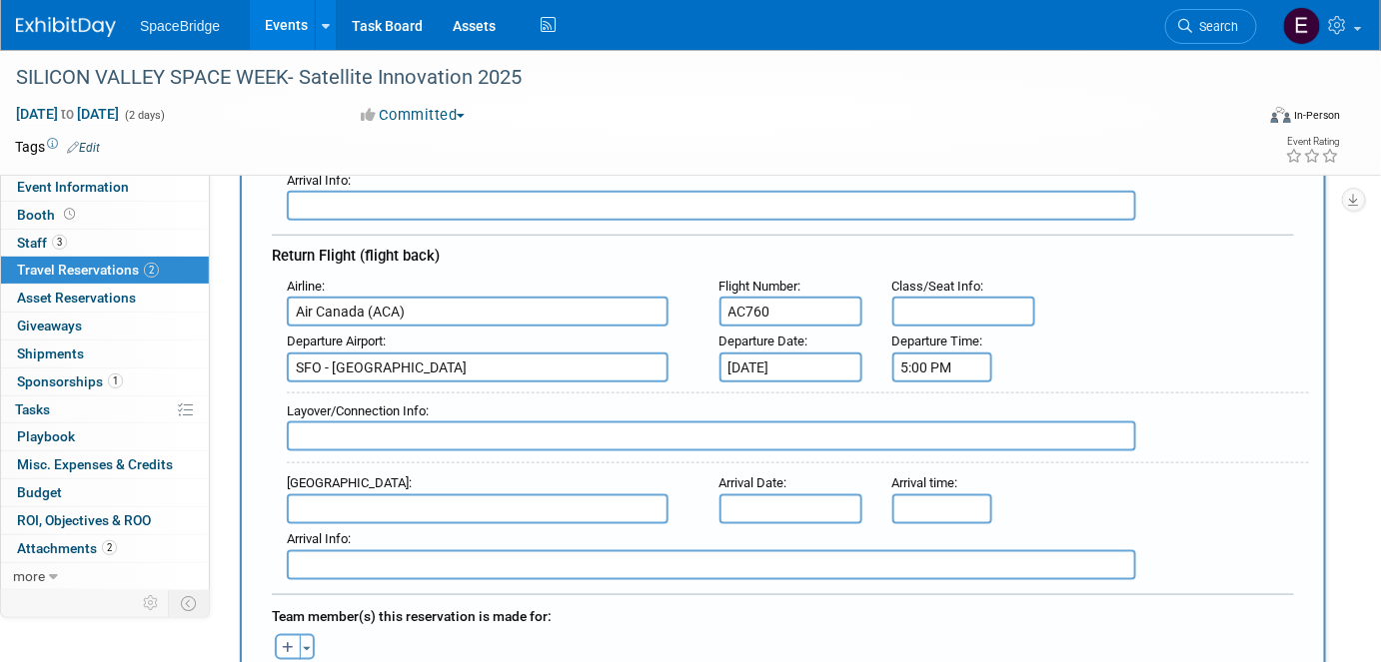
click at [953, 358] on input "5:00 PM" at bounding box center [942, 368] width 100 height 30
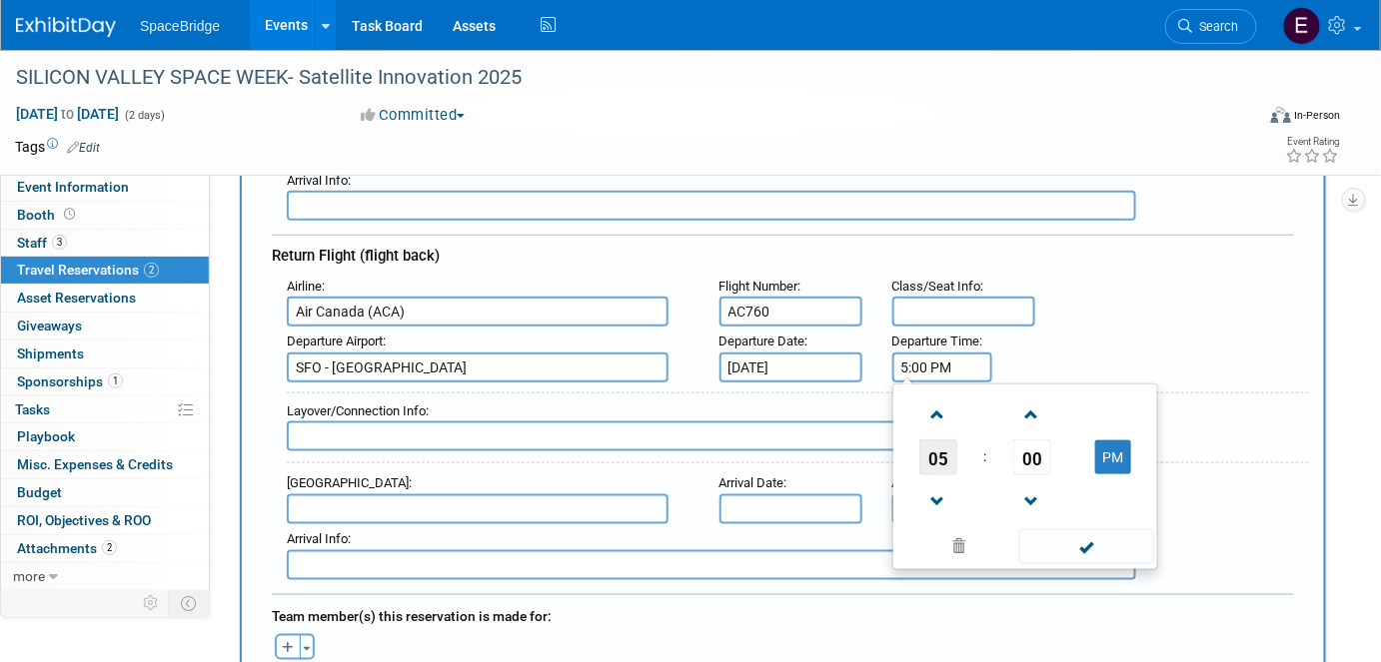
click at [942, 440] on span "05" at bounding box center [938, 458] width 38 height 36
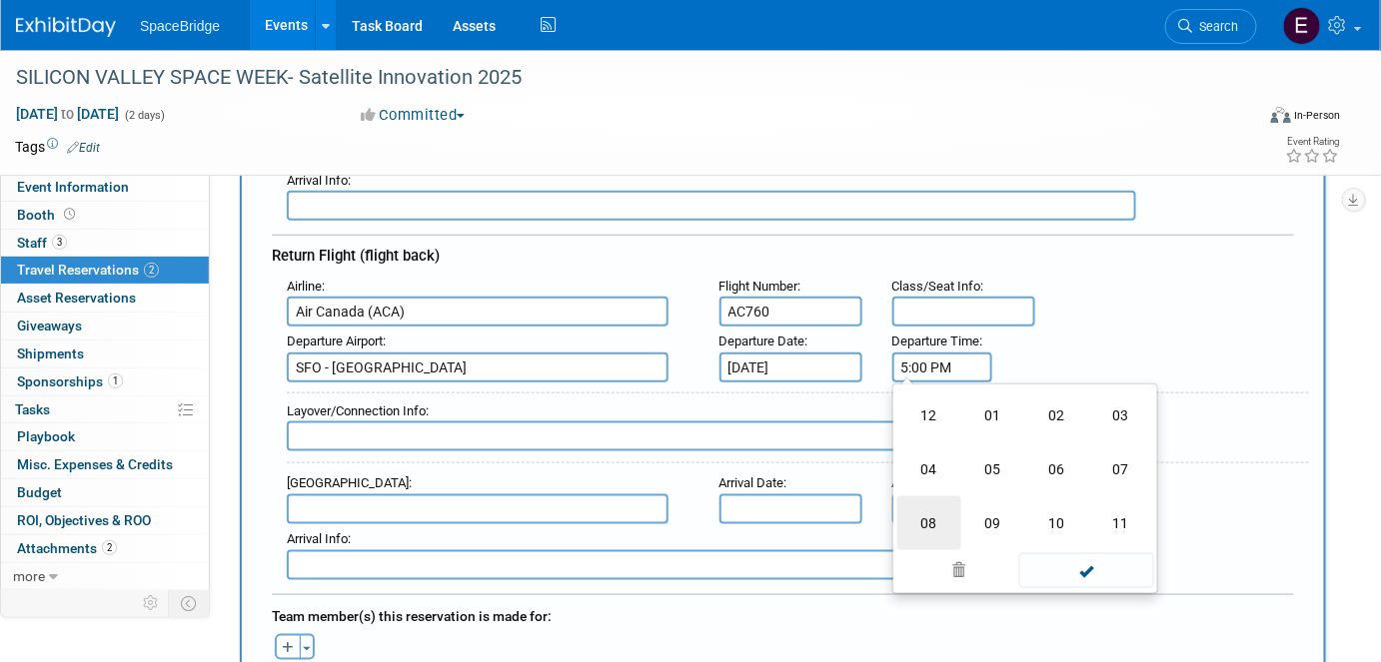
click at [929, 508] on td "08" at bounding box center [929, 524] width 64 height 54
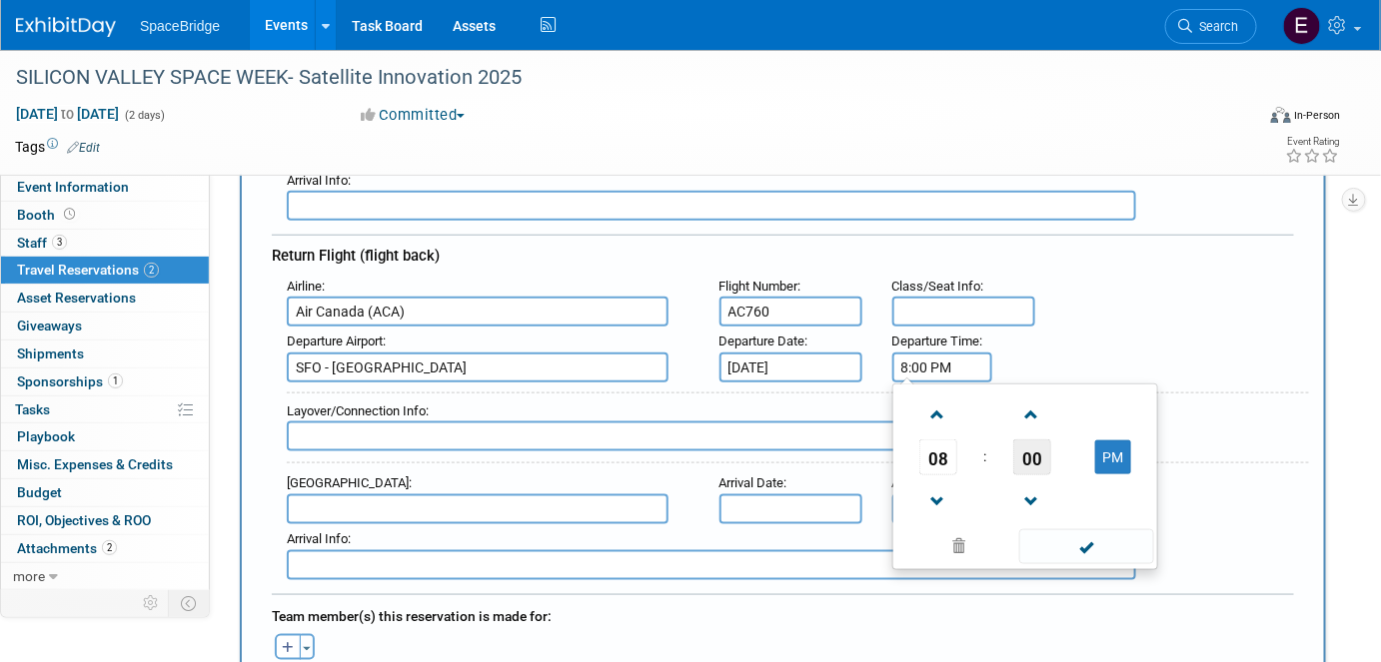
click at [1043, 444] on span "00" at bounding box center [1032, 458] width 38 height 36
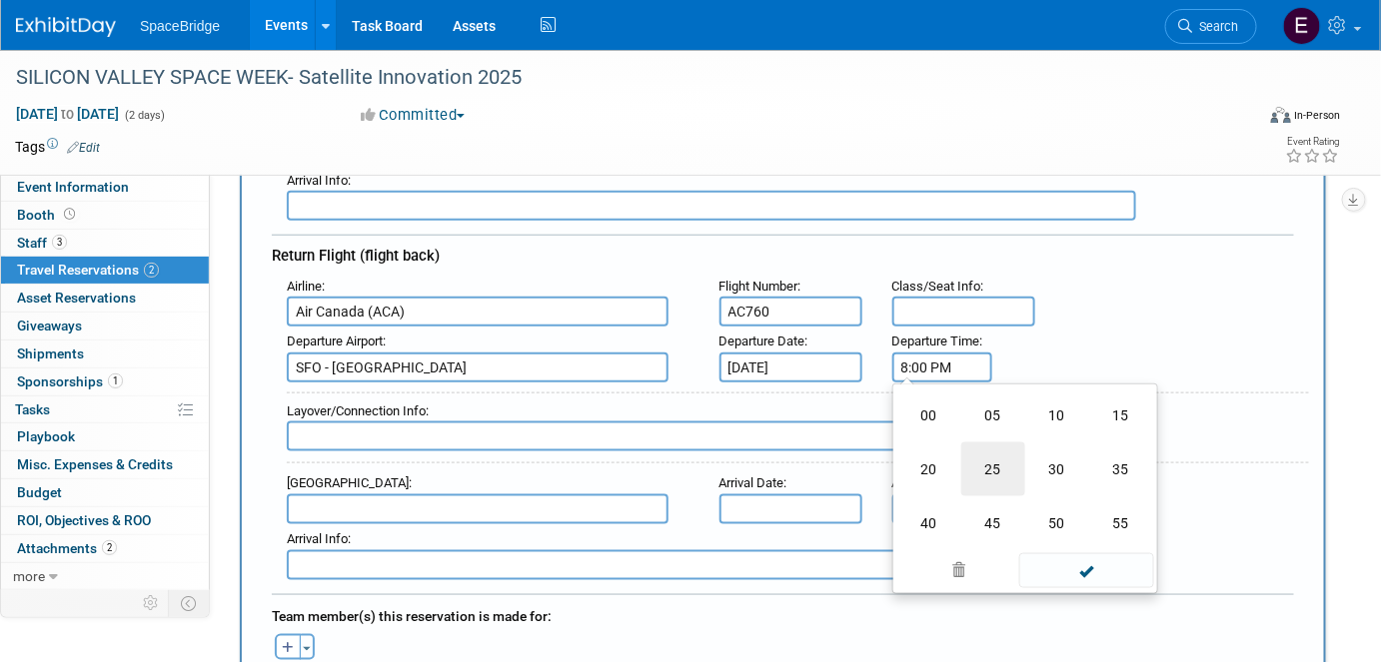
click at [997, 456] on td "25" at bounding box center [993, 470] width 64 height 54
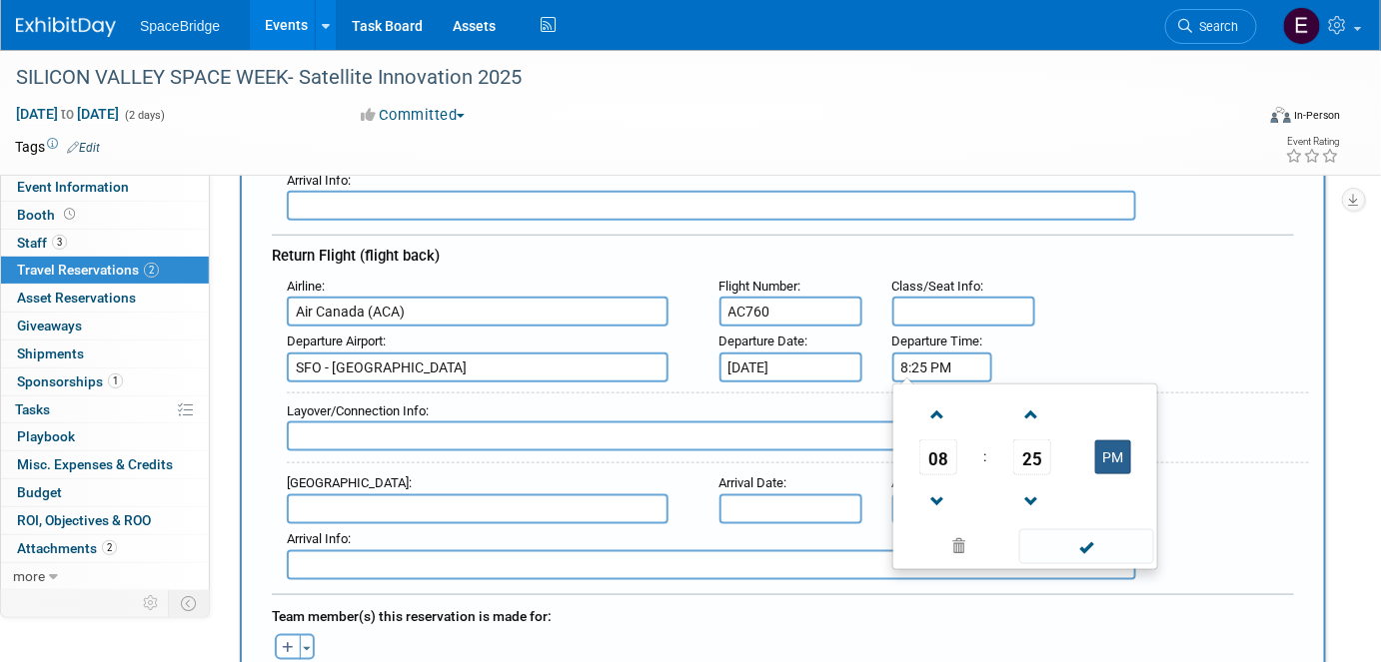
click at [1114, 443] on button "PM" at bounding box center [1113, 458] width 36 height 34
type input "8:25 AM"
click at [1105, 536] on span at bounding box center [1086, 547] width 135 height 35
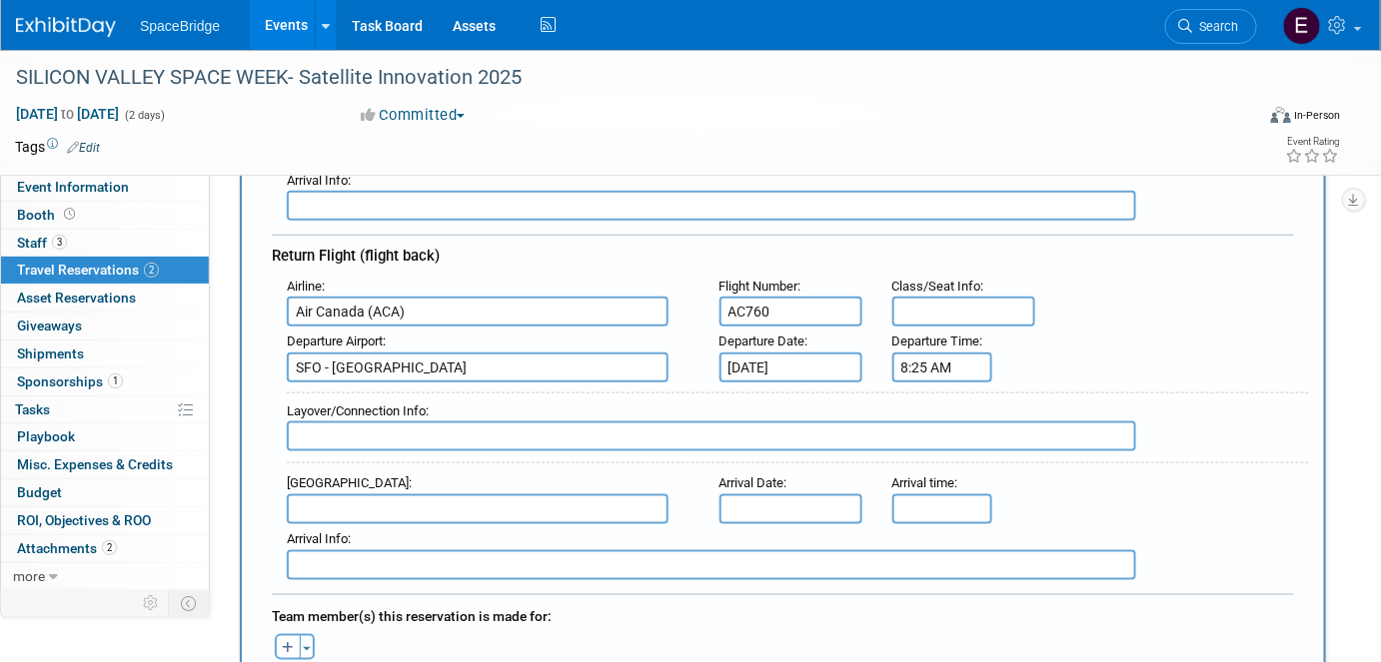
click at [467, 497] on input "text" at bounding box center [478, 510] width 382 height 30
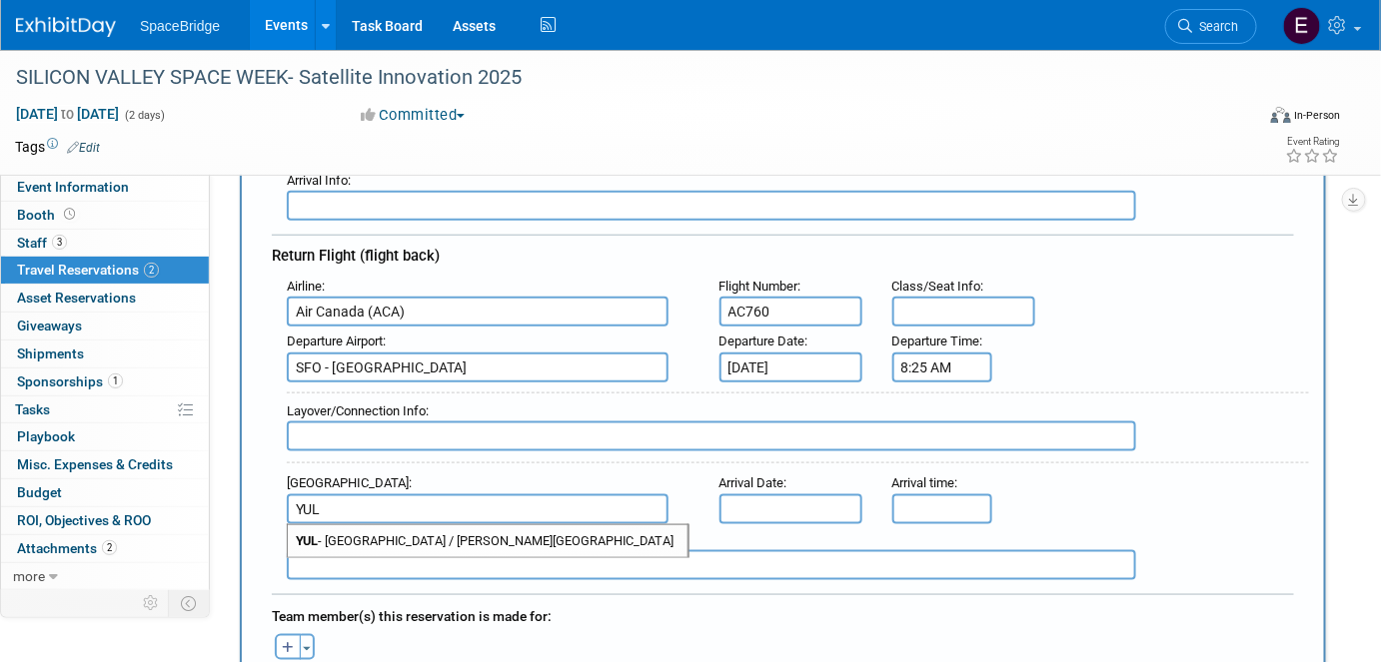
click at [468, 526] on span "YUL - [GEOGRAPHIC_DATA] / [PERSON_NAME][GEOGRAPHIC_DATA]" at bounding box center [488, 542] width 400 height 32
type input "YUL - [GEOGRAPHIC_DATA] / [PERSON_NAME][GEOGRAPHIC_DATA]"
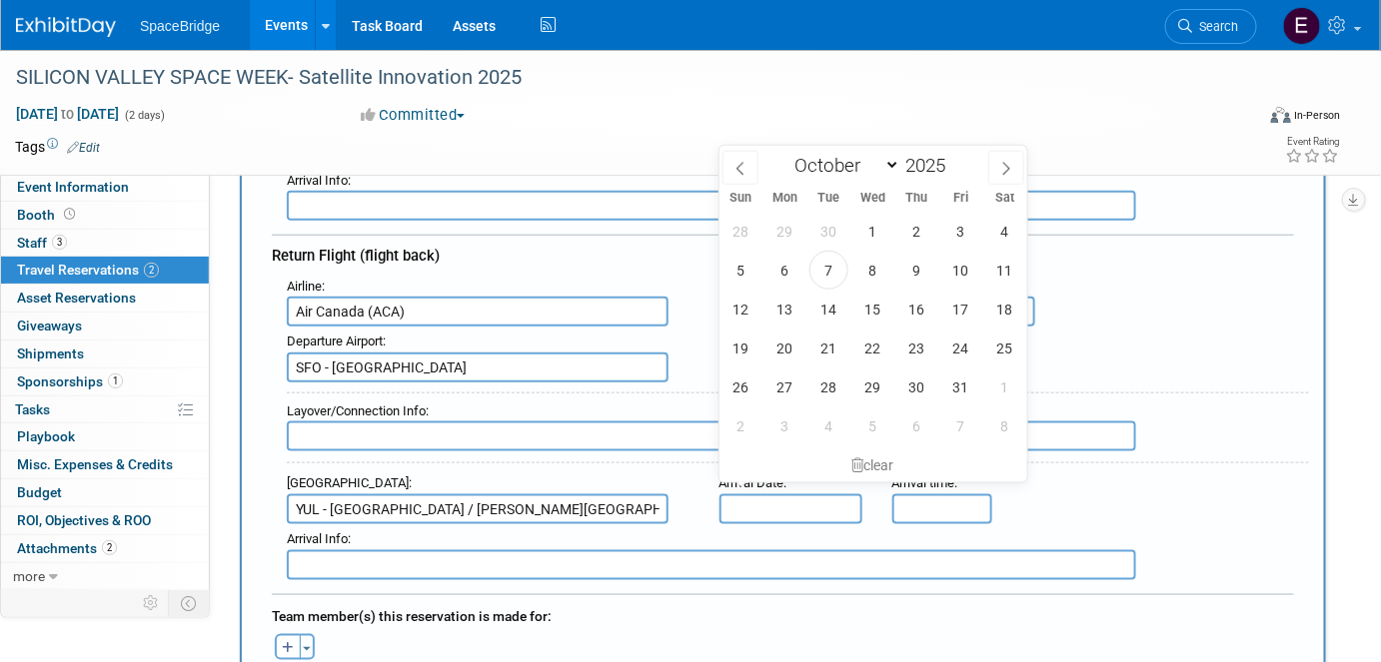
click at [792, 495] on input "text" at bounding box center [790, 510] width 143 height 30
click at [913, 394] on span "30" at bounding box center [916, 387] width 39 height 39
type input "[DATE]"
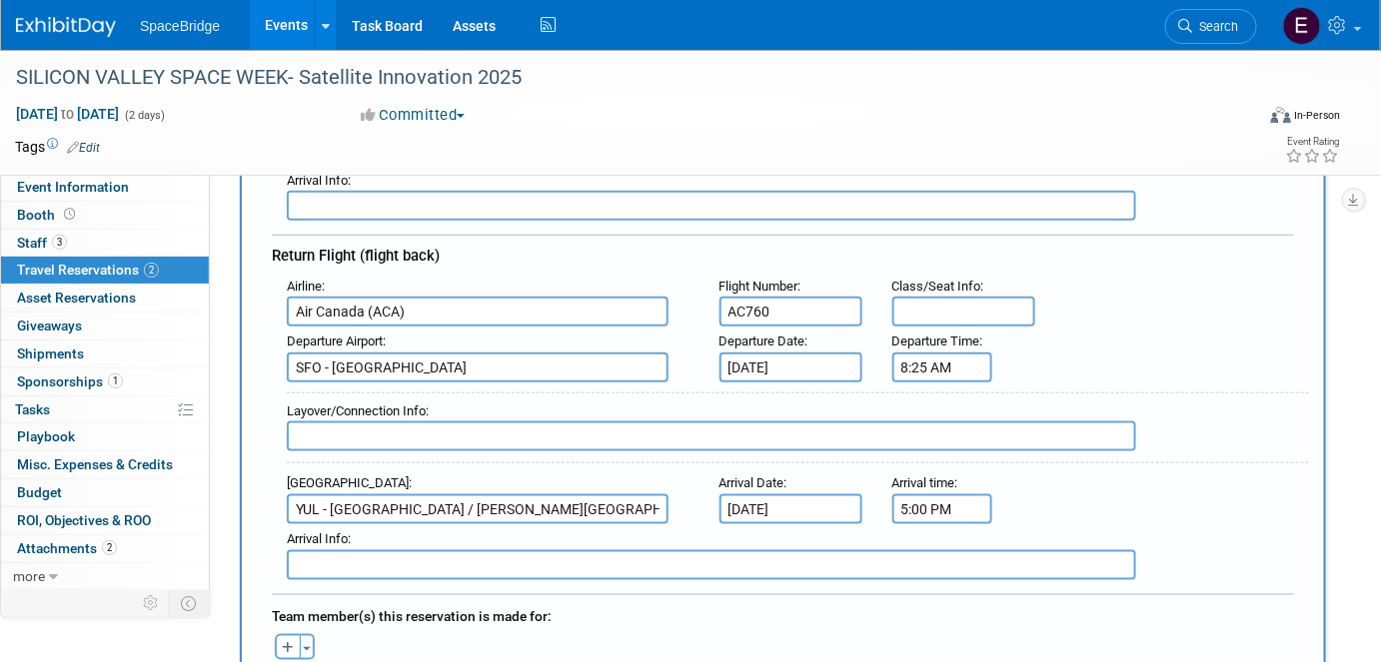
click at [932, 495] on input "5:00 PM" at bounding box center [942, 510] width 100 height 30
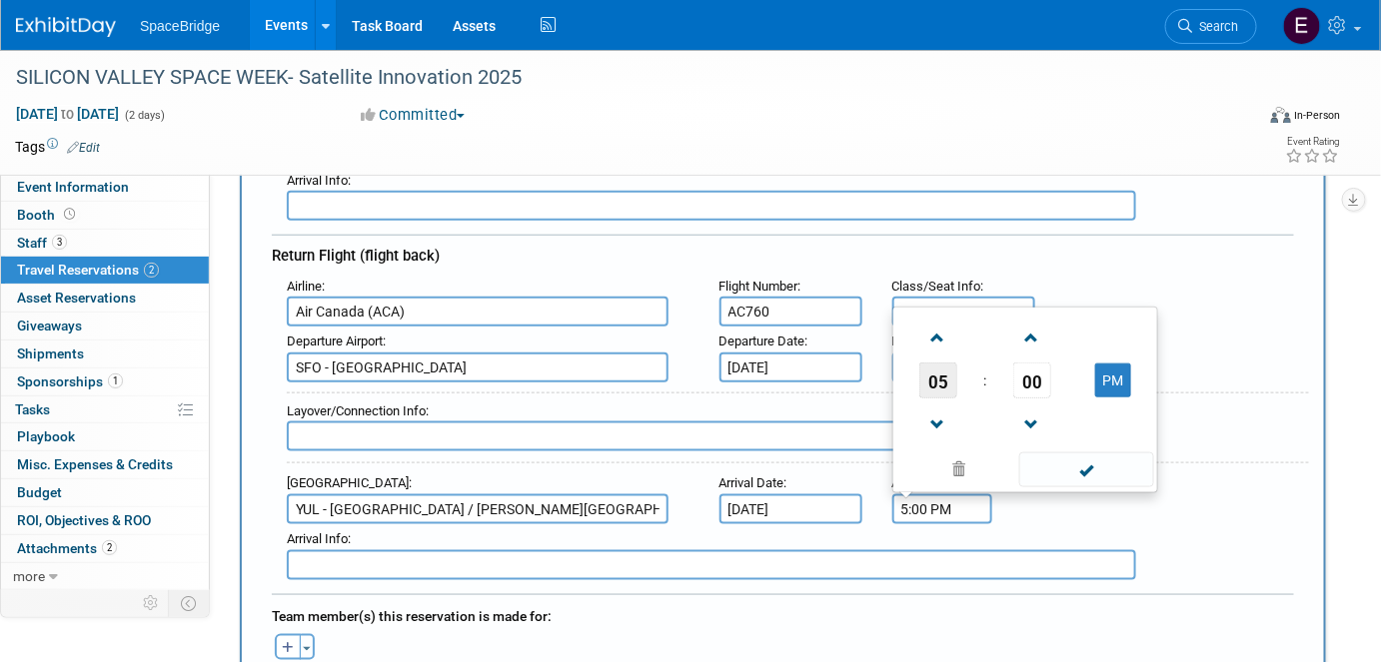
click at [933, 363] on span "05" at bounding box center [938, 381] width 38 height 36
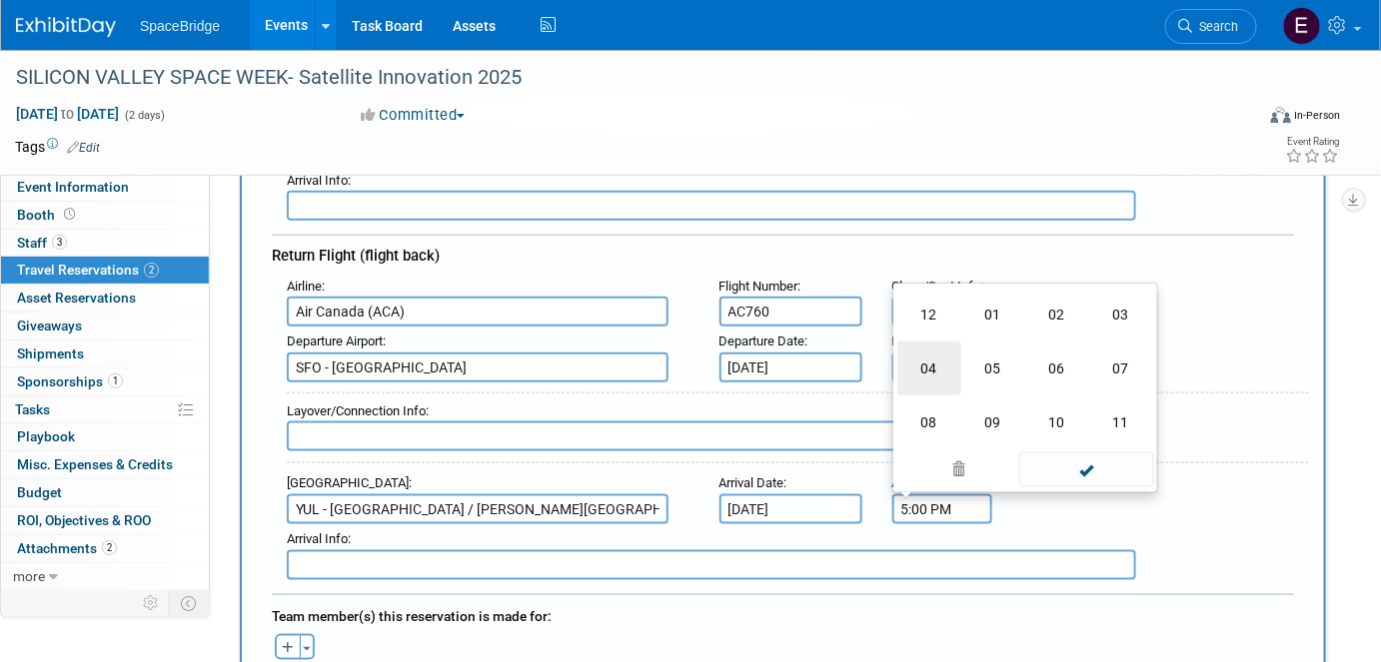
click at [935, 355] on td "04" at bounding box center [929, 369] width 64 height 54
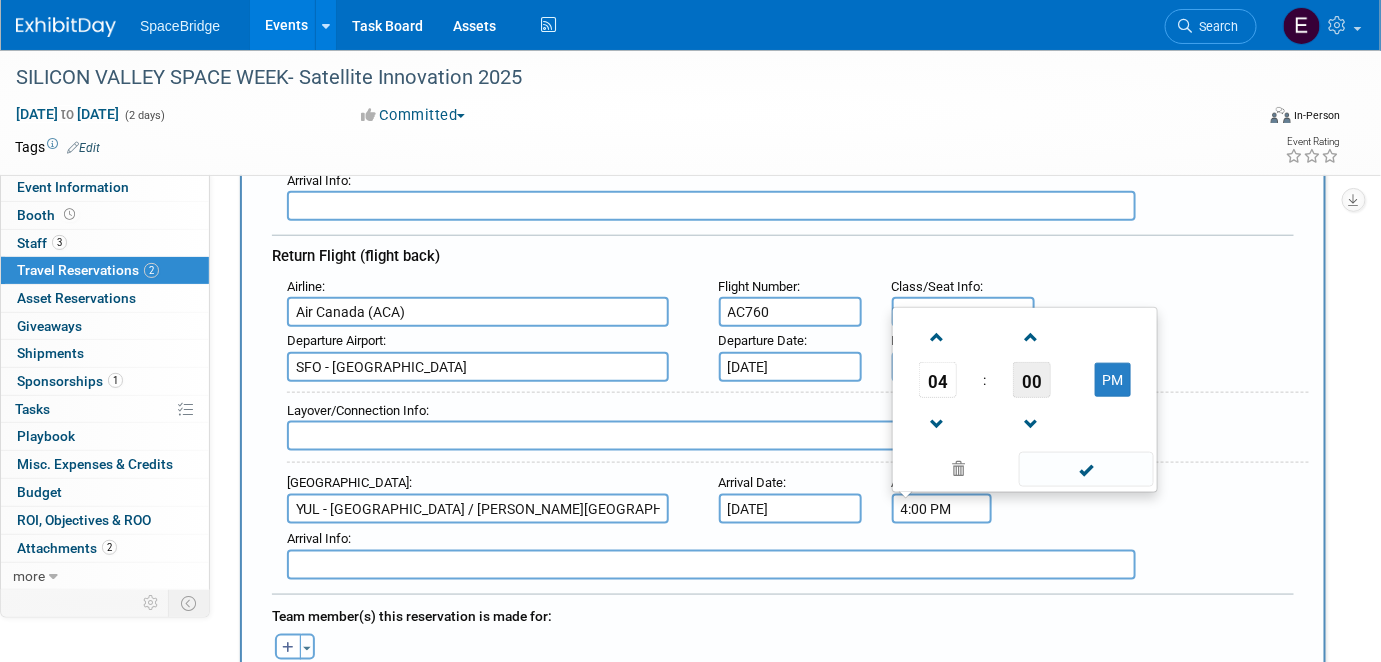
click at [1024, 363] on span "00" at bounding box center [1032, 381] width 38 height 36
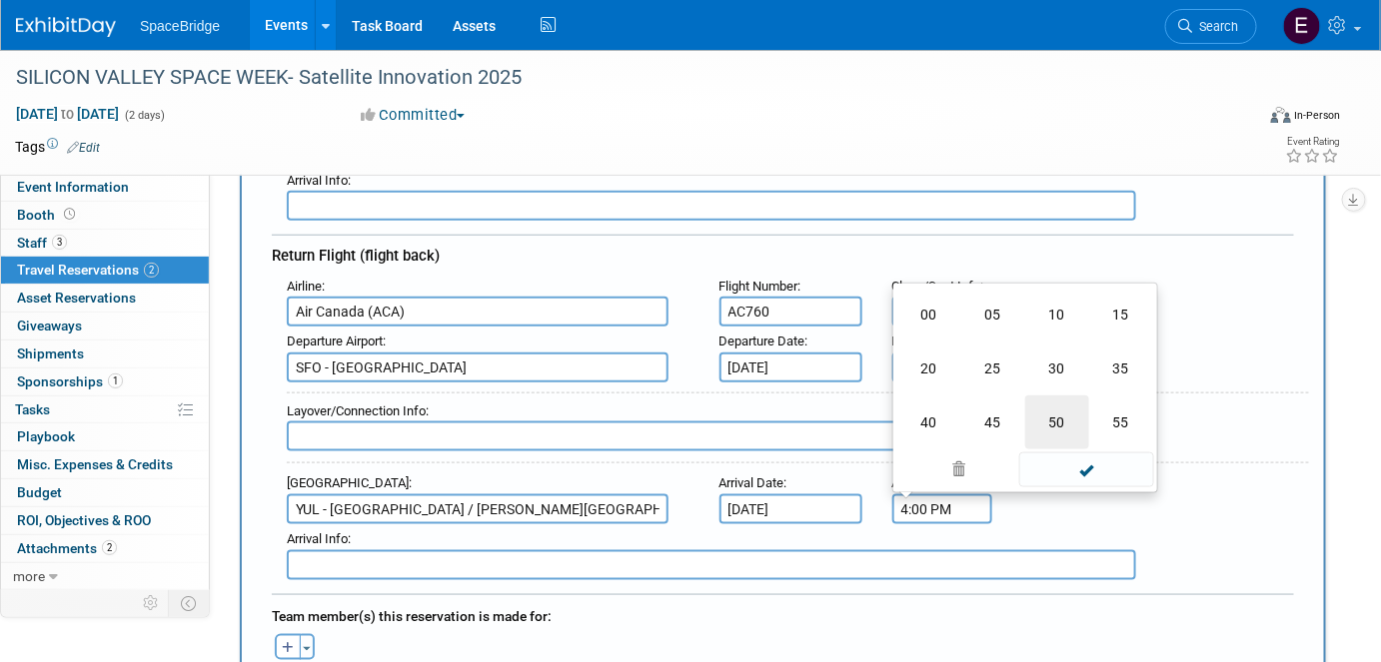
click at [1059, 396] on td "50" at bounding box center [1057, 423] width 64 height 54
type input "4:50 PM"
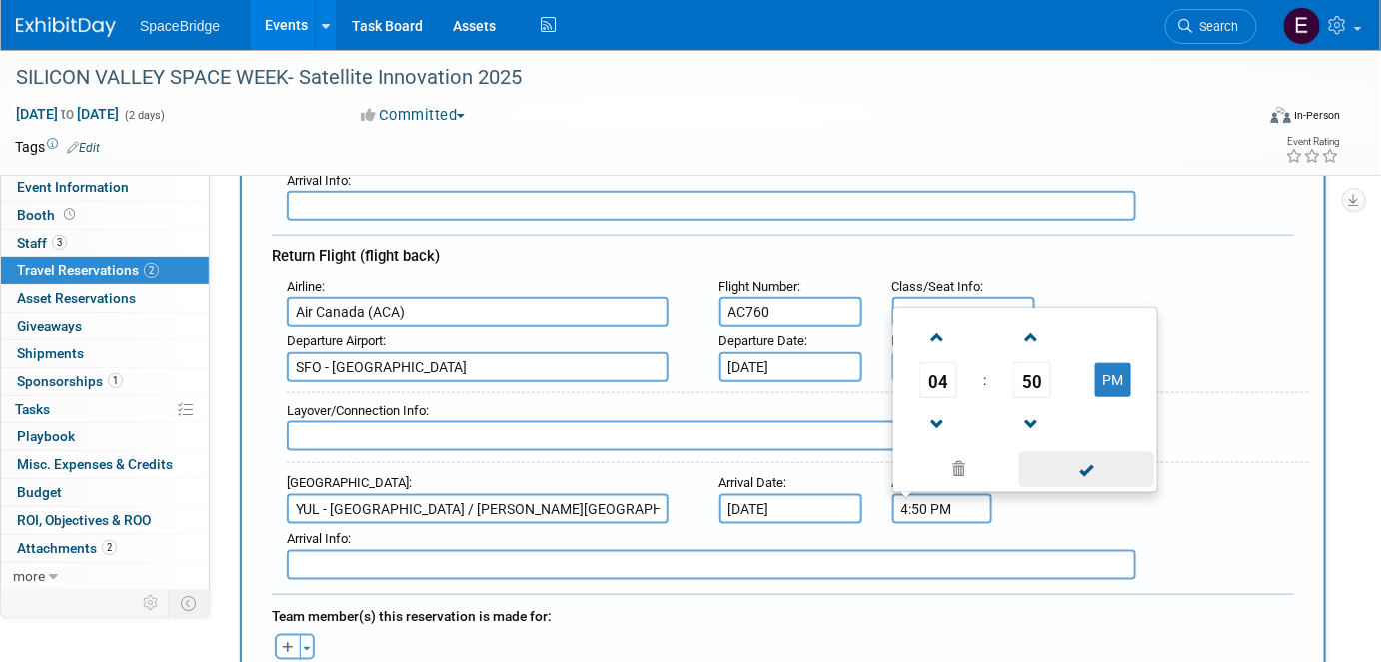
click at [1074, 466] on span at bounding box center [1086, 470] width 135 height 35
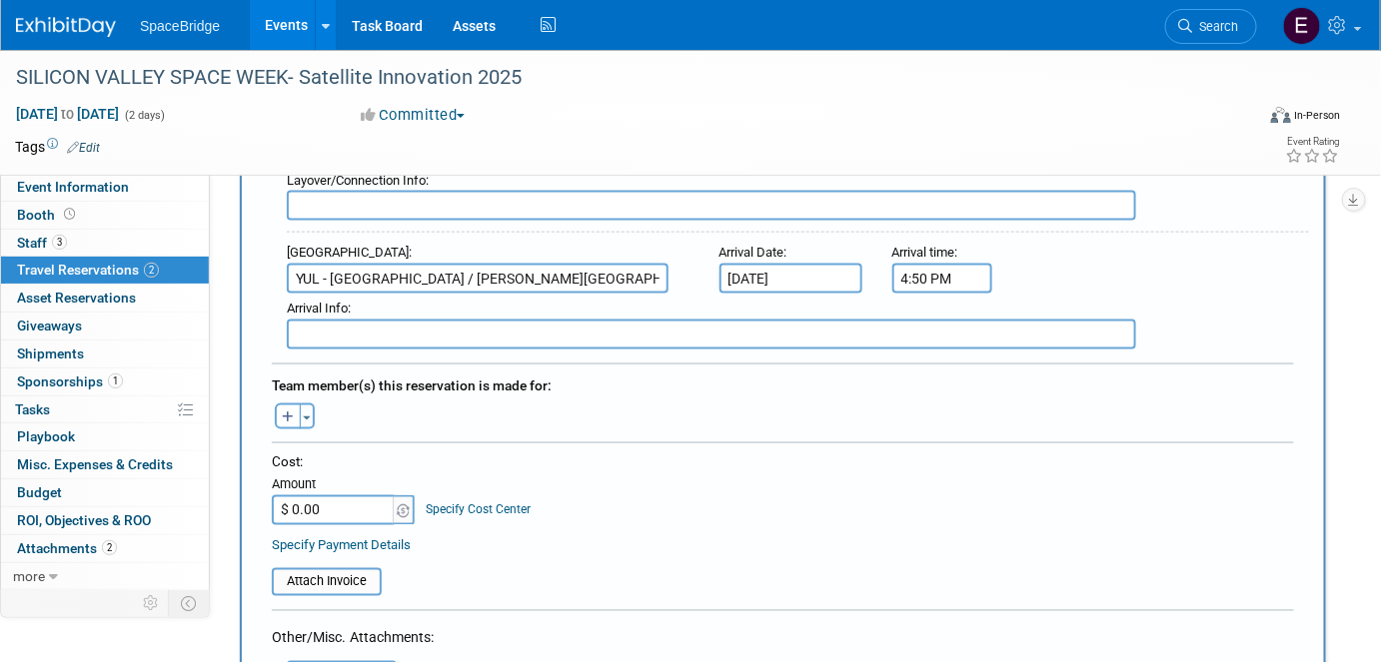
scroll to position [817, 0]
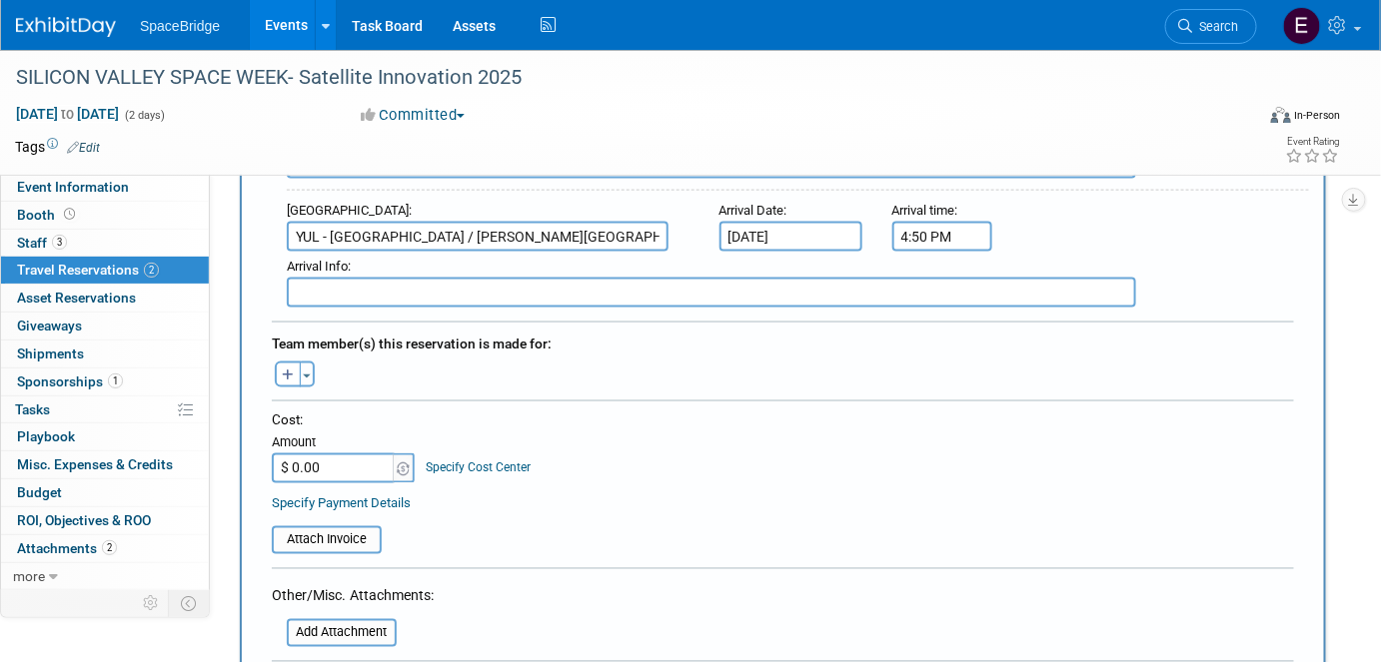
click at [310, 362] on button "Toggle Dropdown" at bounding box center [307, 375] width 15 height 26
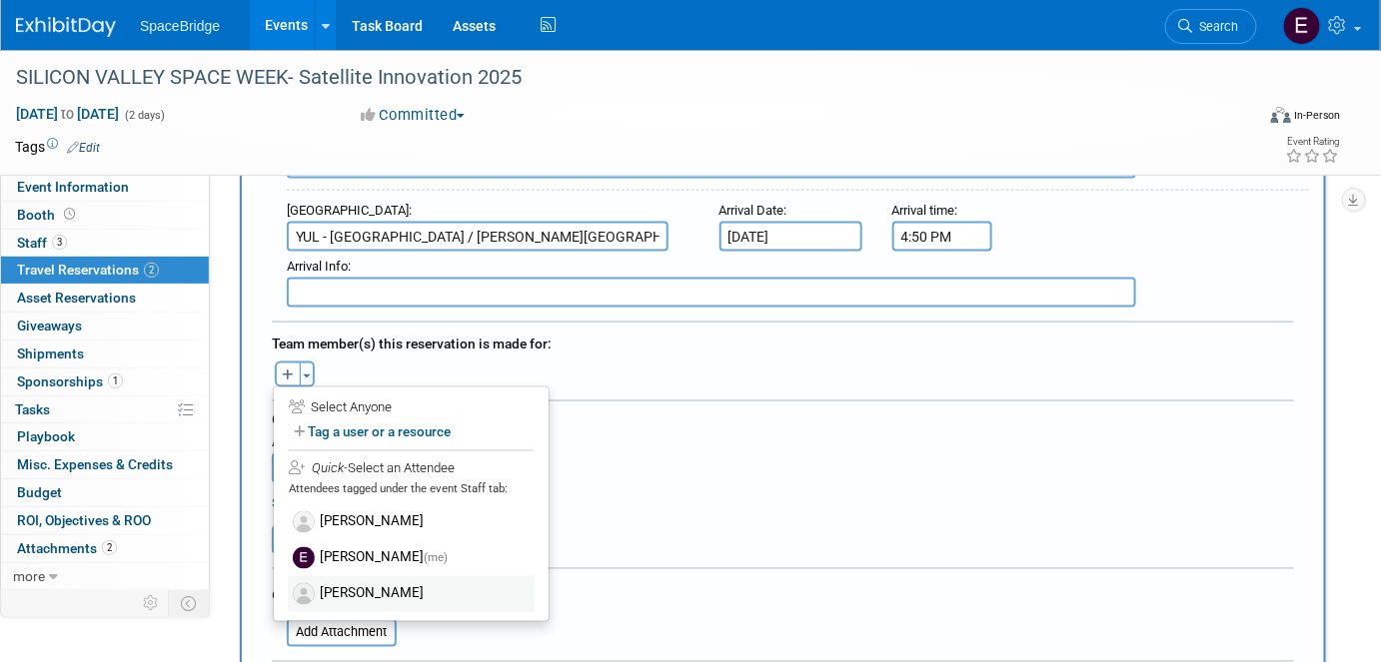
click at [395, 578] on label "[PERSON_NAME]" at bounding box center [411, 595] width 247 height 36
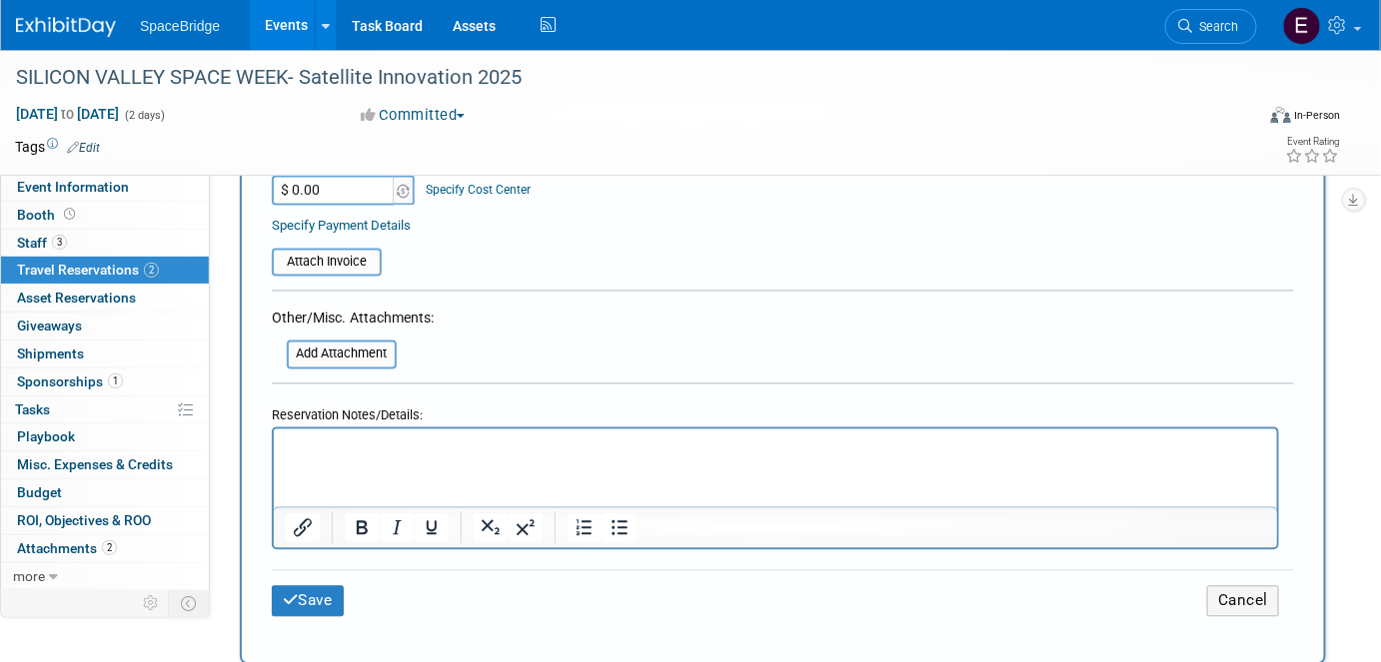
scroll to position [1271, 0]
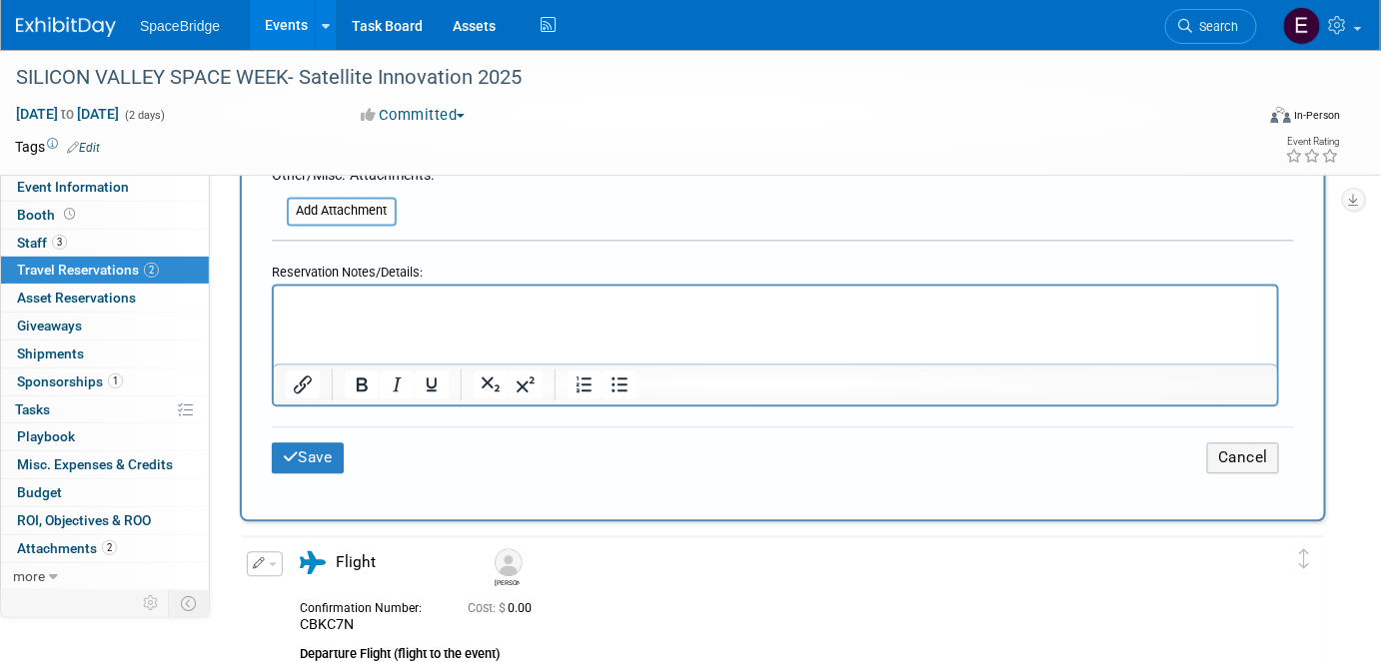
click at [342, 314] on html at bounding box center [774, 299] width 1003 height 29
click at [310, 443] on button "Save" at bounding box center [308, 458] width 72 height 31
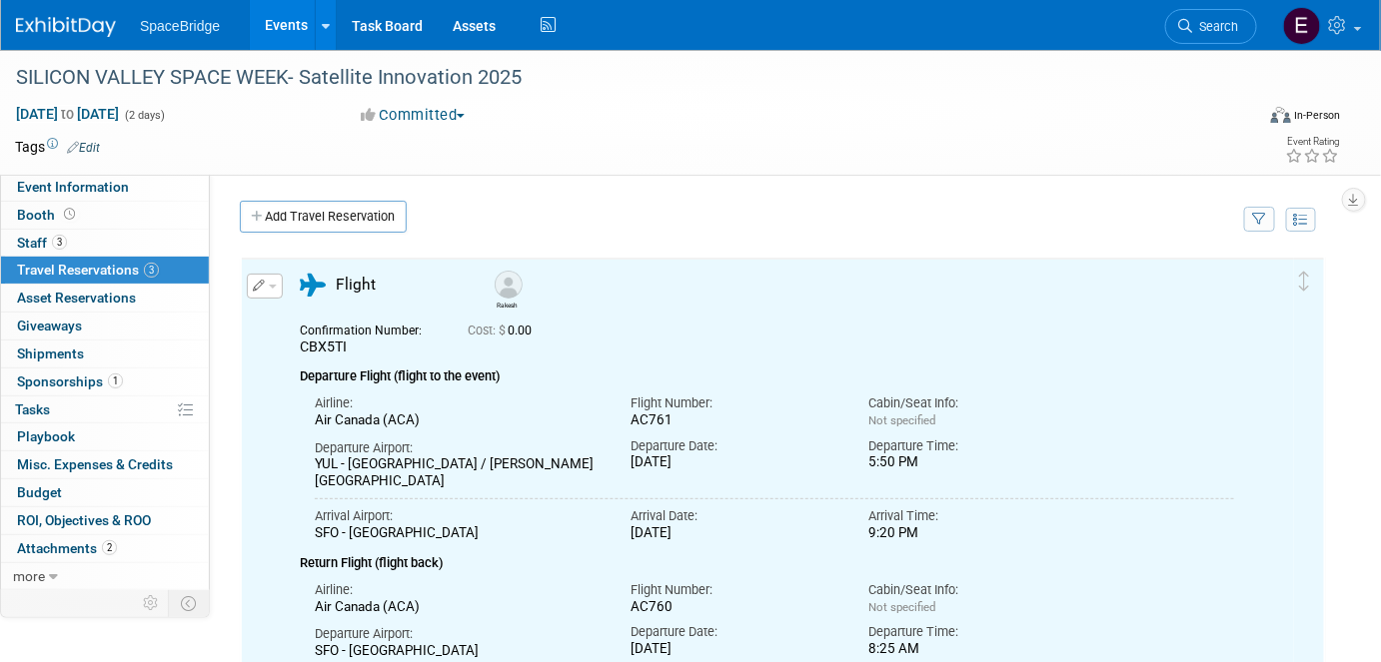
scroll to position [0, 0]
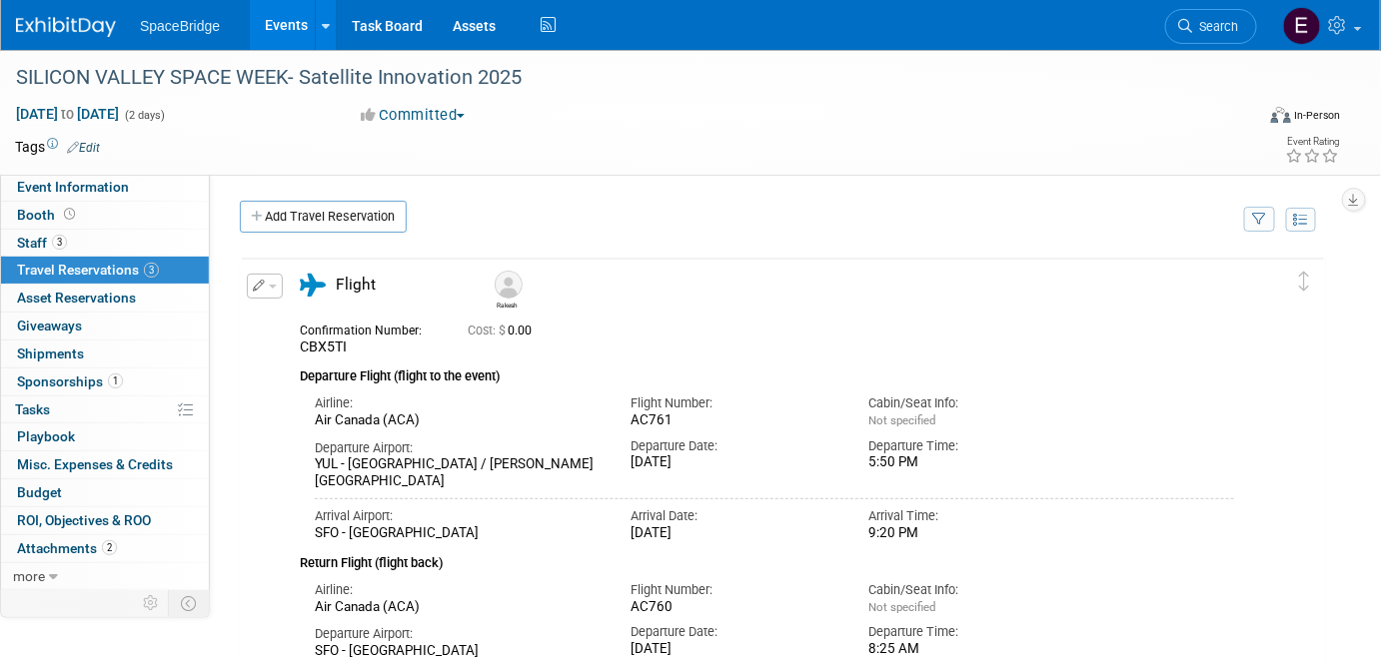
click at [300, 219] on link "Add Travel Reservation" at bounding box center [323, 217] width 167 height 32
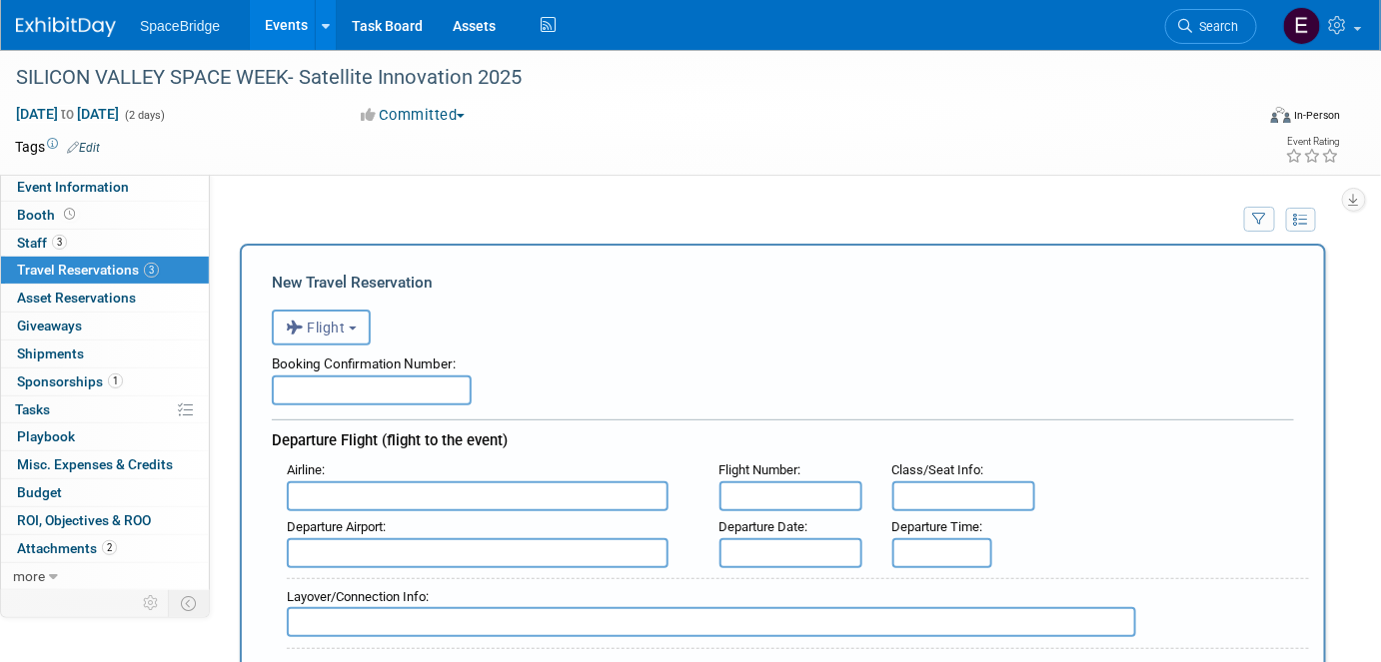
click at [349, 334] on button "Flight" at bounding box center [321, 328] width 99 height 36
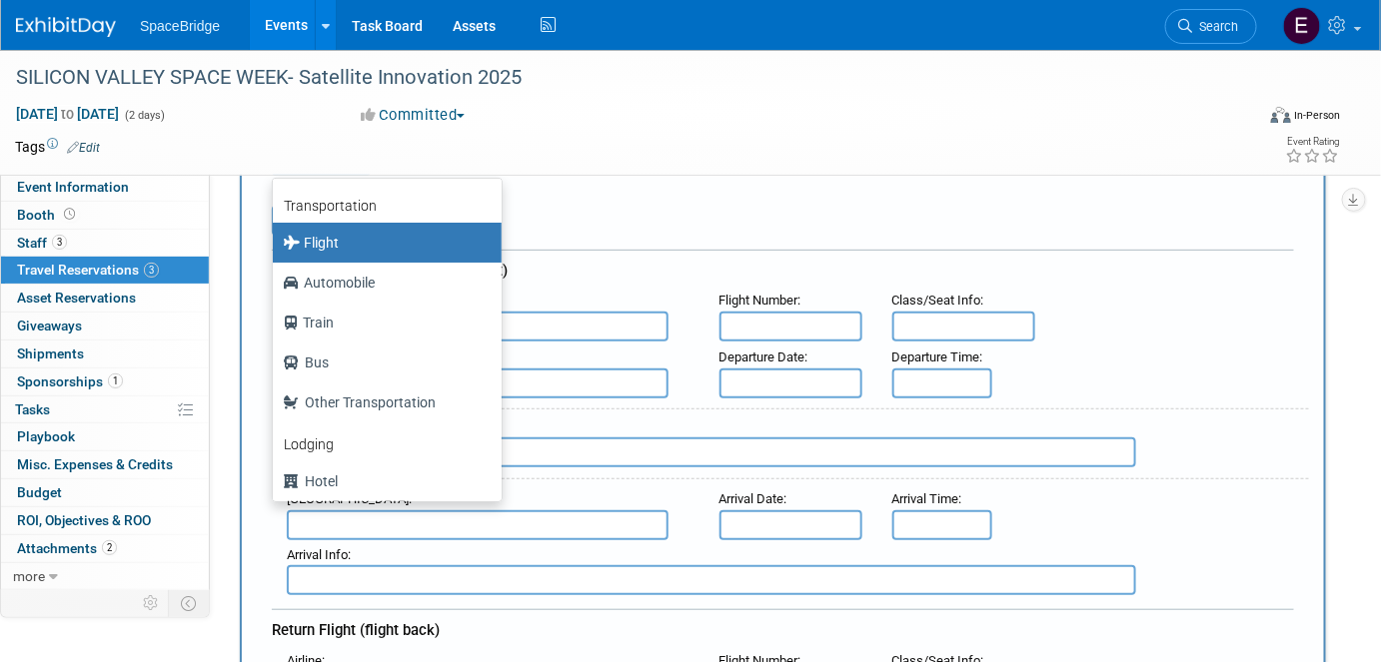
scroll to position [181, 0]
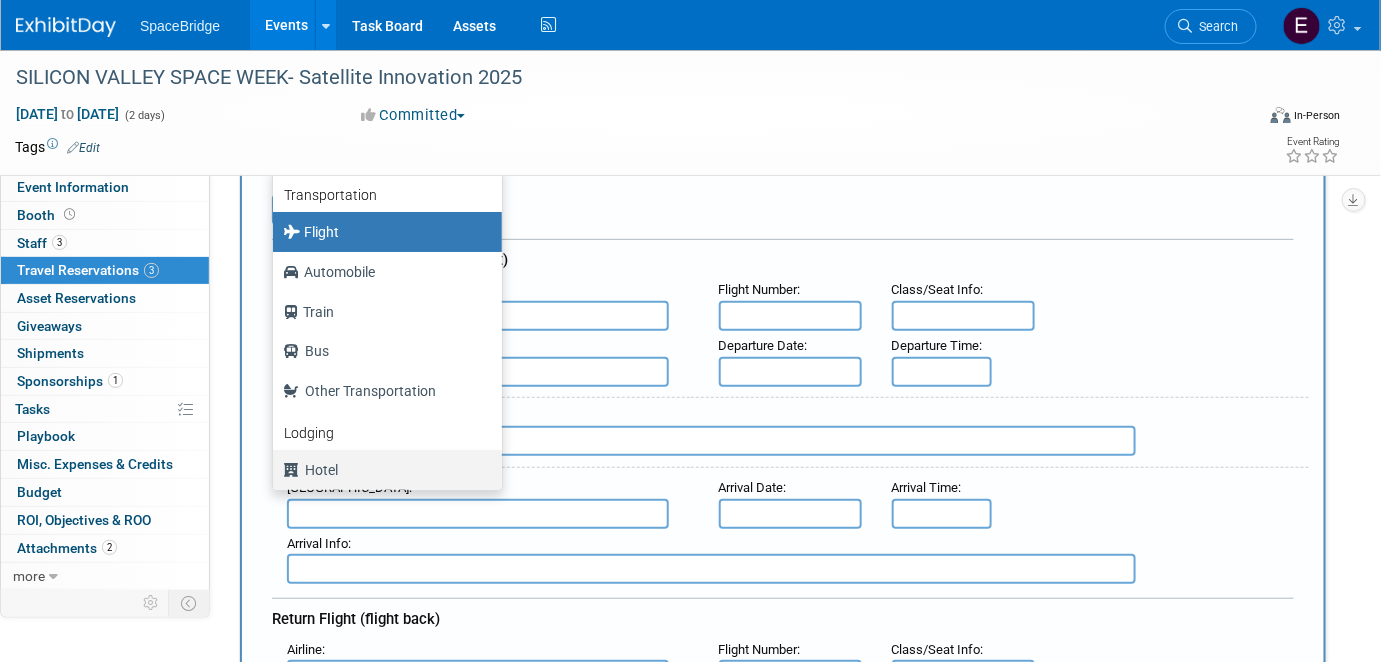
click at [408, 464] on label "Hotel" at bounding box center [382, 471] width 199 height 32
click at [276, 464] on input "Hotel" at bounding box center [269, 468] width 13 height 13
select select "6"
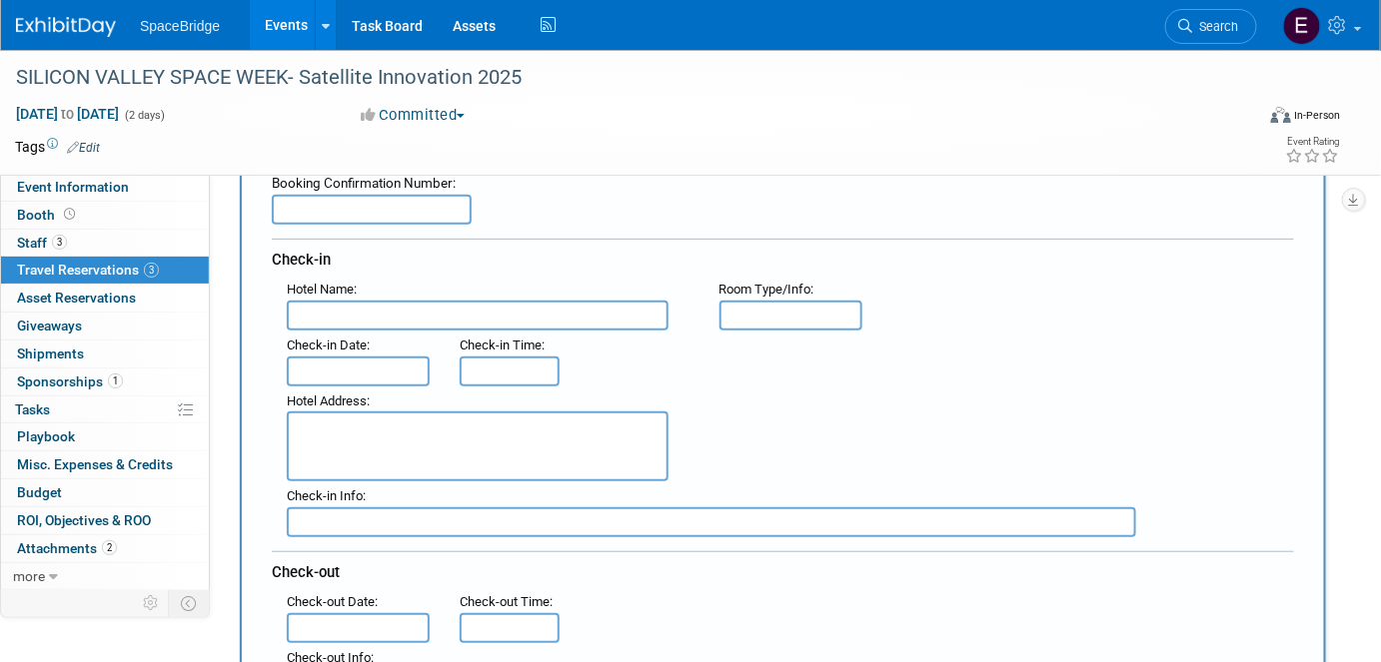
click at [408, 211] on input "text" at bounding box center [372, 210] width 200 height 30
paste input "80592EE021562"
type input "80592EE021562"
click at [352, 322] on input "text" at bounding box center [478, 316] width 382 height 30
paste input "Ramada by Wyndham Mountain View"
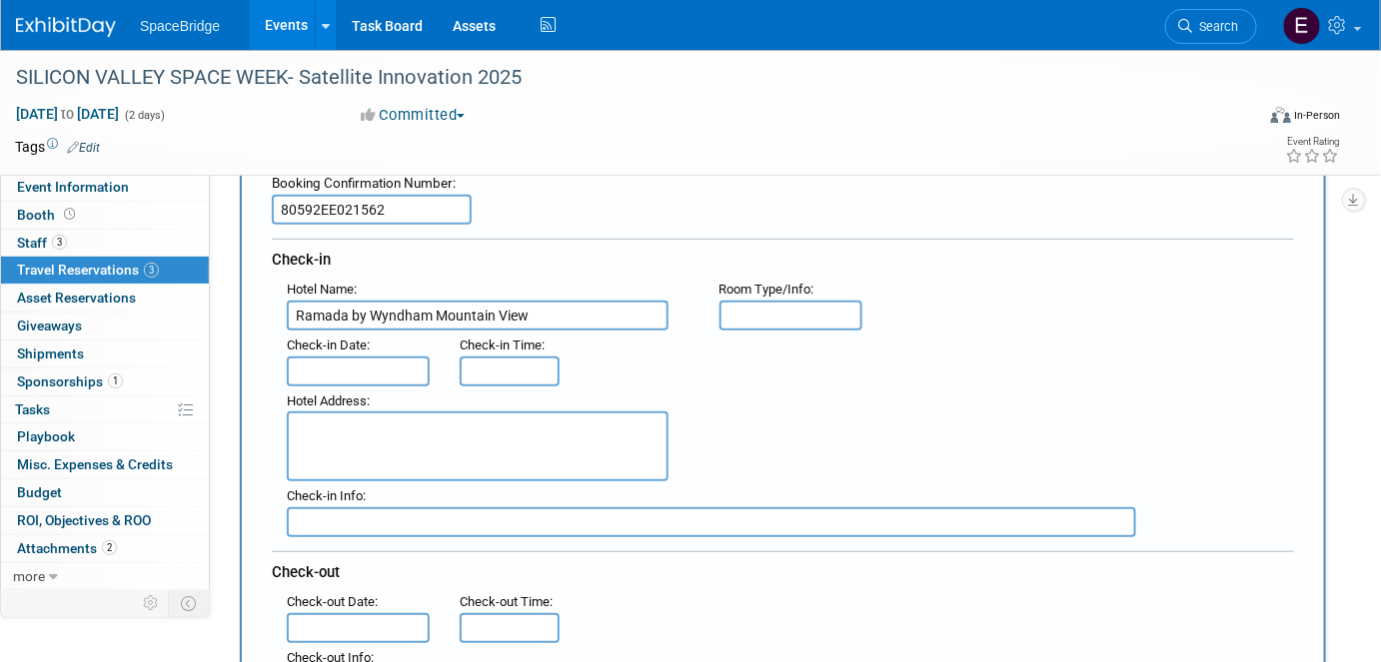
type input "Ramada by Wyndham Mountain View"
click at [338, 364] on input "text" at bounding box center [358, 372] width 143 height 30
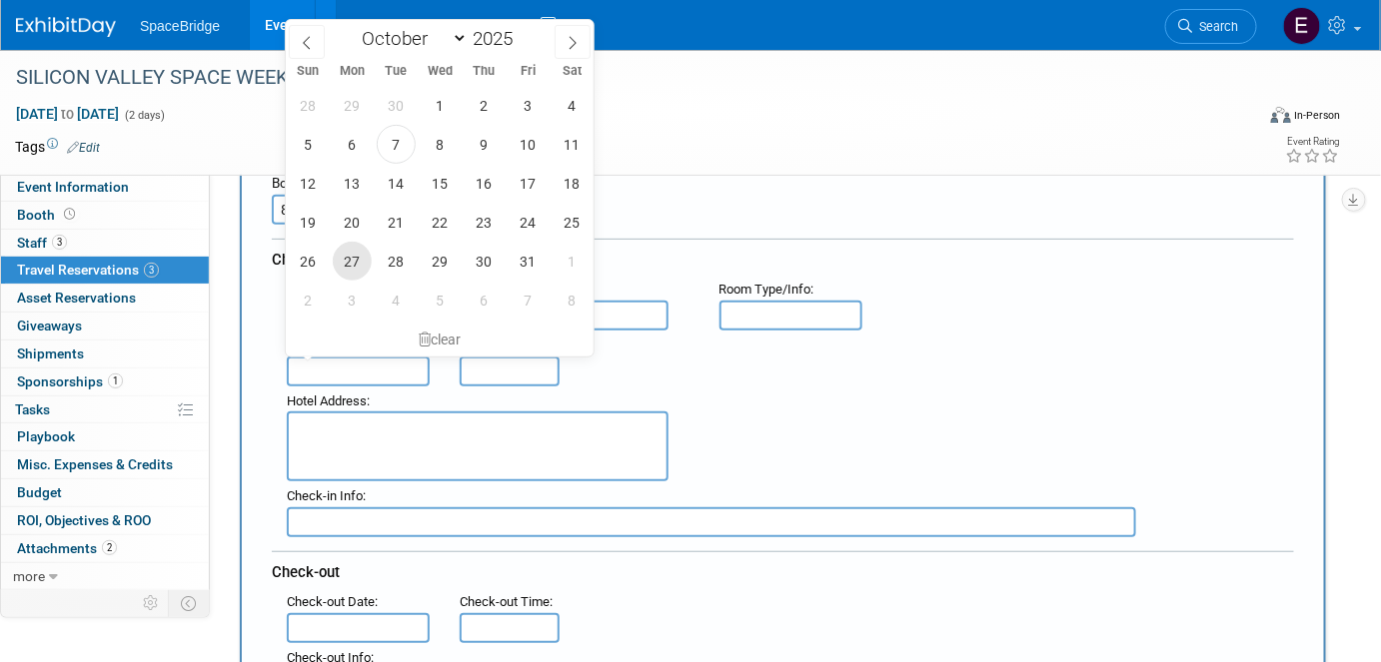
click at [342, 270] on span "27" at bounding box center [352, 261] width 39 height 39
type input "[DATE]"
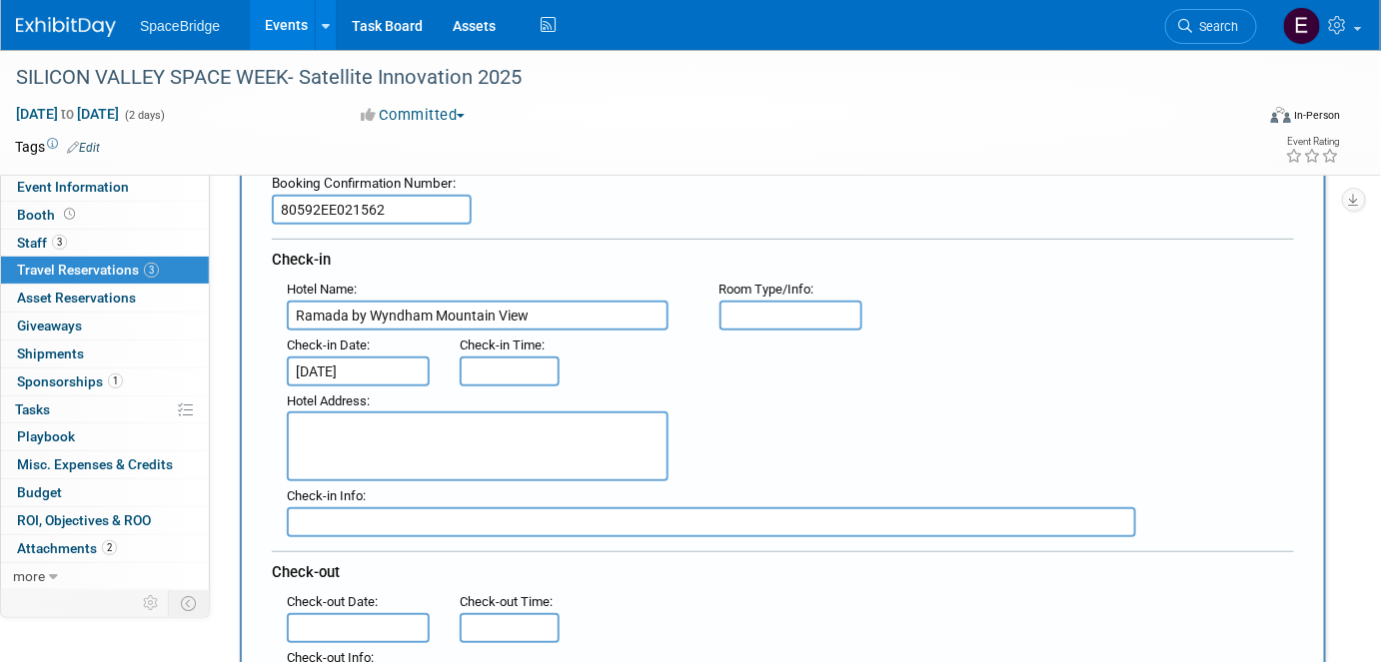
type input "3:00 PM"
click at [505, 374] on input "3:00 PM" at bounding box center [510, 372] width 100 height 30
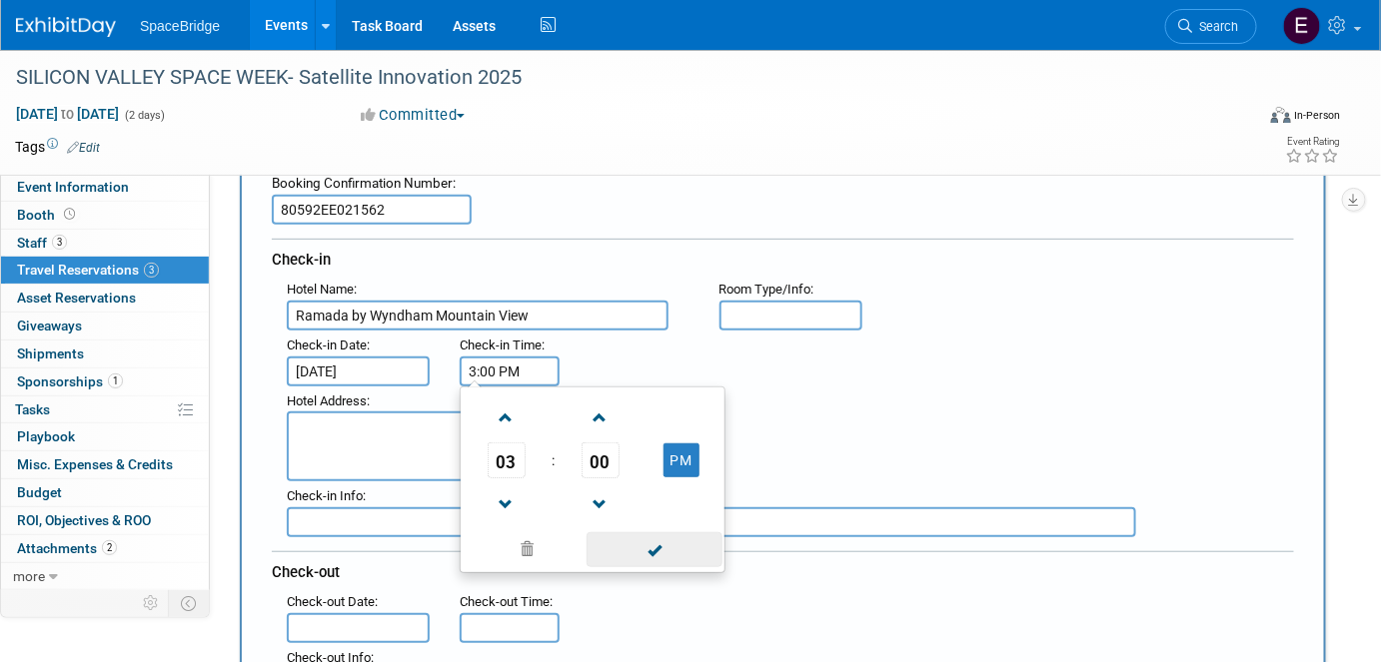
click at [646, 558] on span at bounding box center [654, 550] width 135 height 35
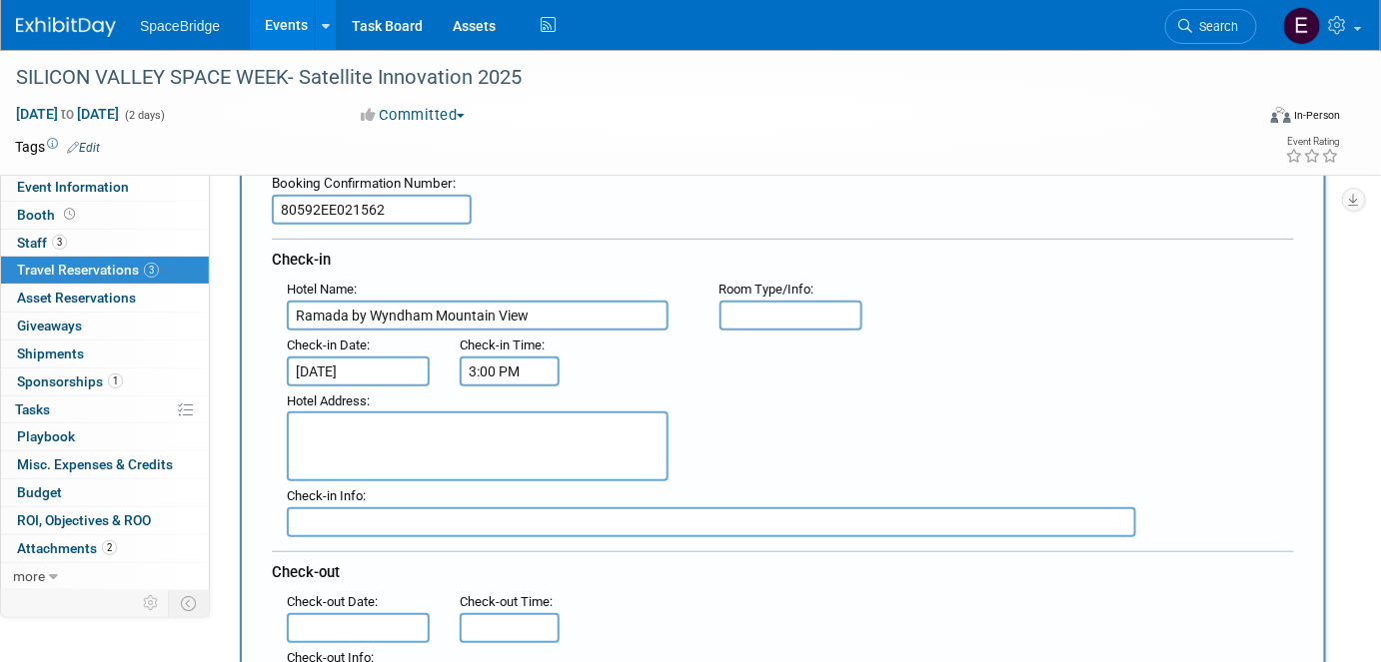
click at [516, 438] on textarea at bounding box center [478, 447] width 382 height 70
paste textarea "[STREET_ADDRESS][PERSON_NAME][US_STATE] [PHONE_NUMBER] (tel:+1-650-967- 6856)"
type textarea "[STREET_ADDRESS][PERSON_NAME][US_STATE] [PHONE_NUMBER] (tel:+1-650-967- 6856)"
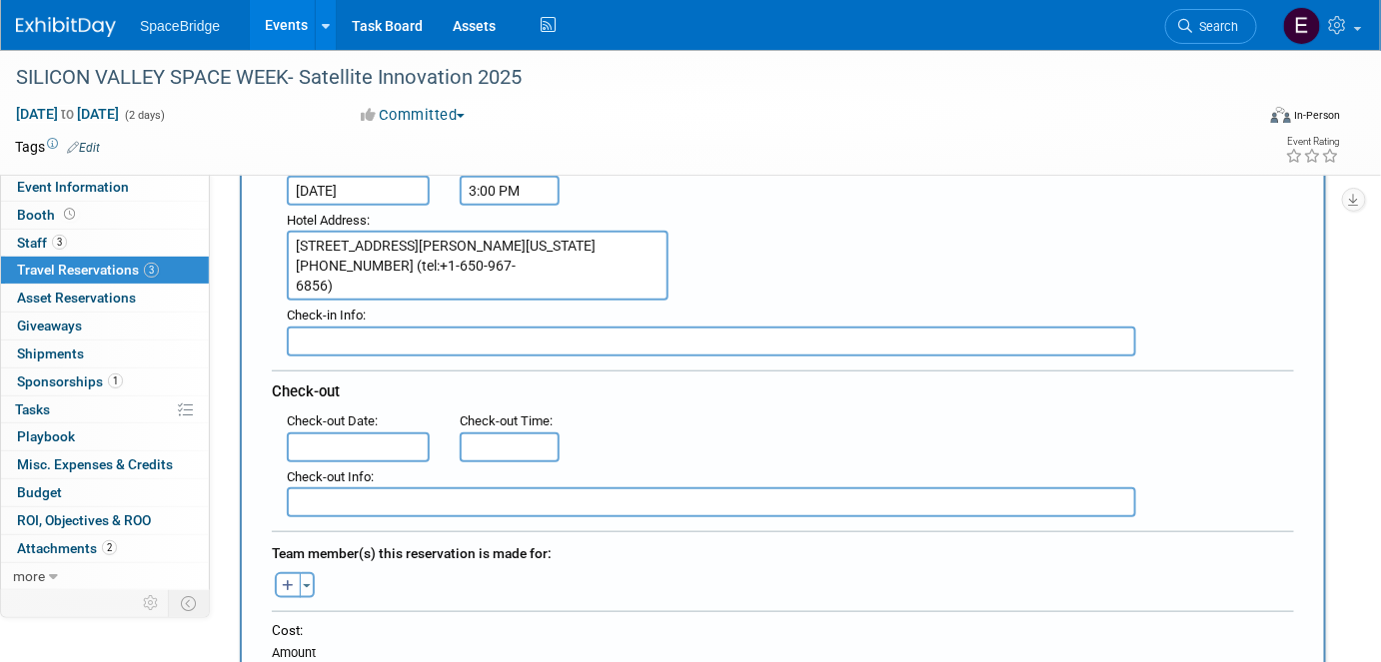
scroll to position [363, 0]
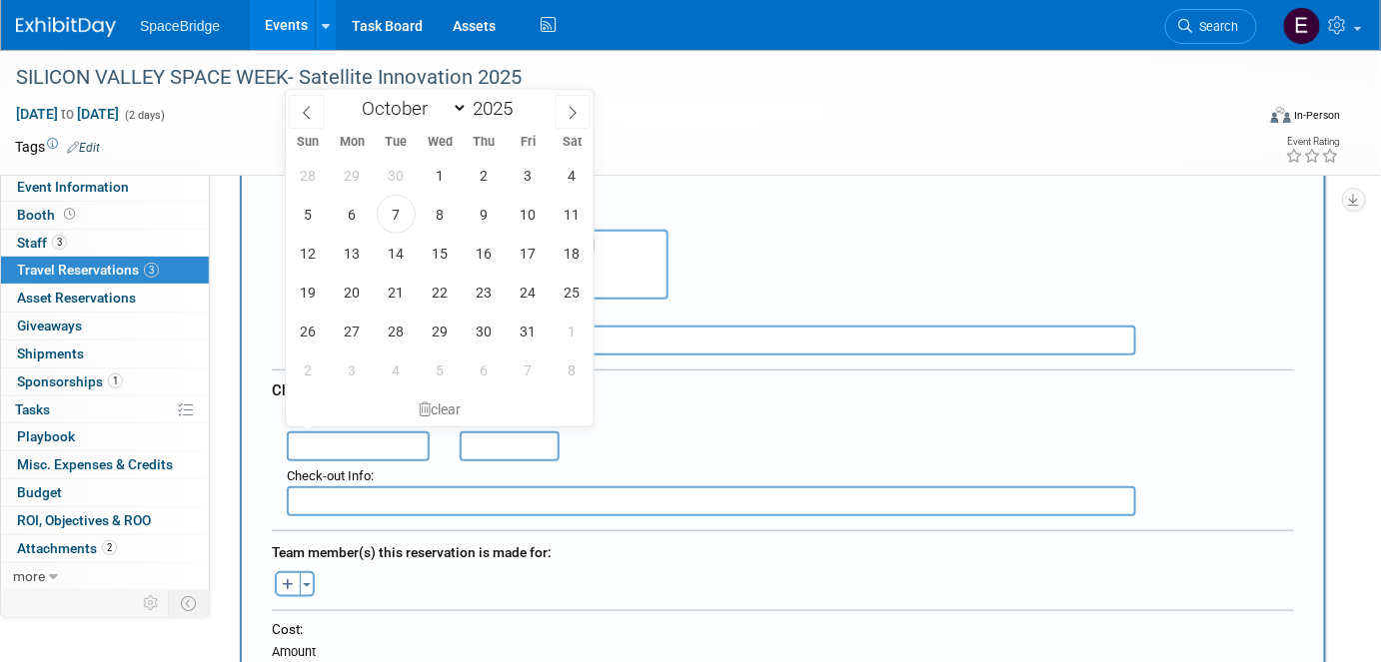
click at [381, 433] on input "text" at bounding box center [358, 447] width 143 height 30
click at [482, 337] on span "30" at bounding box center [484, 331] width 39 height 39
type input "[DATE]"
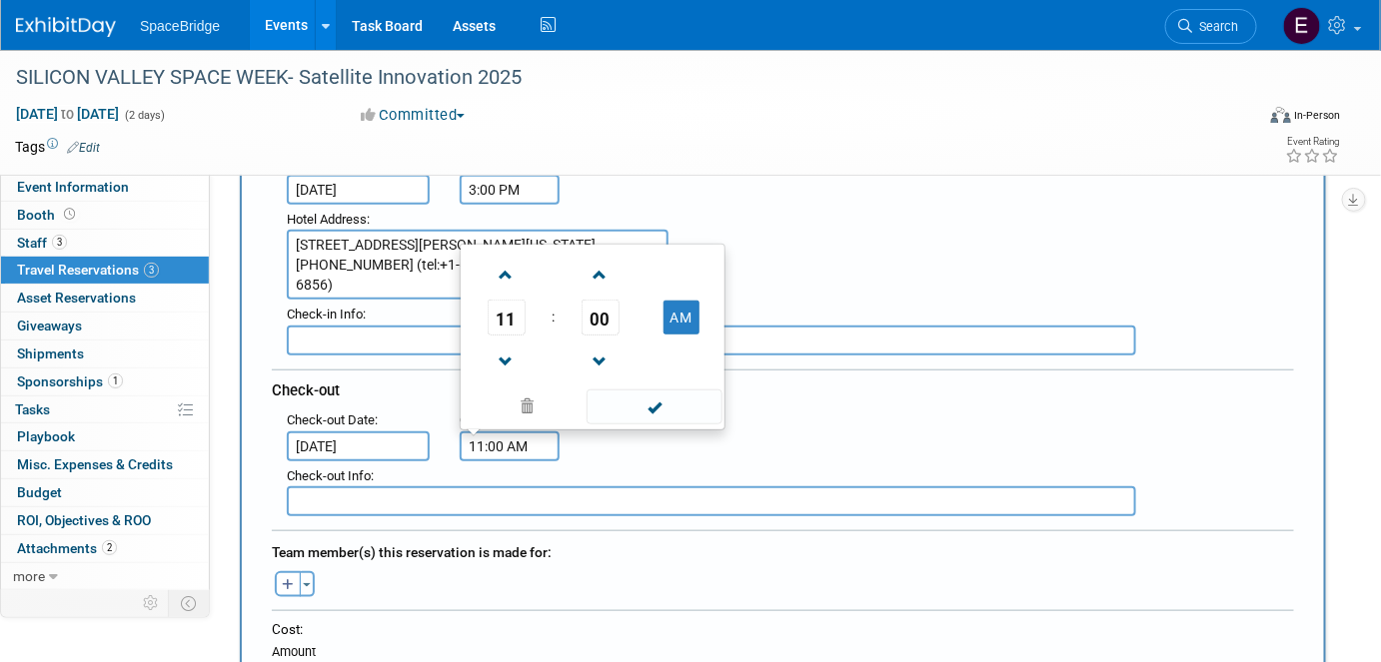
click at [524, 432] on input "11:00 AM" at bounding box center [510, 447] width 100 height 30
click at [506, 267] on span at bounding box center [506, 275] width 35 height 35
type input "12:00 PM"
click at [661, 395] on span at bounding box center [654, 407] width 135 height 35
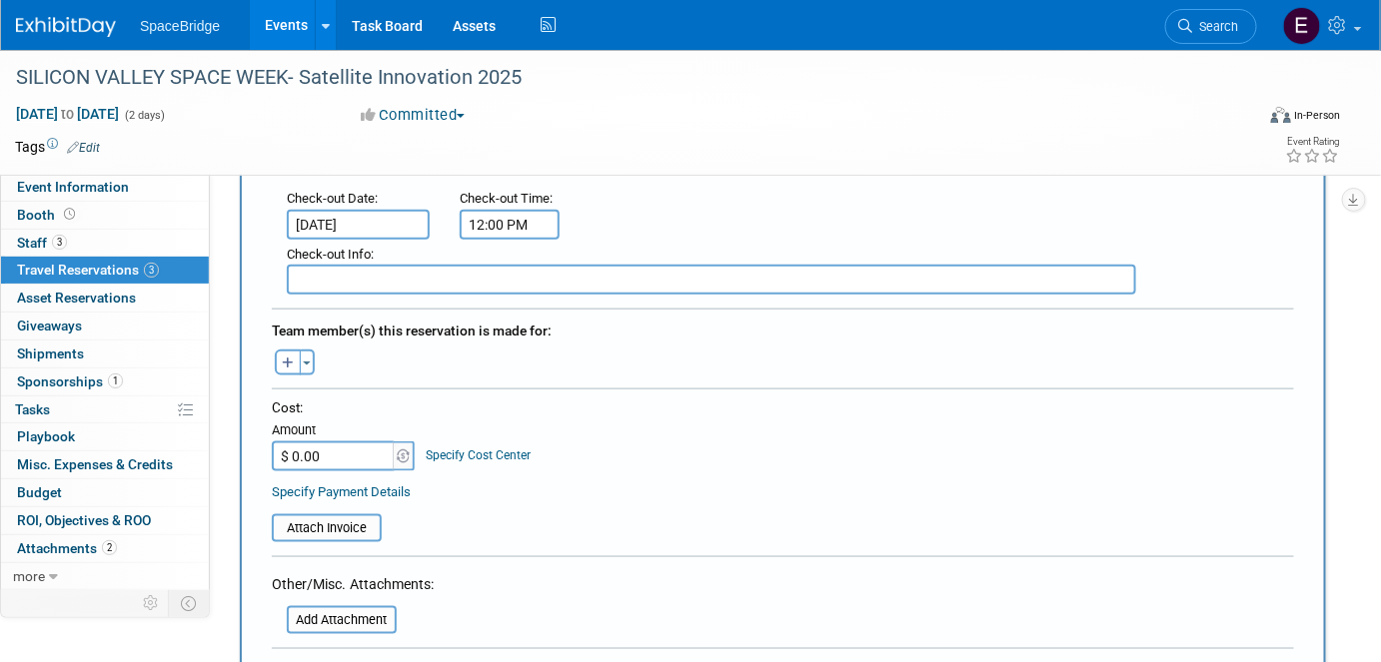
scroll to position [545, 0]
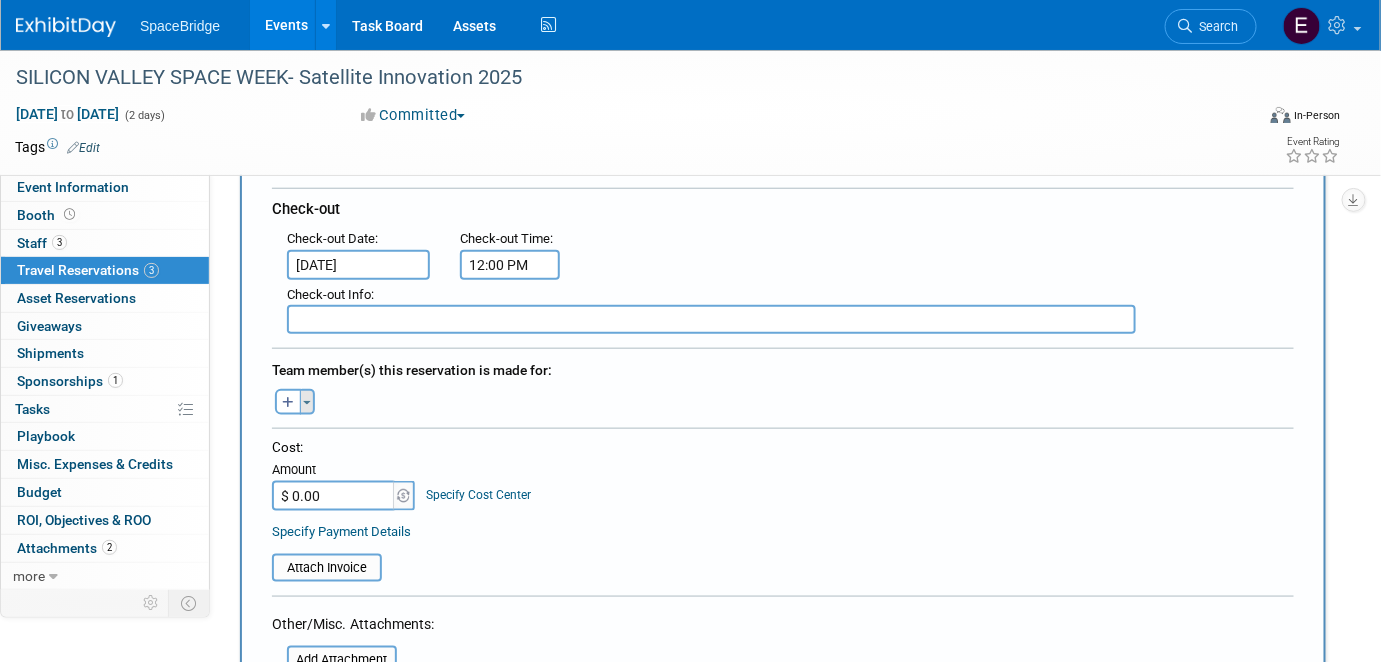
click at [311, 395] on button "Toggle Dropdown" at bounding box center [307, 403] width 15 height 26
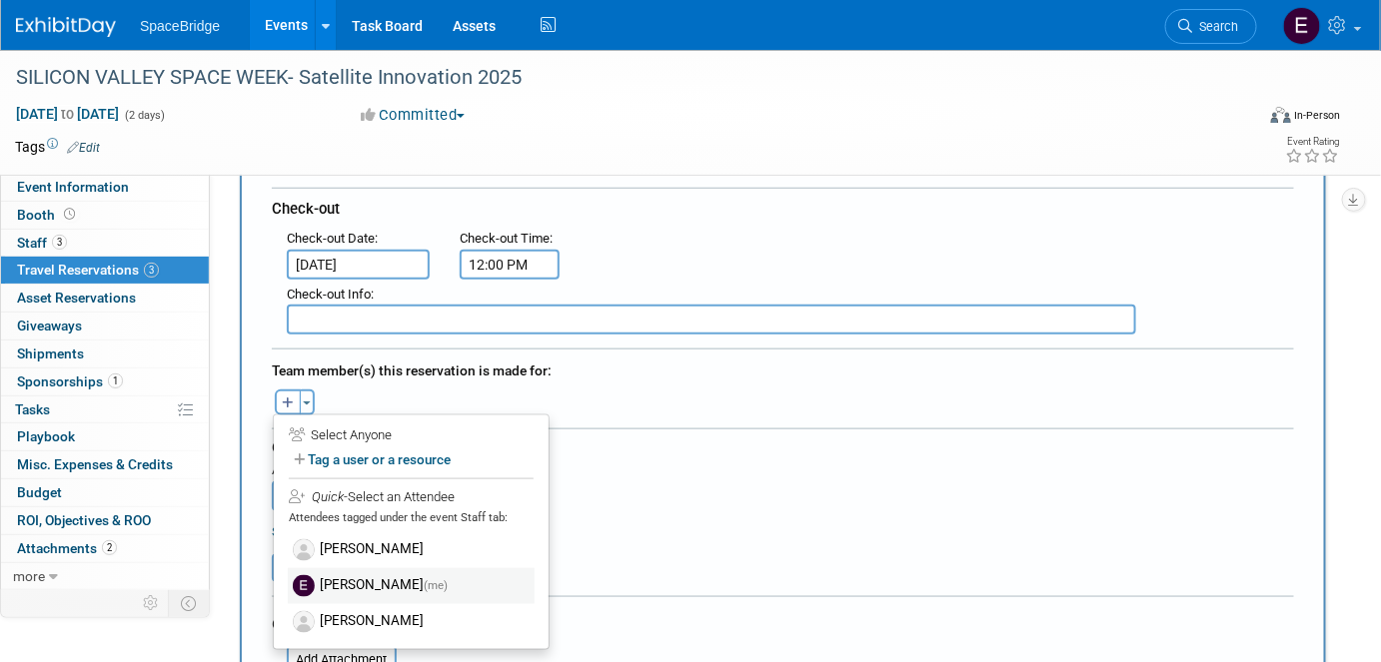
click at [386, 577] on label "[PERSON_NAME] (me)" at bounding box center [411, 587] width 247 height 36
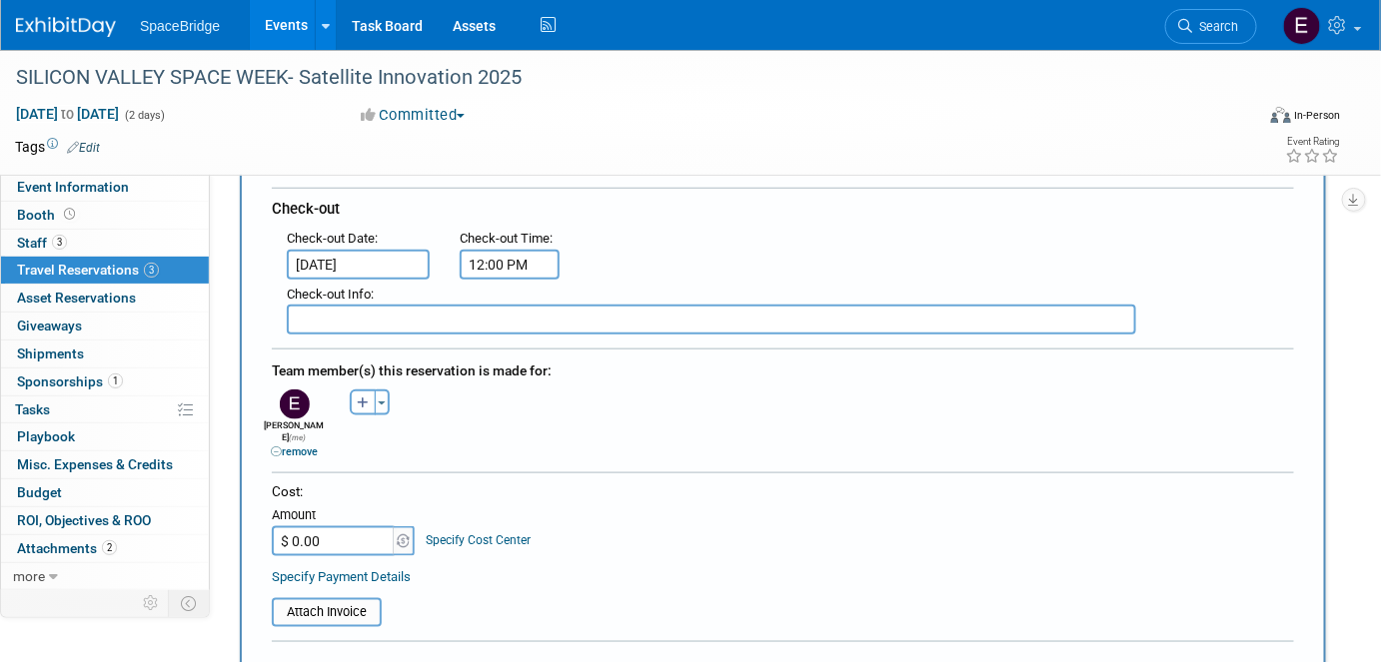
click at [318, 527] on input "$ 0.00" at bounding box center [334, 542] width 125 height 30
type input "$ 491.04"
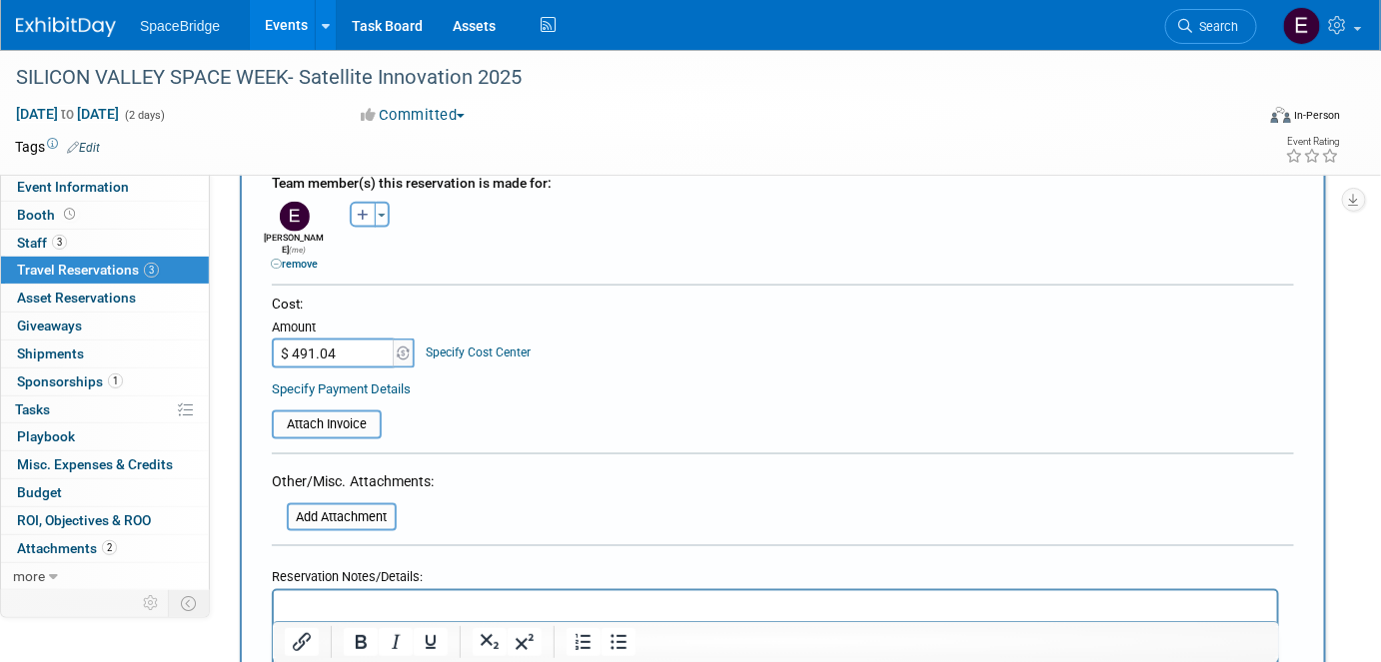
scroll to position [726, 0]
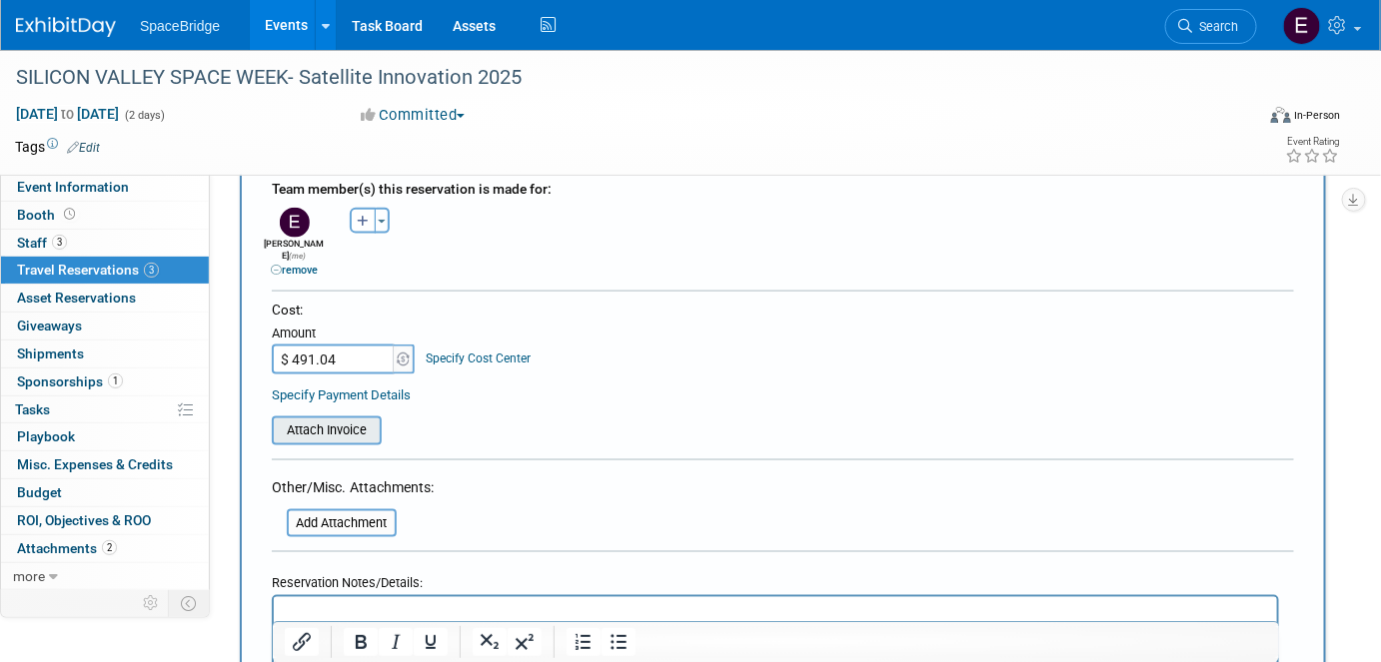
click at [316, 419] on input "file" at bounding box center [261, 431] width 238 height 24
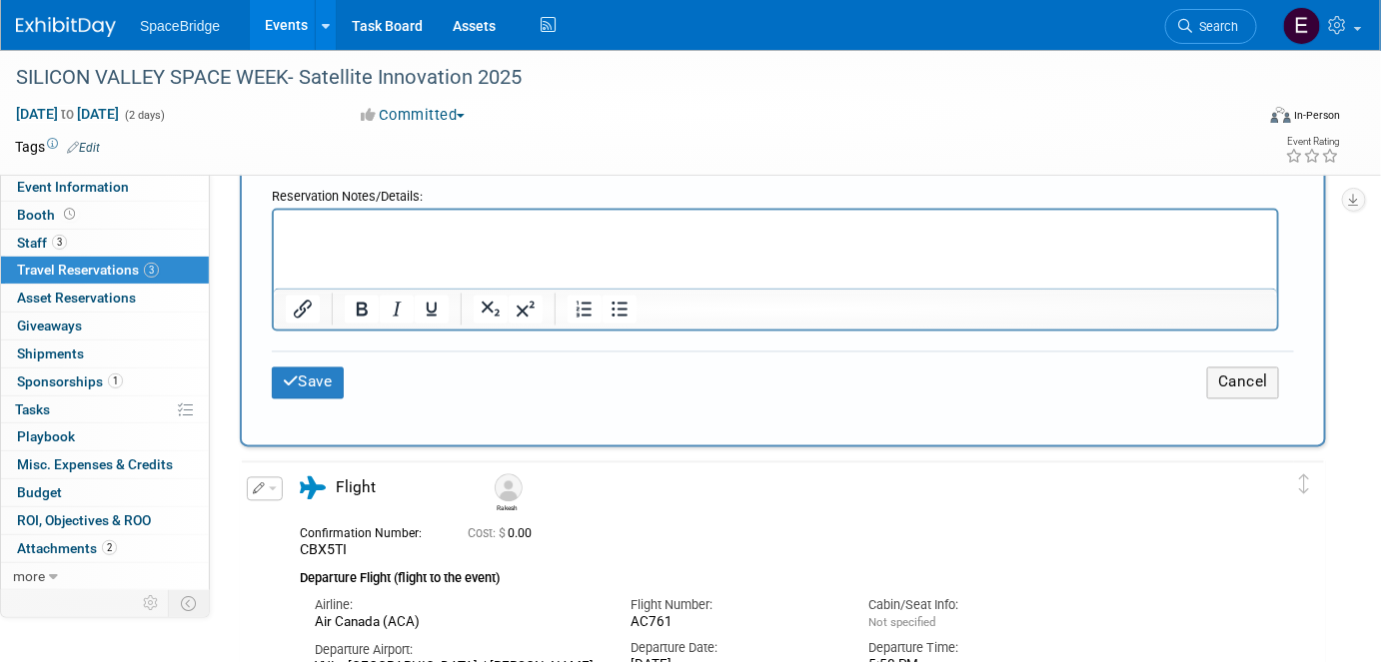
scroll to position [1180, 0]
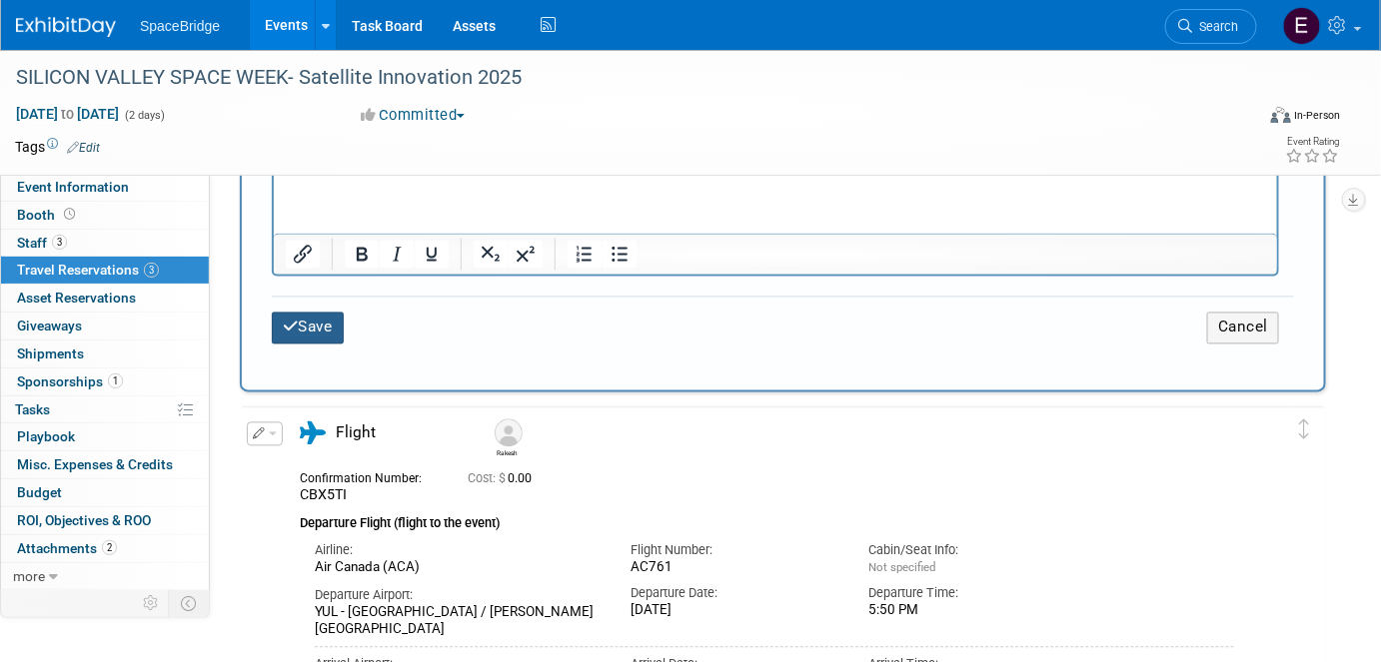
drag, startPoint x: 304, startPoint y: 290, endPoint x: 546, endPoint y: 346, distance: 248.2
click at [304, 313] on button "Save" at bounding box center [308, 328] width 72 height 31
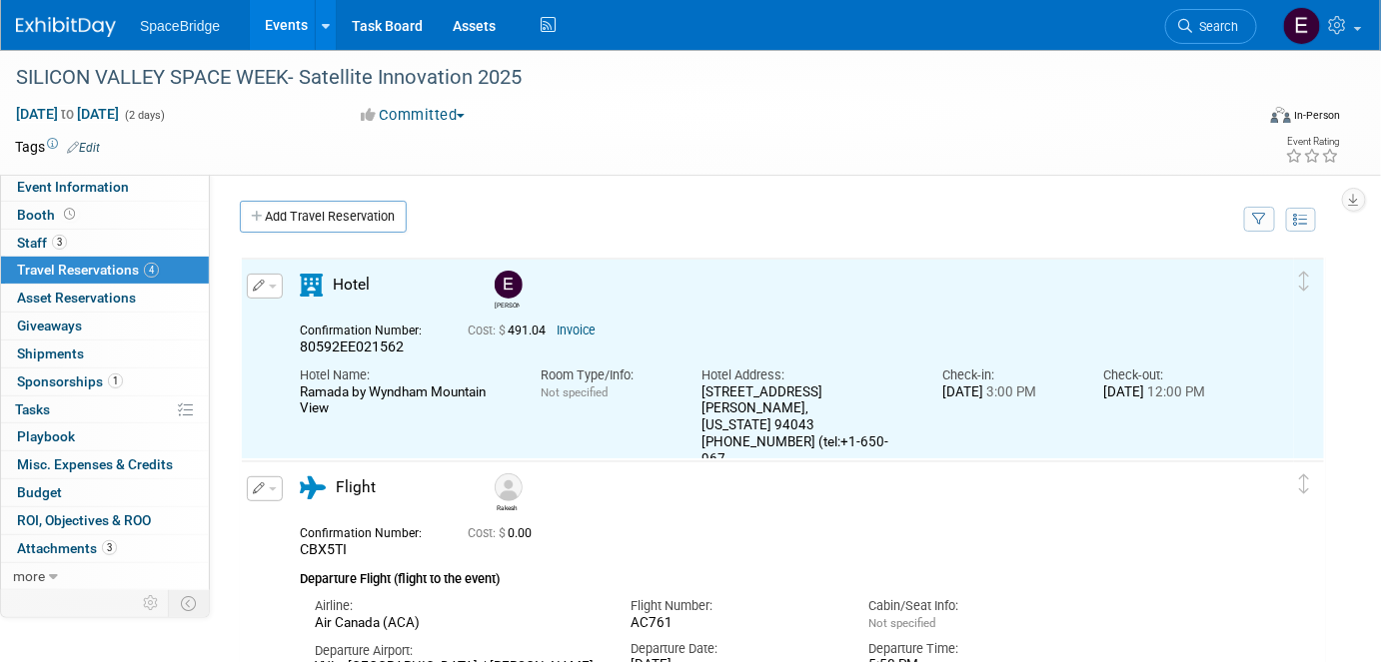
scroll to position [0, 0]
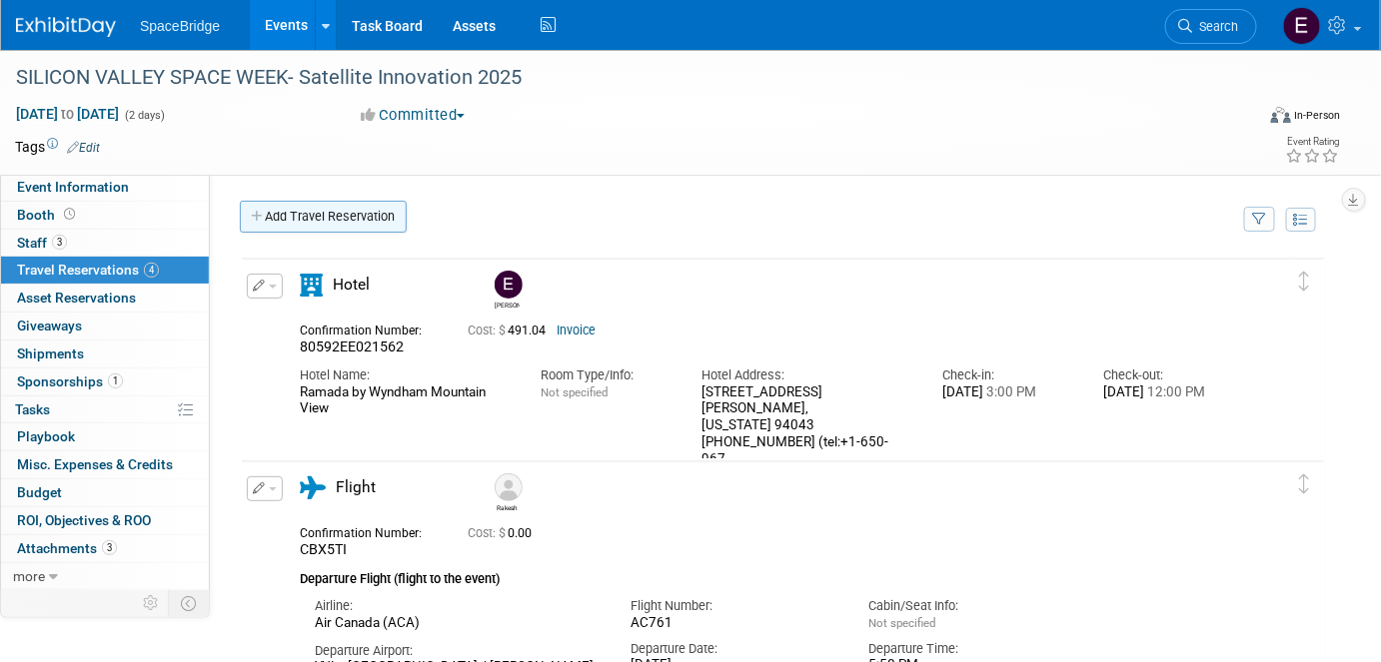
click at [343, 222] on link "Add Travel Reservation" at bounding box center [323, 217] width 167 height 32
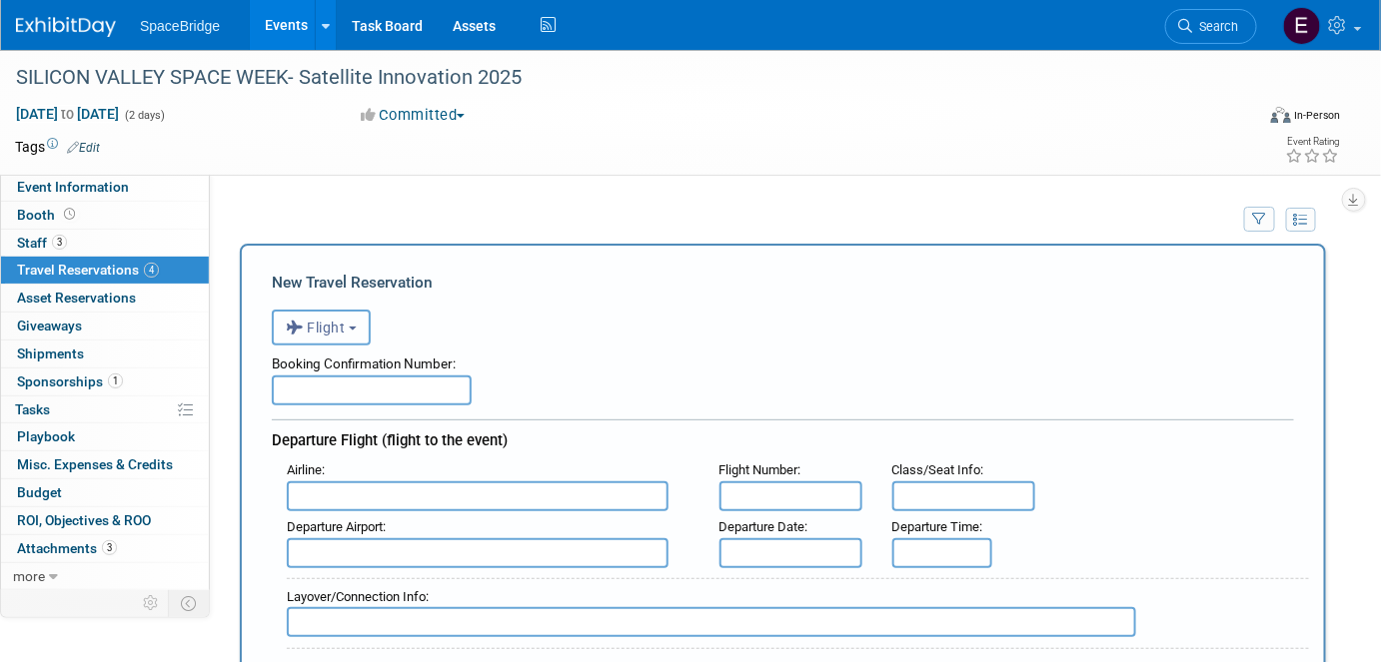
click at [353, 333] on button "Flight" at bounding box center [321, 328] width 99 height 36
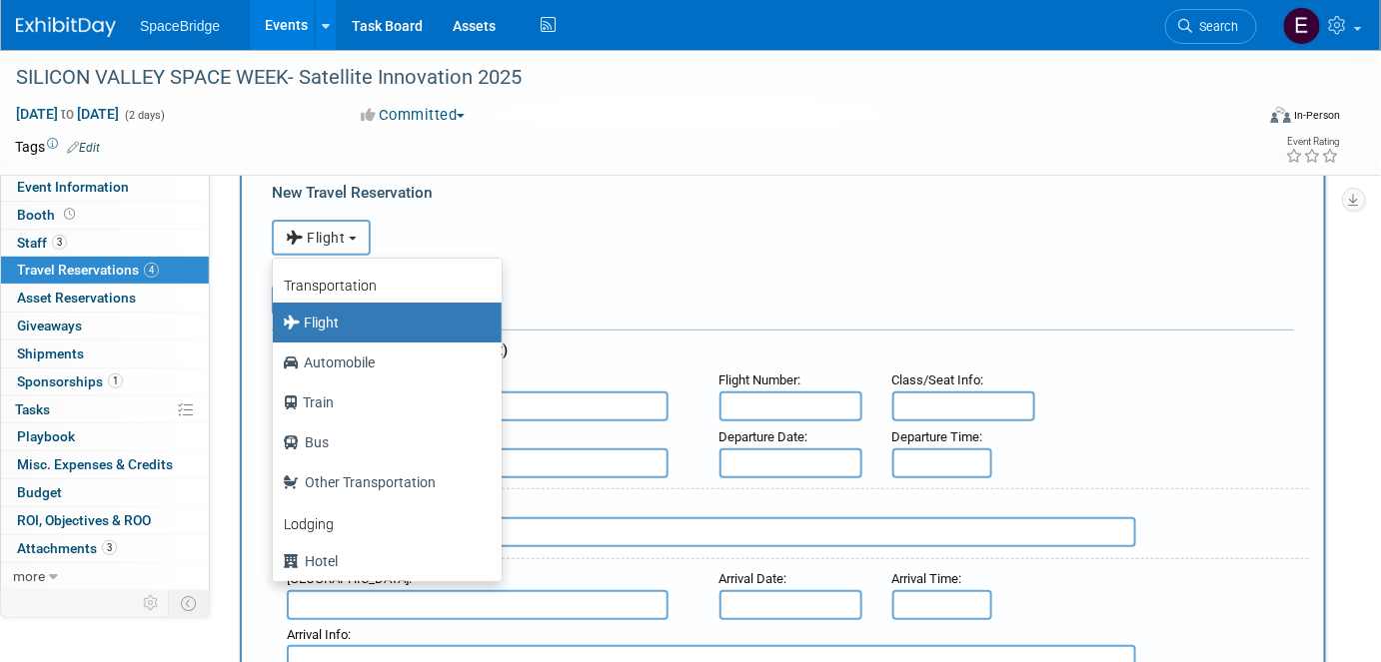
scroll to position [181, 0]
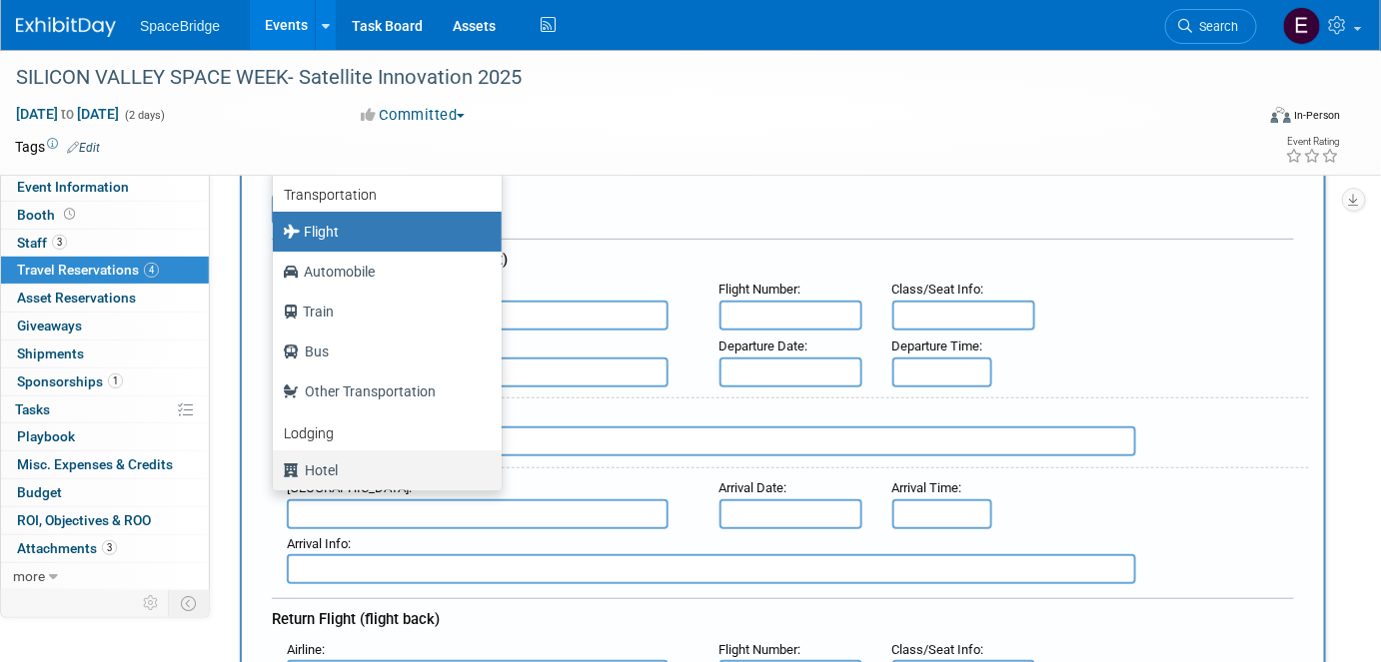
click at [370, 471] on label "Hotel" at bounding box center [382, 471] width 199 height 32
click at [276, 471] on input "Hotel" at bounding box center [269, 468] width 13 height 13
select select "6"
